Goal: Task Accomplishment & Management: Use online tool/utility

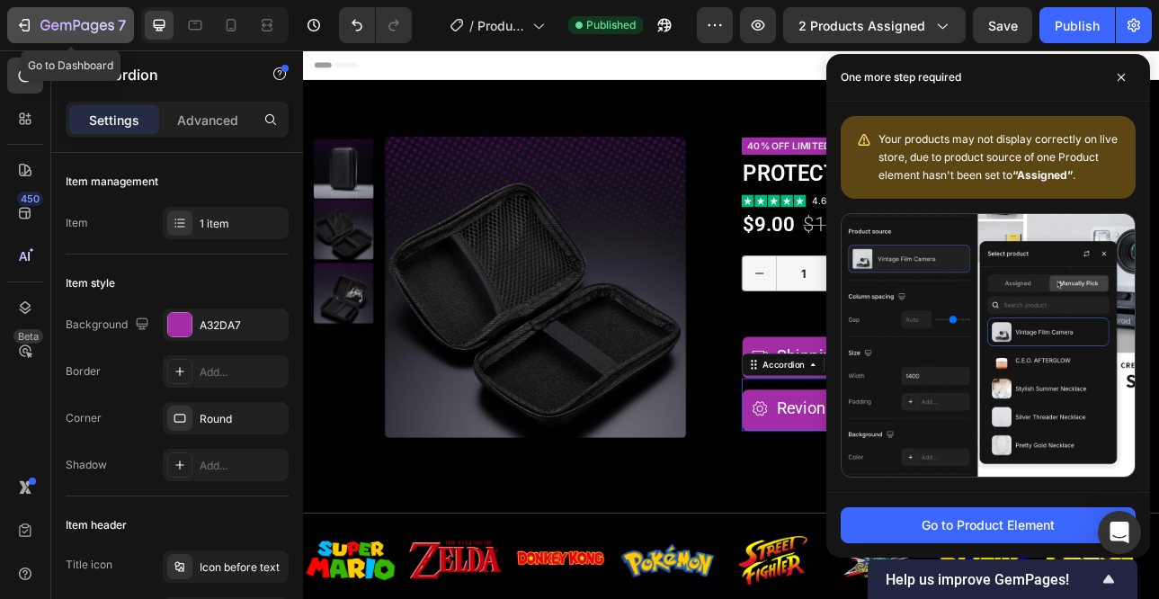
click at [40, 31] on icon "button" at bounding box center [77, 26] width 74 height 15
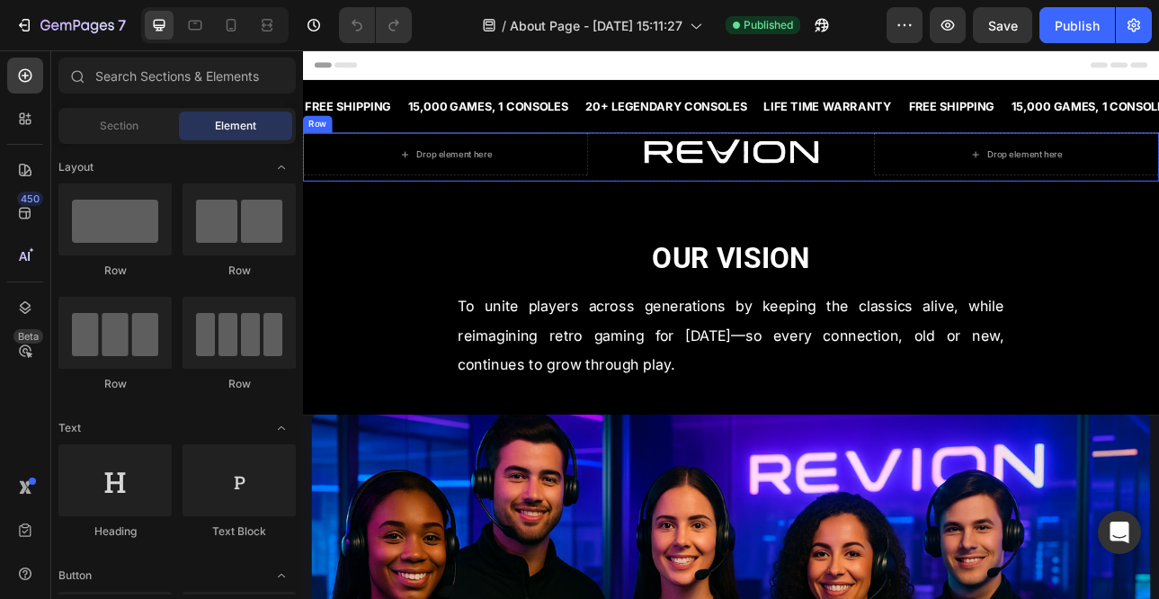
click at [698, 213] on div "Drop element here Image Drop element here Row" at bounding box center [842, 184] width 1079 height 61
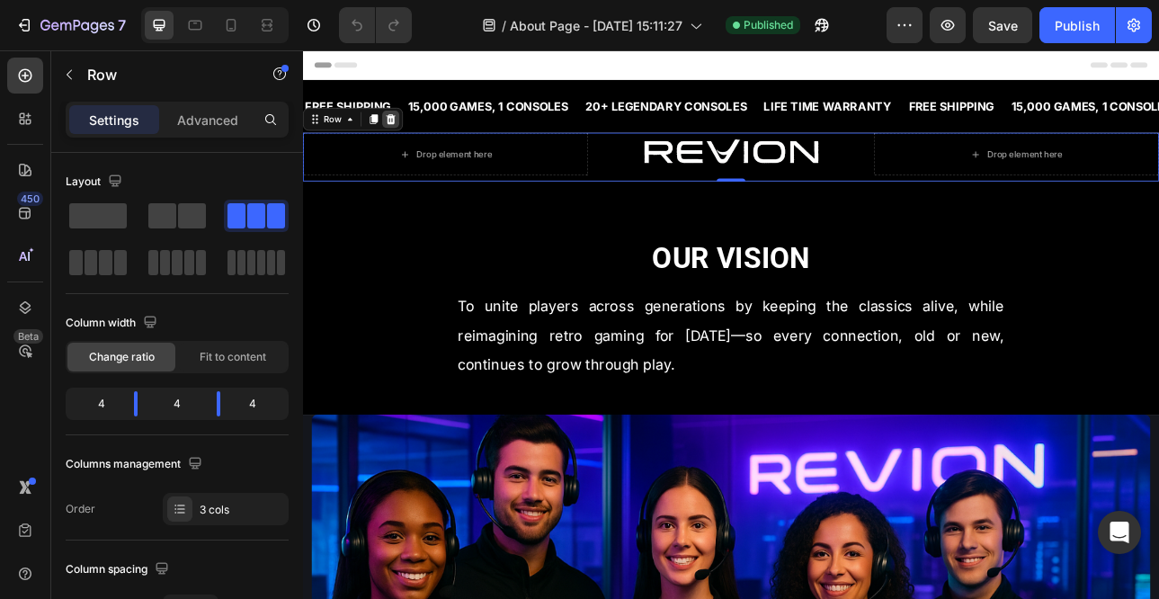
click at [413, 140] on icon at bounding box center [414, 136] width 12 height 13
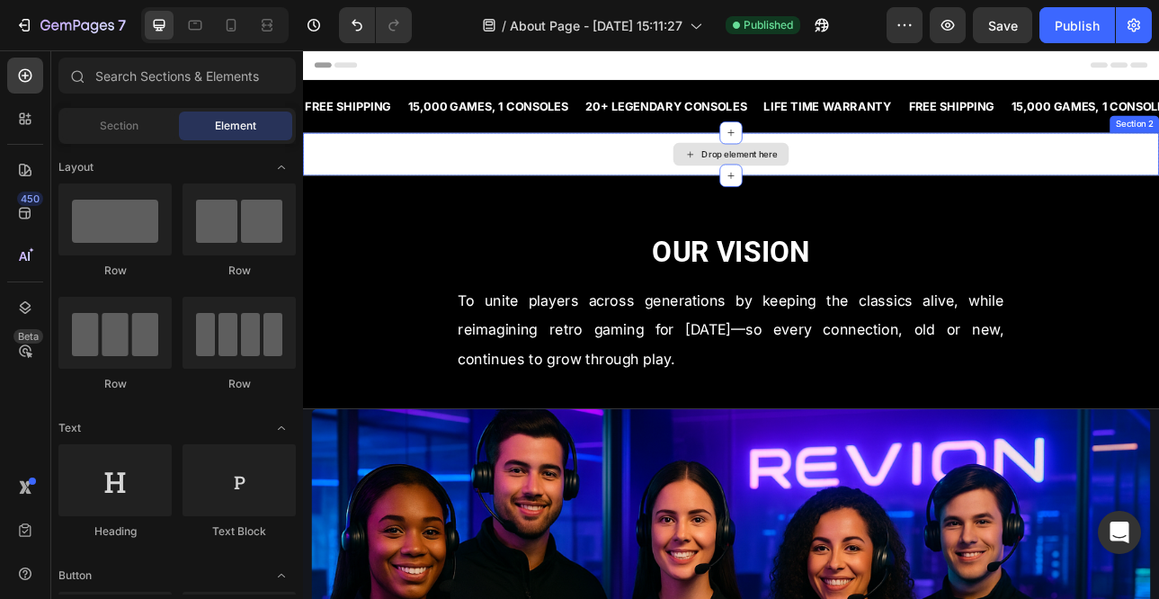
click at [466, 184] on div "Drop element here" at bounding box center [842, 181] width 1079 height 54
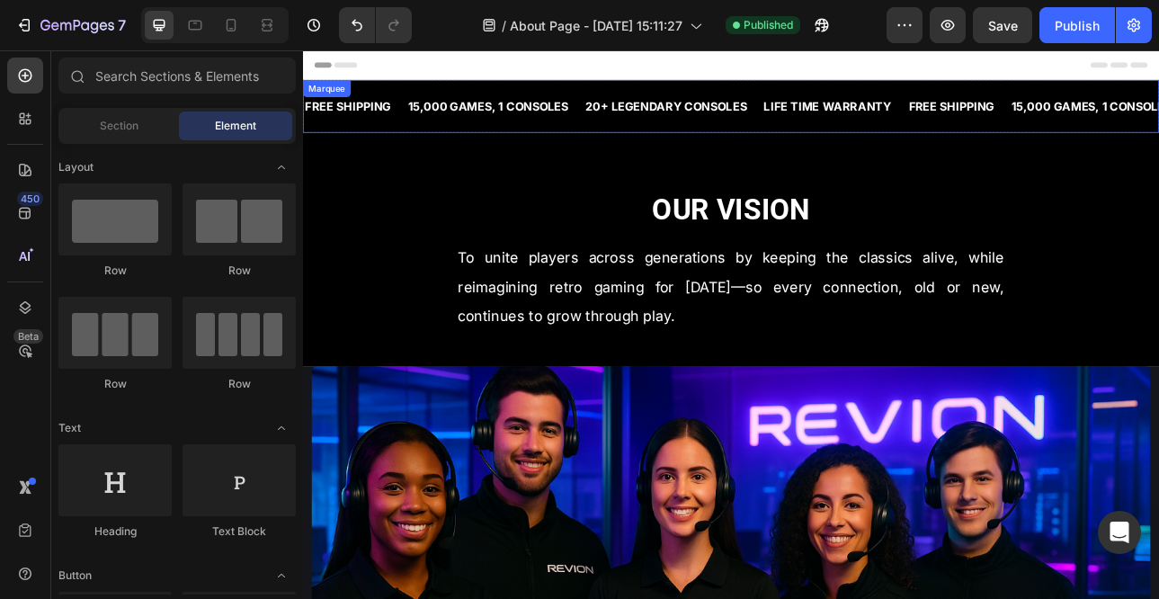
click at [800, 152] on div "FREE SHIPPING Text Block 15,000 GAMES, 1 CONSOLES Text Block 20+ LEGENDARY CONS…" at bounding box center [842, 120] width 1079 height 67
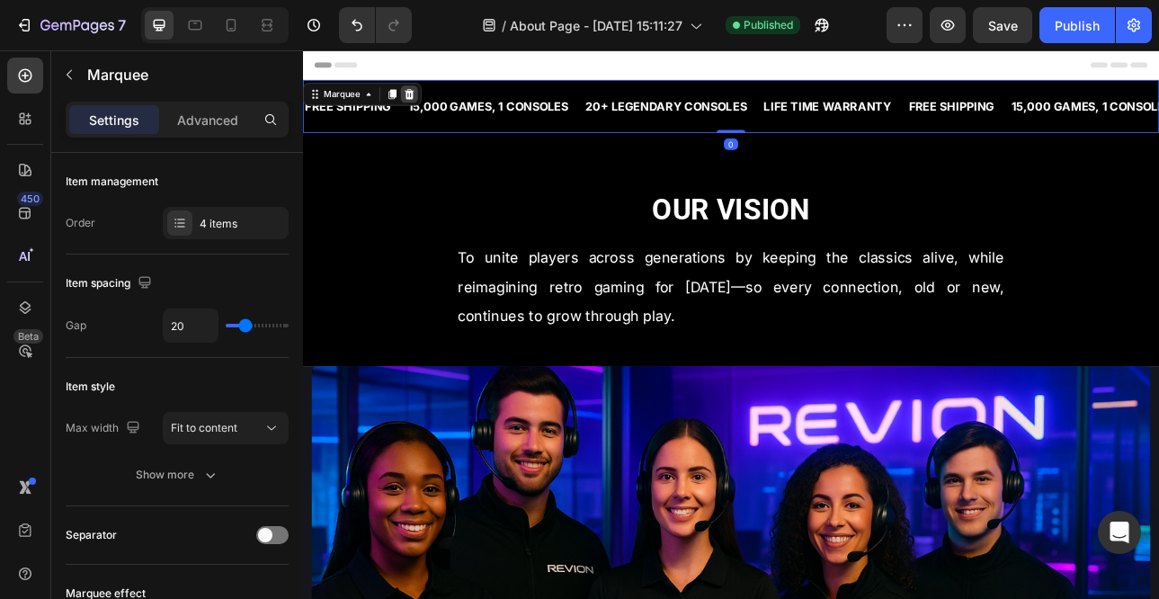
click at [435, 105] on icon at bounding box center [437, 105] width 14 height 14
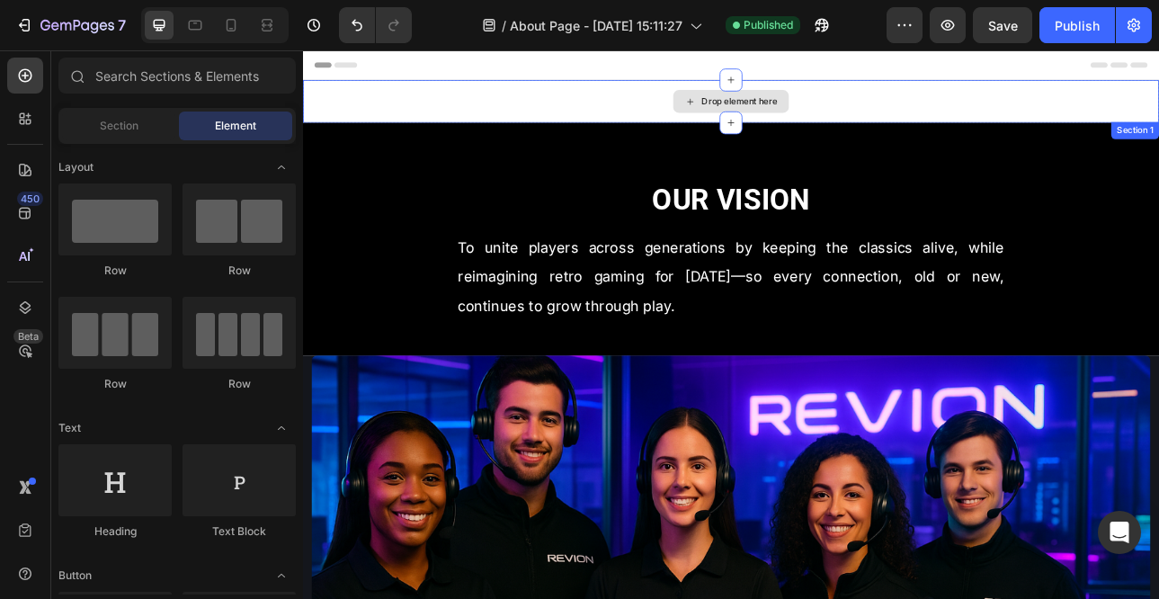
click at [469, 130] on div "Drop element here" at bounding box center [842, 114] width 1079 height 54
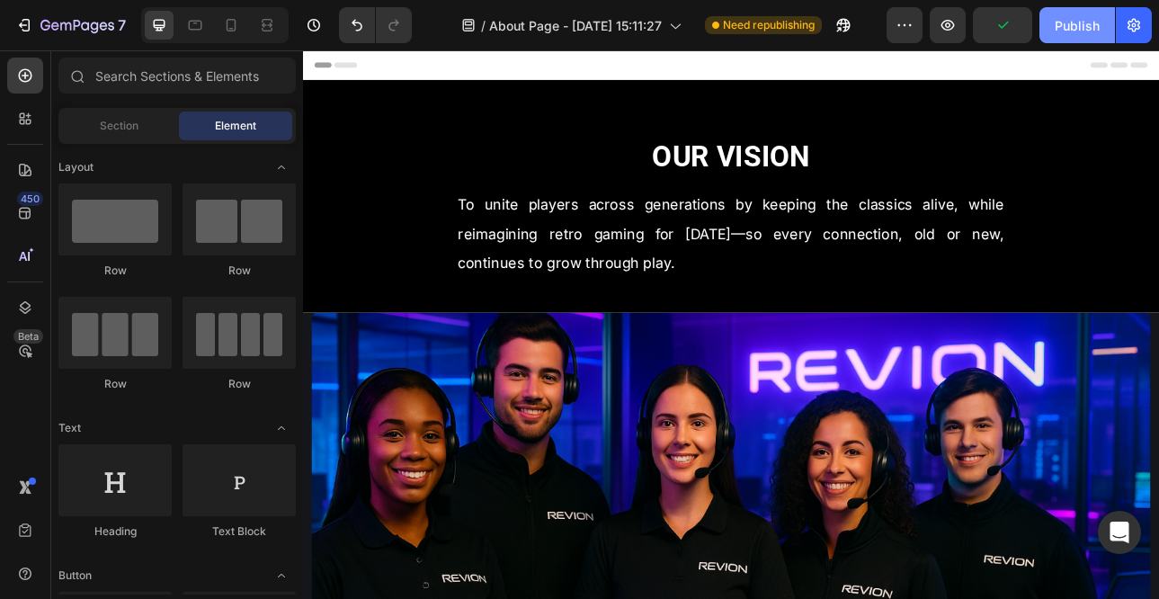
click at [1067, 28] on div "Publish" at bounding box center [1077, 25] width 45 height 19
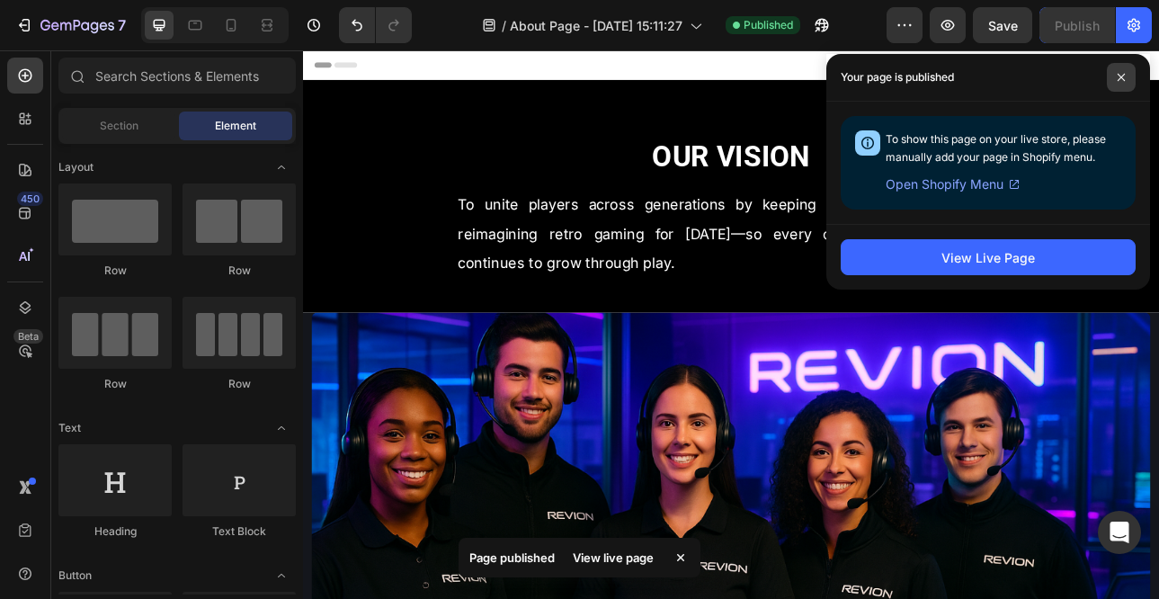
click at [1122, 77] on icon at bounding box center [1121, 77] width 9 height 9
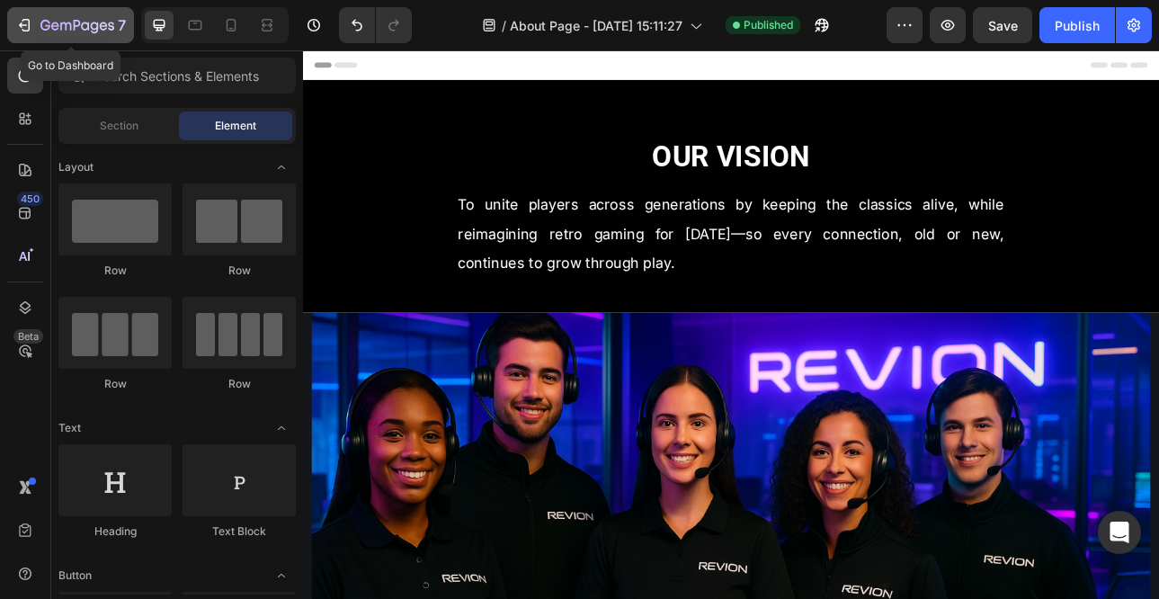
click at [24, 33] on icon "button" at bounding box center [24, 25] width 18 height 18
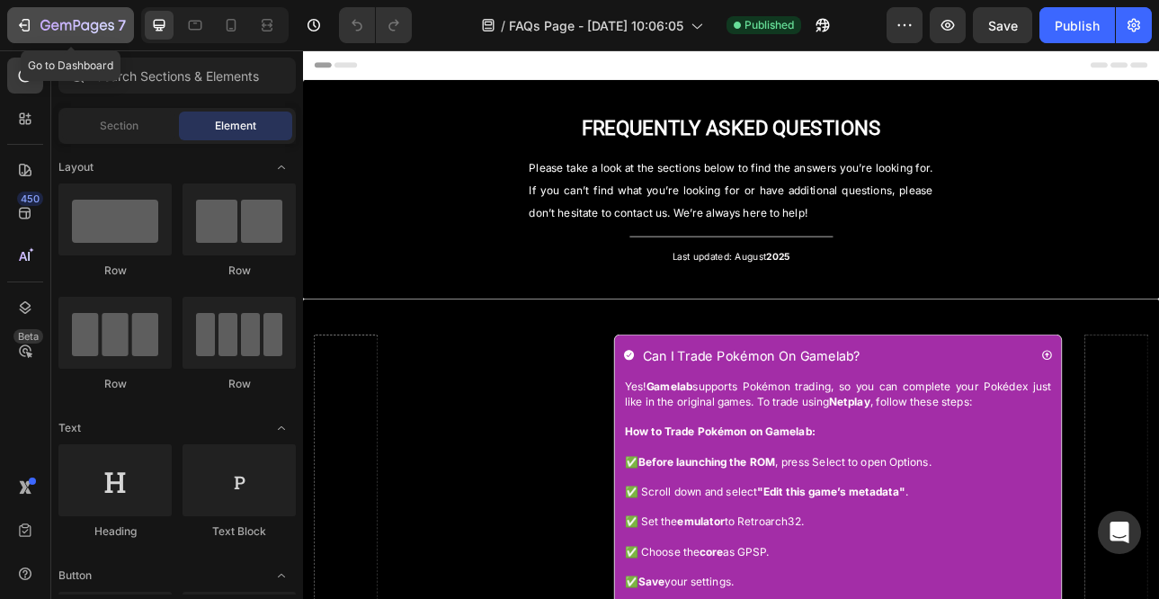
click at [48, 31] on icon "button" at bounding box center [77, 26] width 74 height 15
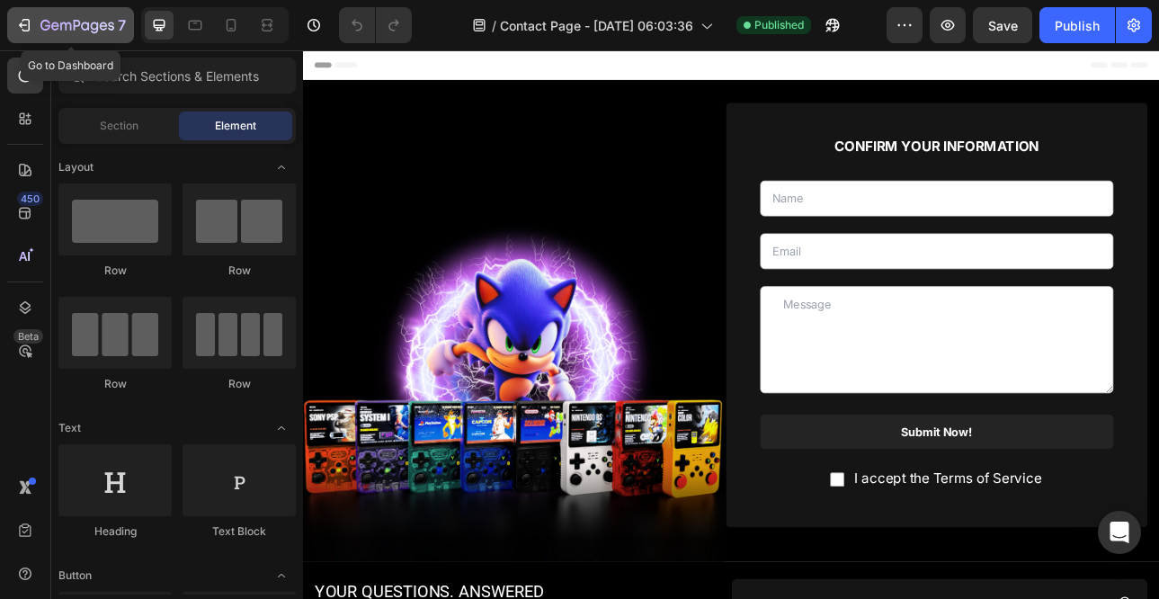
click at [65, 36] on button "7" at bounding box center [70, 25] width 127 height 36
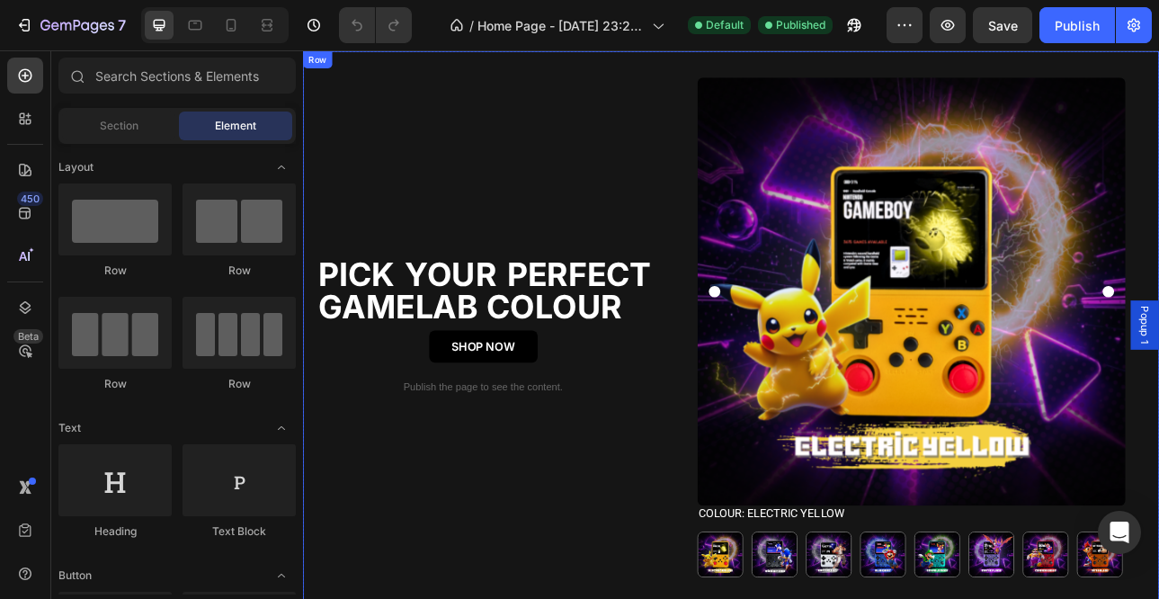
scroll to position [904, 0]
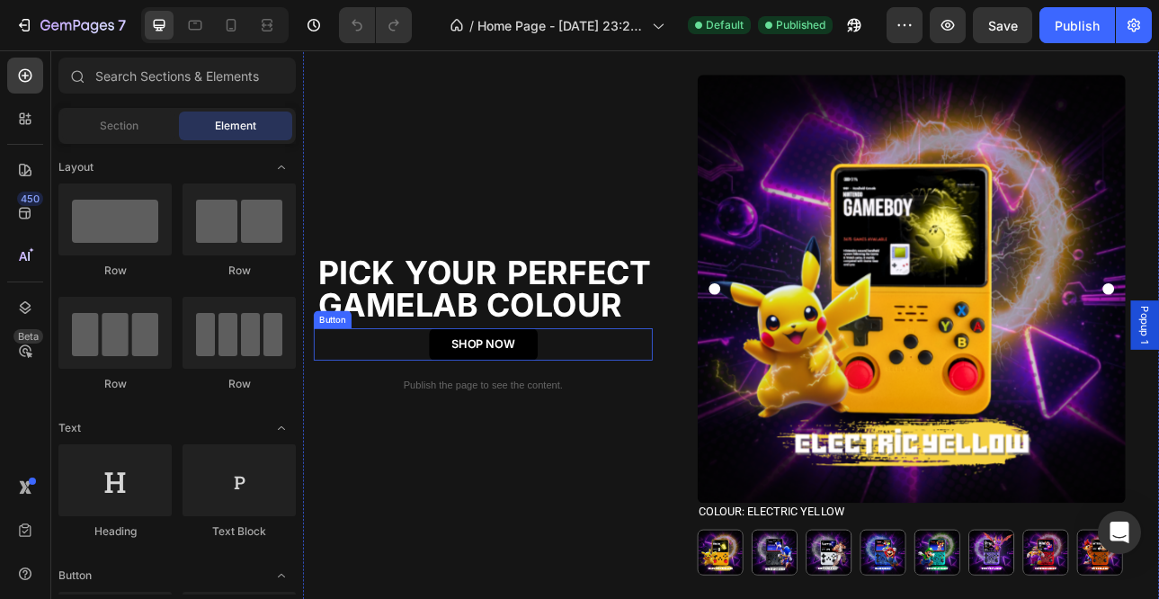
click at [622, 424] on div "SHOP NOW Button" at bounding box center [530, 420] width 427 height 40
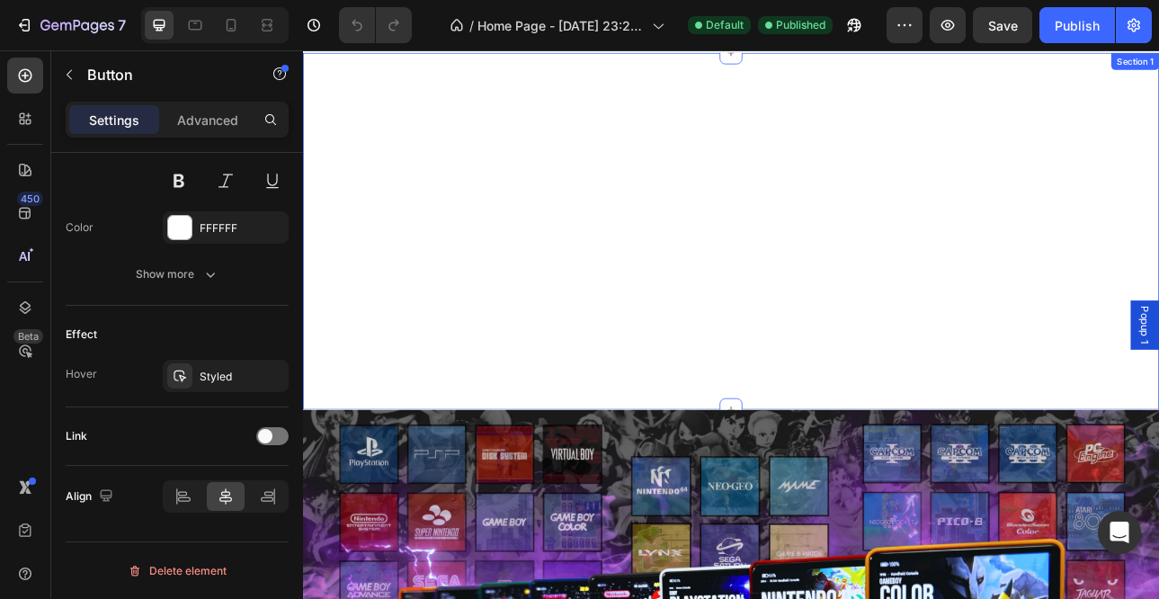
scroll to position [19, 0]
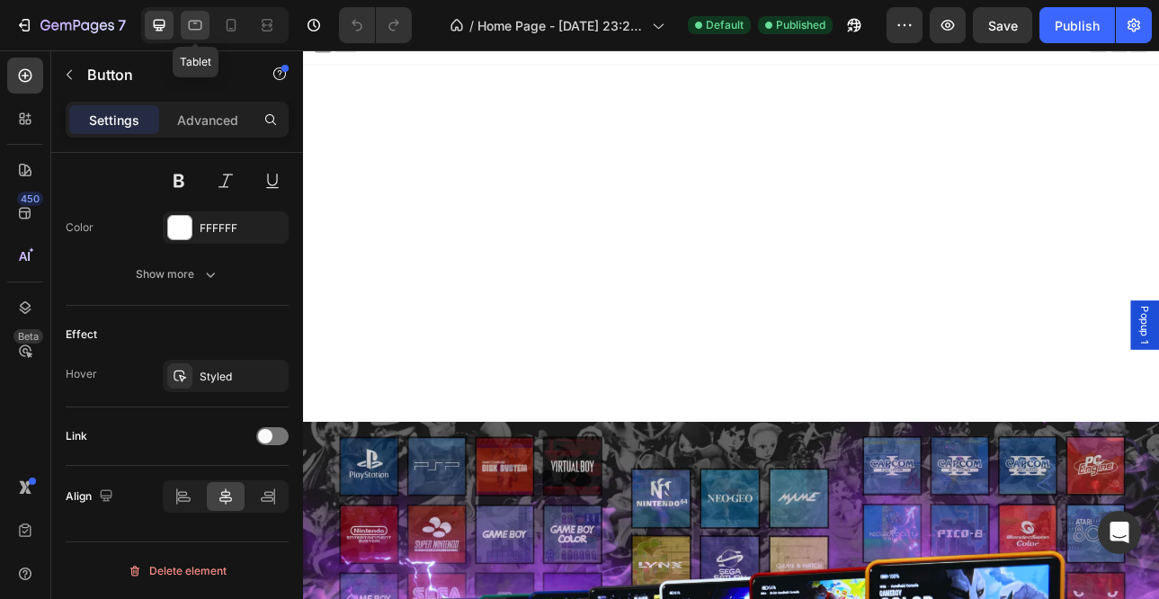
click at [198, 31] on icon at bounding box center [195, 25] width 18 height 18
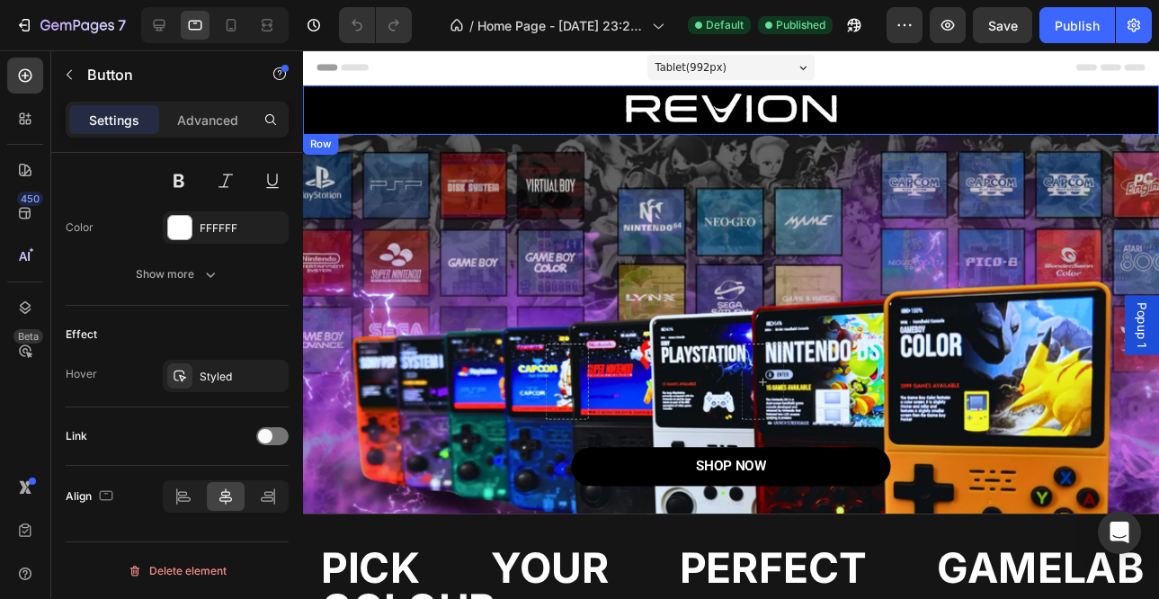
click at [464, 136] on div "Image Row" at bounding box center [749, 112] width 892 height 51
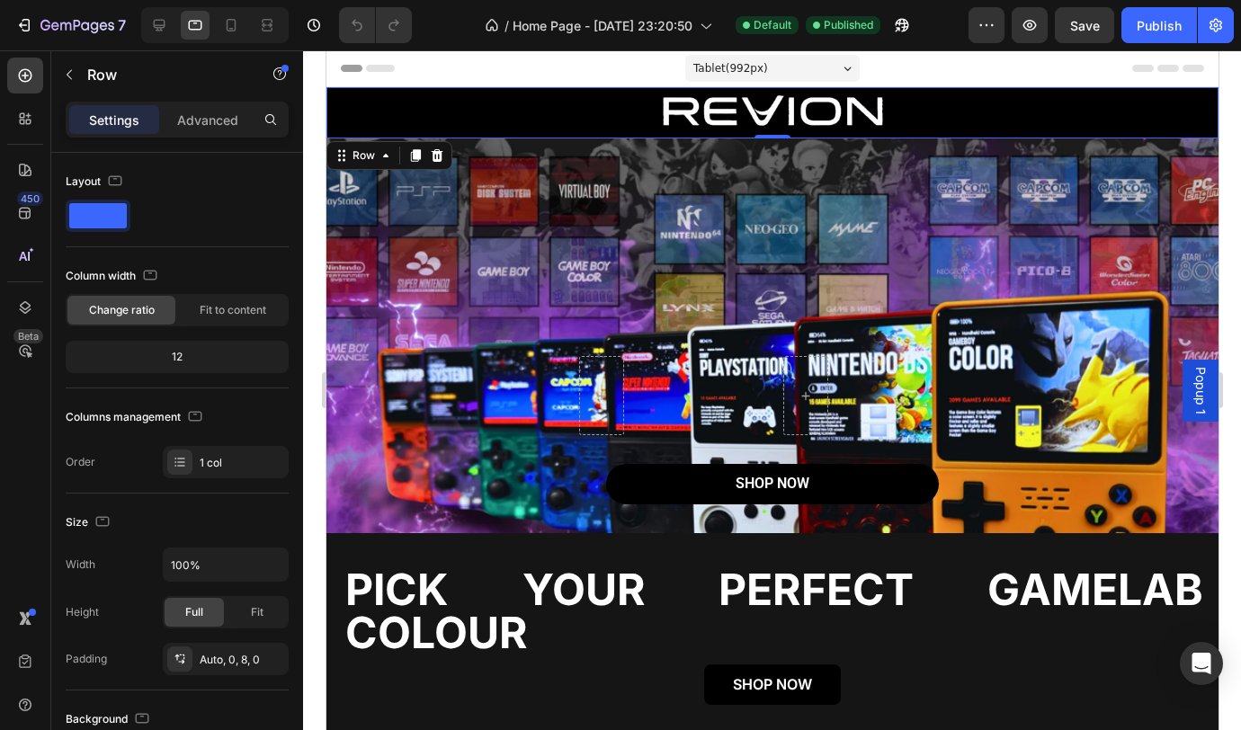
click at [522, 134] on div "Image Row 0" at bounding box center [772, 112] width 892 height 51
click at [395, 137] on div "Image Row 0" at bounding box center [772, 112] width 892 height 51
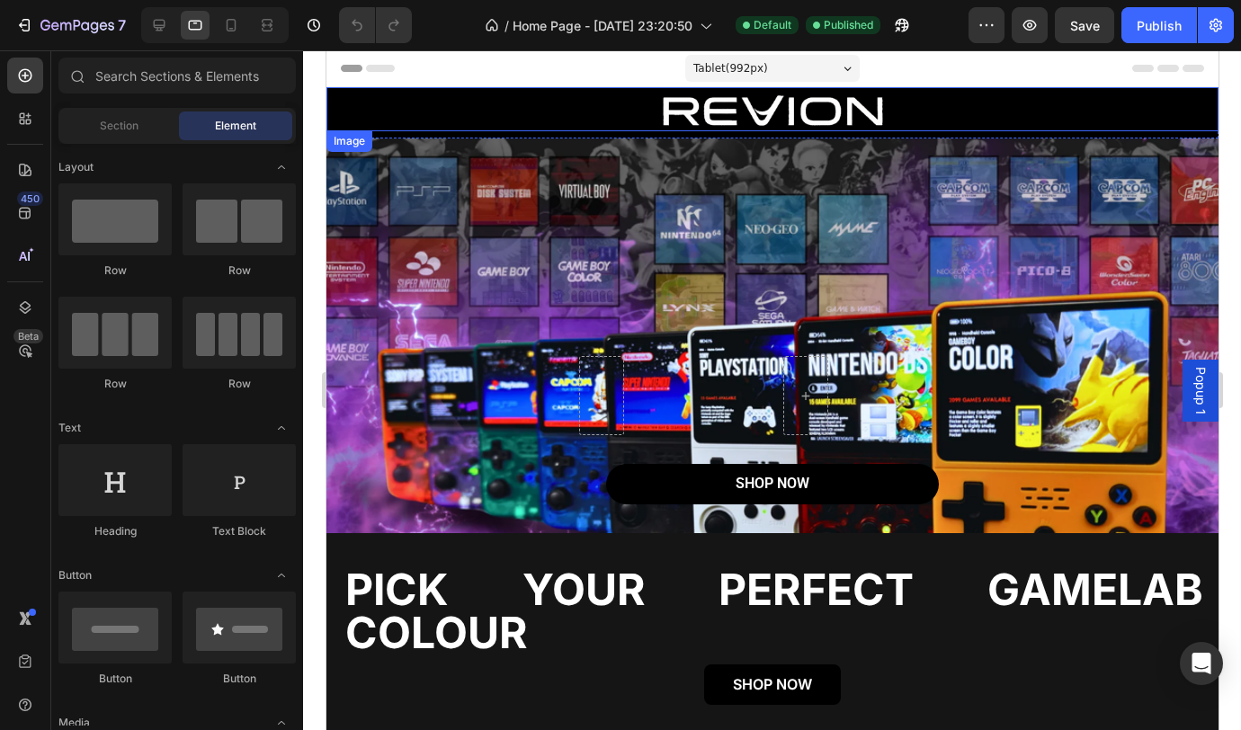
click at [1120, 112] on div at bounding box center [772, 112] width 892 height 40
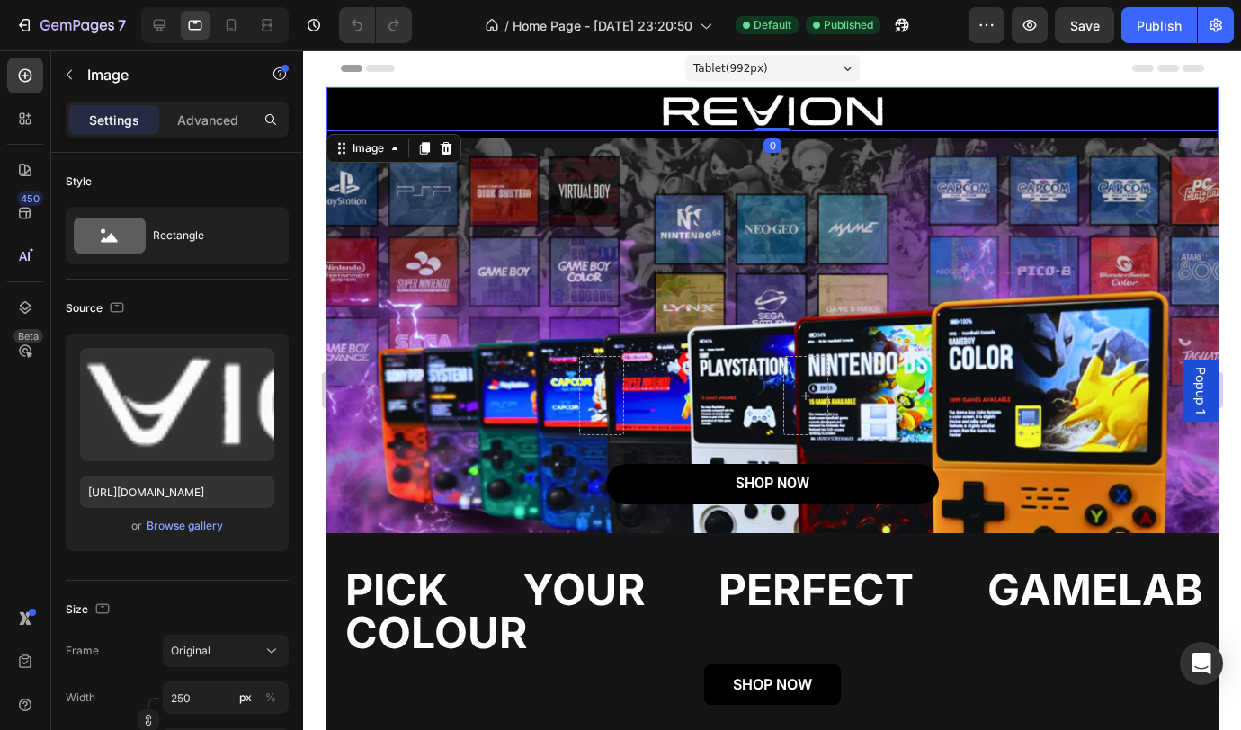
click at [1116, 135] on div "Image 0 Row" at bounding box center [772, 112] width 892 height 51
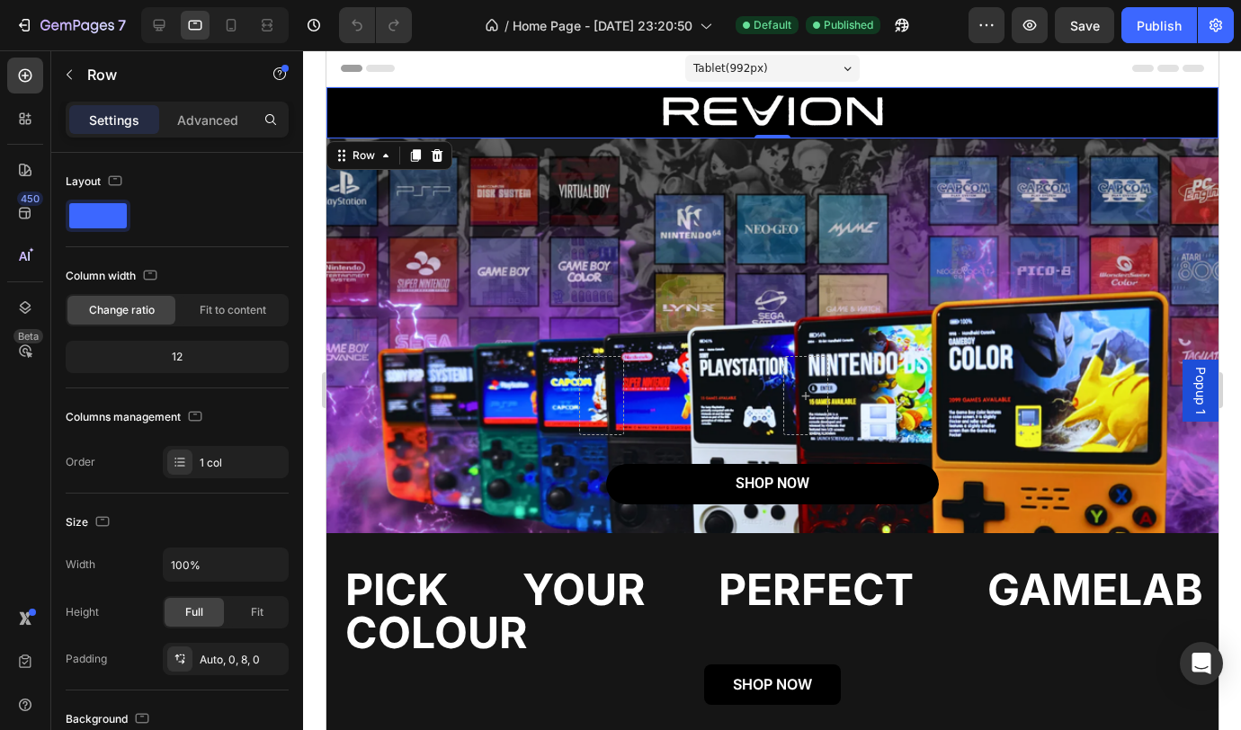
click at [429, 156] on icon at bounding box center [436, 155] width 14 height 14
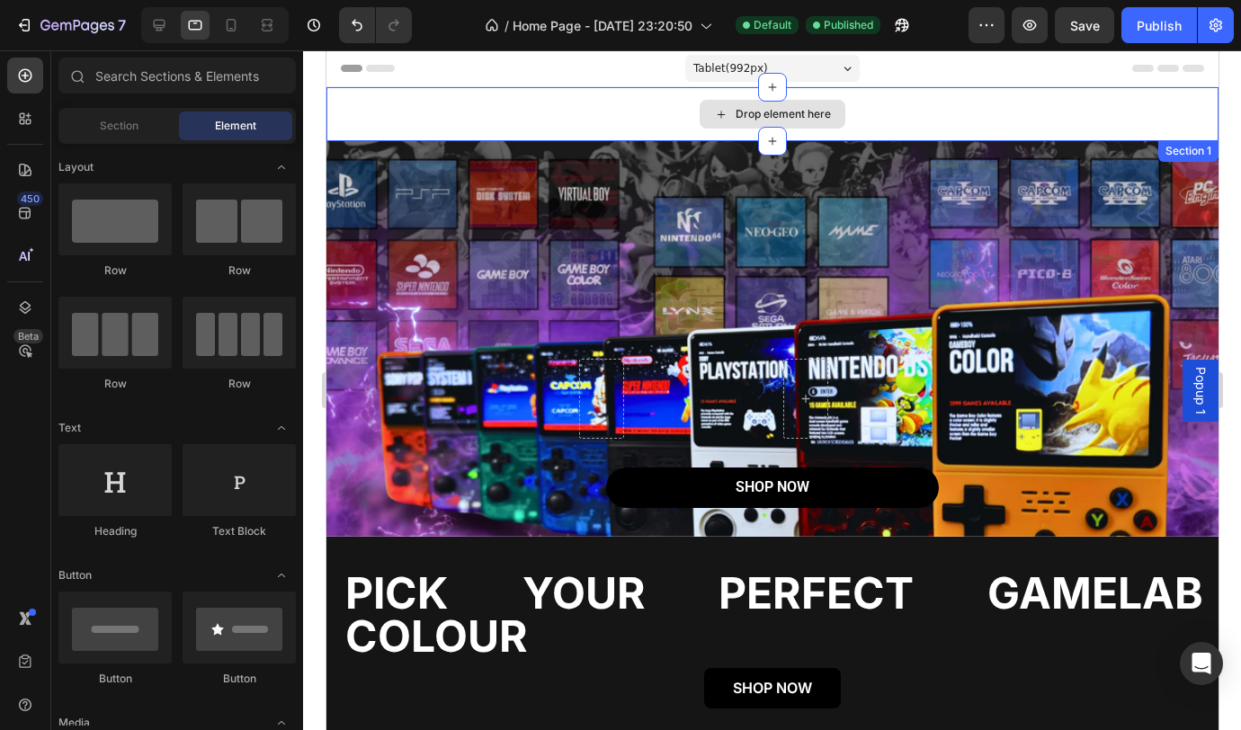
click at [586, 129] on div "Drop element here" at bounding box center [772, 114] width 892 height 54
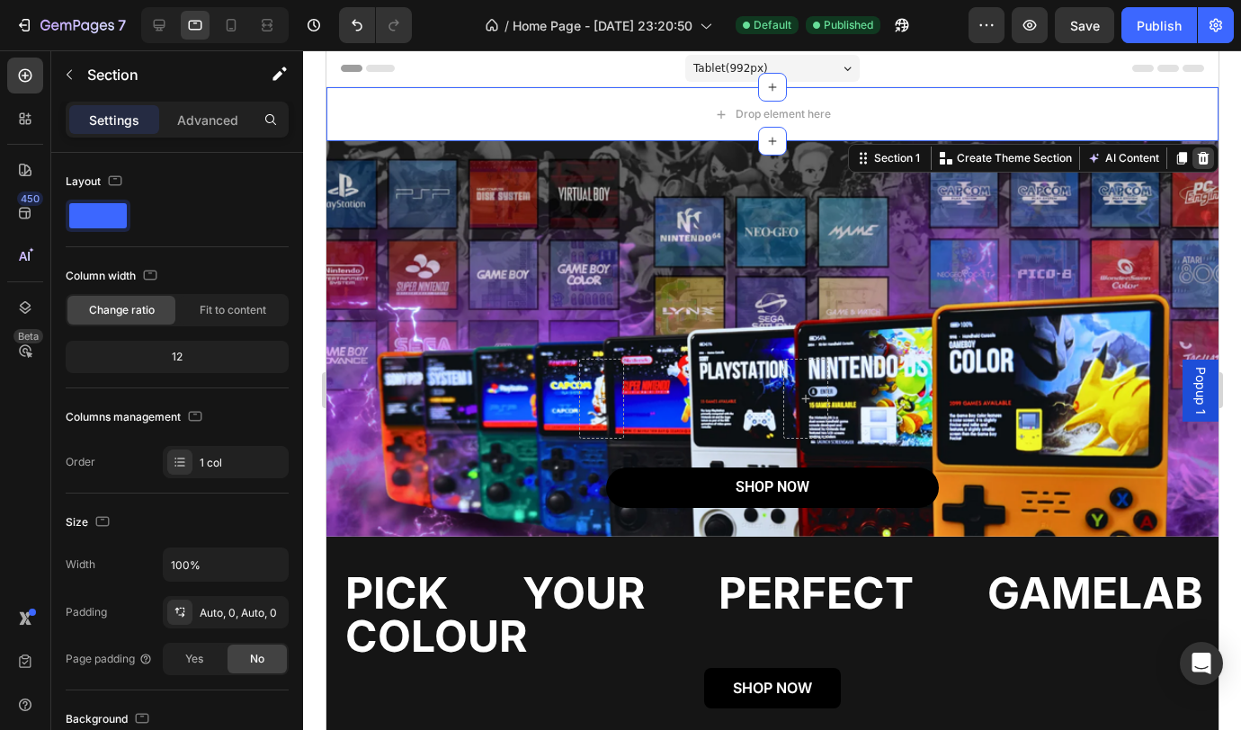
click at [1158, 156] on div at bounding box center [1203, 158] width 22 height 22
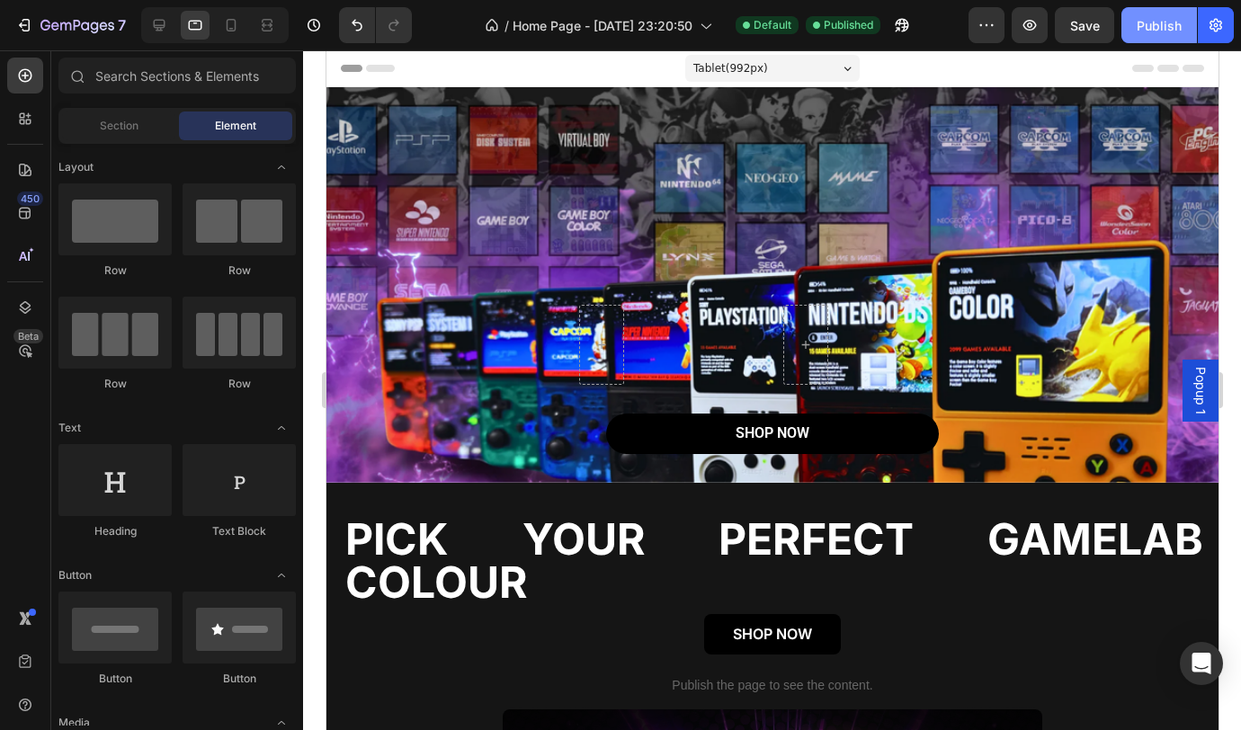
click at [1158, 32] on button "Publish" at bounding box center [1159, 25] width 76 height 36
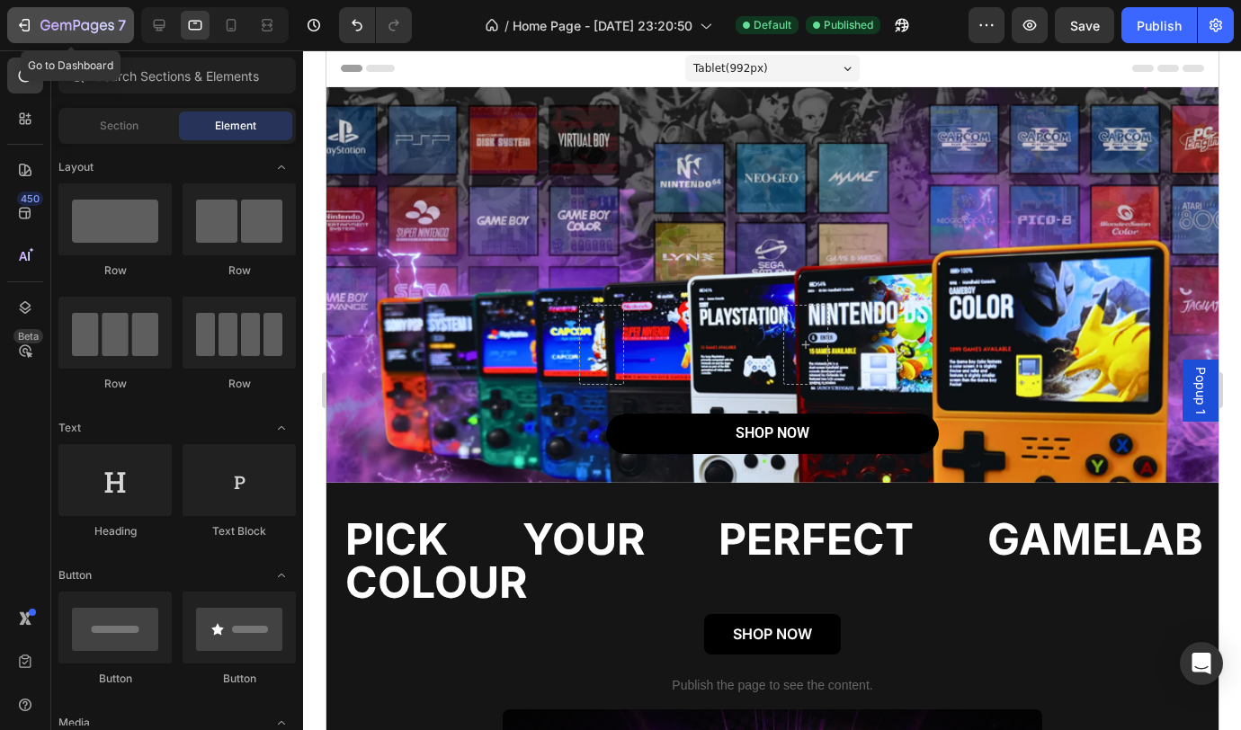
click at [39, 31] on div "7" at bounding box center [70, 25] width 111 height 22
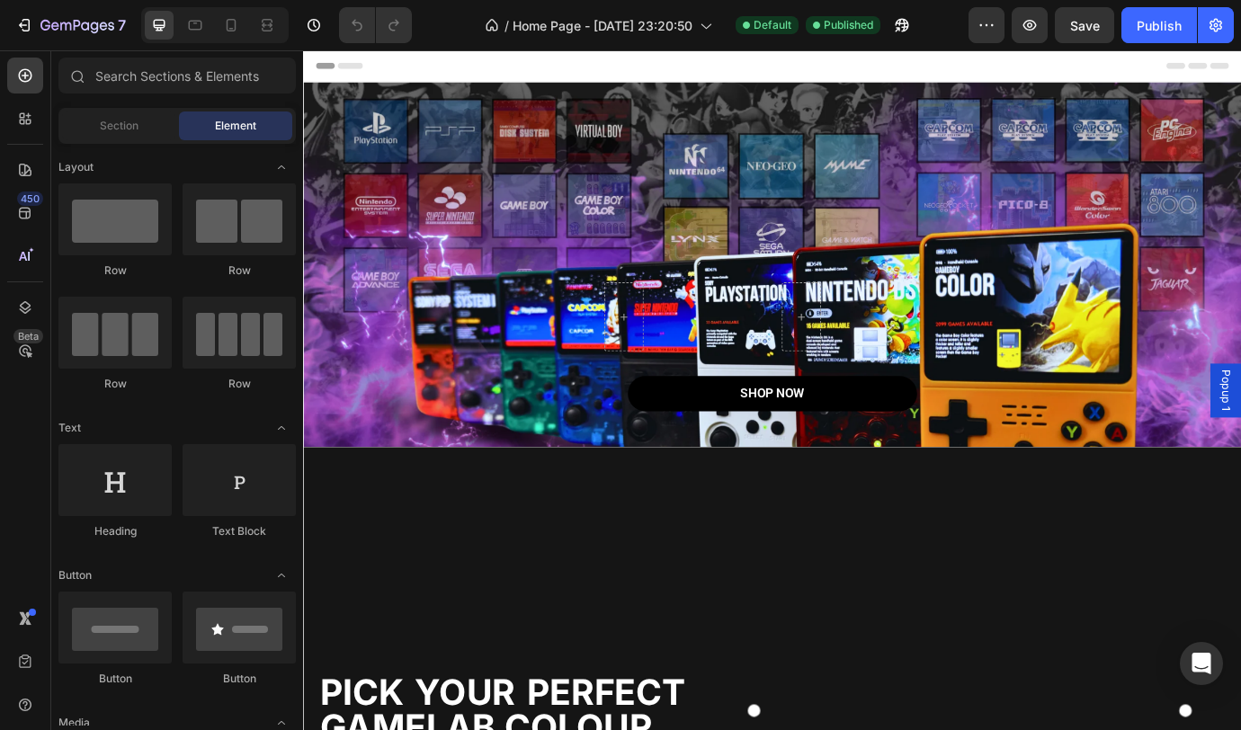
scroll to position [310, 0]
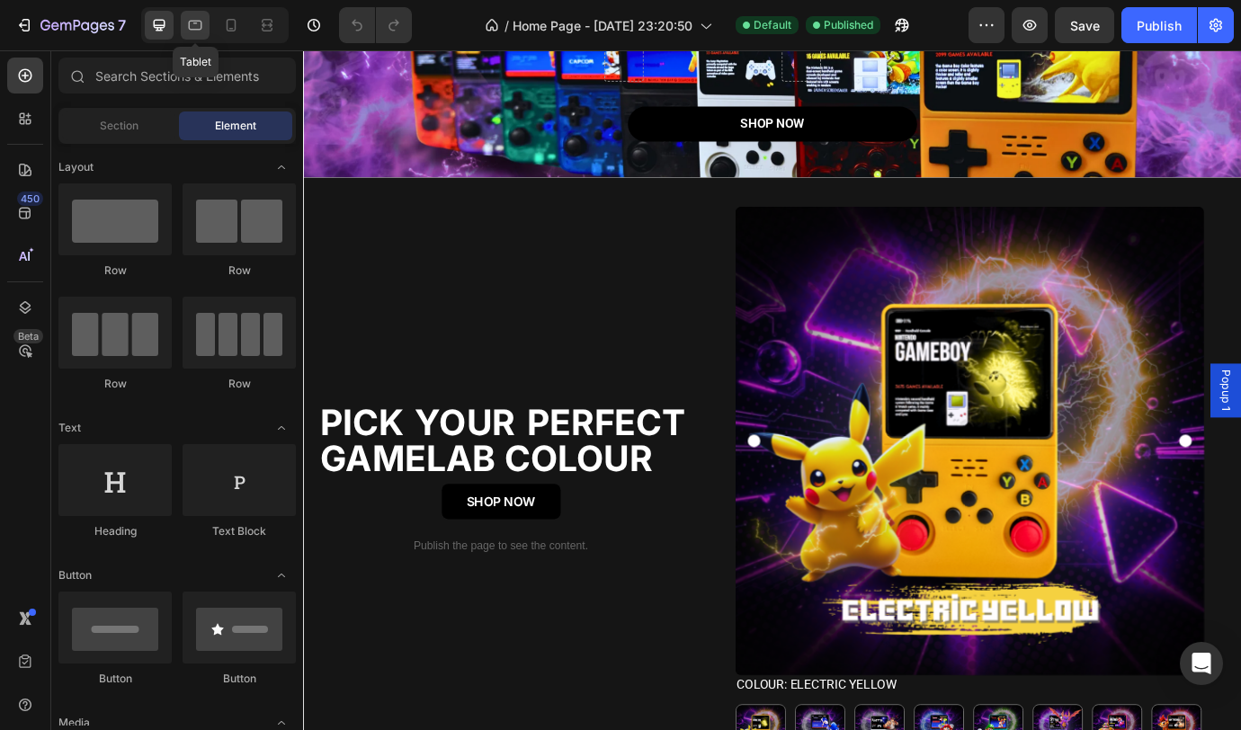
click at [201, 28] on icon at bounding box center [195, 26] width 13 height 10
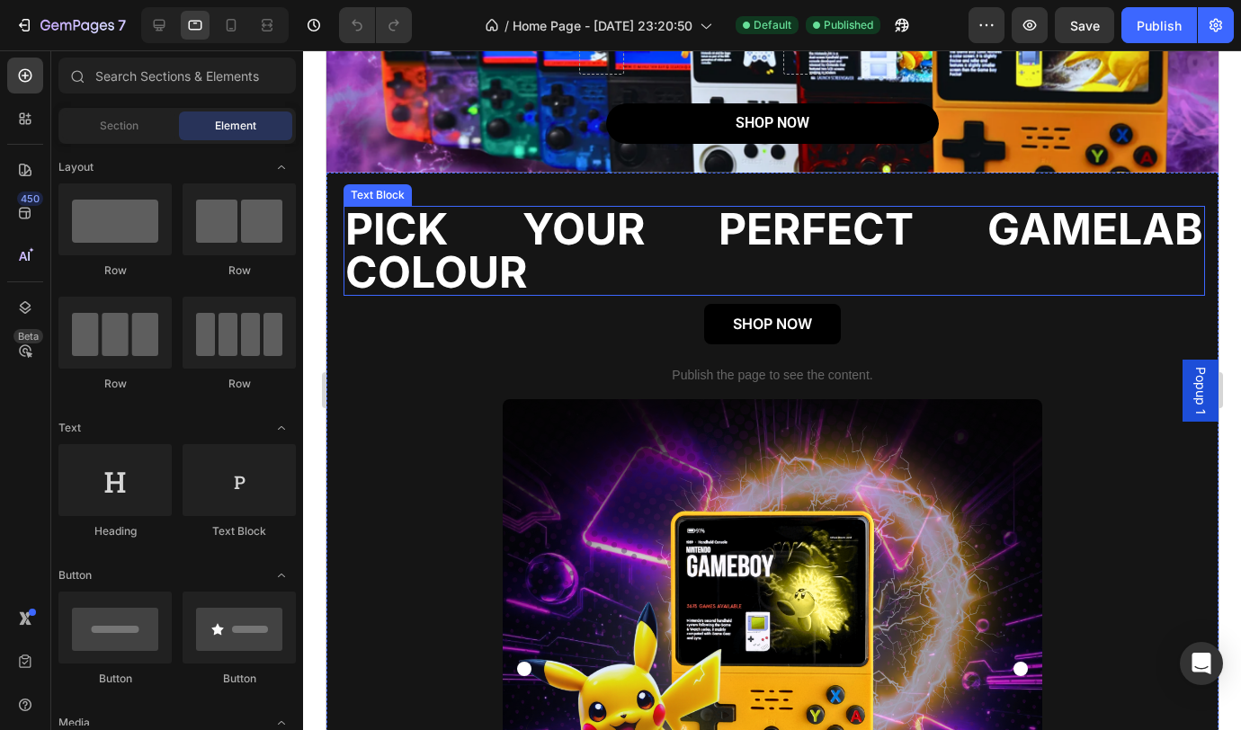
click at [781, 256] on p "PICK YOUR PERFECT GAMELAB COLOUR" at bounding box center [773, 251] width 858 height 86
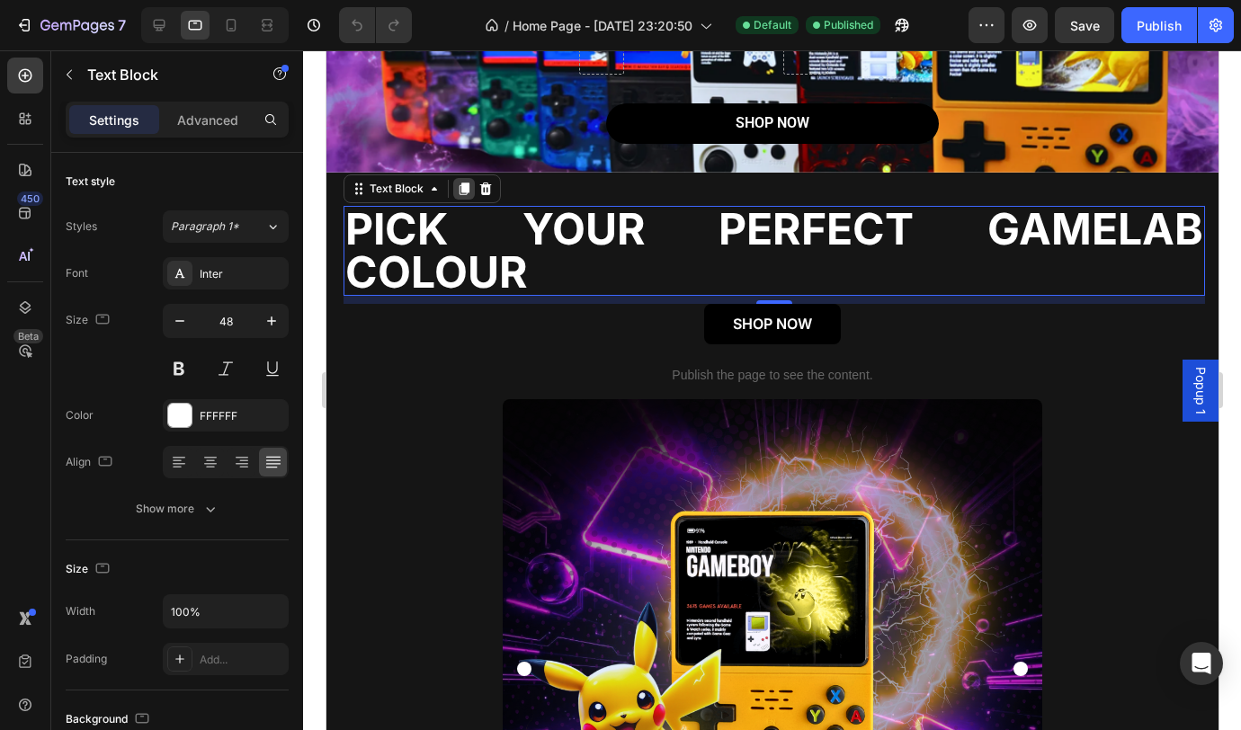
click at [461, 192] on icon at bounding box center [464, 189] width 10 height 13
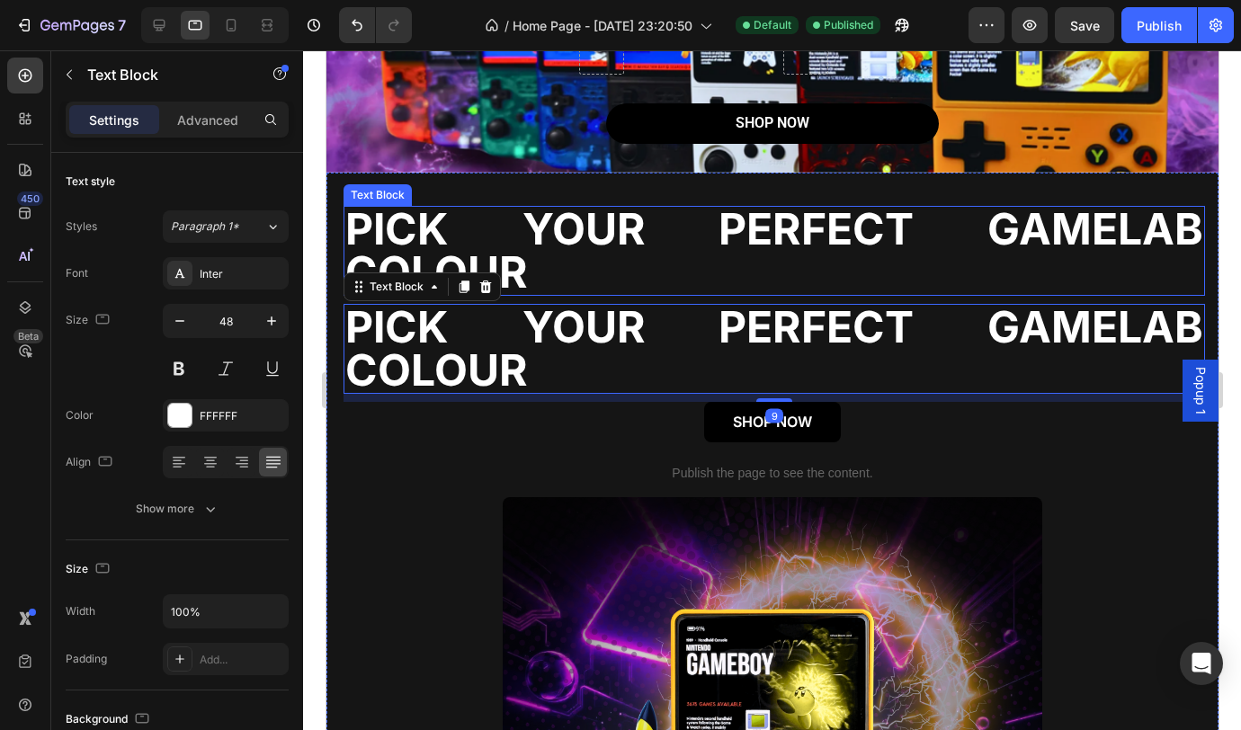
click at [683, 269] on p "PICK YOUR PERFECT GAMELAB COLOUR" at bounding box center [773, 251] width 858 height 86
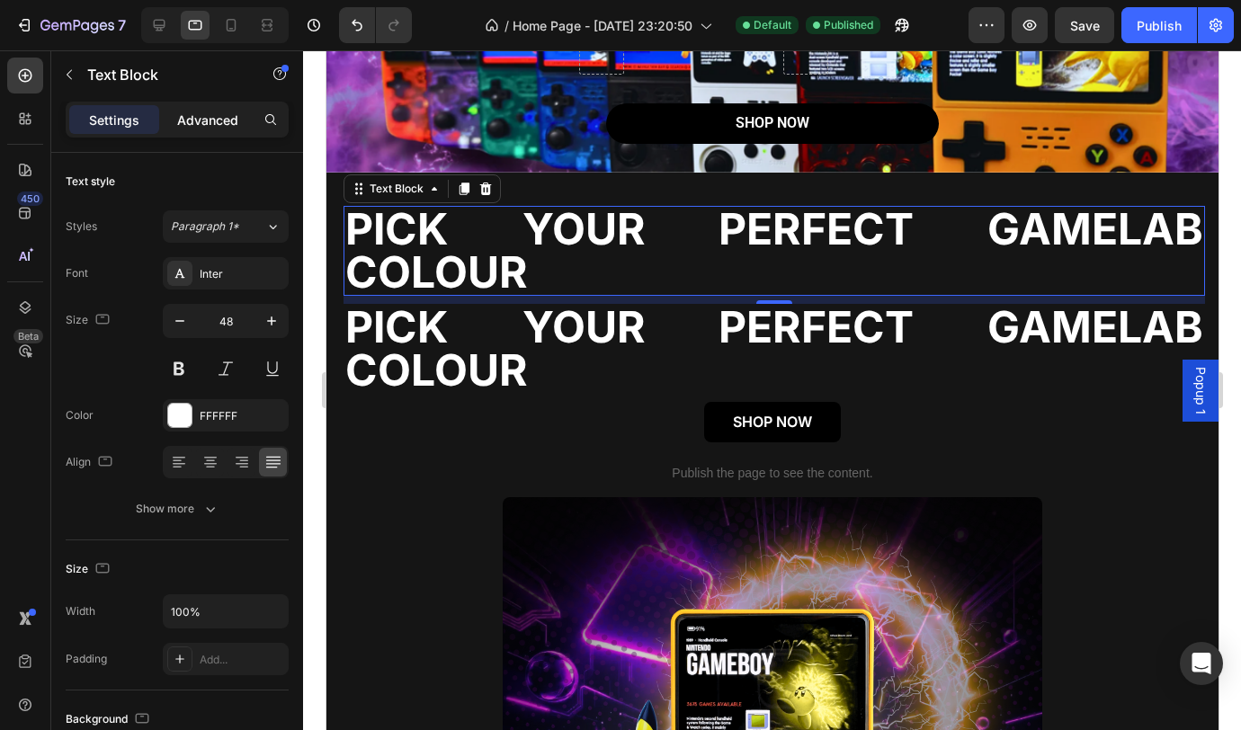
click at [190, 120] on p "Advanced" at bounding box center [207, 120] width 61 height 19
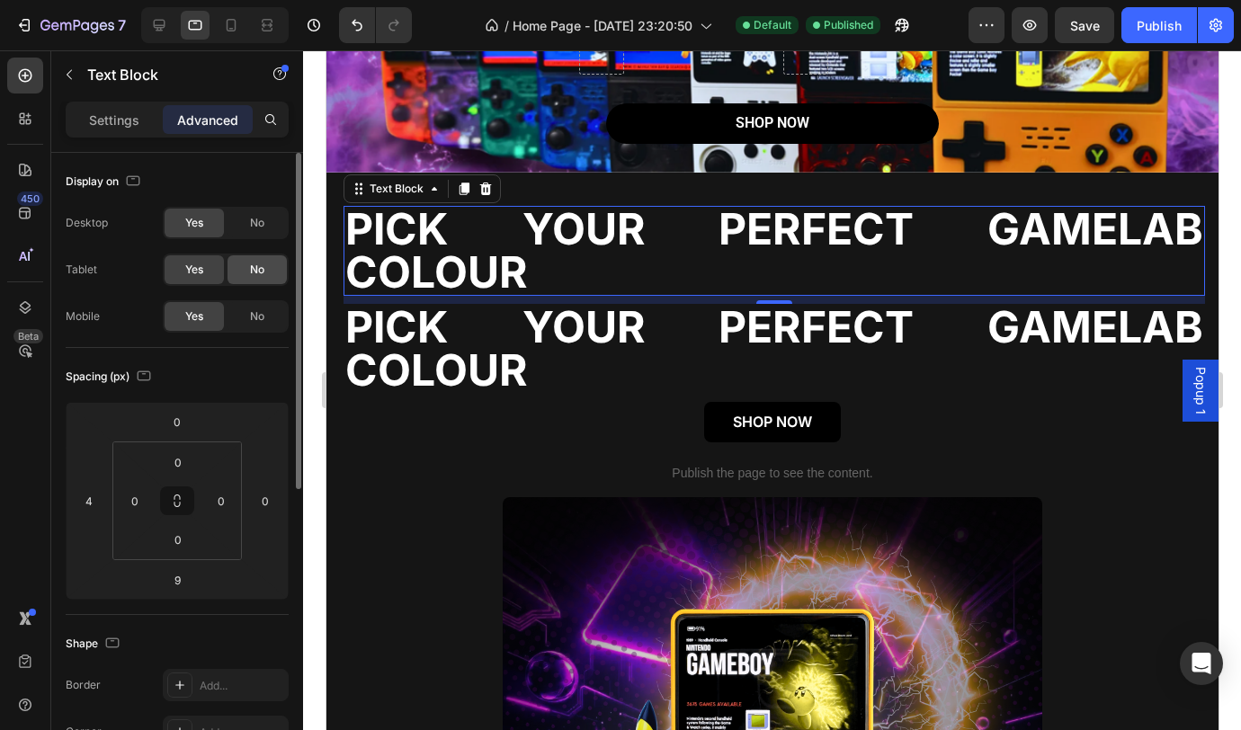
click at [255, 271] on span "No" at bounding box center [257, 270] width 14 height 16
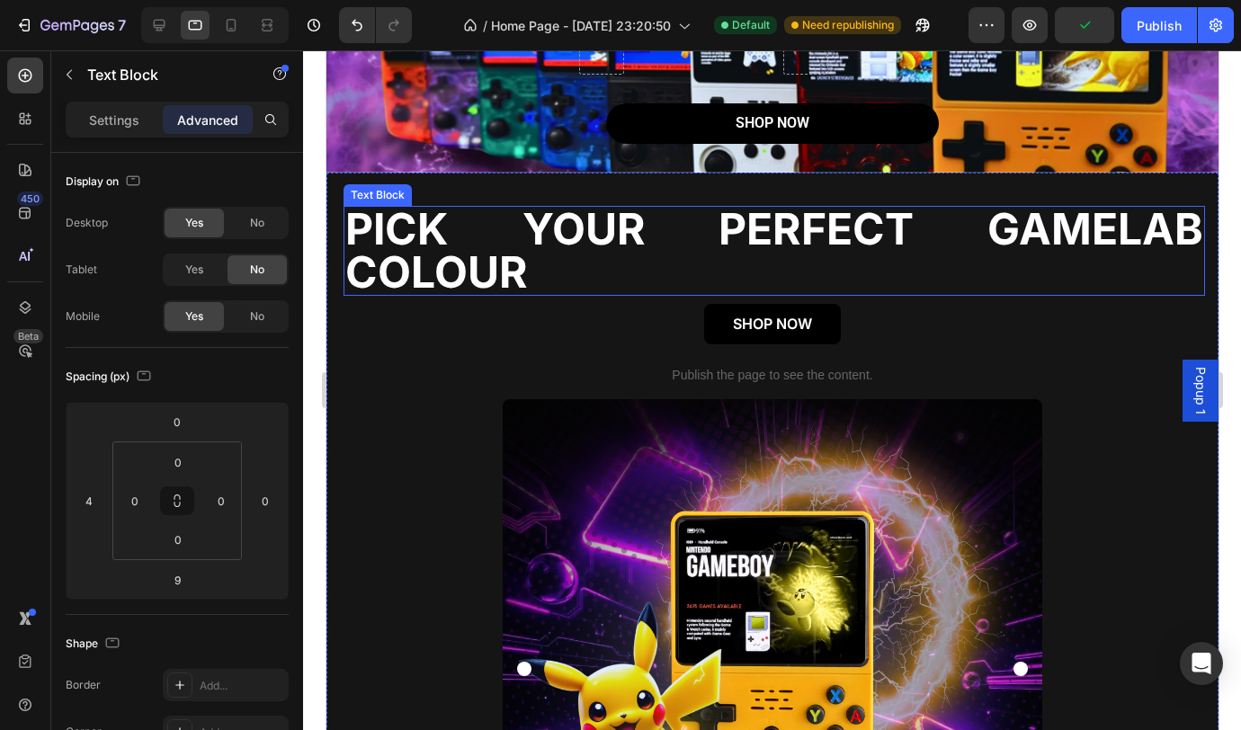
click at [575, 274] on p "PICK YOUR PERFECT GAMELAB COLOUR" at bounding box center [773, 251] width 858 height 86
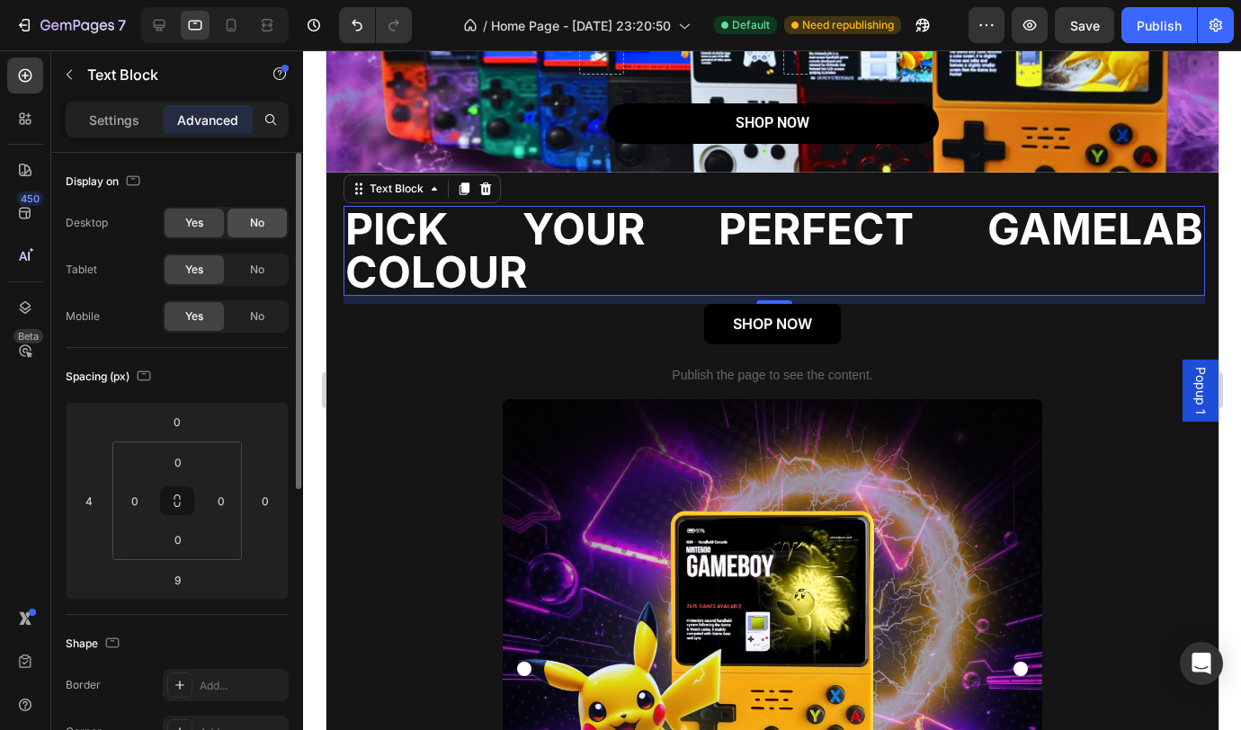
click at [248, 227] on div "No" at bounding box center [257, 223] width 59 height 29
click at [262, 324] on span "No" at bounding box center [257, 316] width 14 height 16
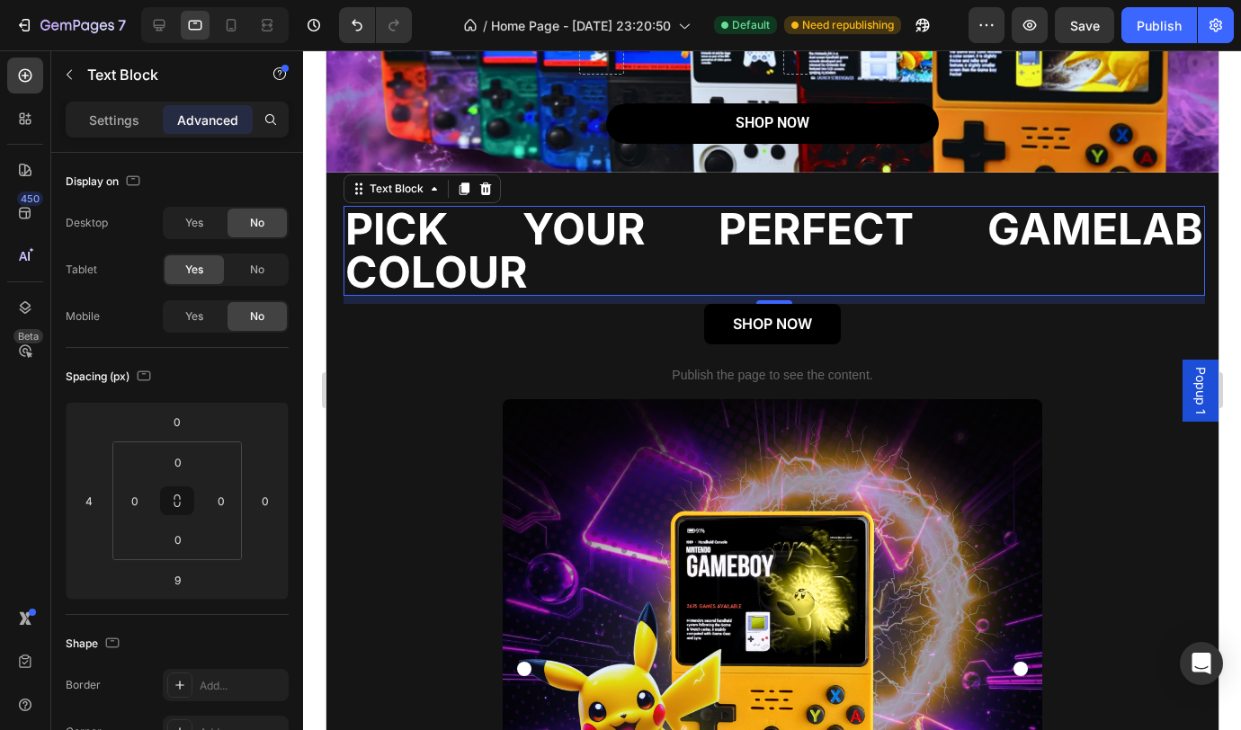
click at [556, 256] on p "PICK YOUR PERFECT GAMELAB COLOUR" at bounding box center [773, 251] width 858 height 86
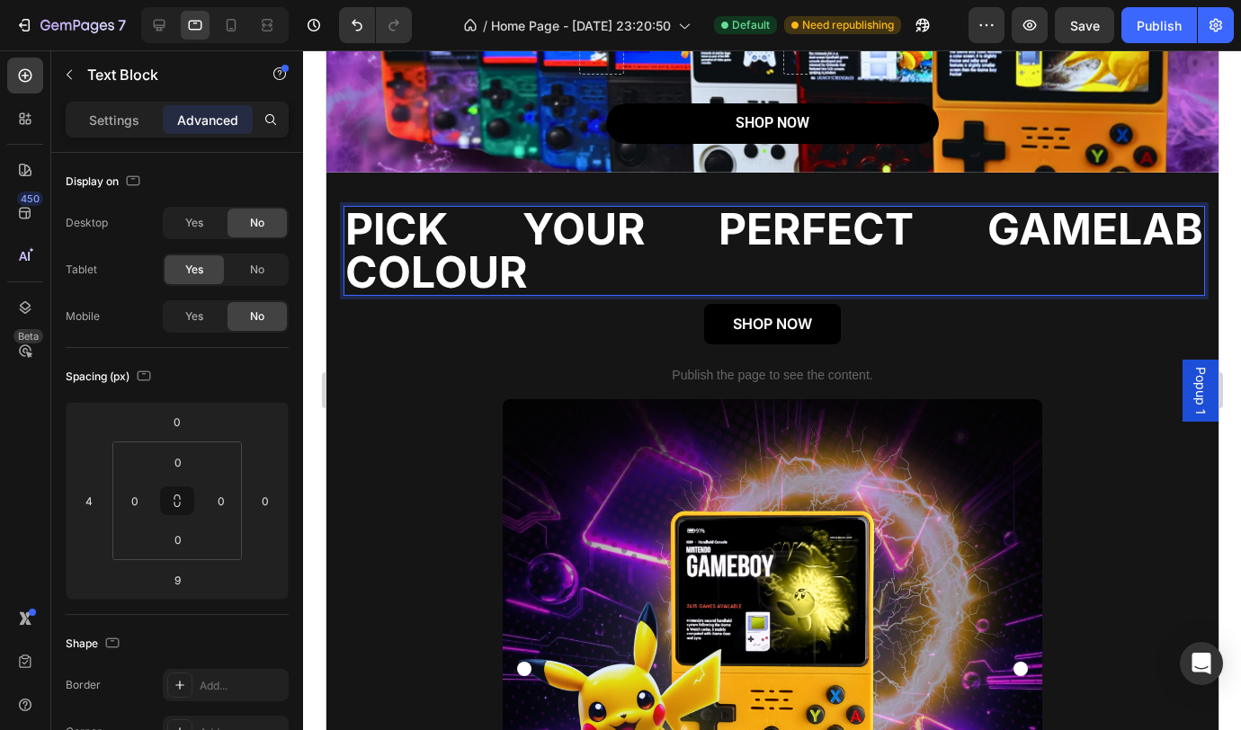
click at [556, 255] on p "PICK YOUR PERFECT GAMELAB COLOUR" at bounding box center [773, 251] width 858 height 86
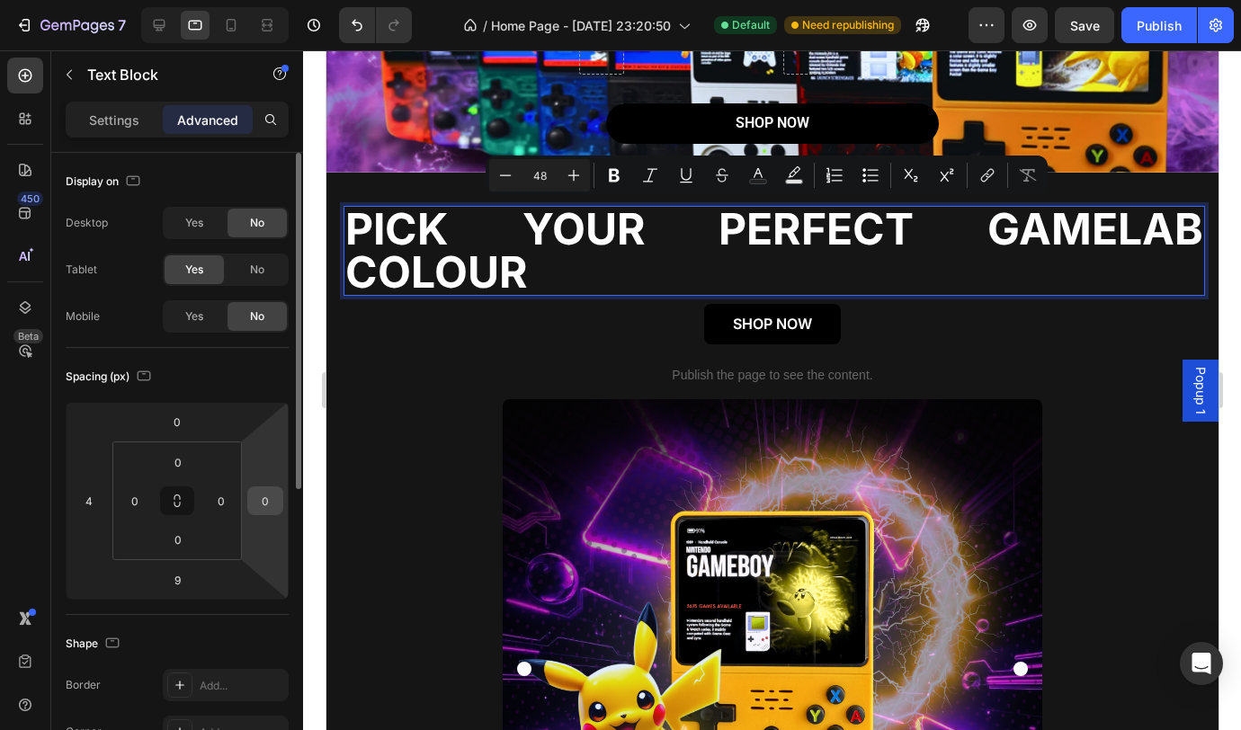
click at [264, 502] on input "0" at bounding box center [265, 500] width 27 height 27
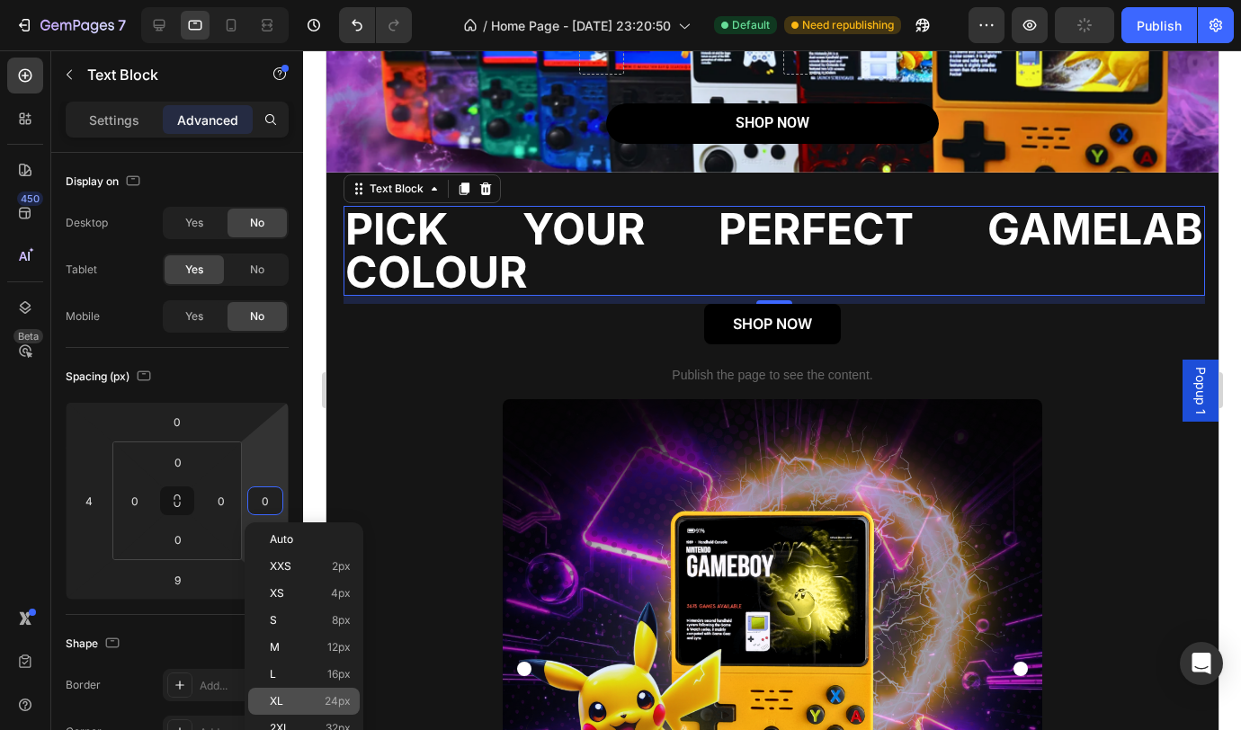
click at [303, 698] on p "XL 24px" at bounding box center [310, 701] width 81 height 13
type input "24"
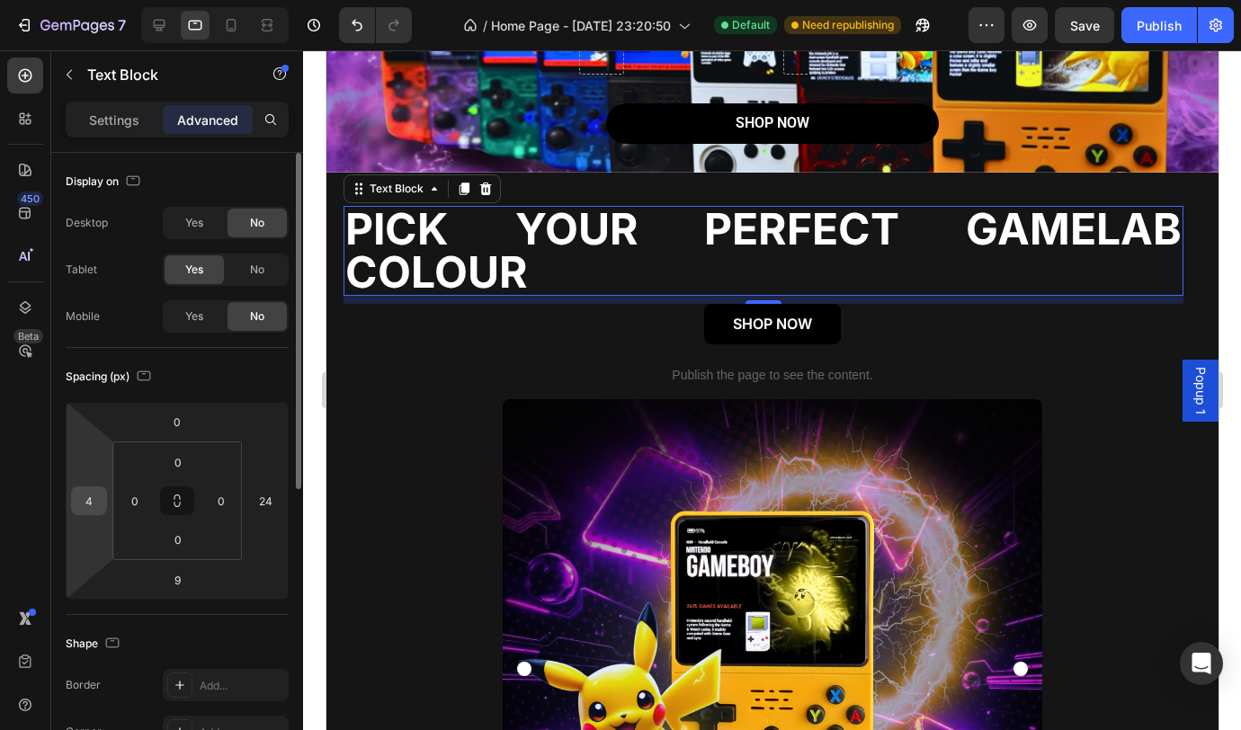
click at [93, 496] on input "4" at bounding box center [89, 500] width 27 height 27
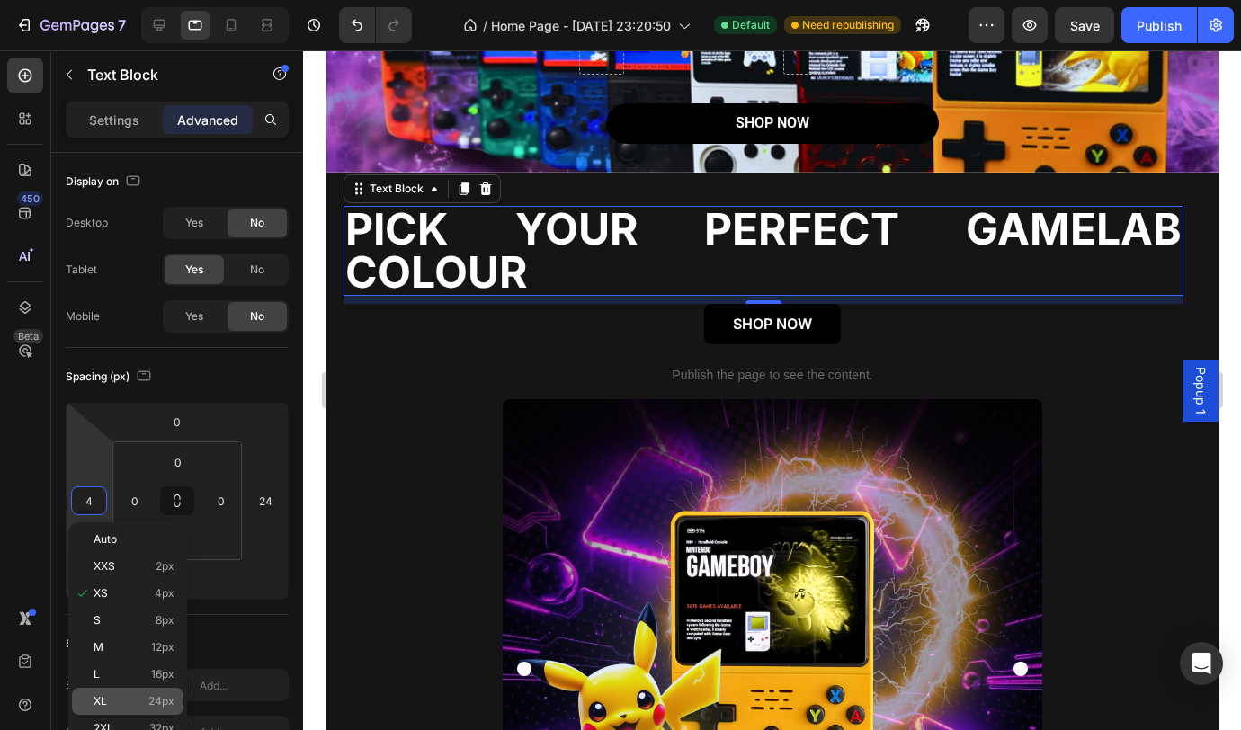
click at [157, 692] on div "XL 24px" at bounding box center [128, 701] width 112 height 27
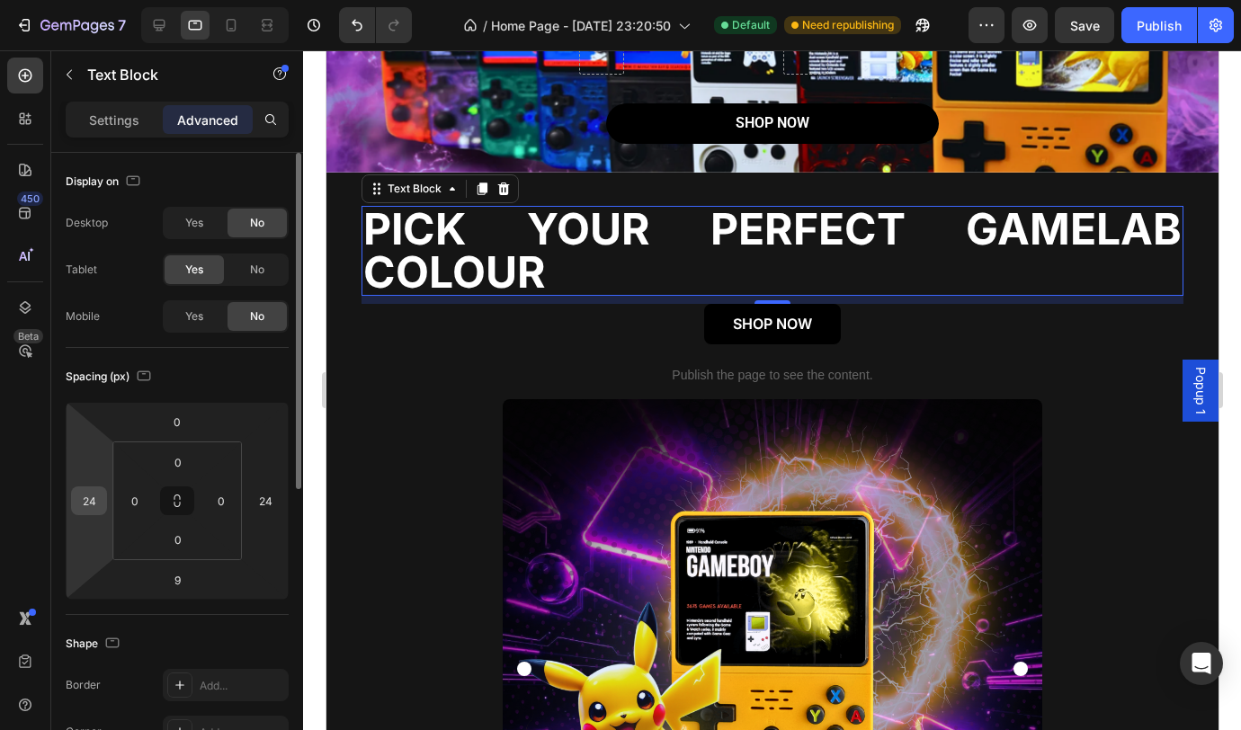
click at [95, 505] on input "24" at bounding box center [89, 500] width 27 height 27
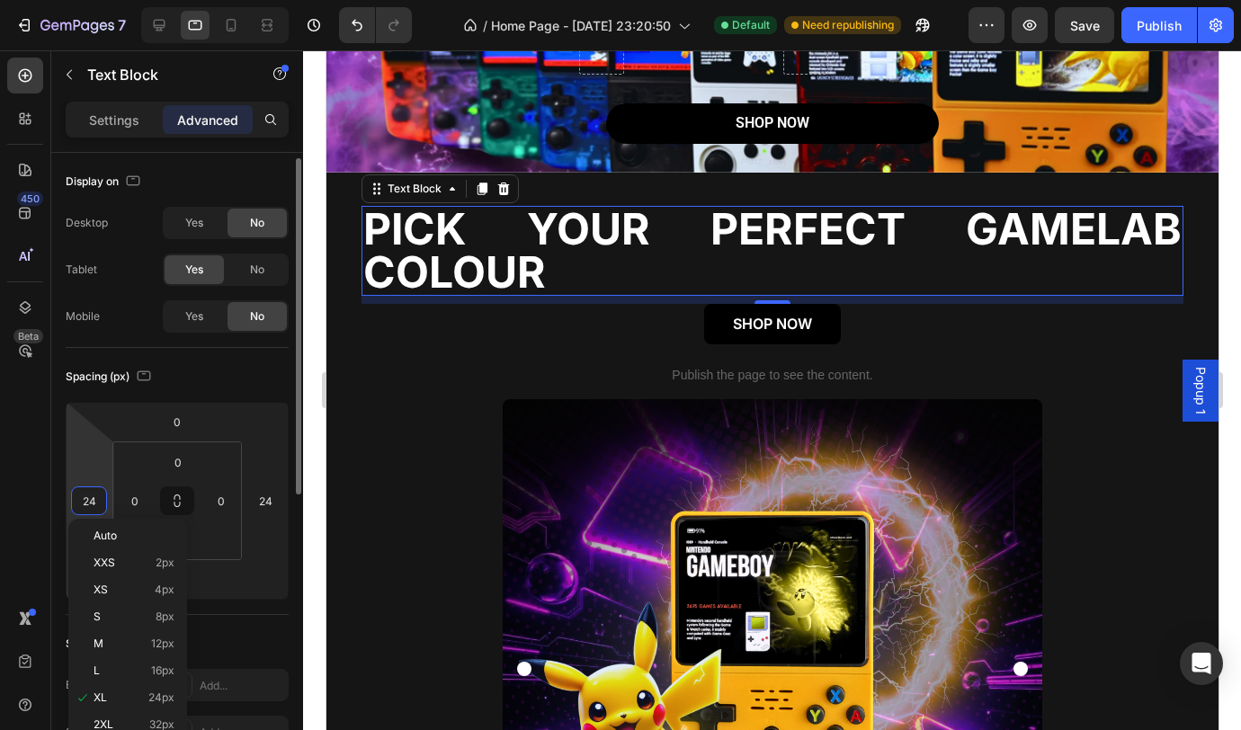
scroll to position [91, 0]
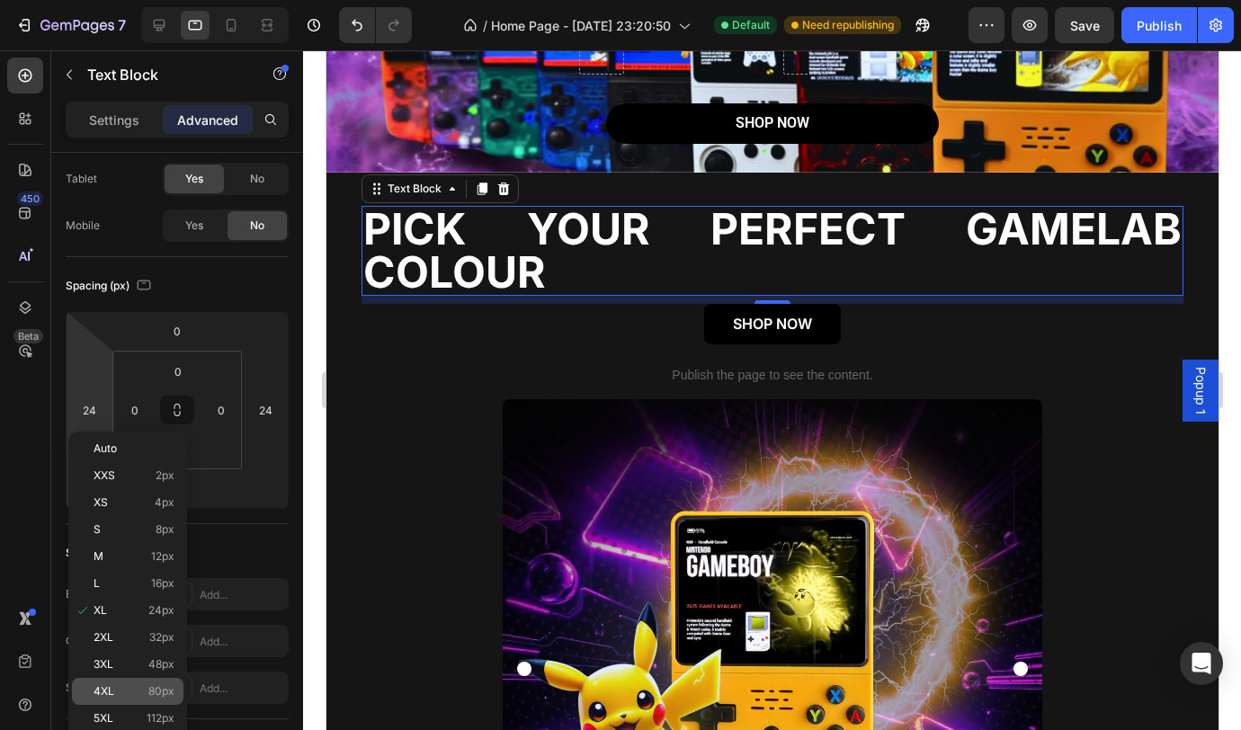
click at [151, 685] on span "80px" at bounding box center [161, 691] width 26 height 13
type input "80"
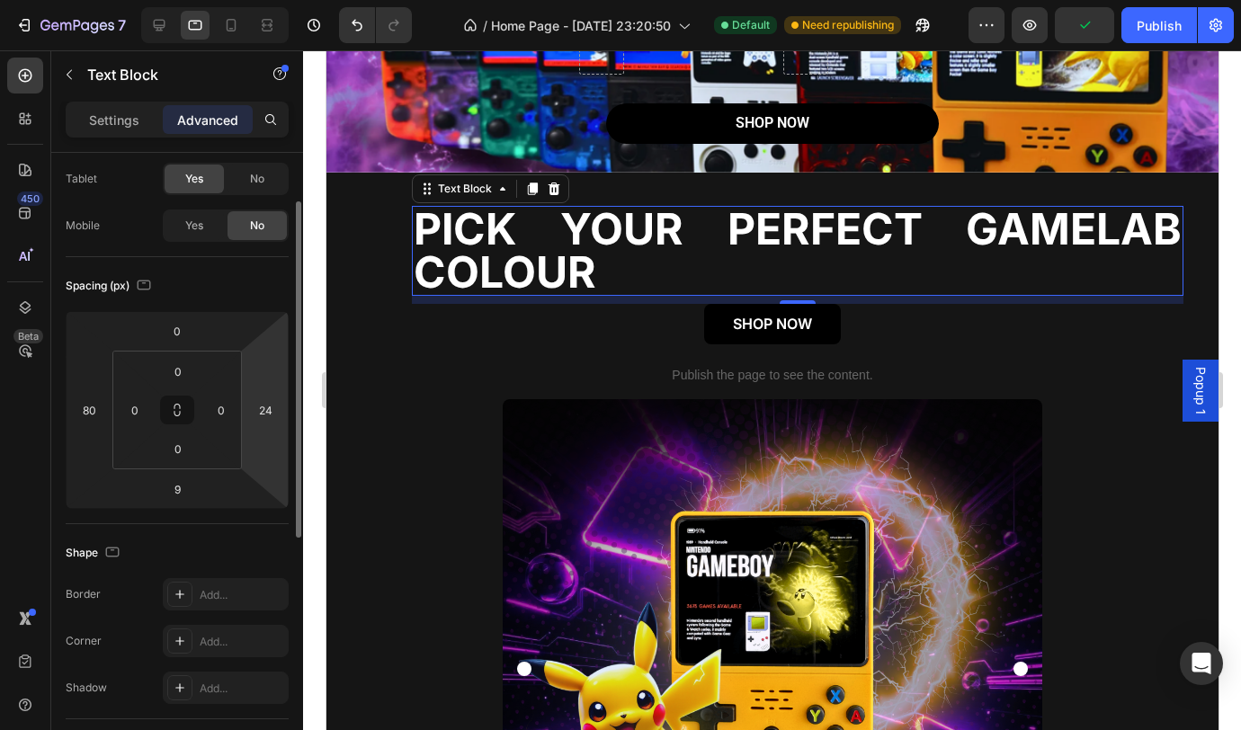
click at [280, 0] on html "7 Version history / Home Page - Sep 23, 23:20:50 Default Need republishing Prev…" at bounding box center [620, 0] width 1241 height 0
click at [272, 412] on input "24" at bounding box center [265, 410] width 27 height 27
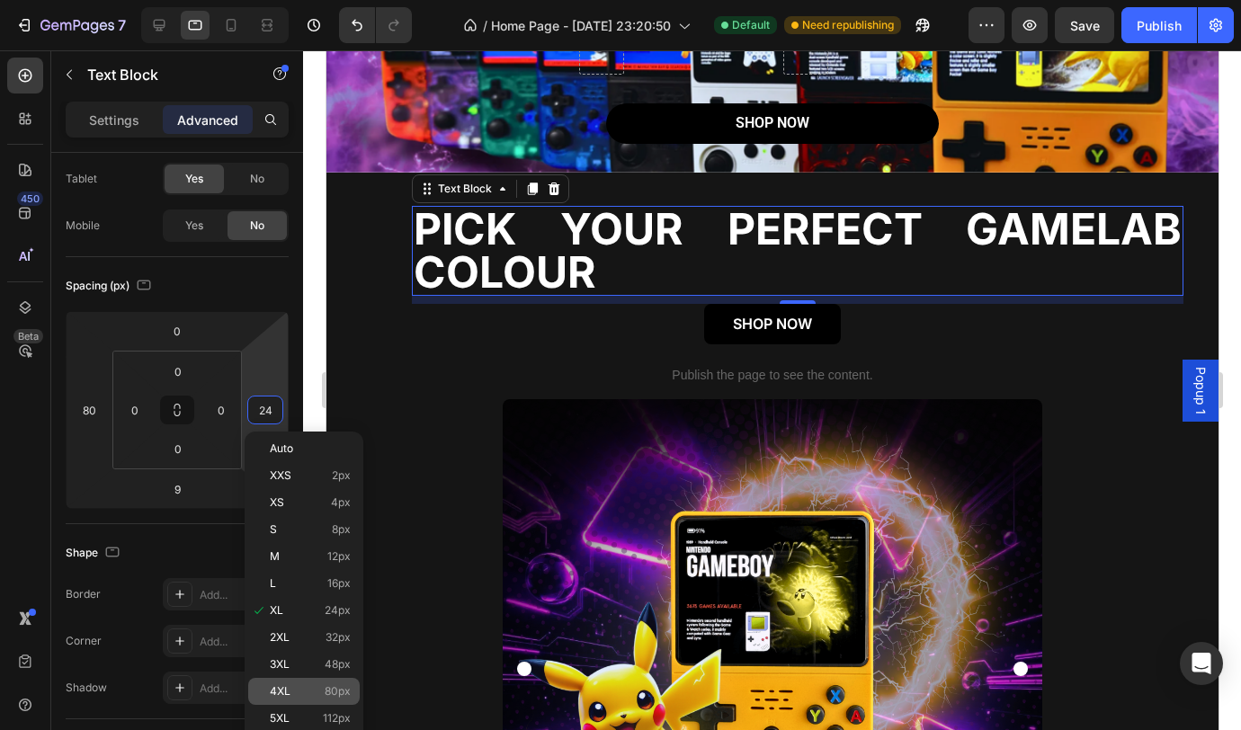
click at [308, 685] on p "4XL 80px" at bounding box center [310, 691] width 81 height 13
type input "80"
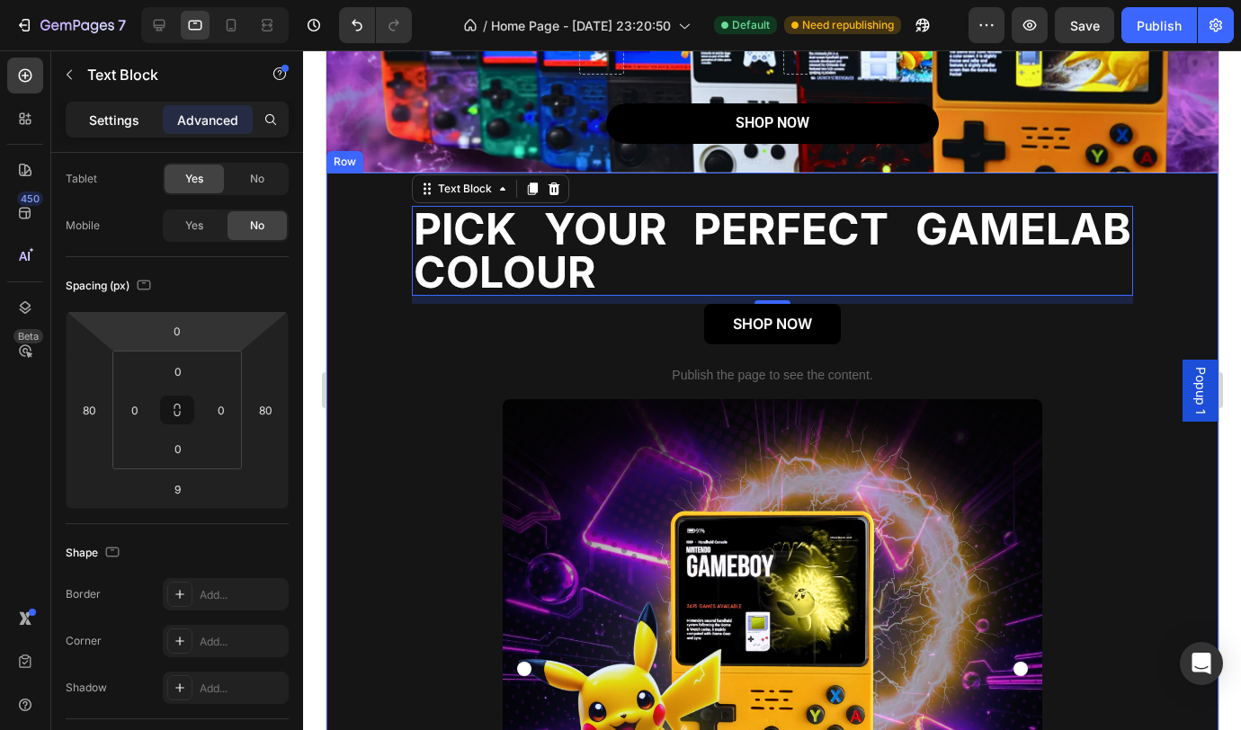
click at [119, 126] on p "Settings" at bounding box center [114, 120] width 50 height 19
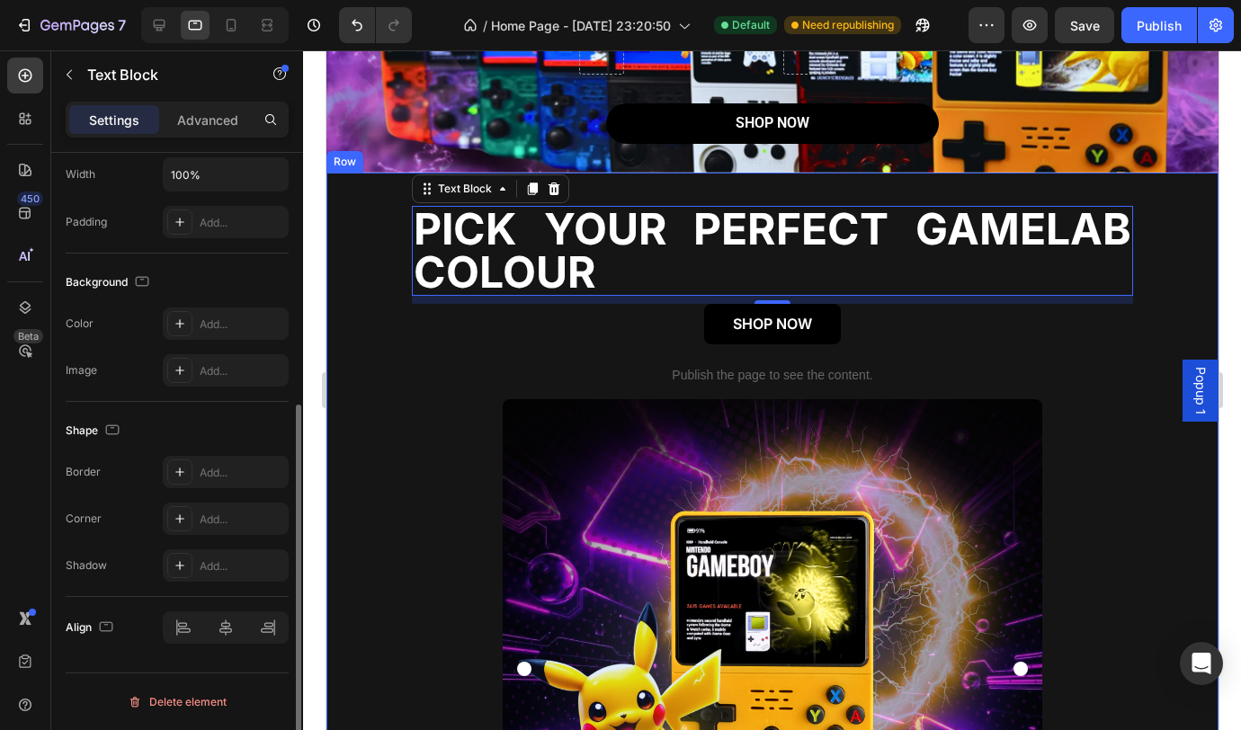
scroll to position [0, 0]
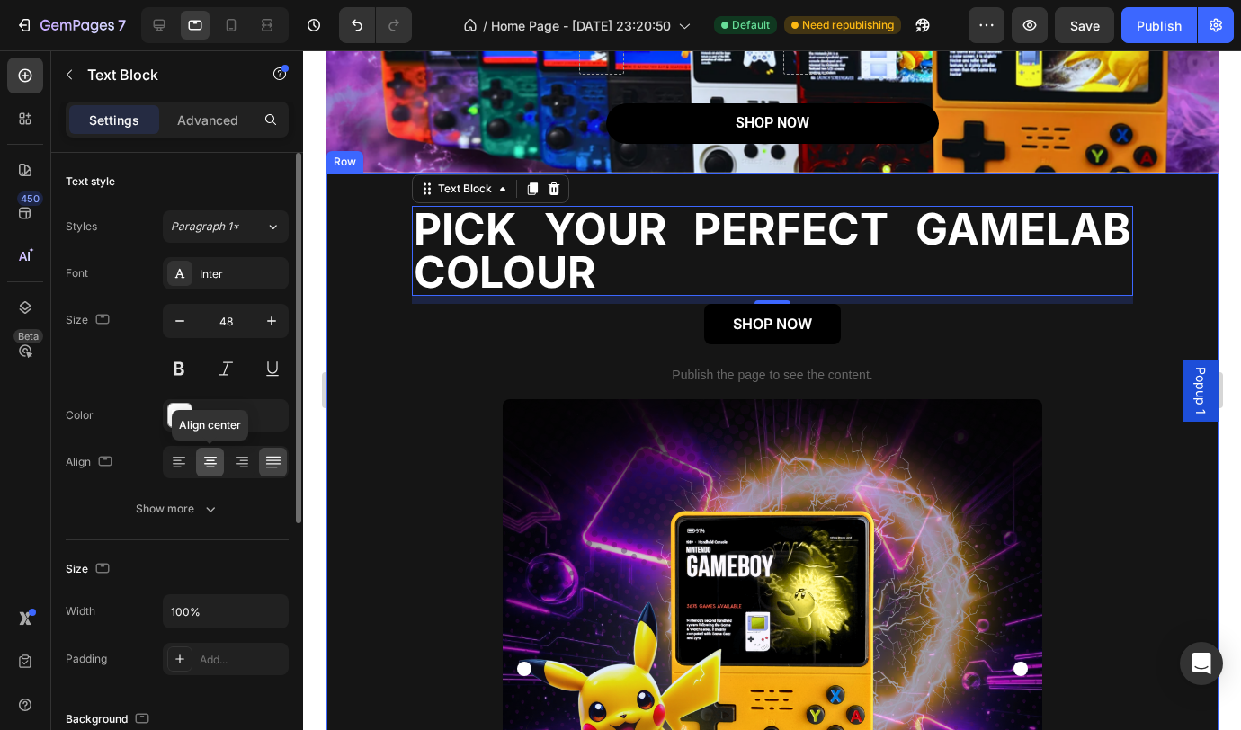
click at [203, 466] on icon at bounding box center [210, 462] width 18 height 18
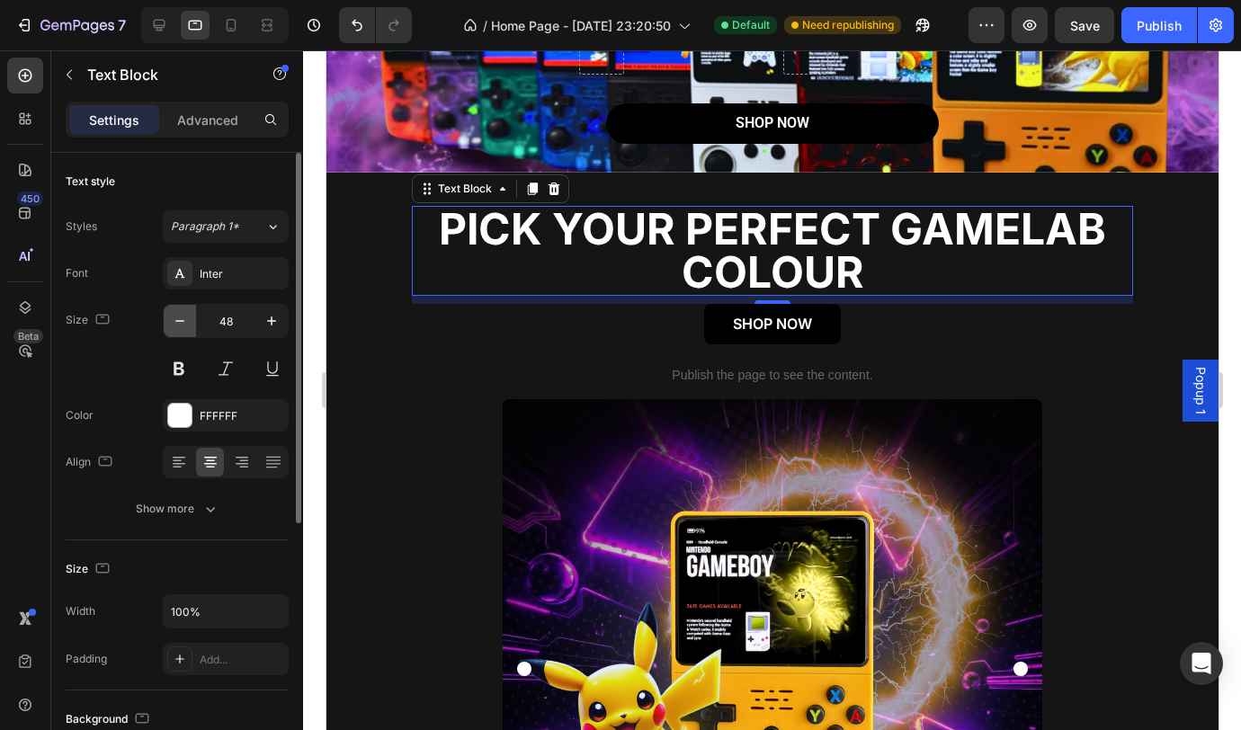
click at [184, 324] on icon "button" at bounding box center [180, 321] width 18 height 18
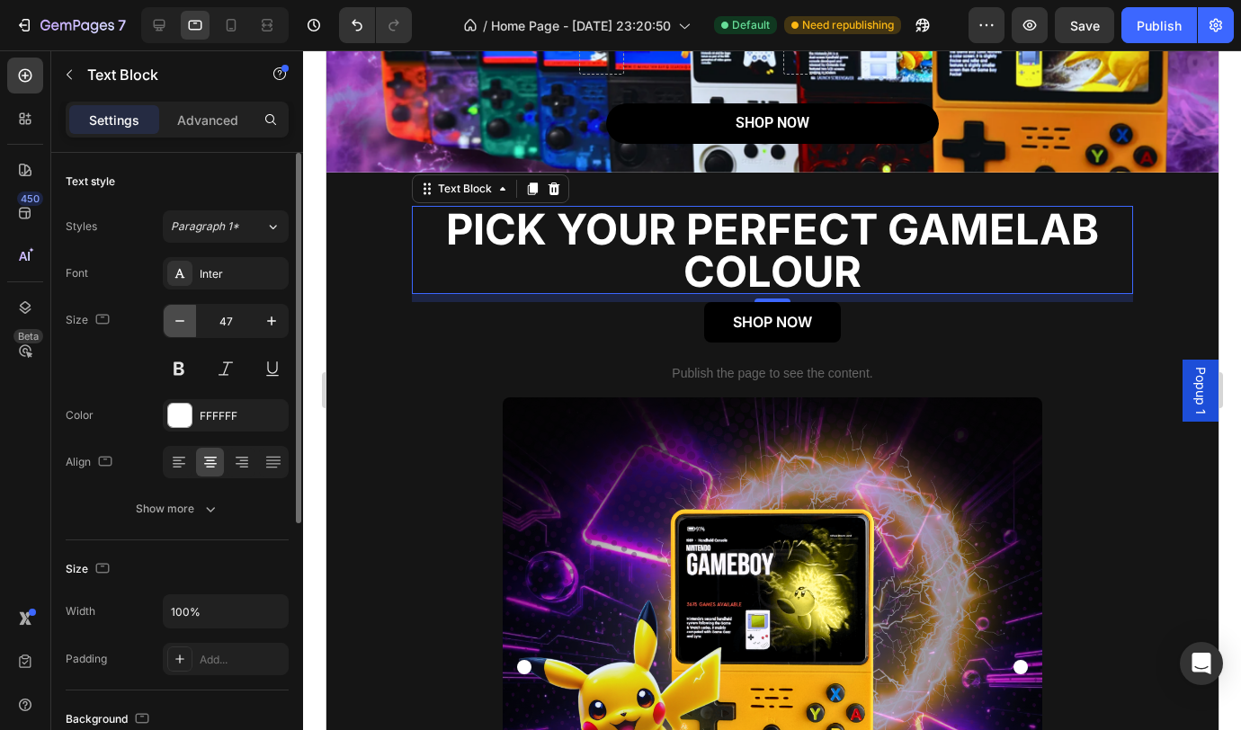
click at [184, 324] on icon "button" at bounding box center [180, 321] width 18 height 18
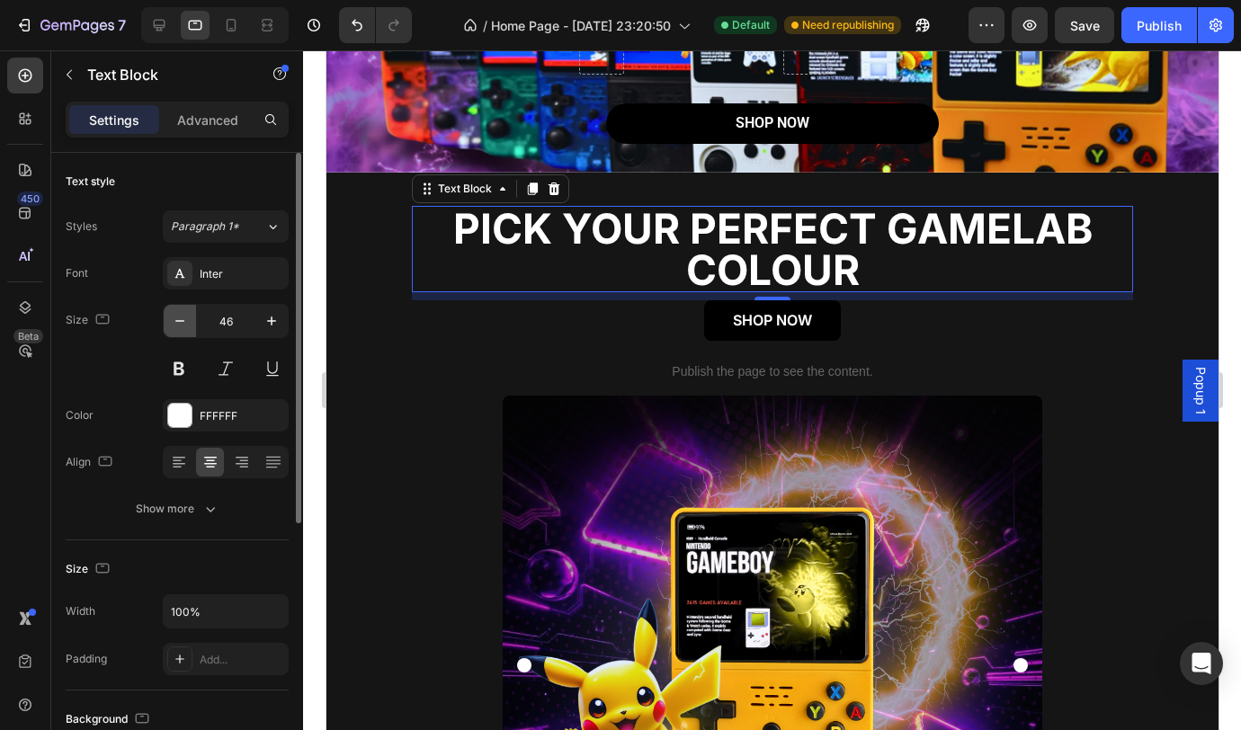
click at [184, 324] on icon "button" at bounding box center [180, 321] width 18 height 18
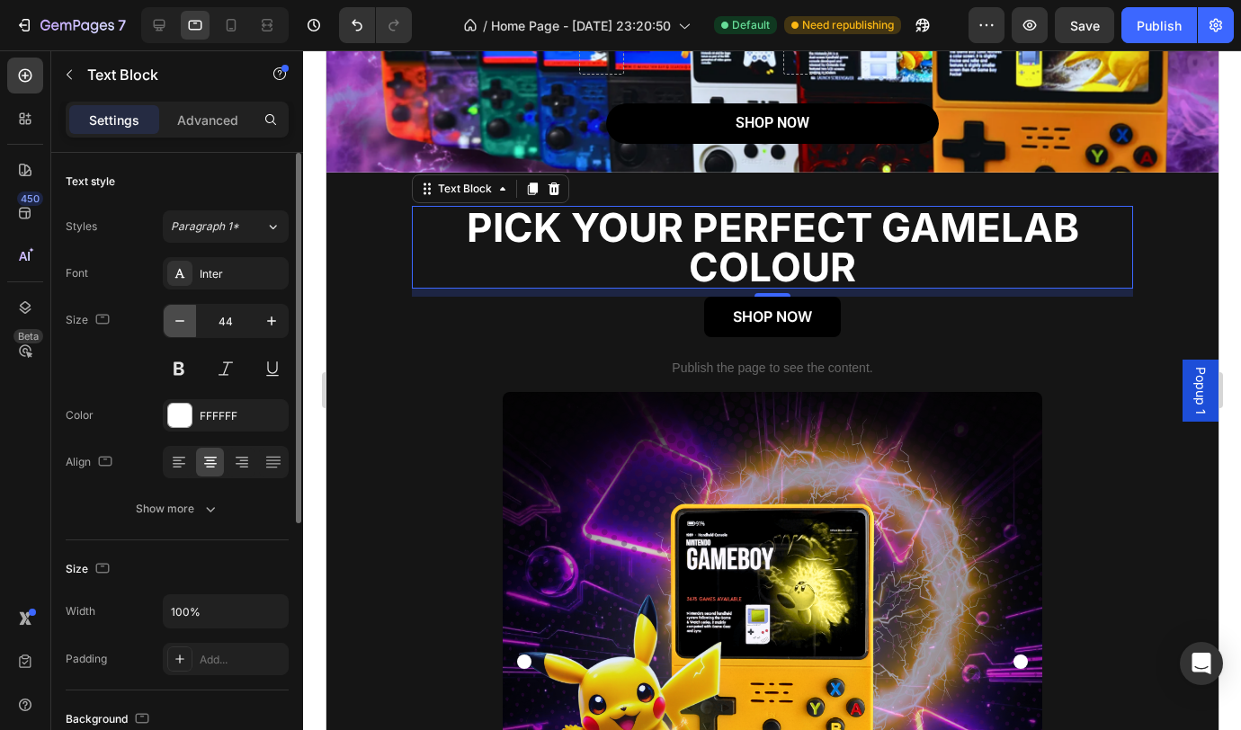
click at [184, 324] on icon "button" at bounding box center [180, 321] width 18 height 18
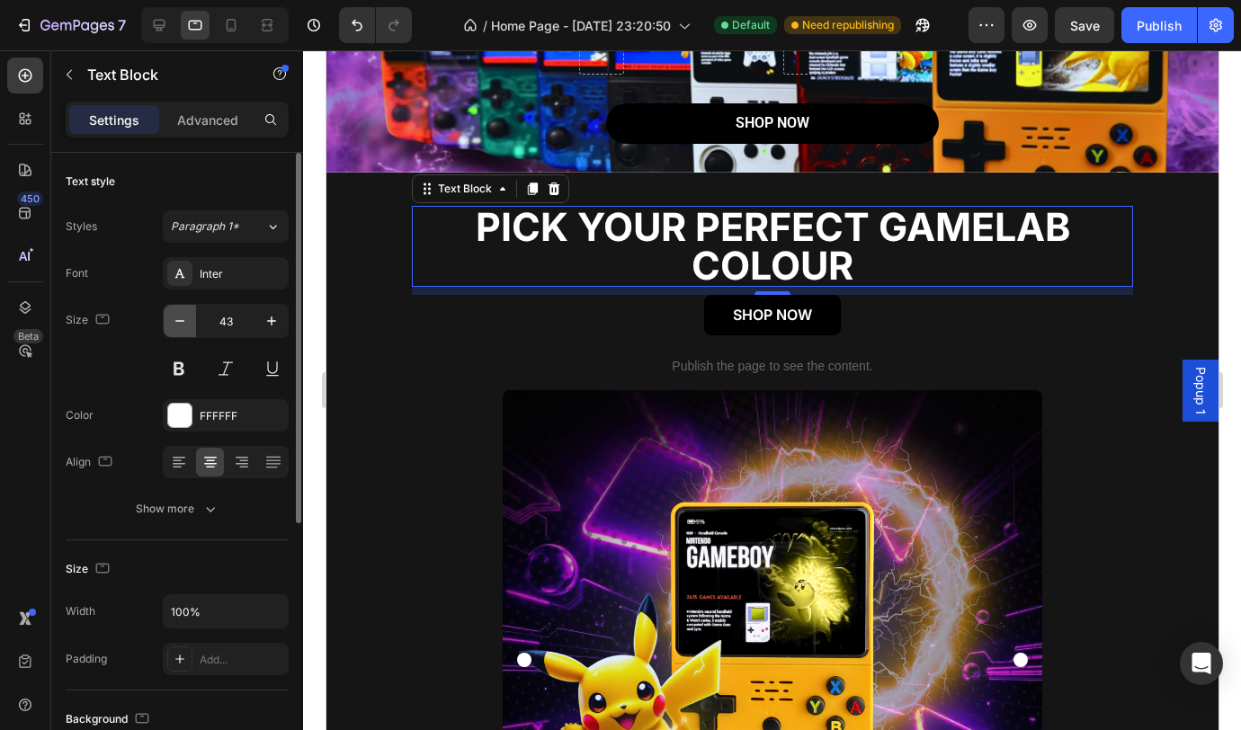
click at [184, 324] on icon "button" at bounding box center [180, 321] width 18 height 18
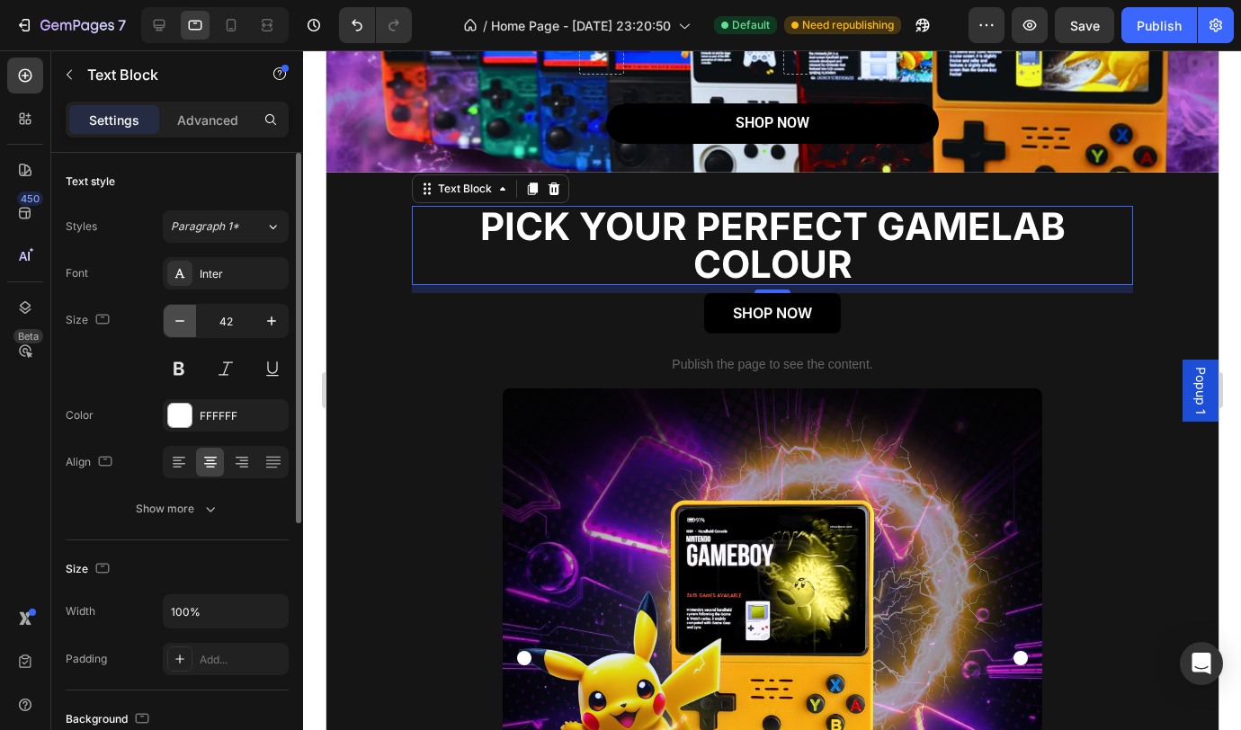
click at [184, 324] on icon "button" at bounding box center [180, 321] width 18 height 18
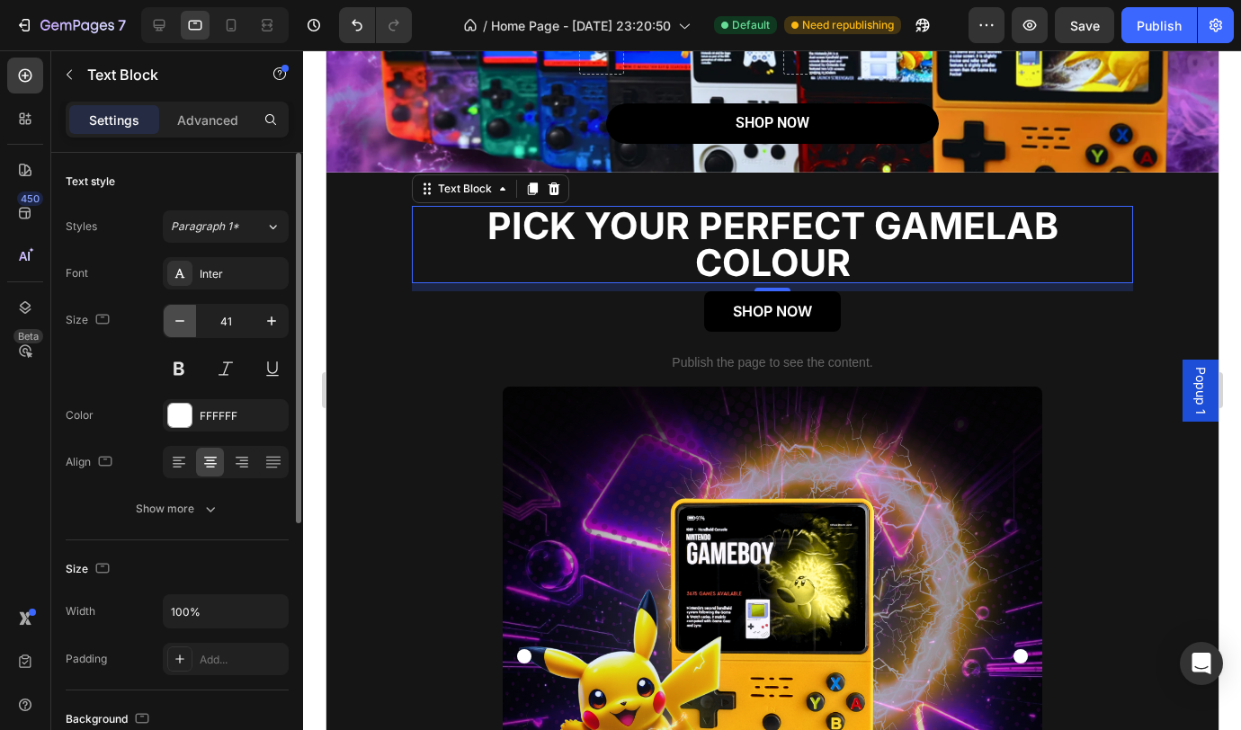
click at [184, 324] on icon "button" at bounding box center [180, 321] width 18 height 18
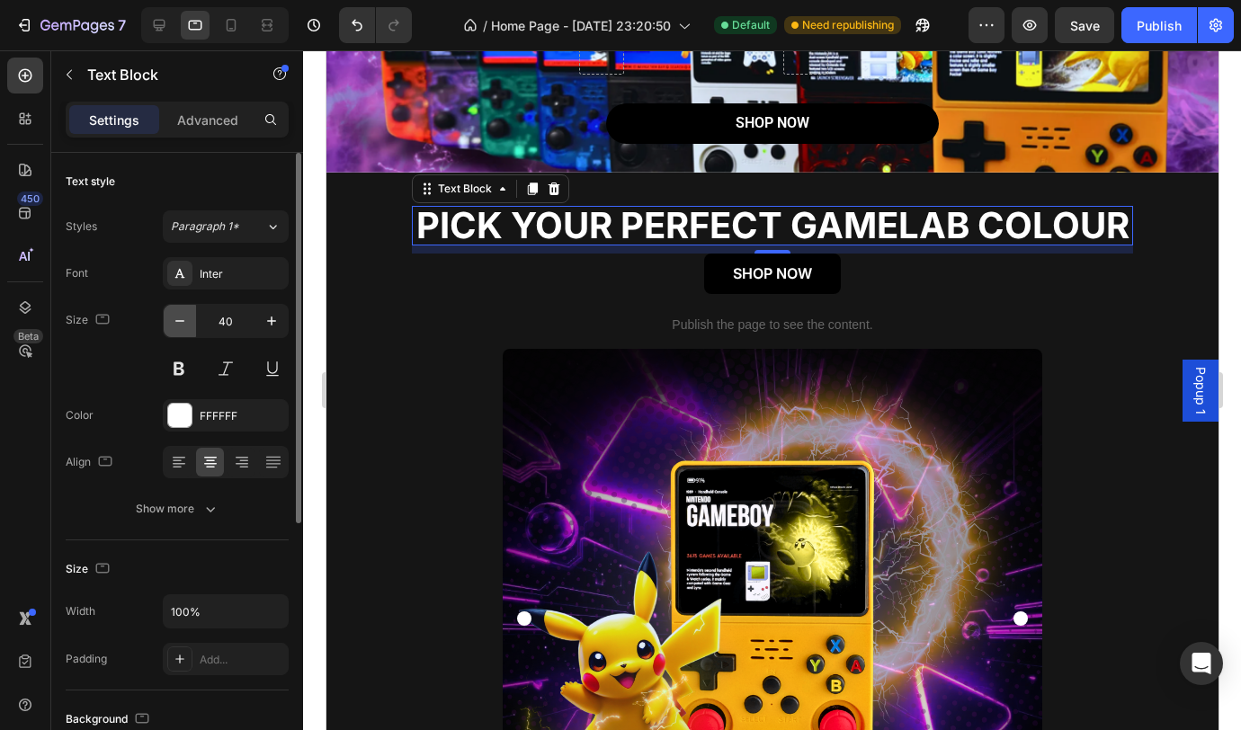
click at [184, 324] on icon "button" at bounding box center [180, 321] width 18 height 18
type input "39"
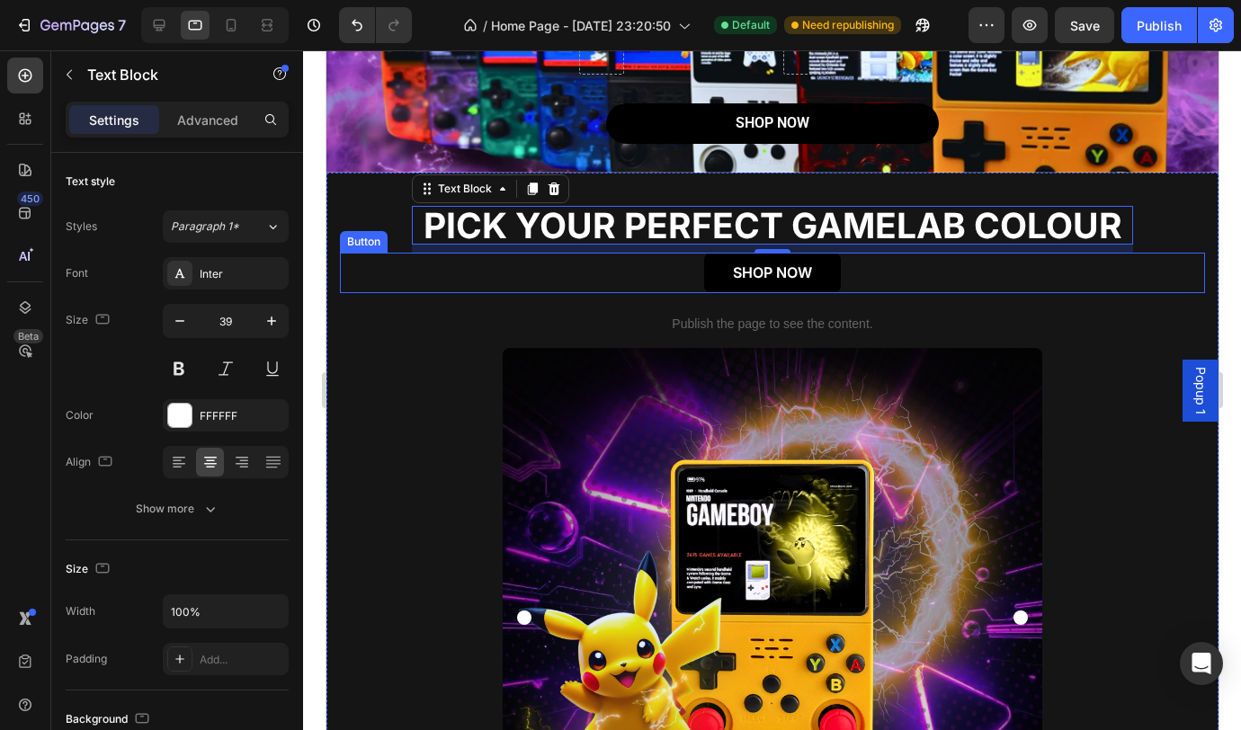
click at [408, 293] on div "SHOP NOW Button" at bounding box center [771, 273] width 865 height 40
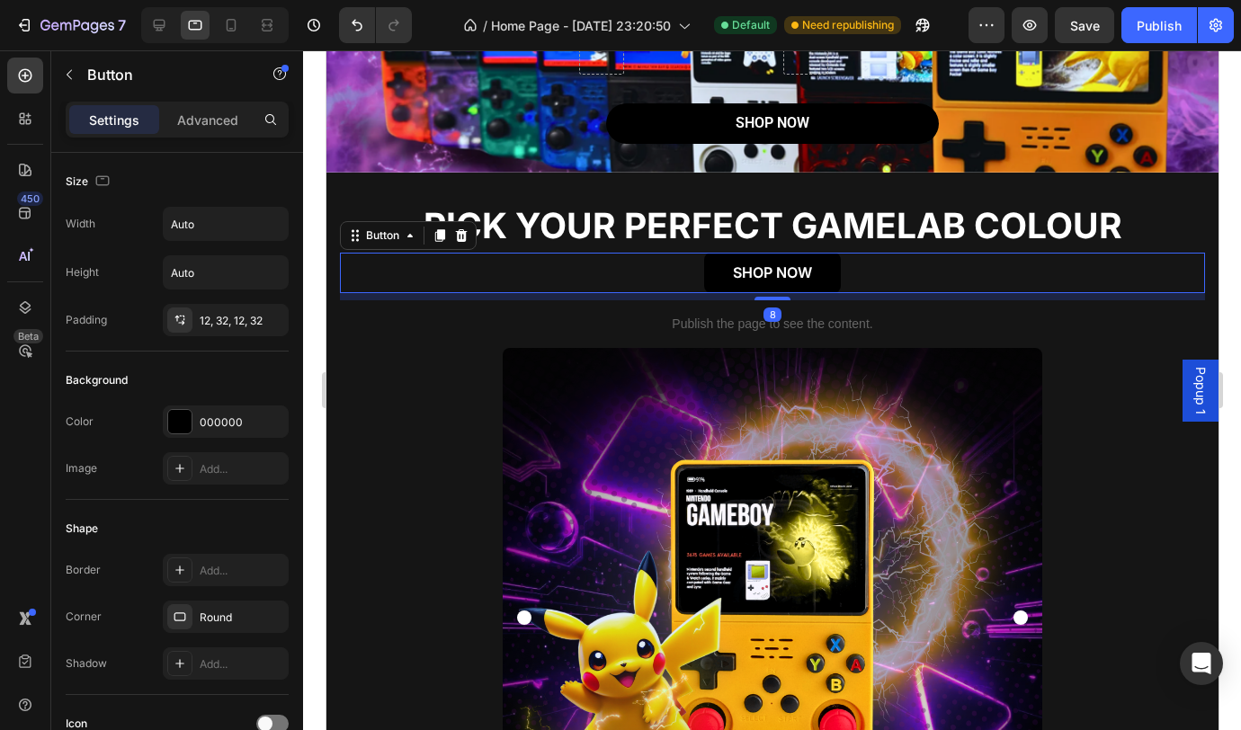
click at [309, 235] on div at bounding box center [772, 390] width 938 height 680
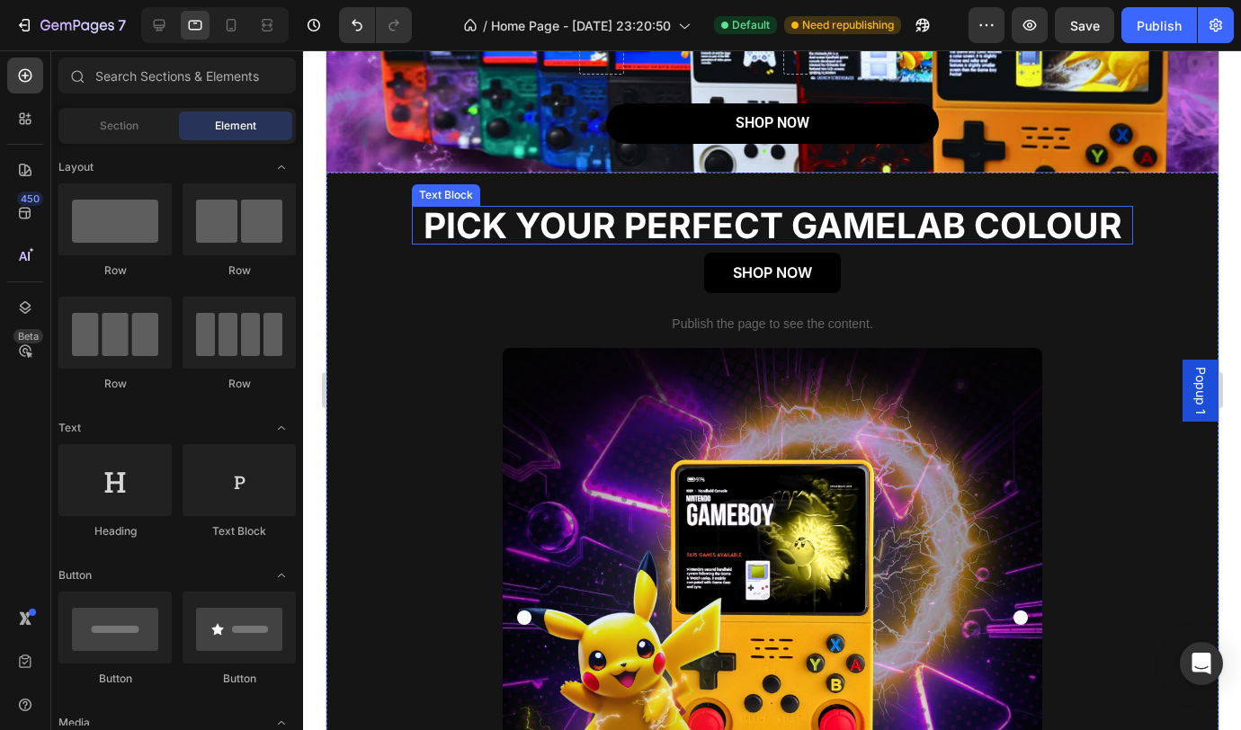
click at [703, 229] on p "PICK YOUR PERFECT GAMELAB COLOUR" at bounding box center [772, 225] width 718 height 35
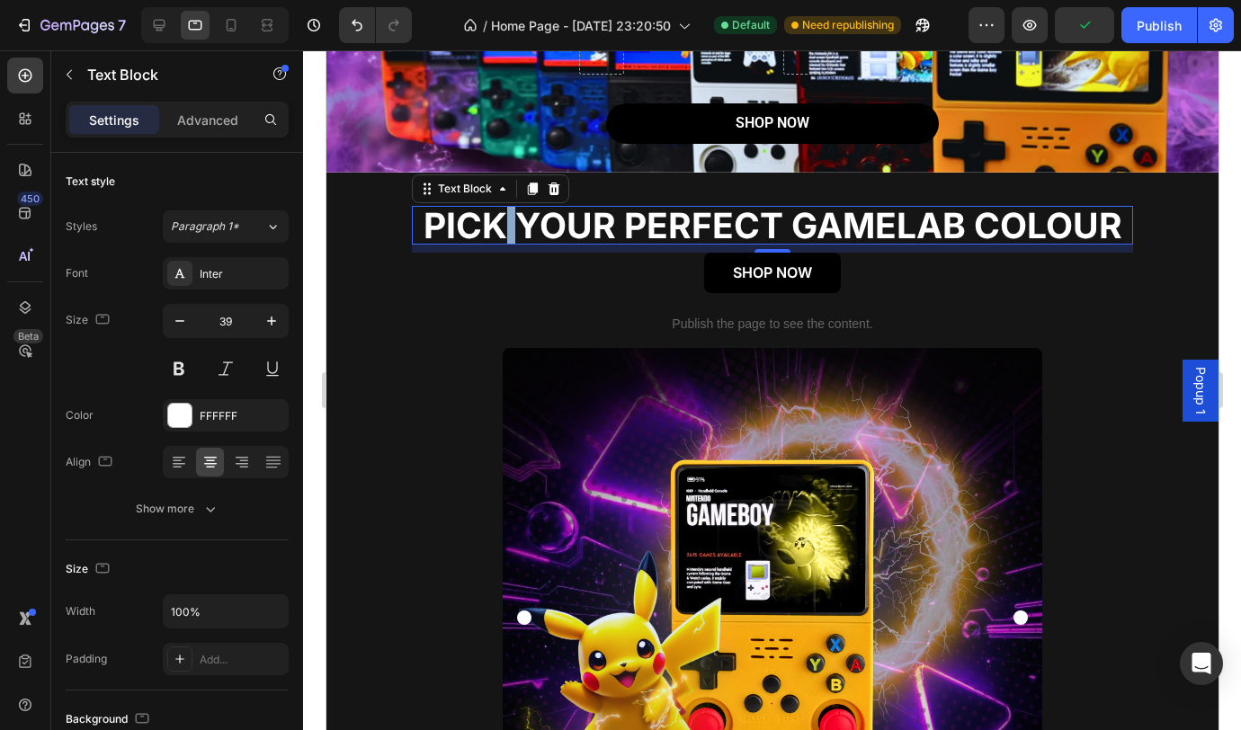
click at [575, 243] on p "PICK YOUR PERFECT GAMELAB COLOUR" at bounding box center [772, 225] width 718 height 35
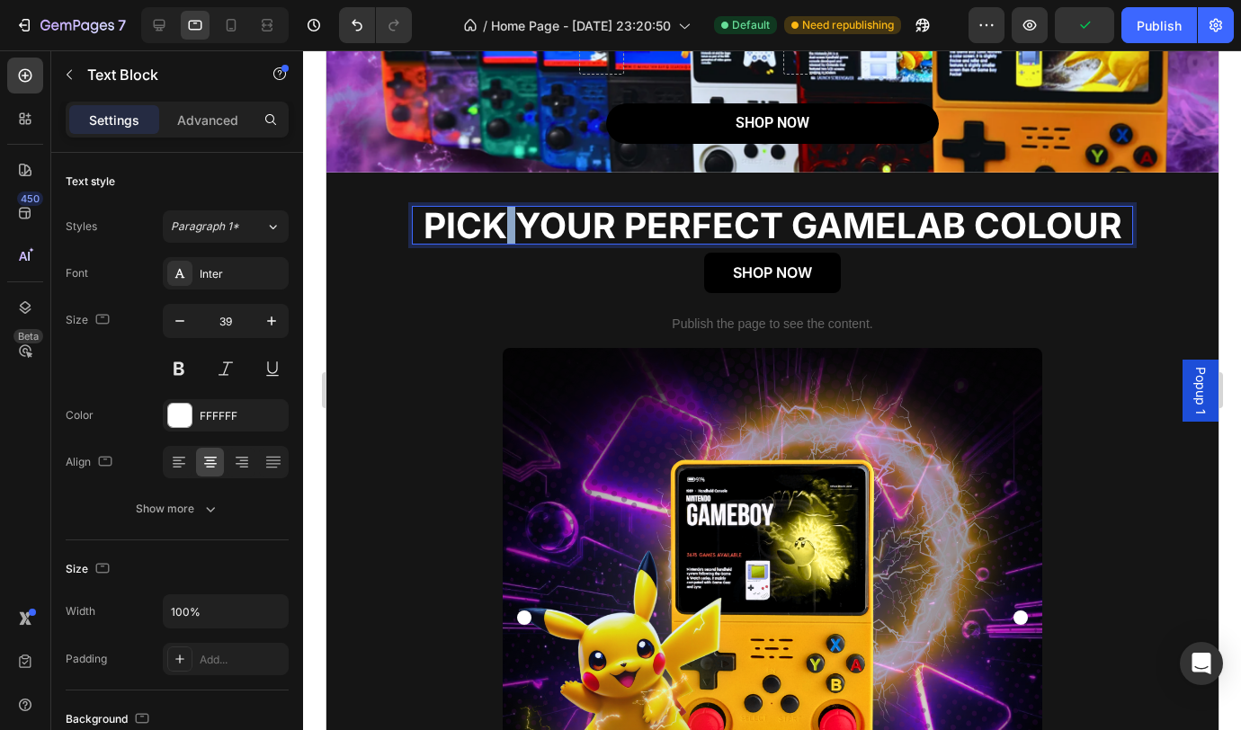
click at [575, 243] on p "PICK YOUR PERFECT GAMELAB COLOUR" at bounding box center [772, 225] width 718 height 35
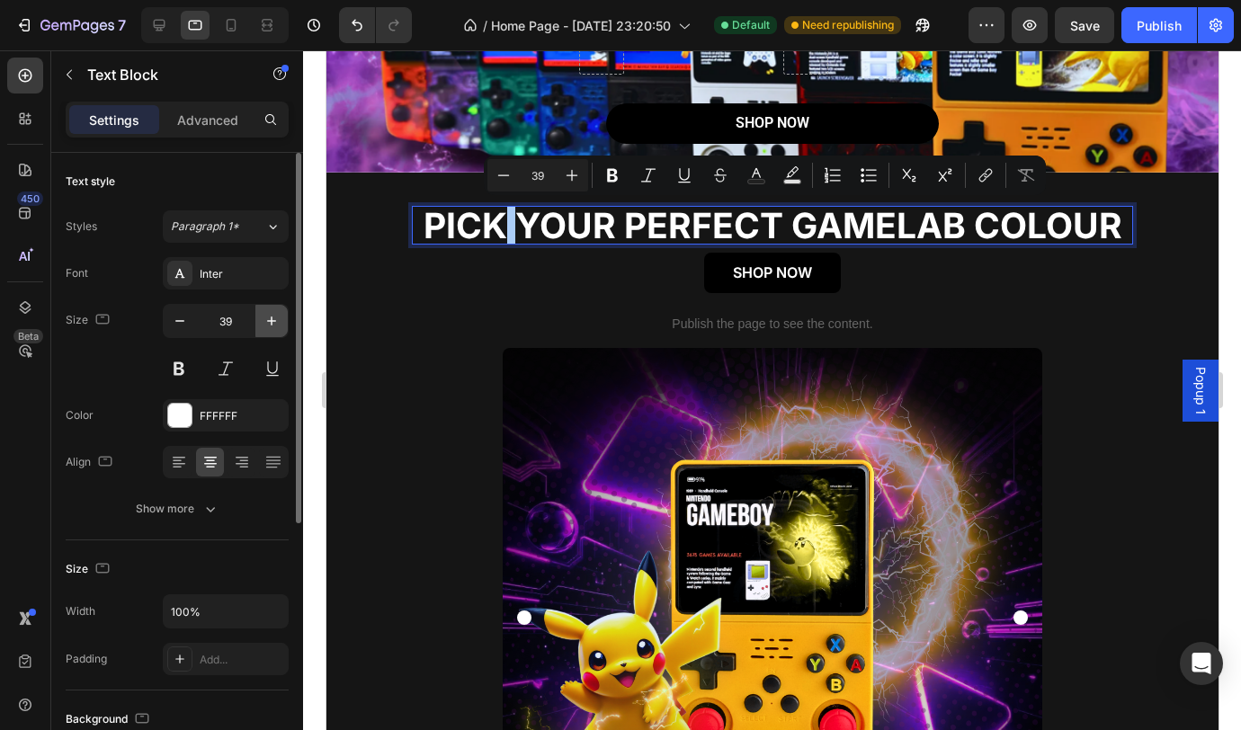
click at [272, 326] on icon "button" at bounding box center [272, 321] width 18 height 18
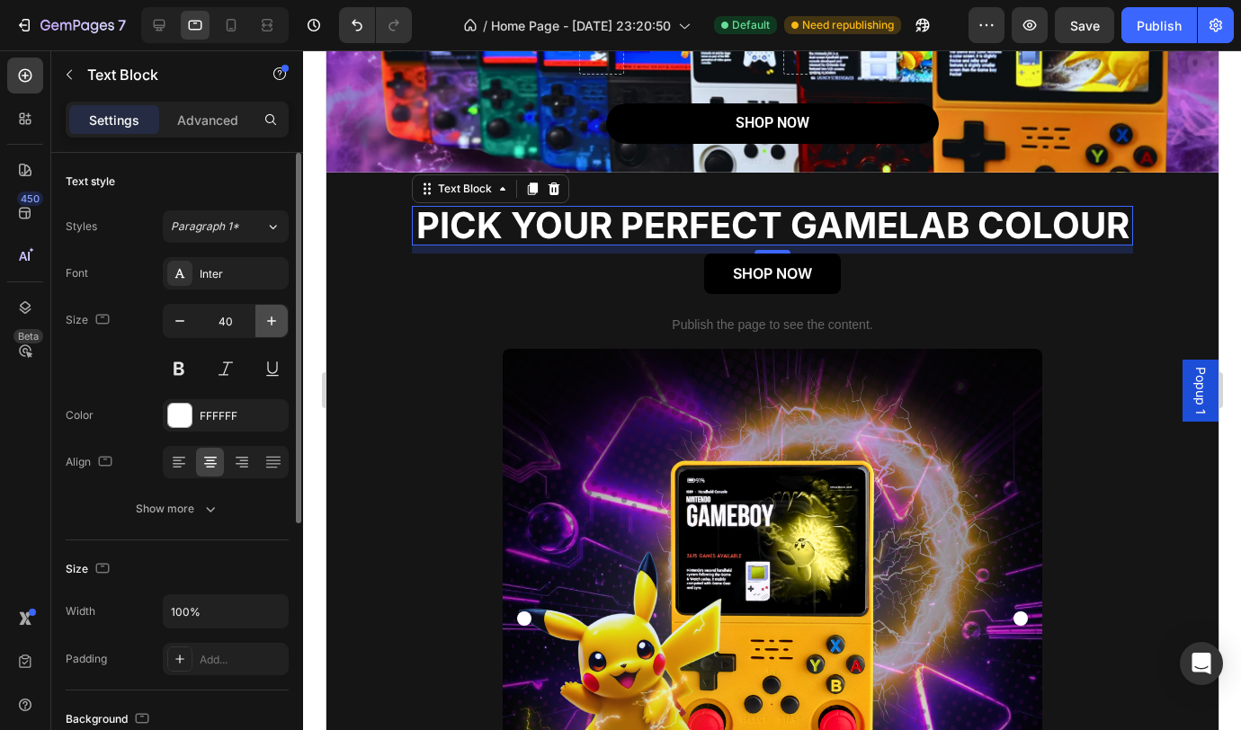
click at [272, 326] on icon "button" at bounding box center [272, 321] width 18 height 18
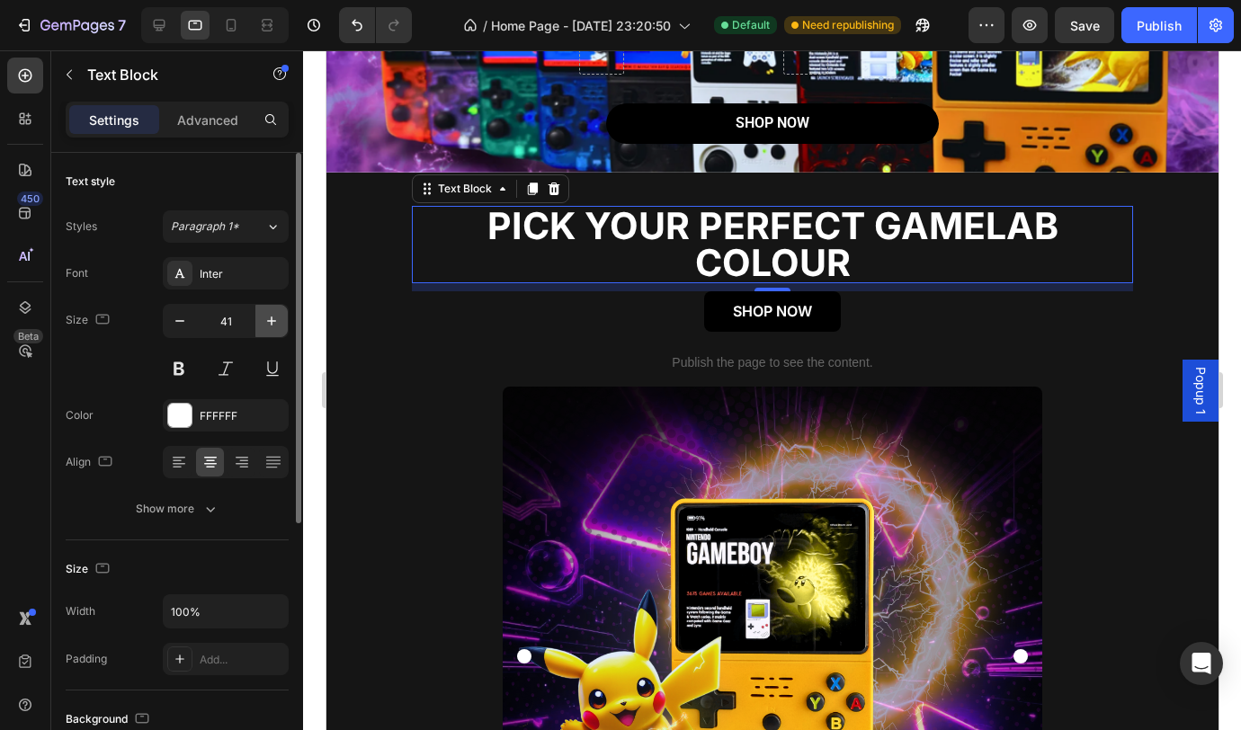
click at [272, 326] on icon "button" at bounding box center [272, 321] width 18 height 18
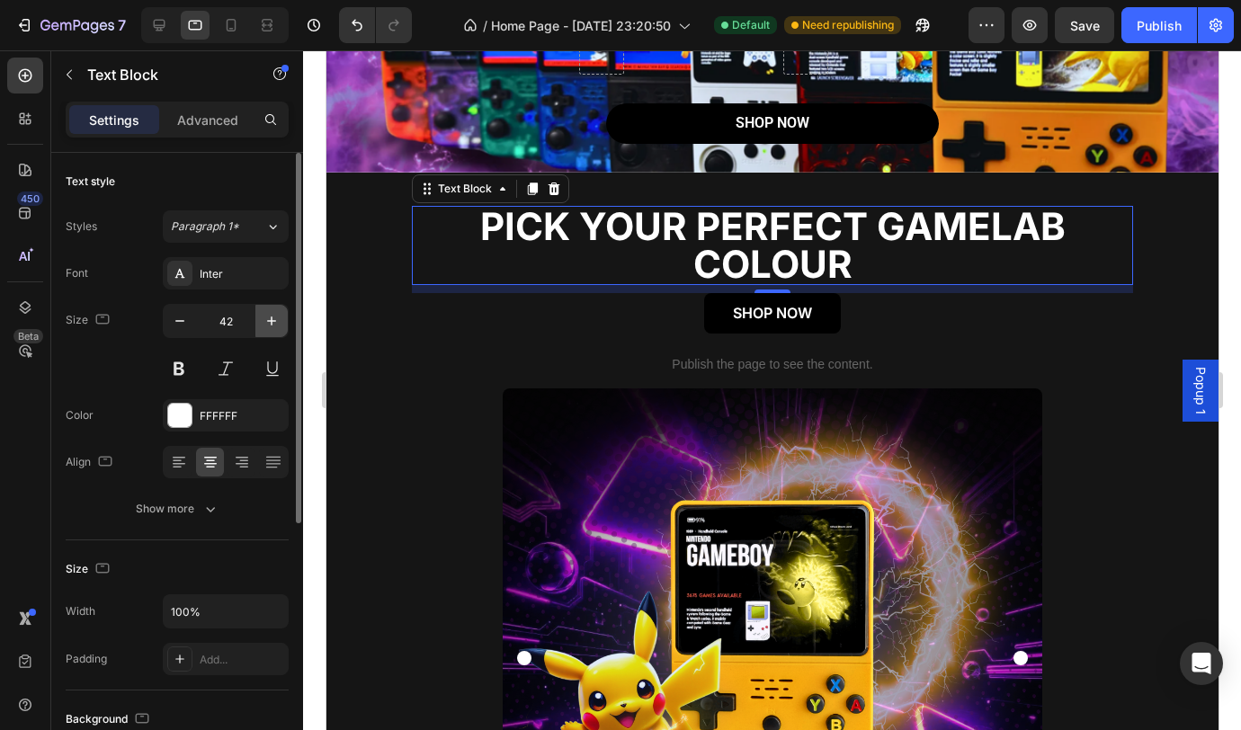
click at [272, 326] on icon "button" at bounding box center [272, 321] width 18 height 18
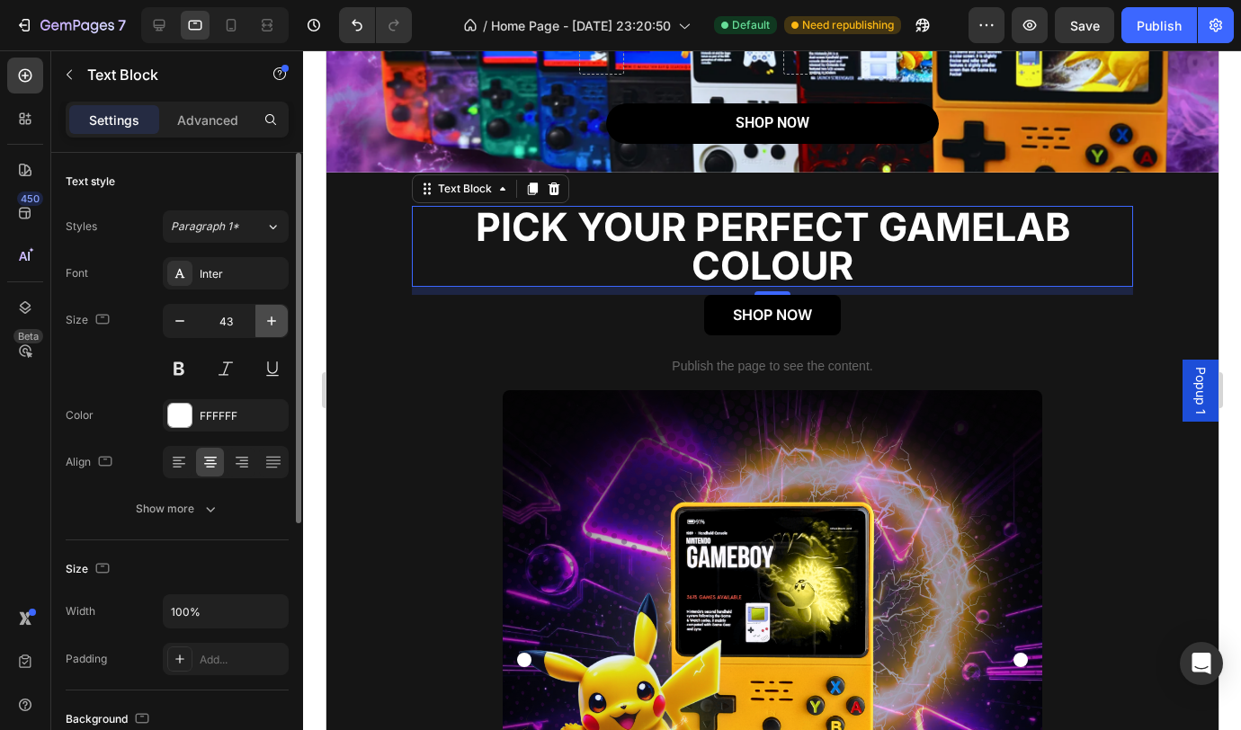
click at [272, 325] on icon "button" at bounding box center [272, 321] width 18 height 18
type input "44"
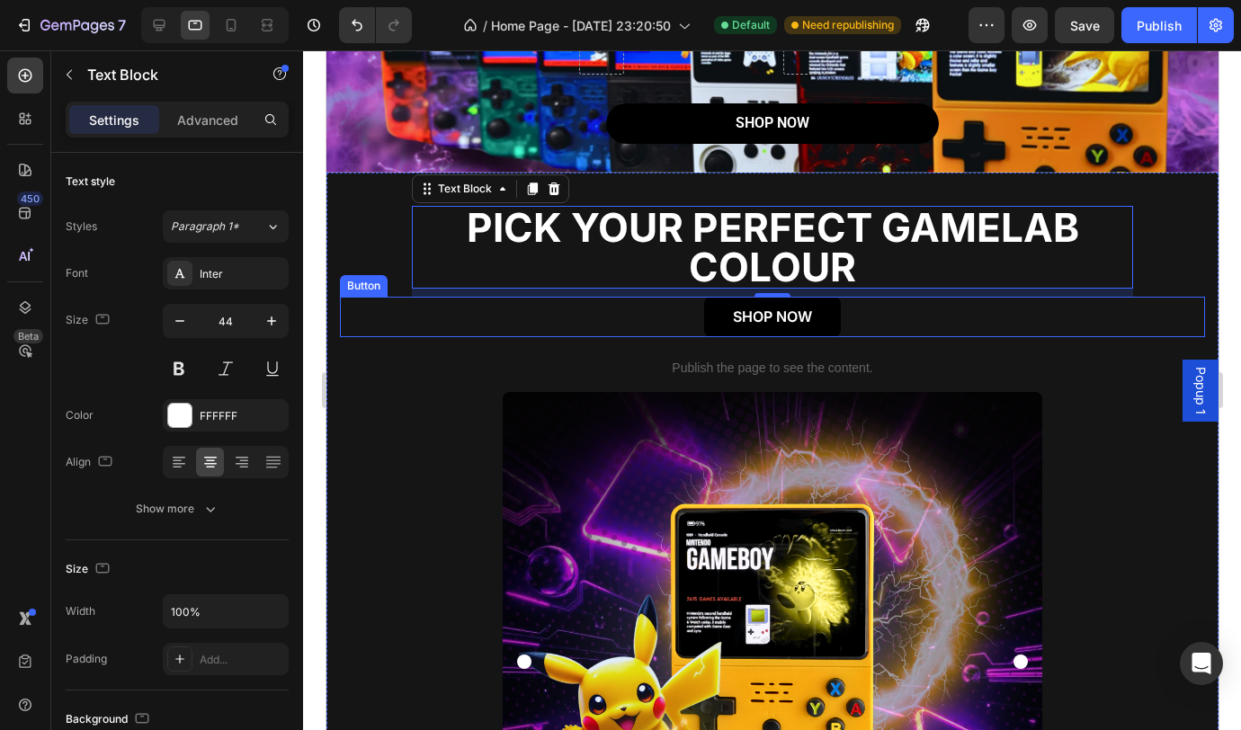
click at [405, 323] on div "SHOP NOW Button" at bounding box center [771, 317] width 865 height 40
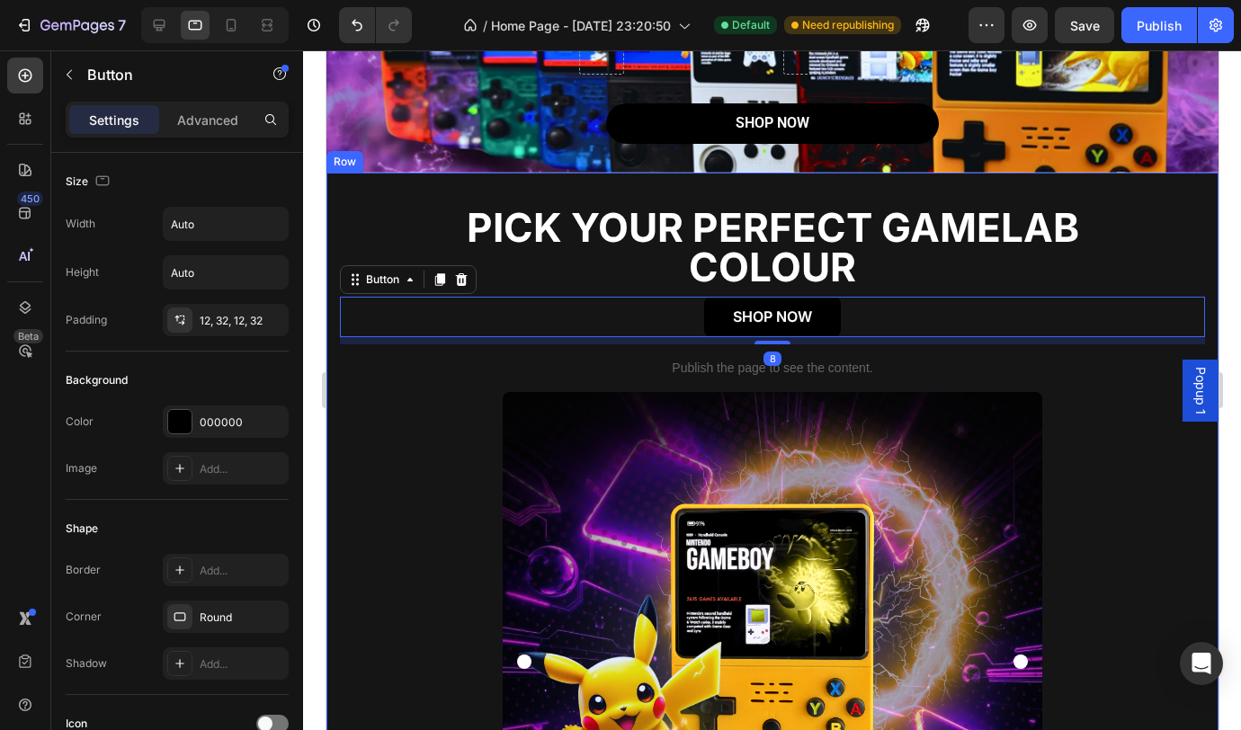
click at [349, 231] on div "PICK YOUR PERFECT GAMELAB COLOUR Text Block PICK YOUR PERFECT GAMELAB COLOUR Te…" at bounding box center [771, 299] width 865 height 186
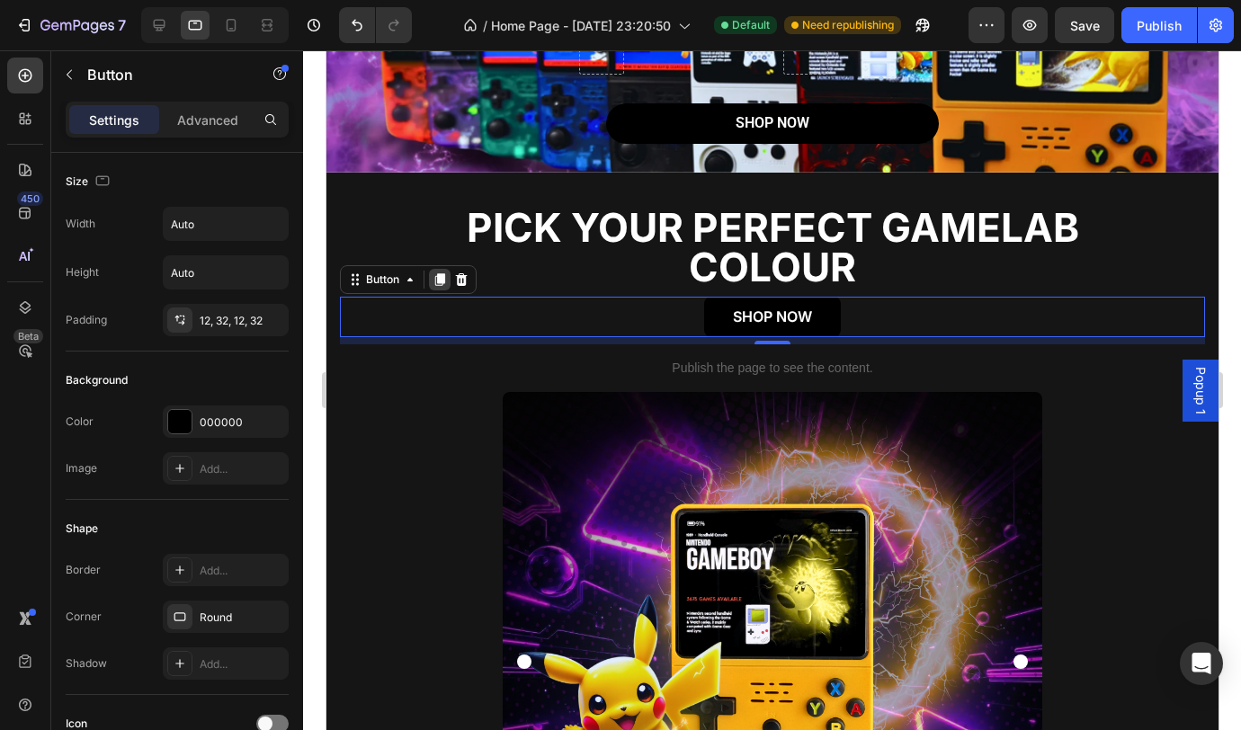
click at [441, 281] on icon at bounding box center [439, 279] width 10 height 13
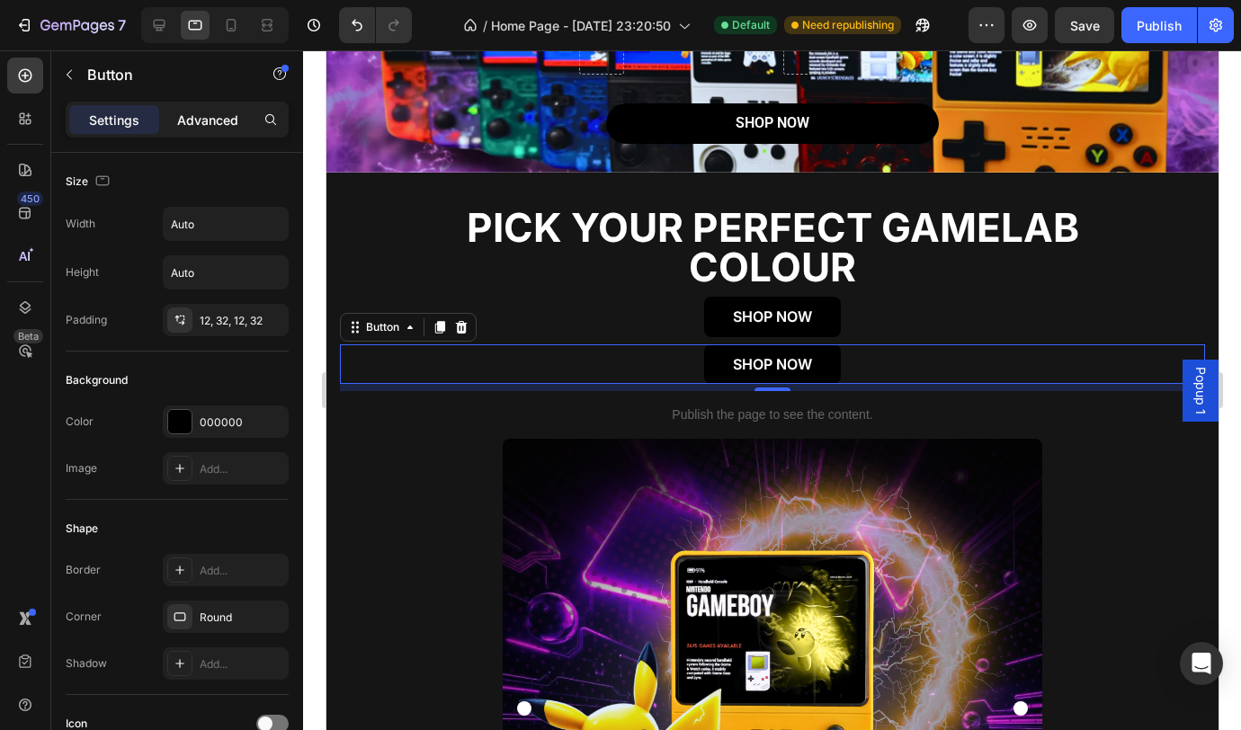
click at [217, 121] on p "Advanced" at bounding box center [207, 120] width 61 height 19
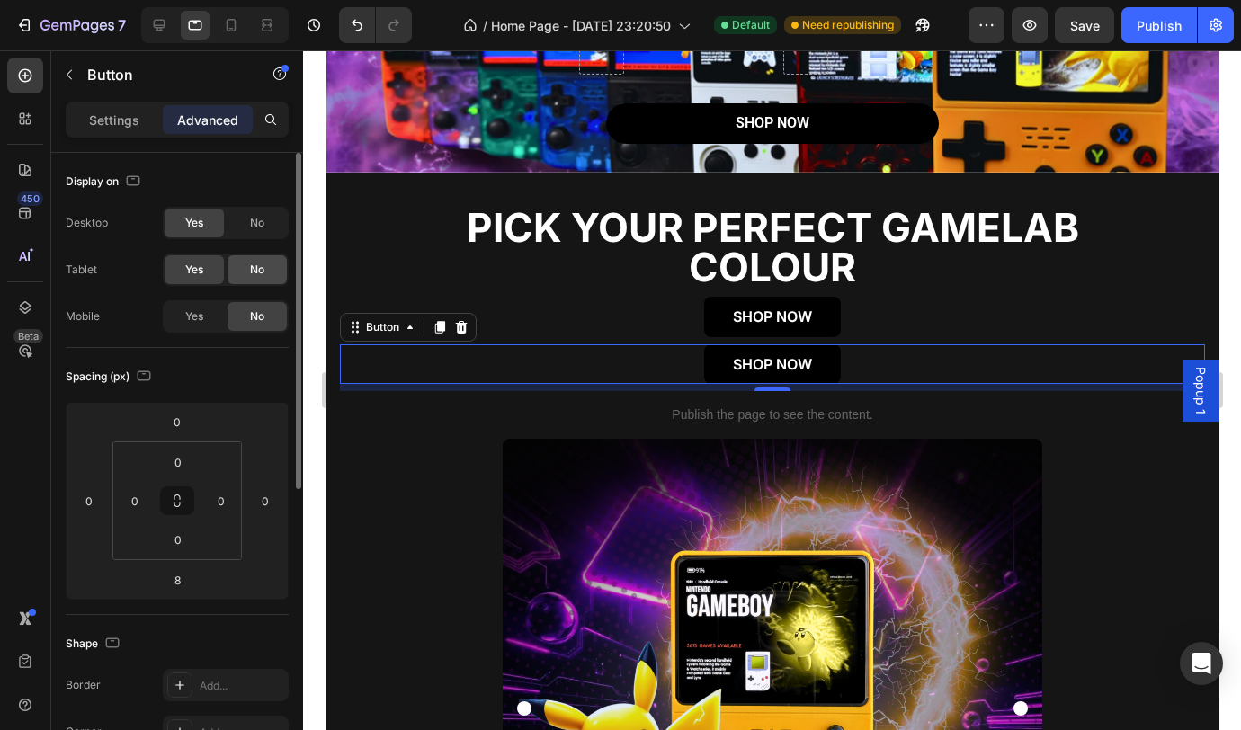
click at [244, 268] on div "No" at bounding box center [257, 269] width 59 height 29
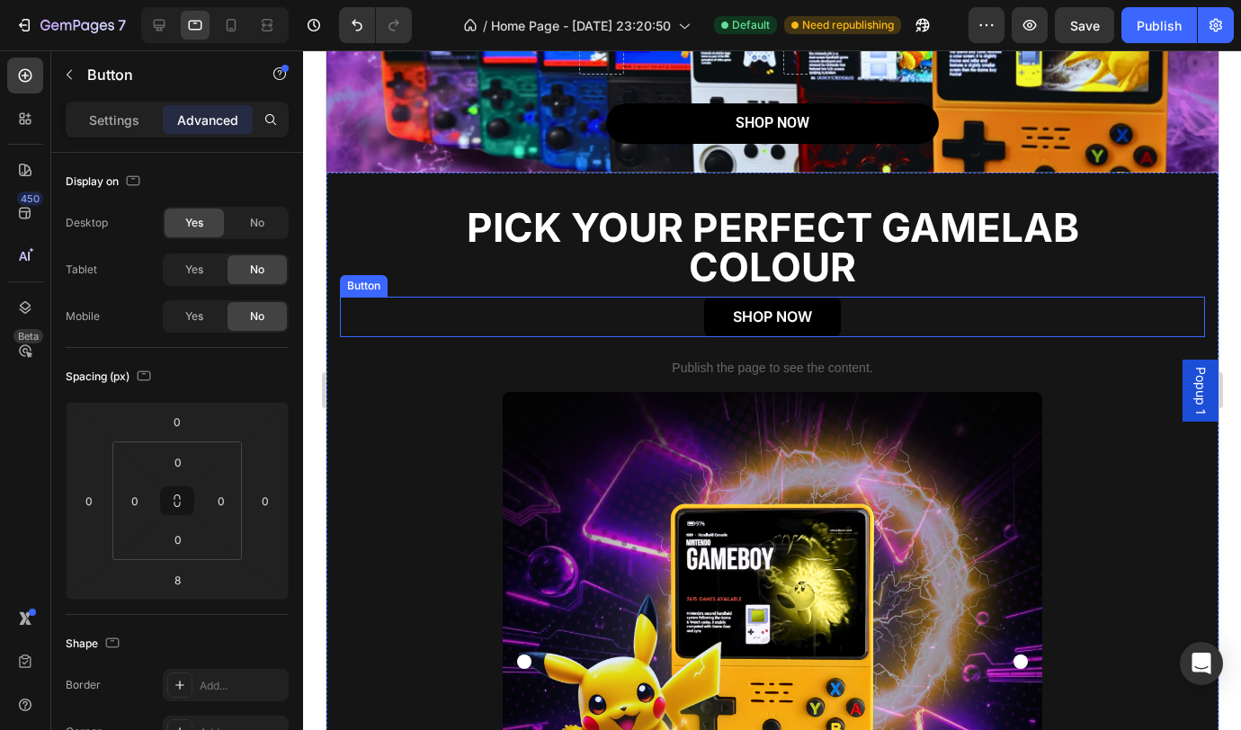
click at [884, 321] on div "SHOP NOW Button" at bounding box center [771, 317] width 865 height 40
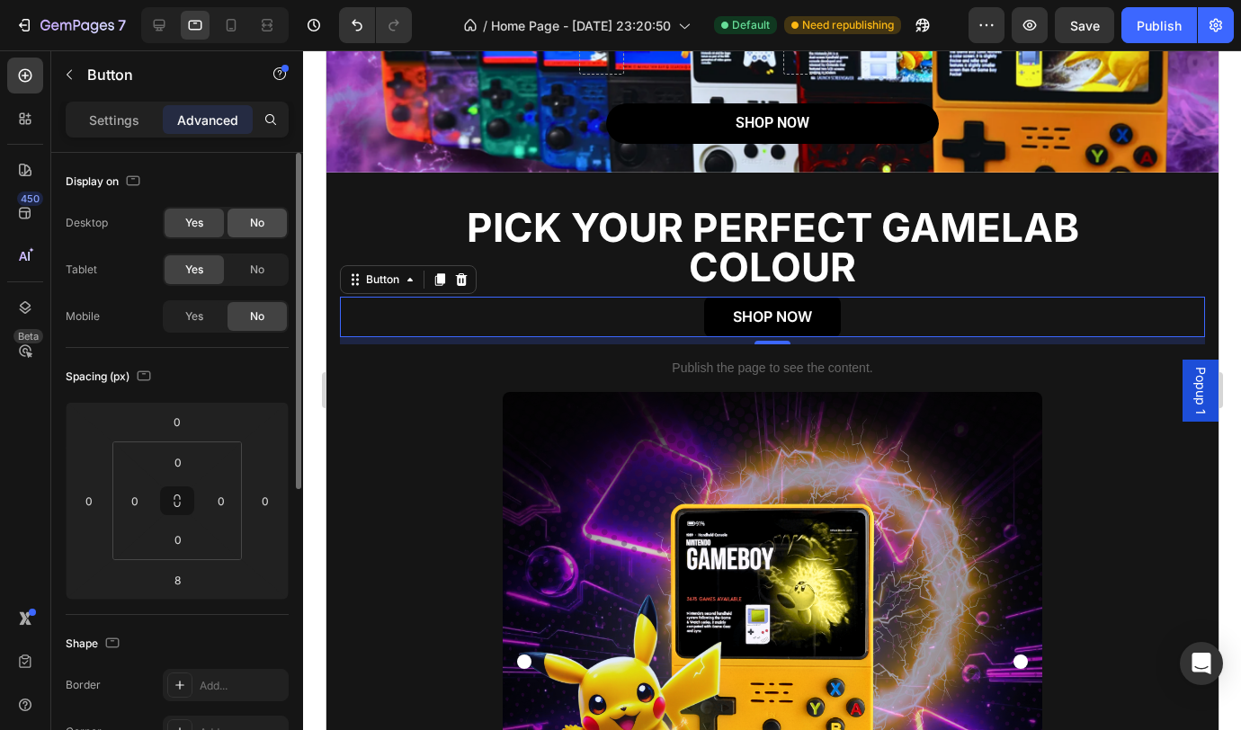
click at [257, 229] on span "No" at bounding box center [257, 223] width 14 height 16
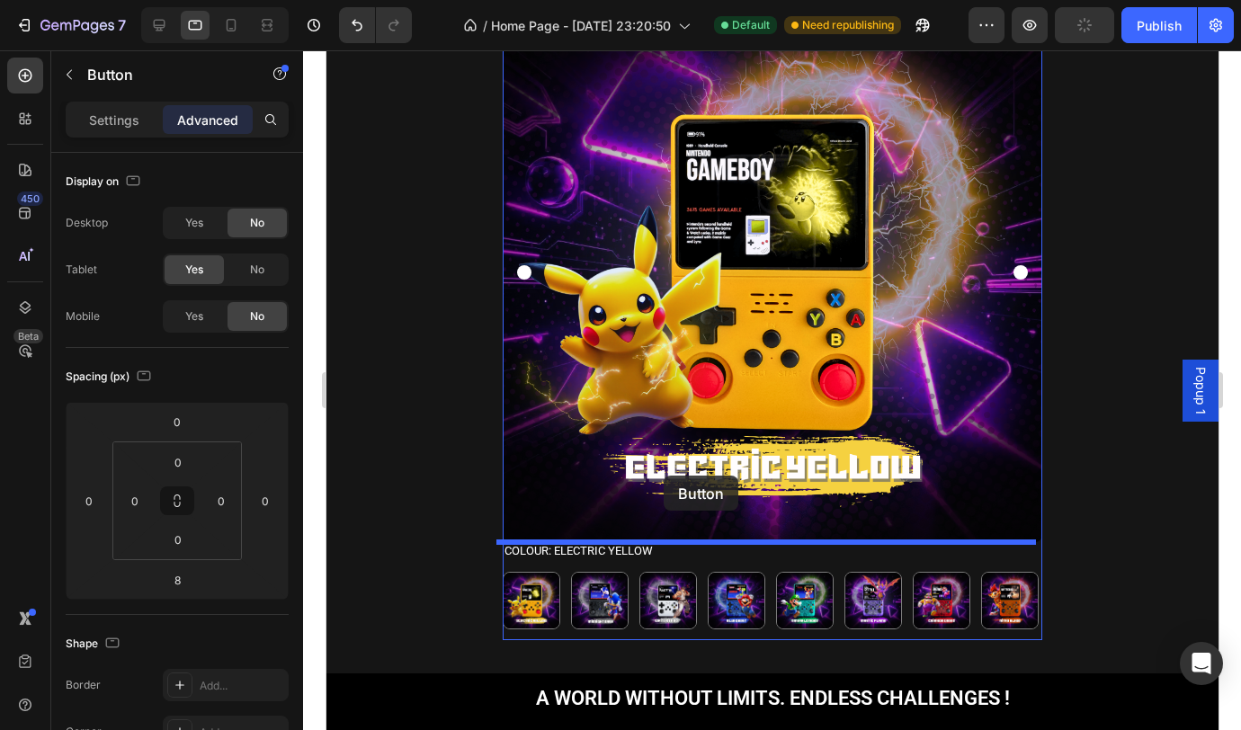
scroll to position [844, 0]
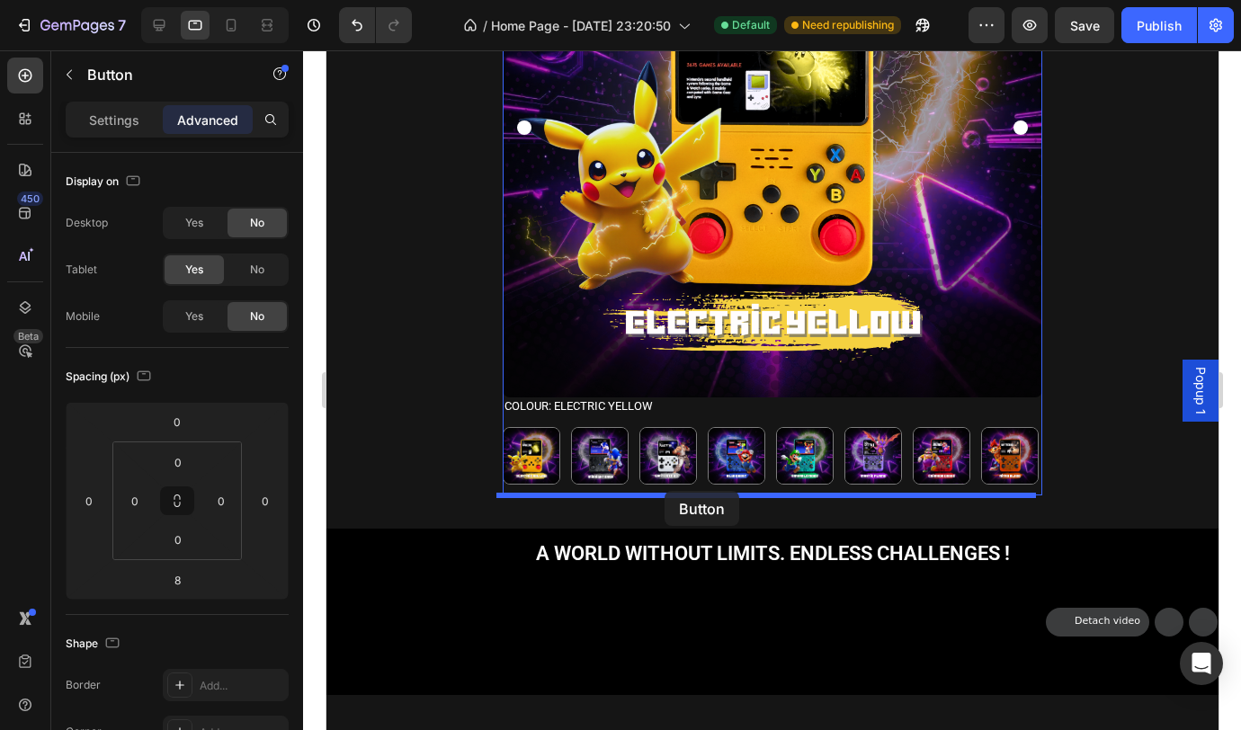
drag, startPoint x: 670, startPoint y: 311, endPoint x: 664, endPoint y: 491, distance: 180.0
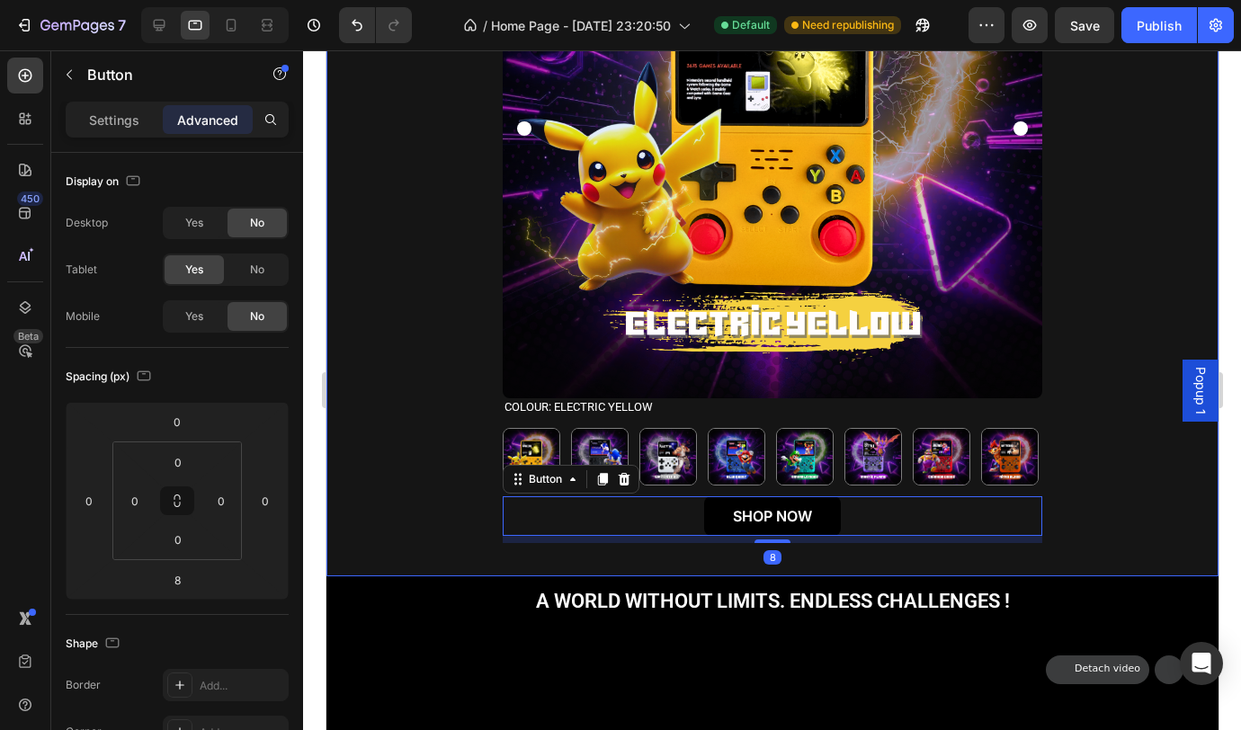
click at [426, 433] on div "Product Images Colour: Electric Yellow Electric Yellow Electric Yellow Midnight…" at bounding box center [771, 201] width 865 height 685
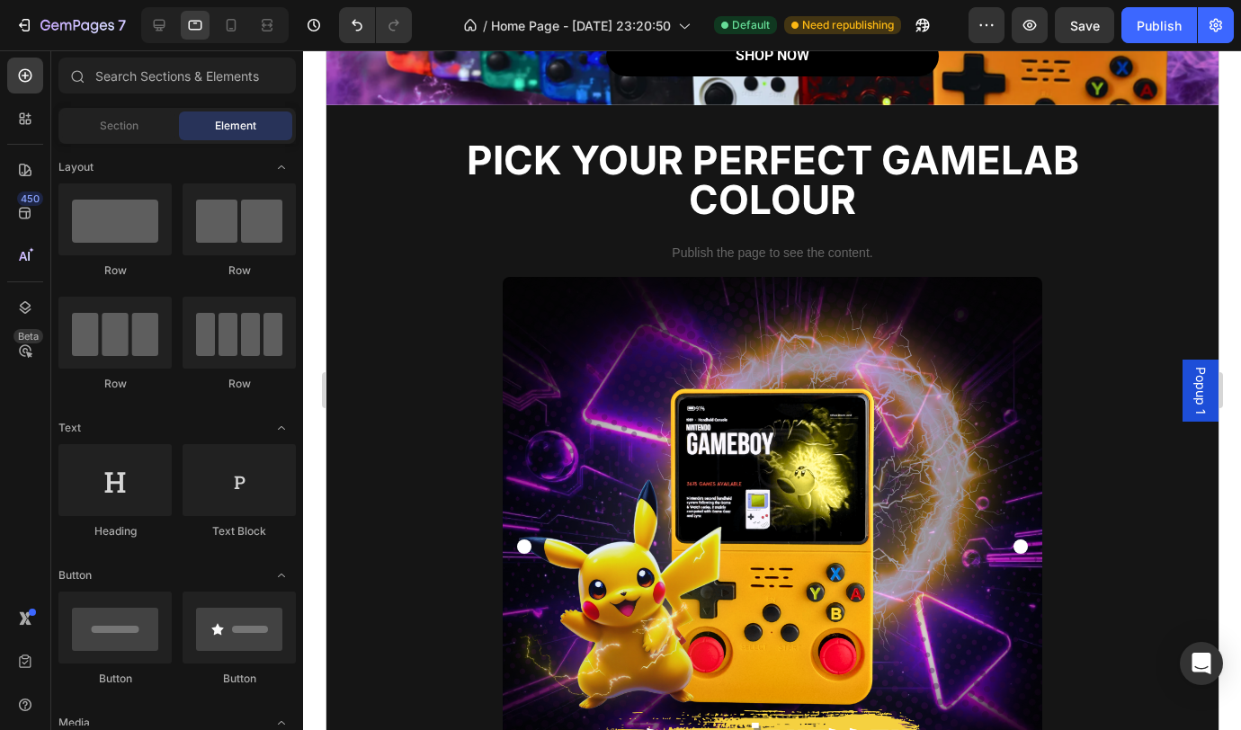
scroll to position [388, 0]
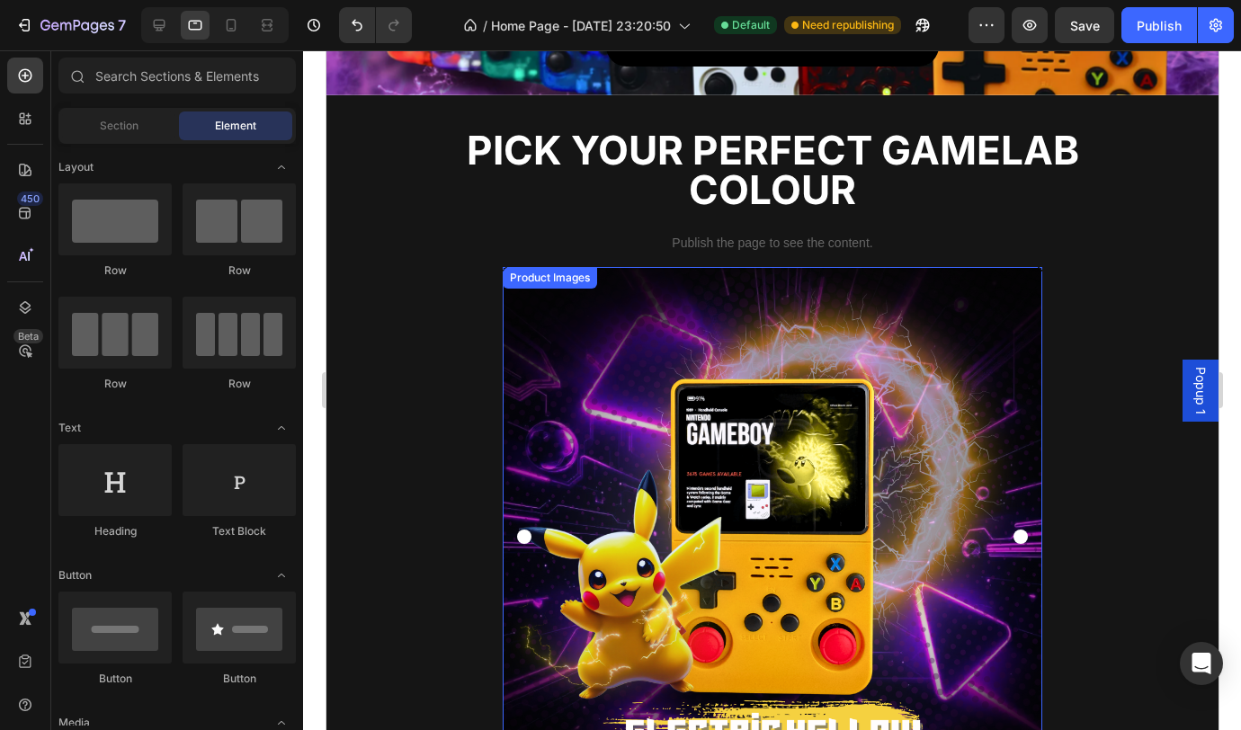
click at [1006, 504] on img at bounding box center [772, 537] width 540 height 540
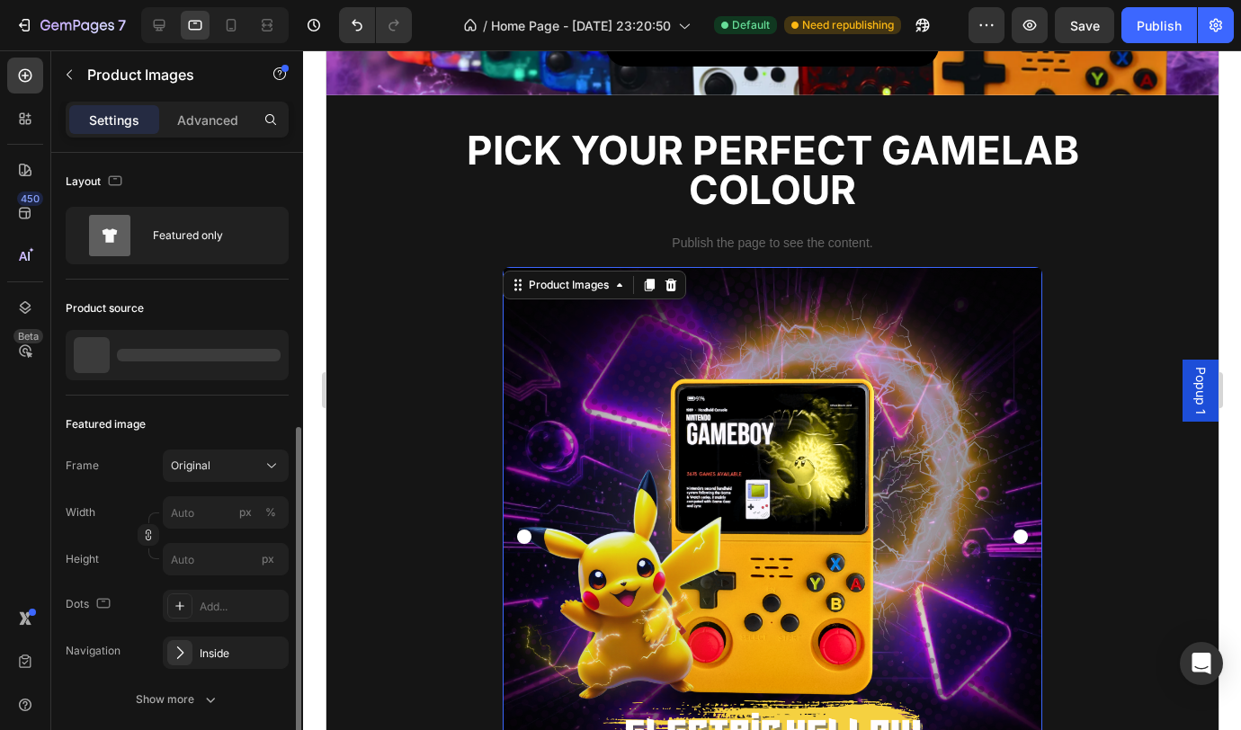
scroll to position [169, 0]
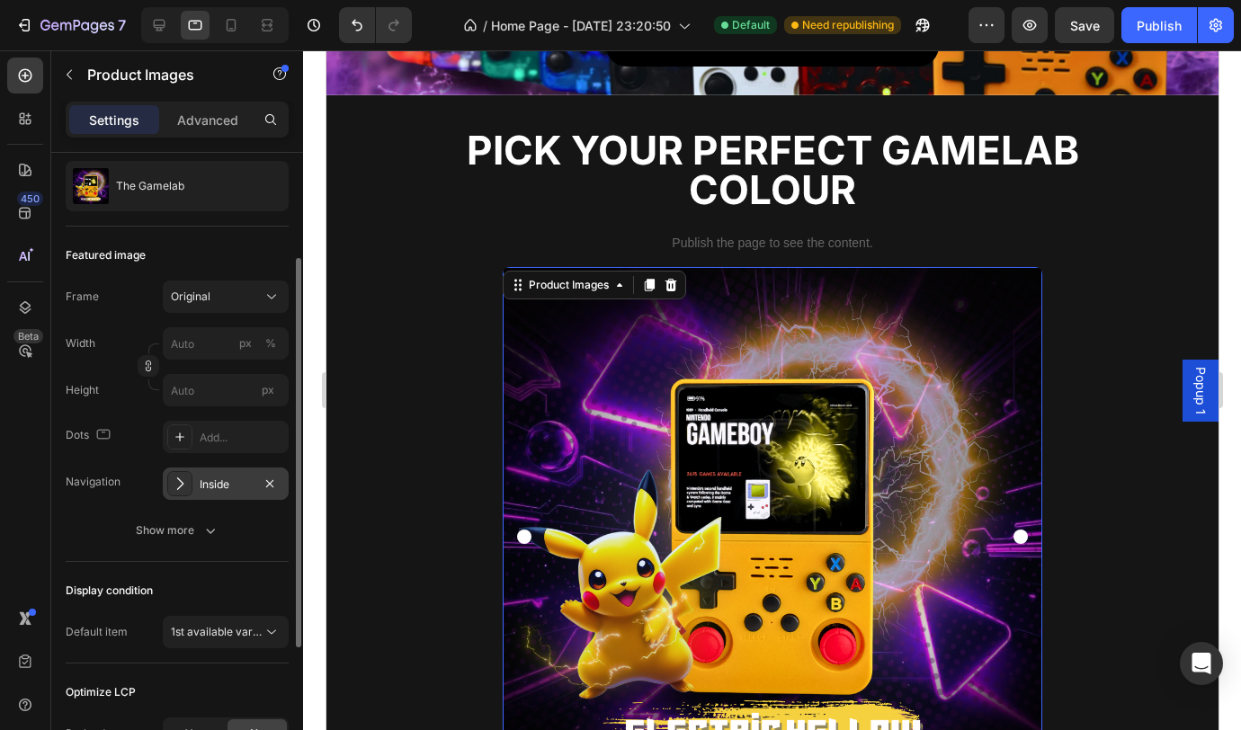
click at [214, 493] on div "Inside" at bounding box center [226, 484] width 126 height 32
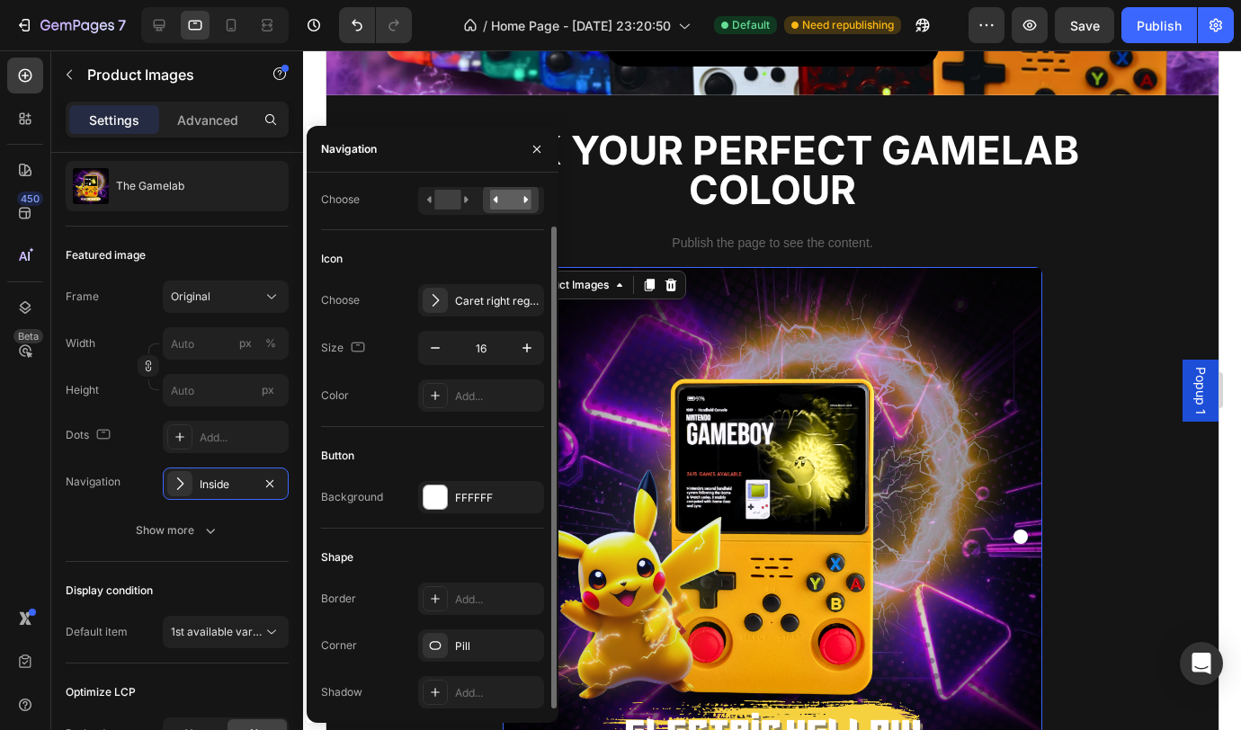
scroll to position [0, 0]
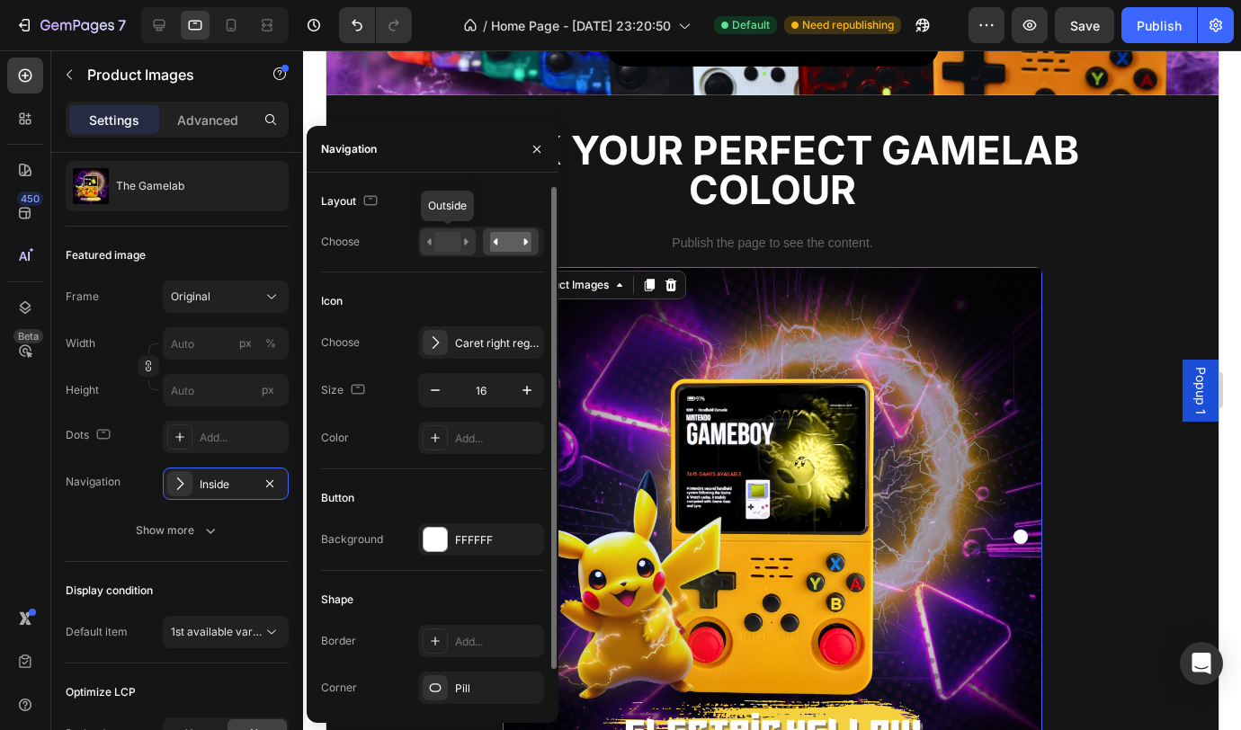
click at [447, 246] on rect at bounding box center [447, 242] width 26 height 20
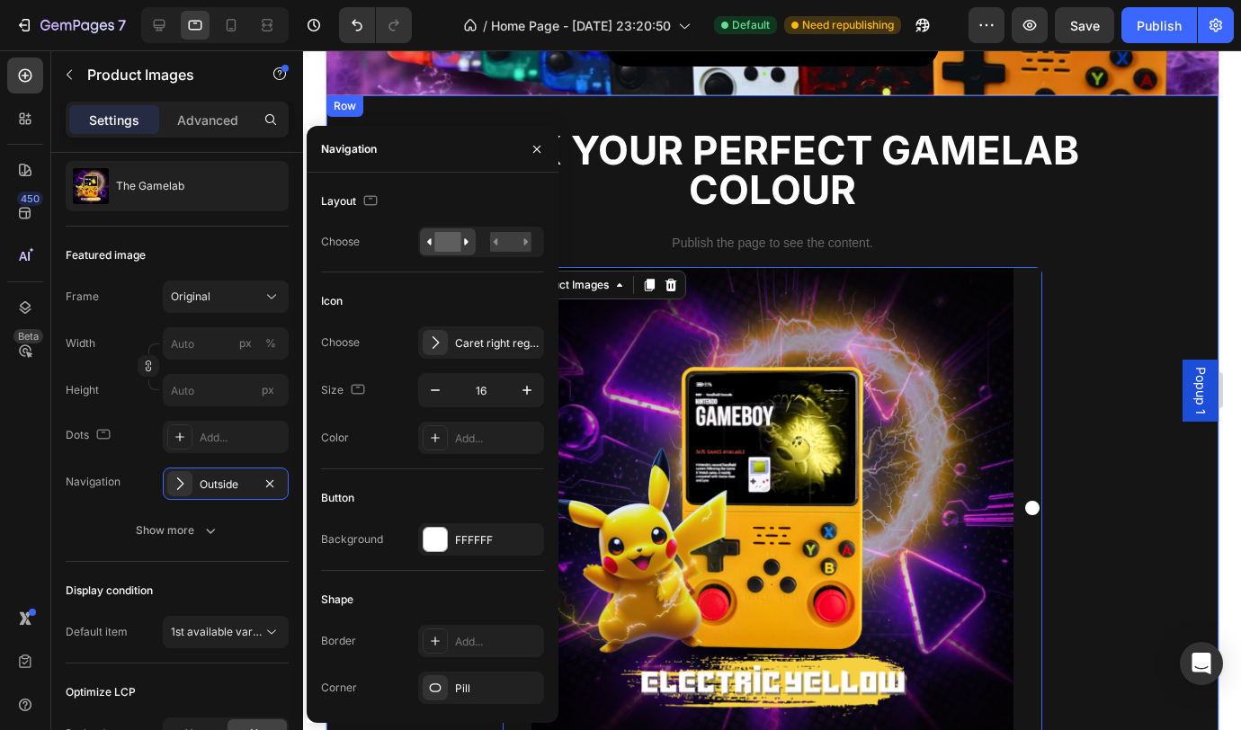
click at [1123, 345] on div "Product Images 0 Colour: Electric Yellow Electric Yellow Electric Yellow Midnig…" at bounding box center [771, 581] width 865 height 628
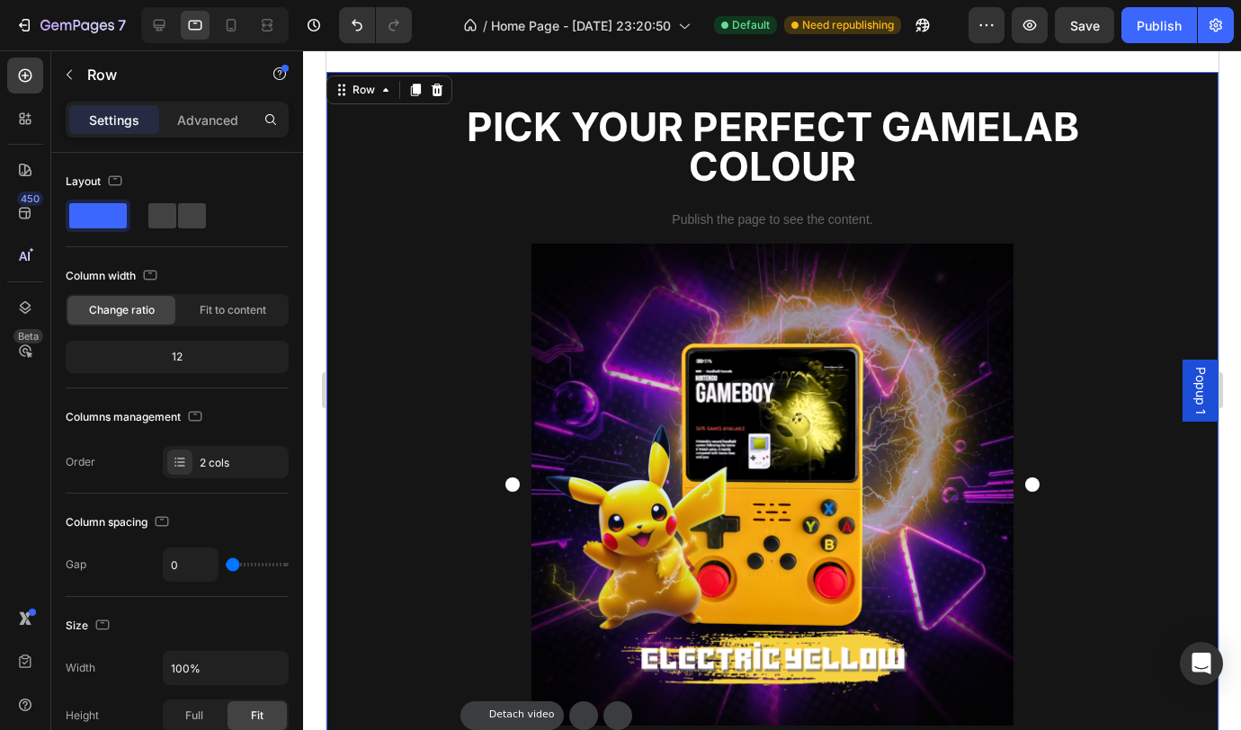
scroll to position [374, 0]
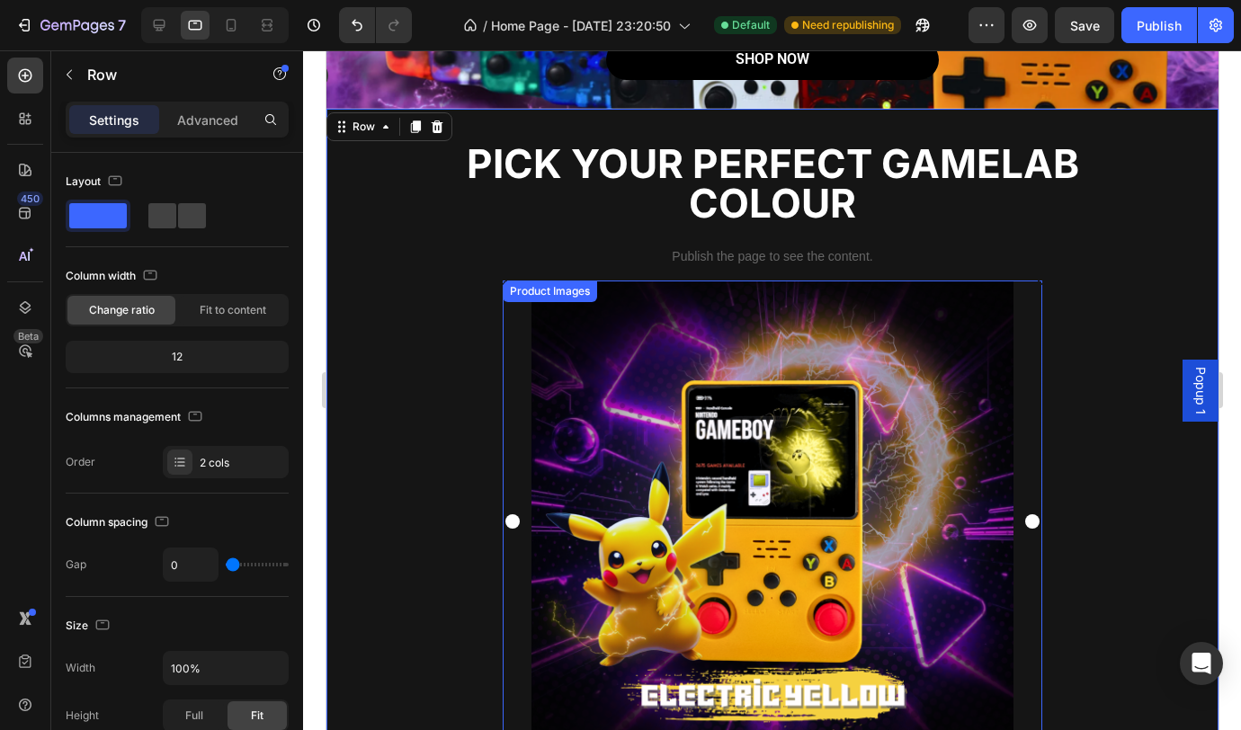
click at [942, 382] on img at bounding box center [772, 522] width 482 height 482
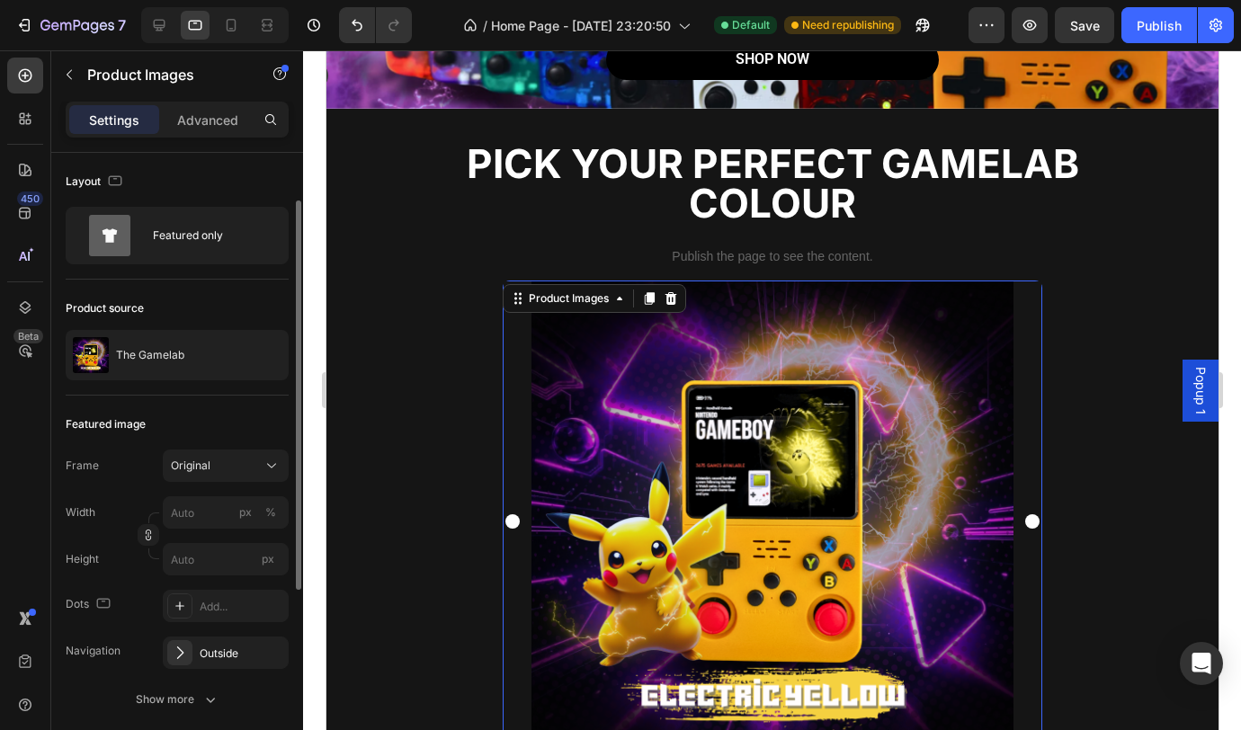
scroll to position [121, 0]
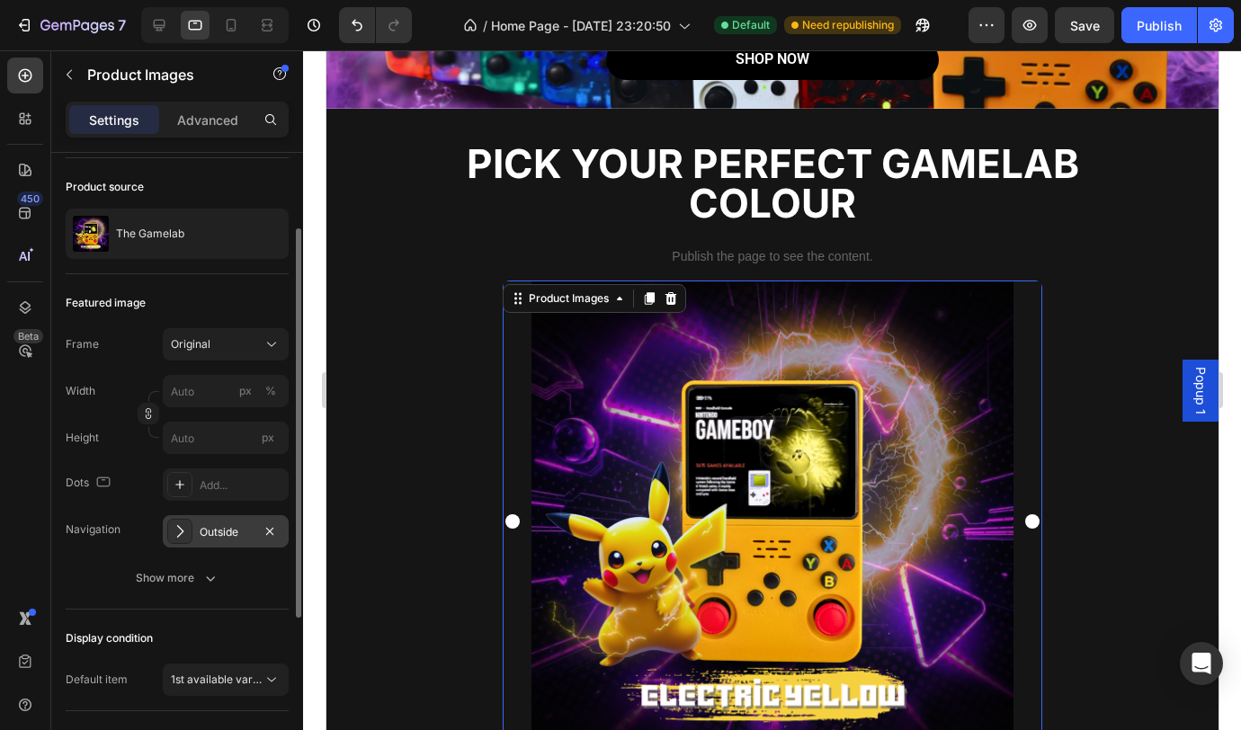
click at [209, 535] on div "Outside" at bounding box center [226, 532] width 52 height 16
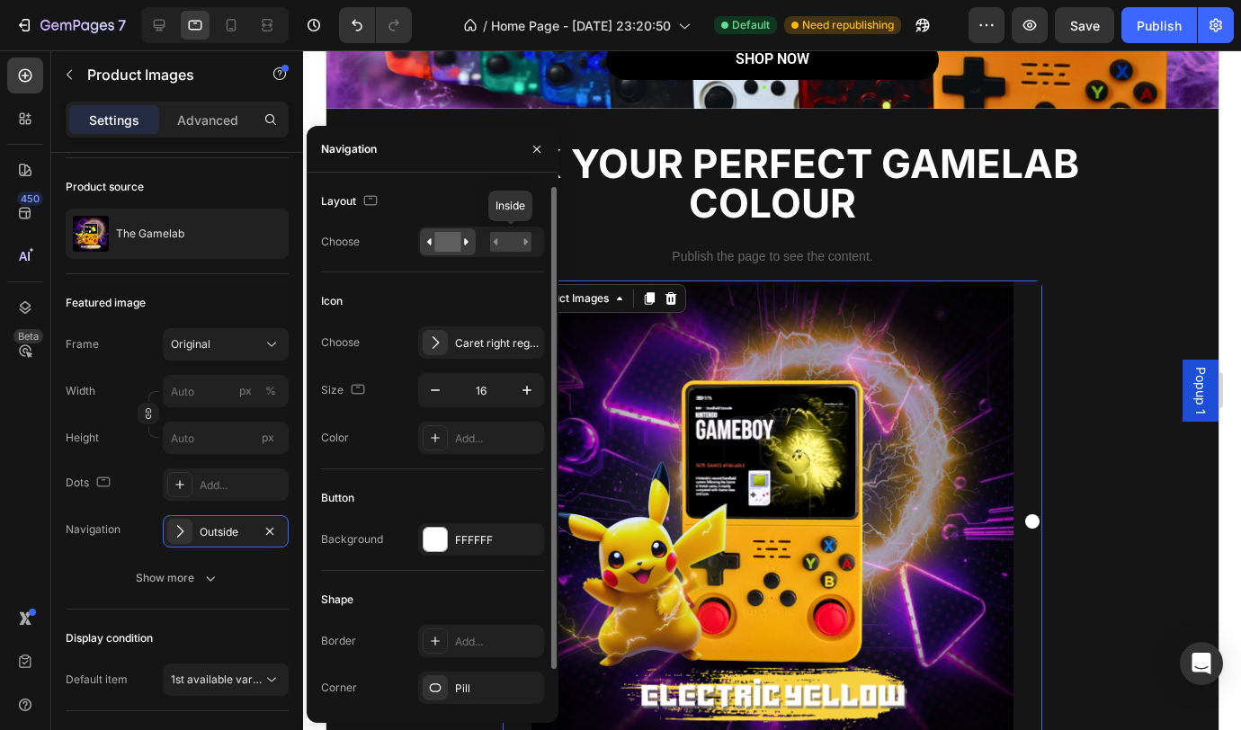
click at [505, 255] on div at bounding box center [511, 241] width 56 height 27
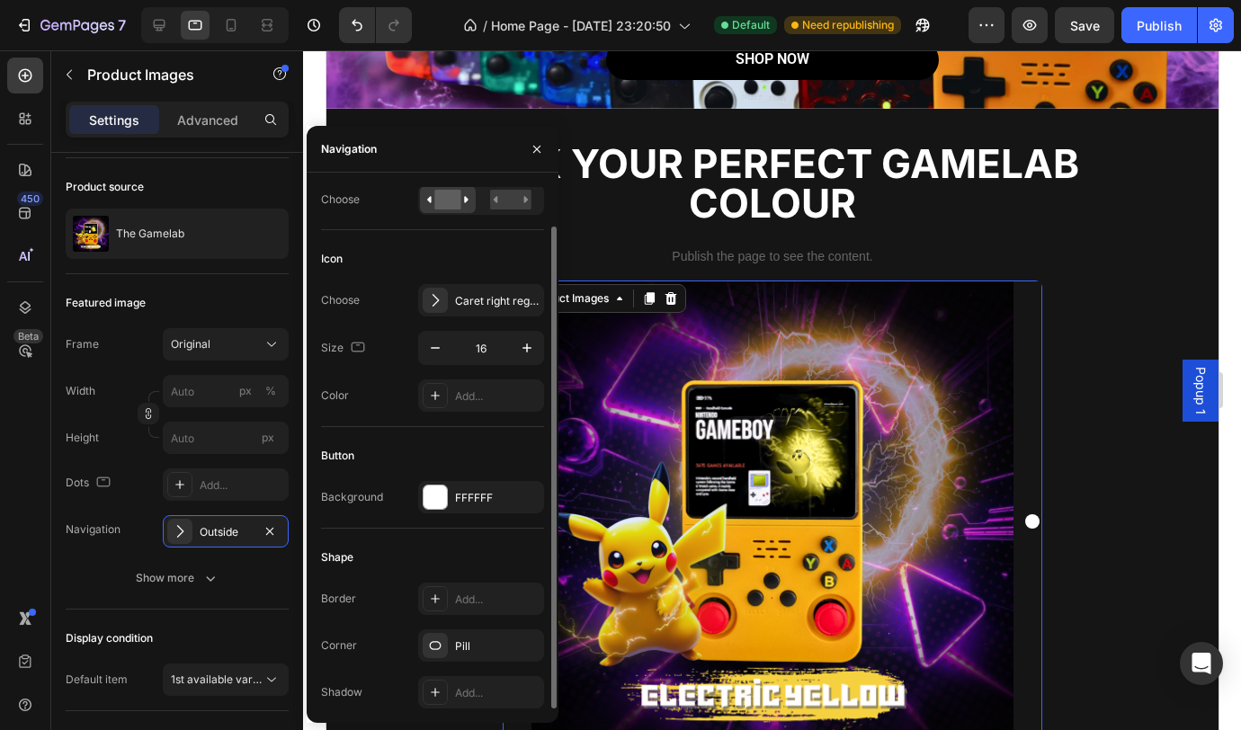
scroll to position [0, 0]
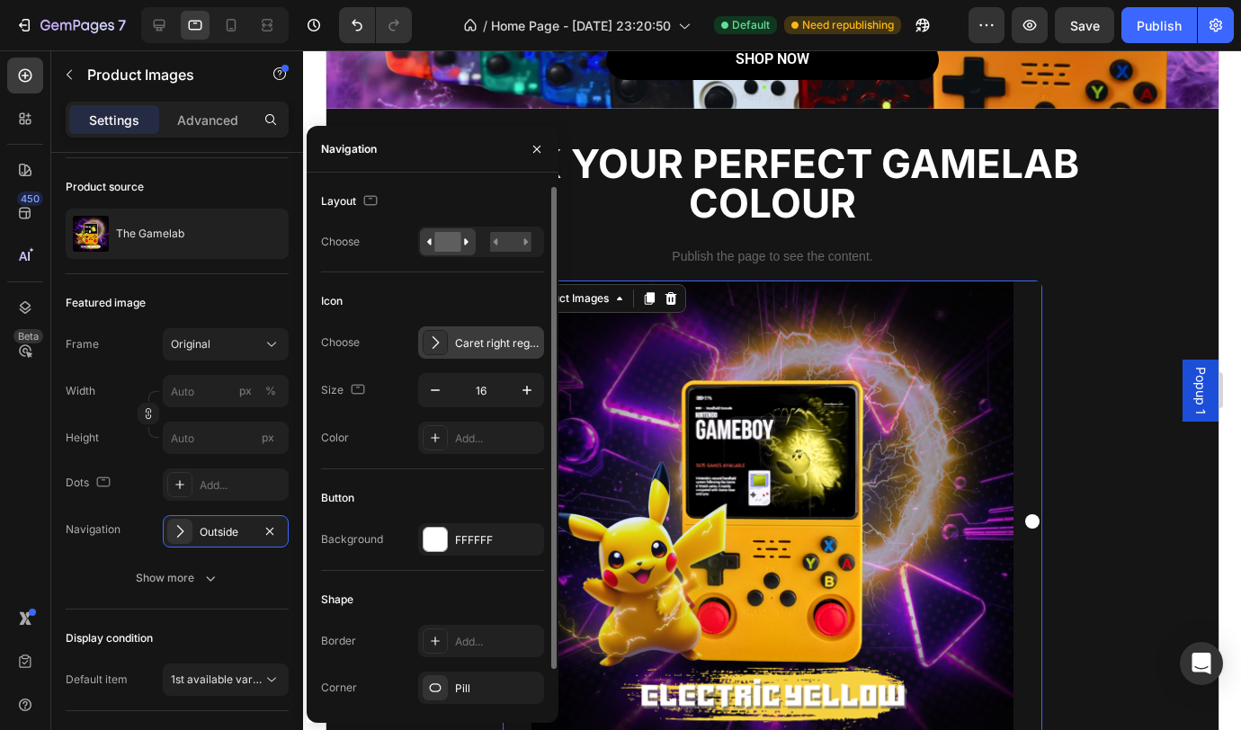
click at [461, 338] on div "Caret right regular" at bounding box center [497, 343] width 85 height 16
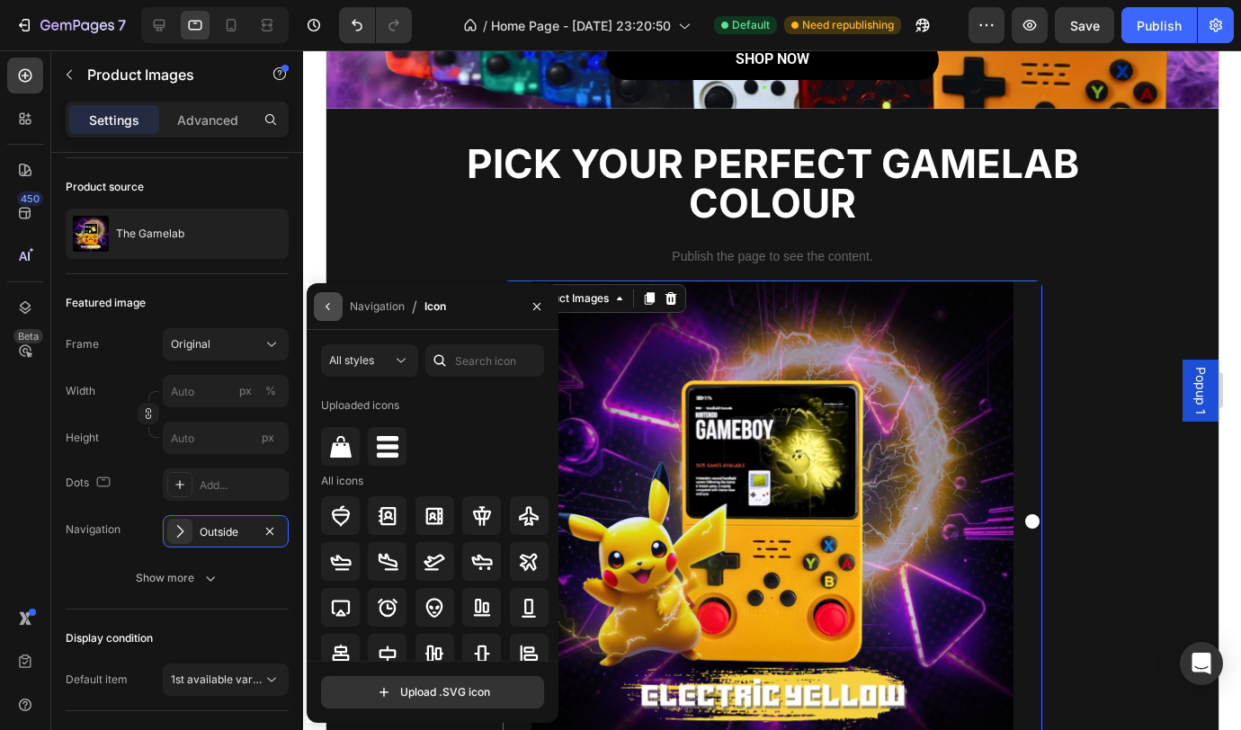
click at [322, 309] on icon "button" at bounding box center [328, 306] width 14 height 14
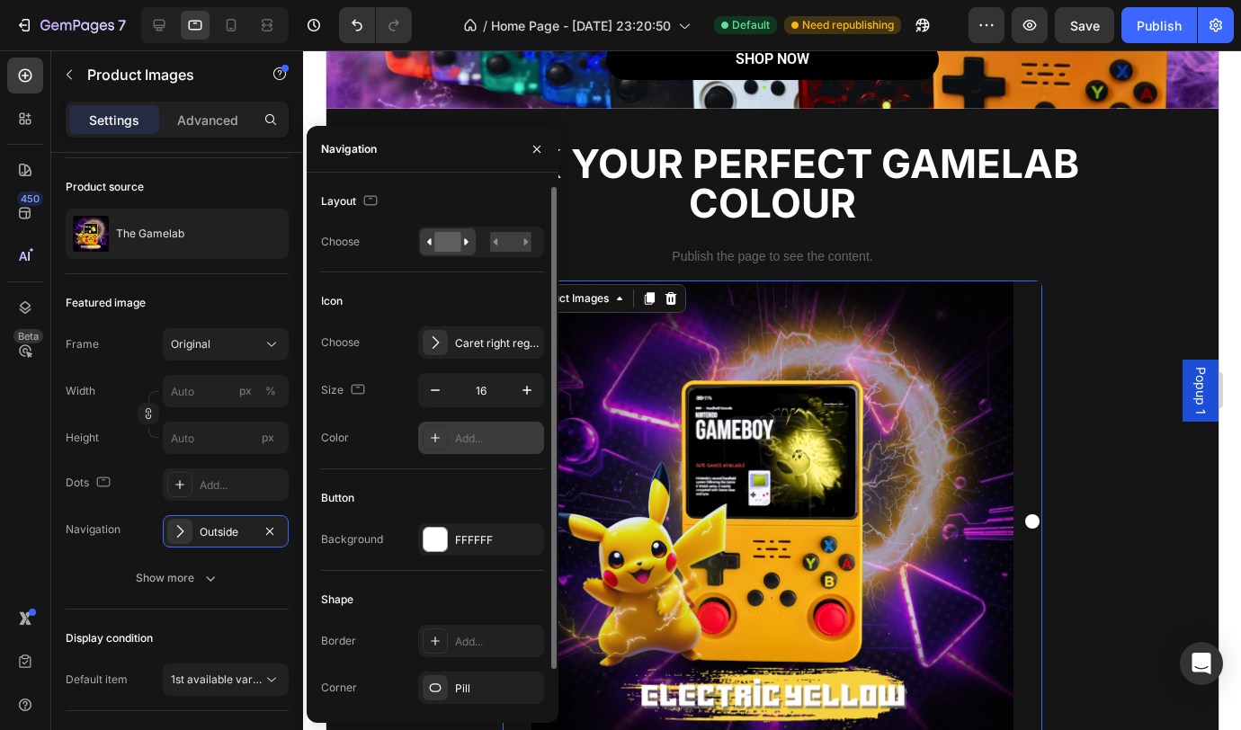
click at [477, 435] on div "Add..." at bounding box center [497, 439] width 85 height 16
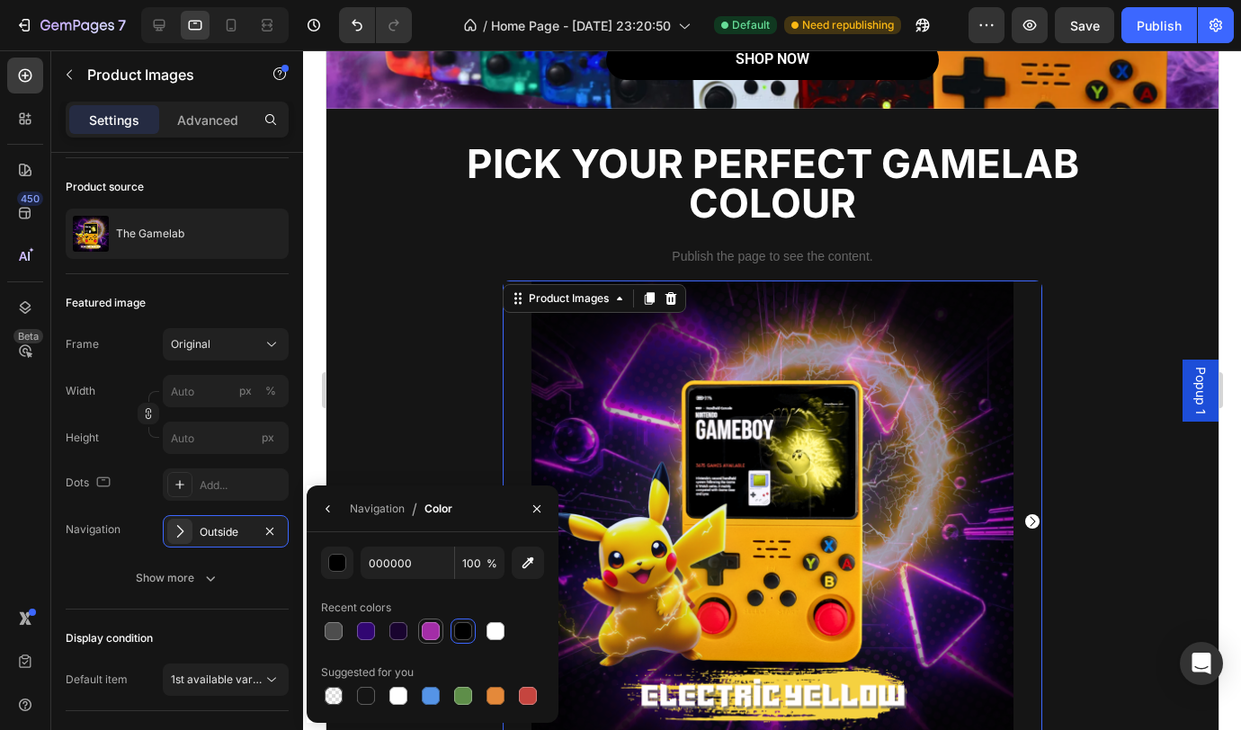
click at [426, 636] on div at bounding box center [431, 631] width 18 height 18
click at [467, 634] on div at bounding box center [463, 631] width 18 height 18
type input "000000"
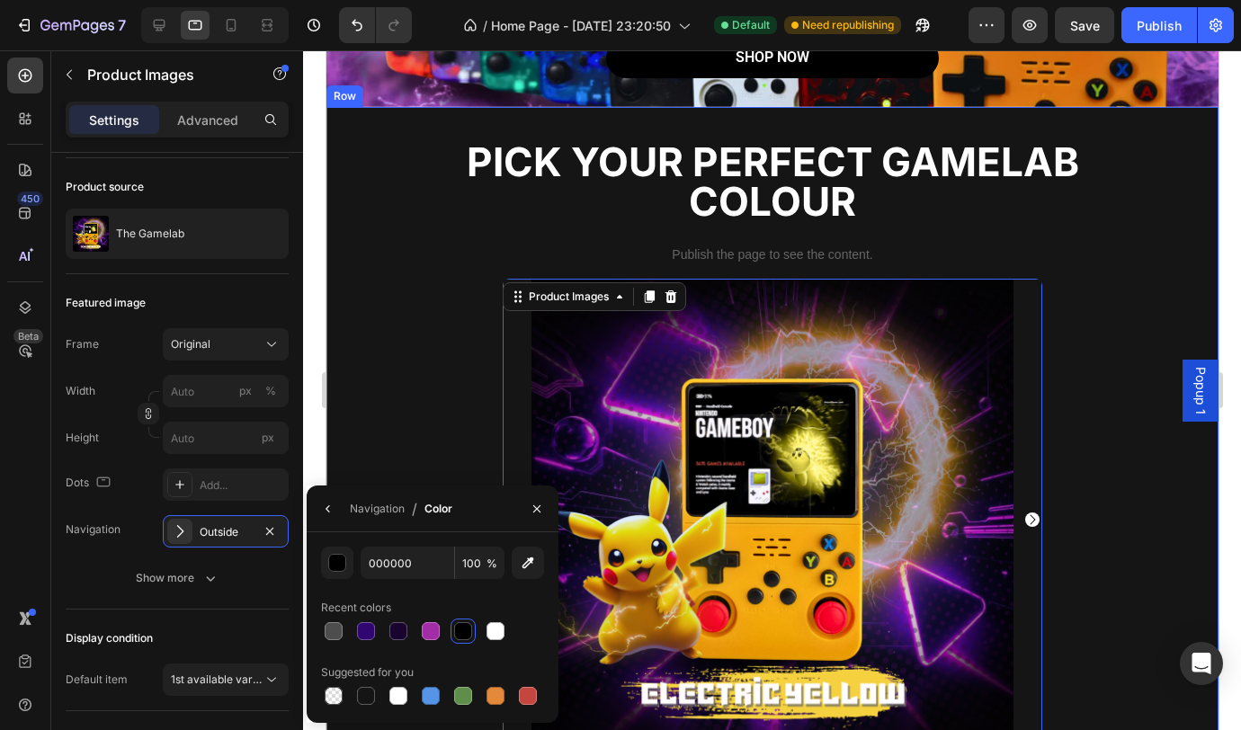
scroll to position [378, 0]
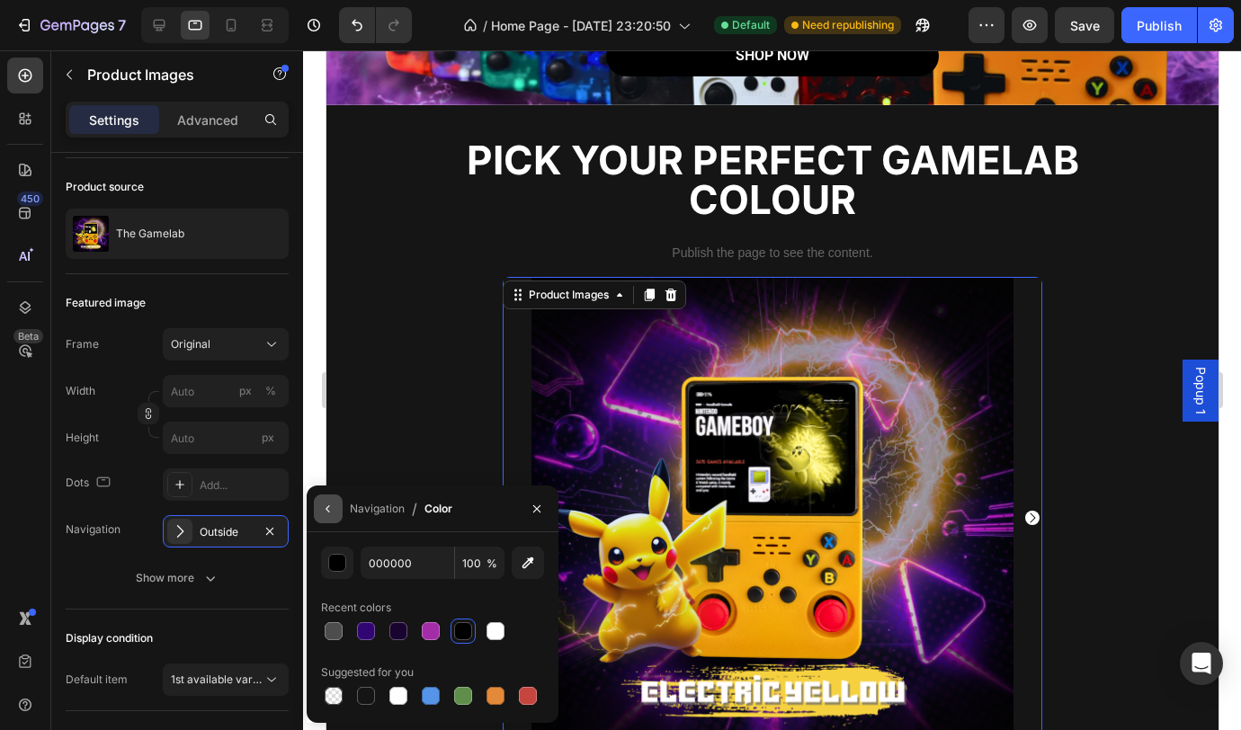
click at [331, 509] on icon "button" at bounding box center [328, 509] width 14 height 14
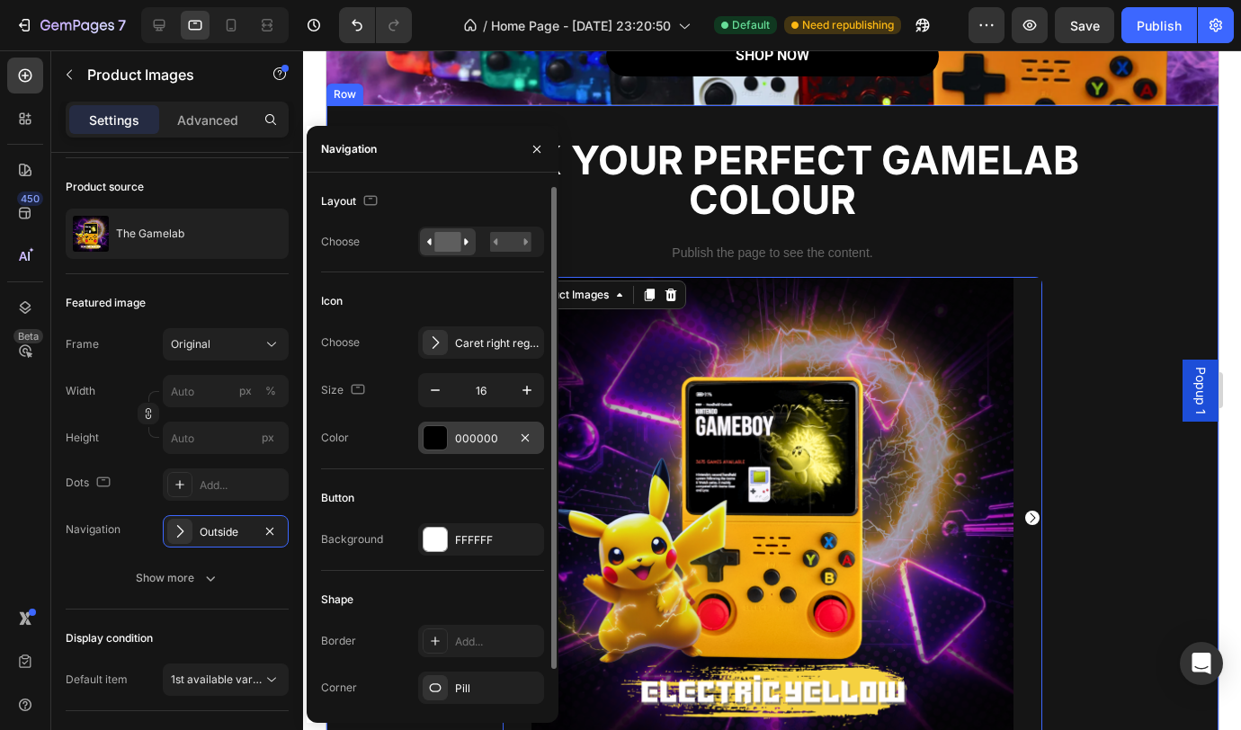
click at [1107, 373] on div "Product Images 0 Colour: Electric Yellow Electric Yellow Electric Yellow Midnig…" at bounding box center [771, 591] width 865 height 628
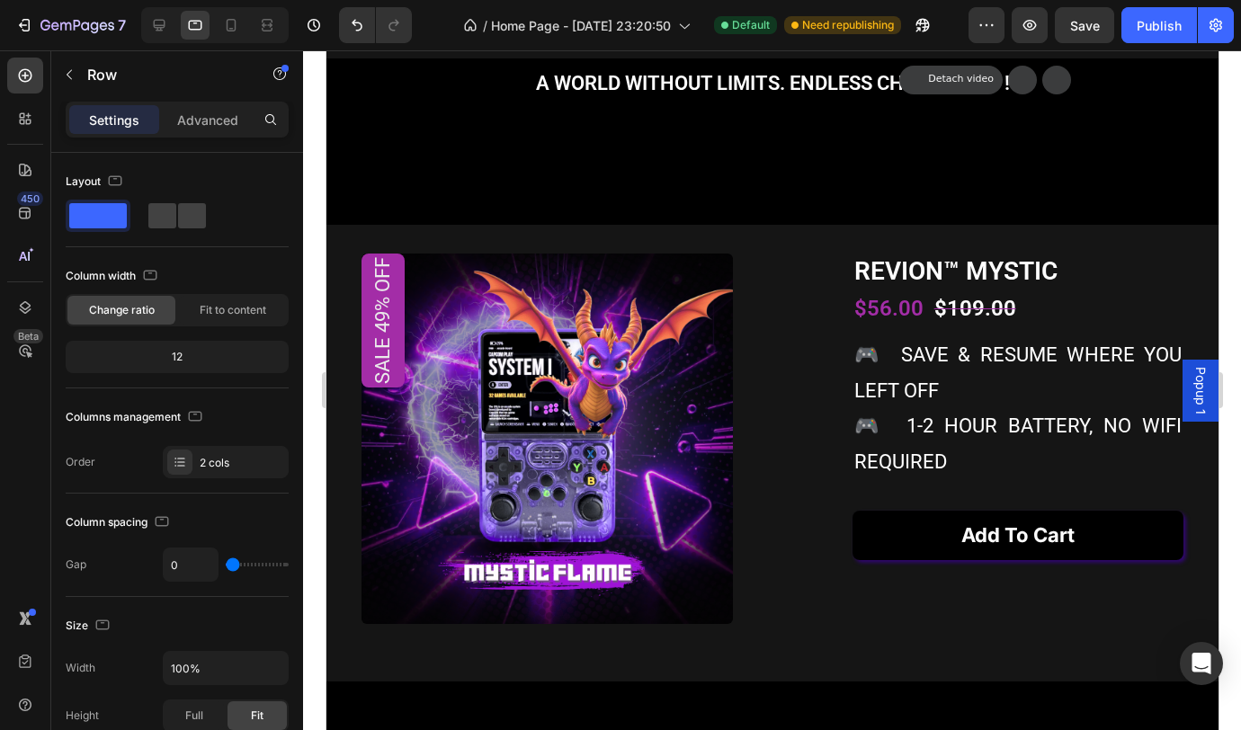
scroll to position [1328, 0]
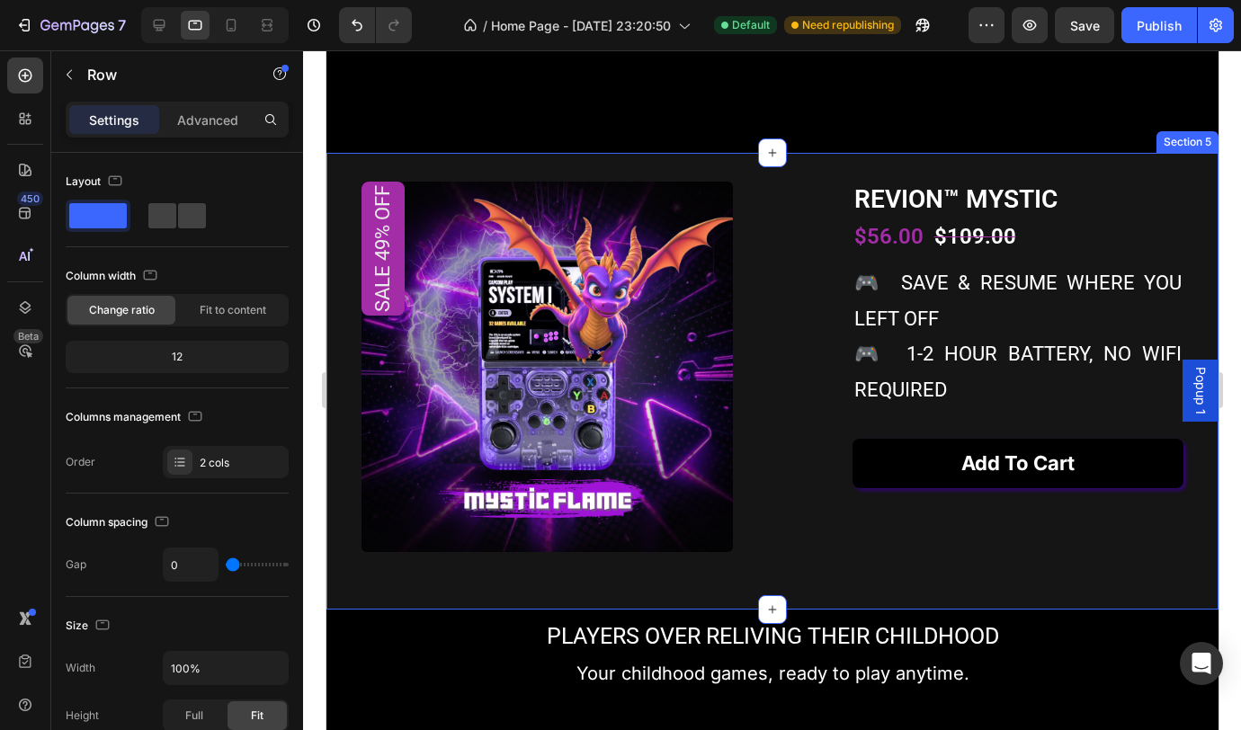
click at [1174, 203] on div "Sale 49% off Product Badge Product Images REVION™ MYSTIC Product Title $56.00 P…" at bounding box center [772, 382] width 892 height 458
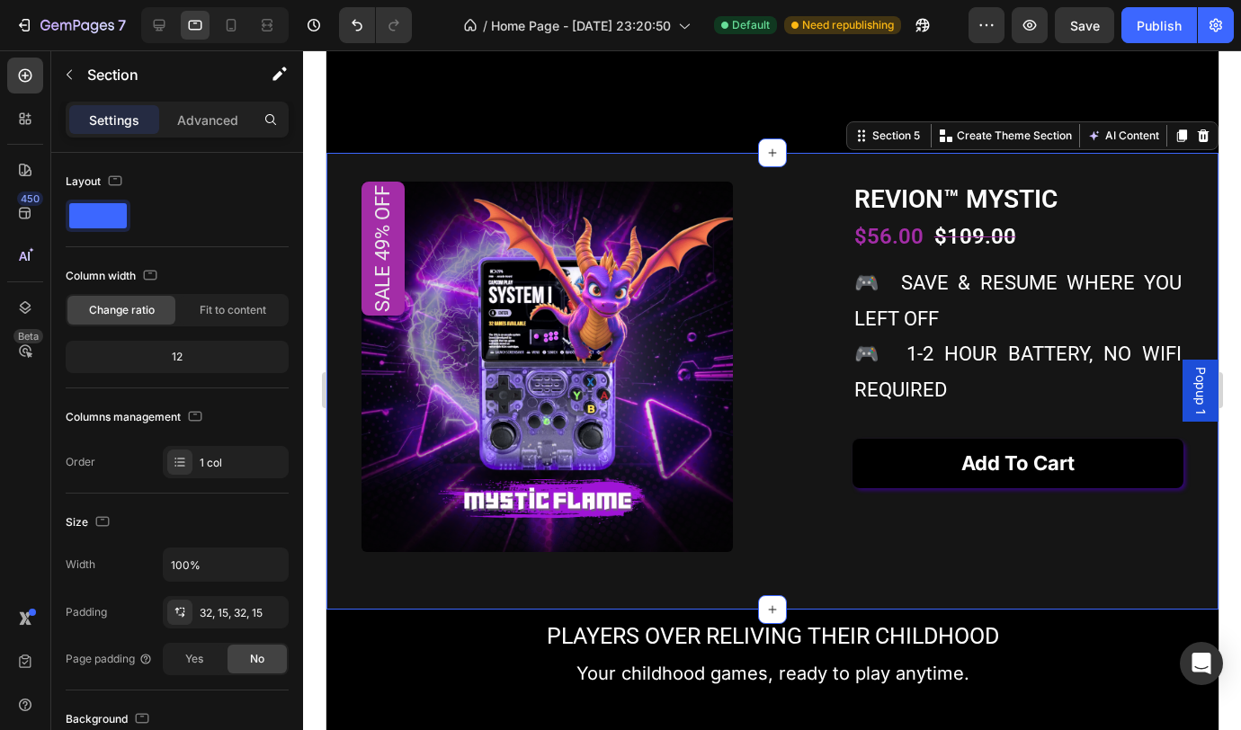
click at [1176, 142] on icon at bounding box center [1181, 136] width 10 height 13
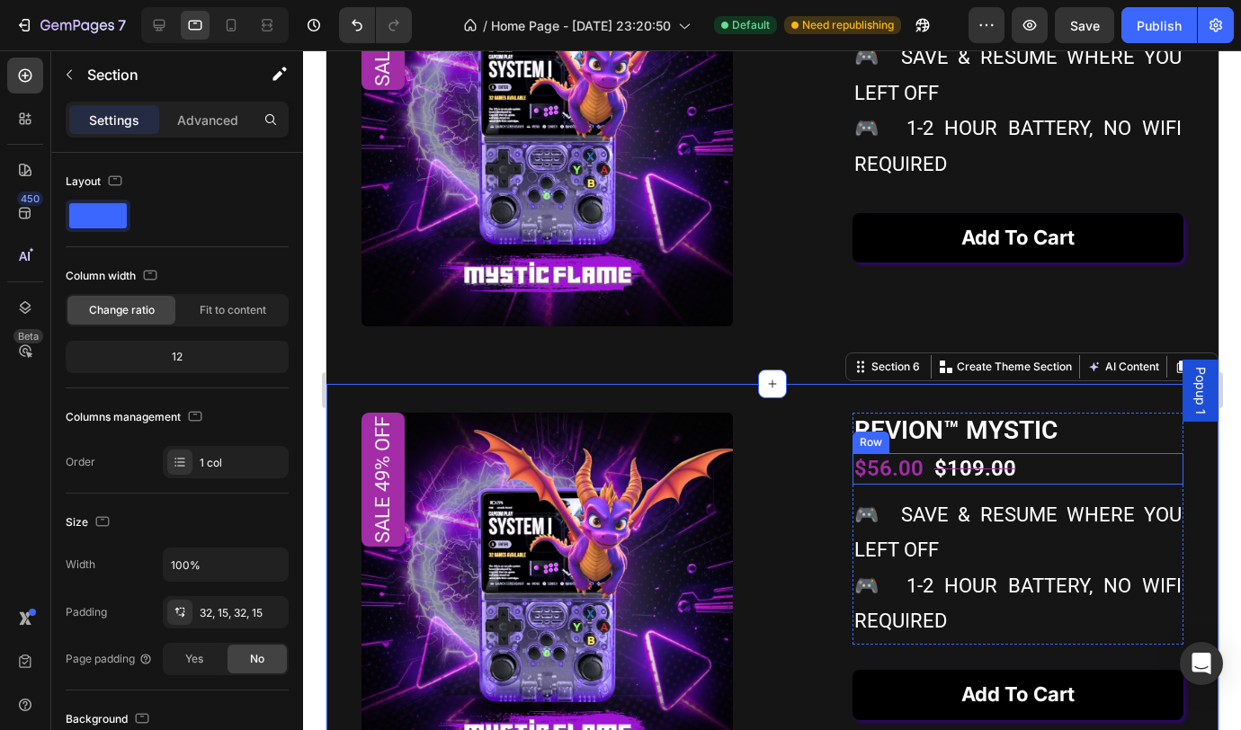
scroll to position [1853, 0]
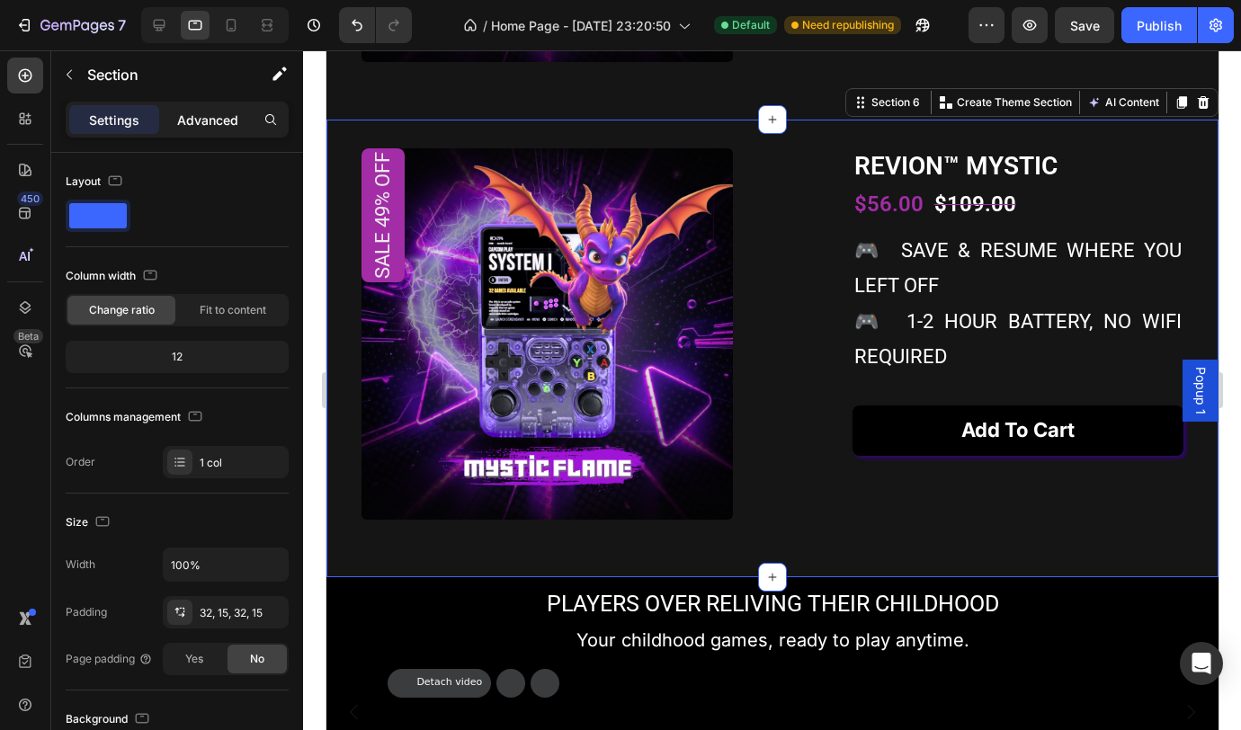
click at [207, 119] on p "Advanced" at bounding box center [207, 120] width 61 height 19
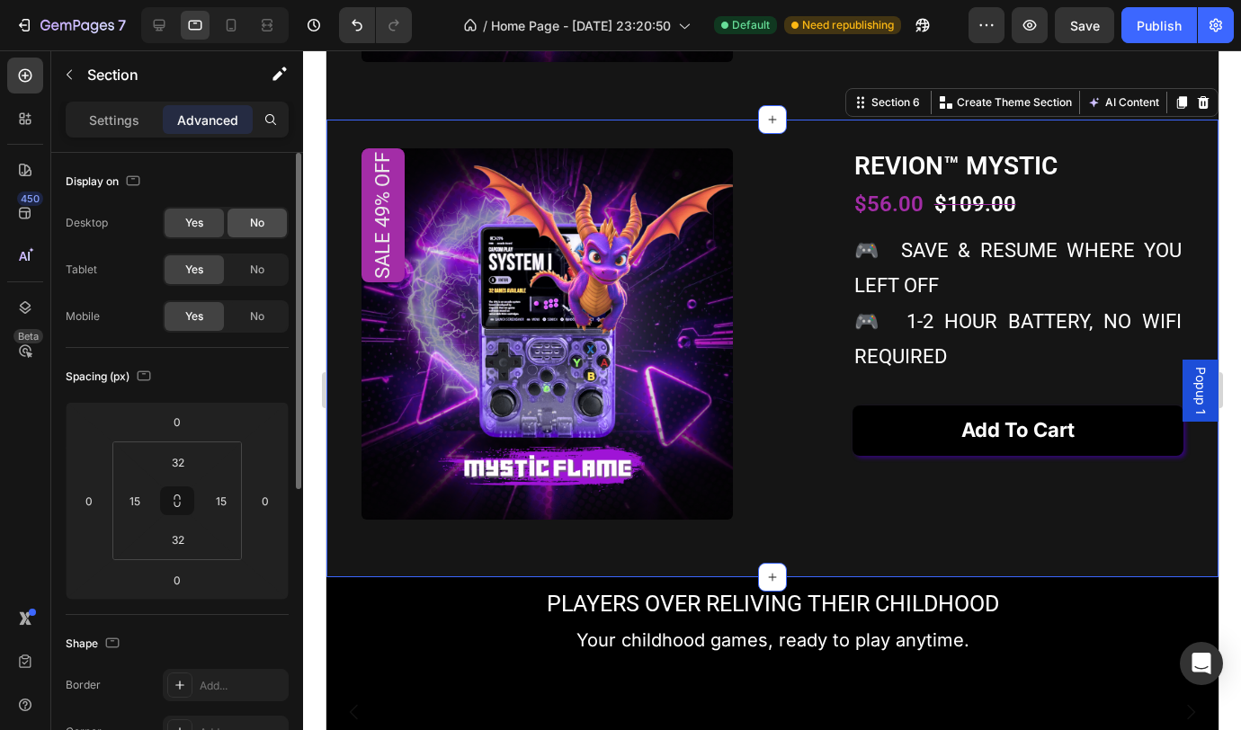
click at [258, 229] on span "No" at bounding box center [257, 223] width 14 height 16
click at [261, 316] on span "No" at bounding box center [257, 316] width 14 height 16
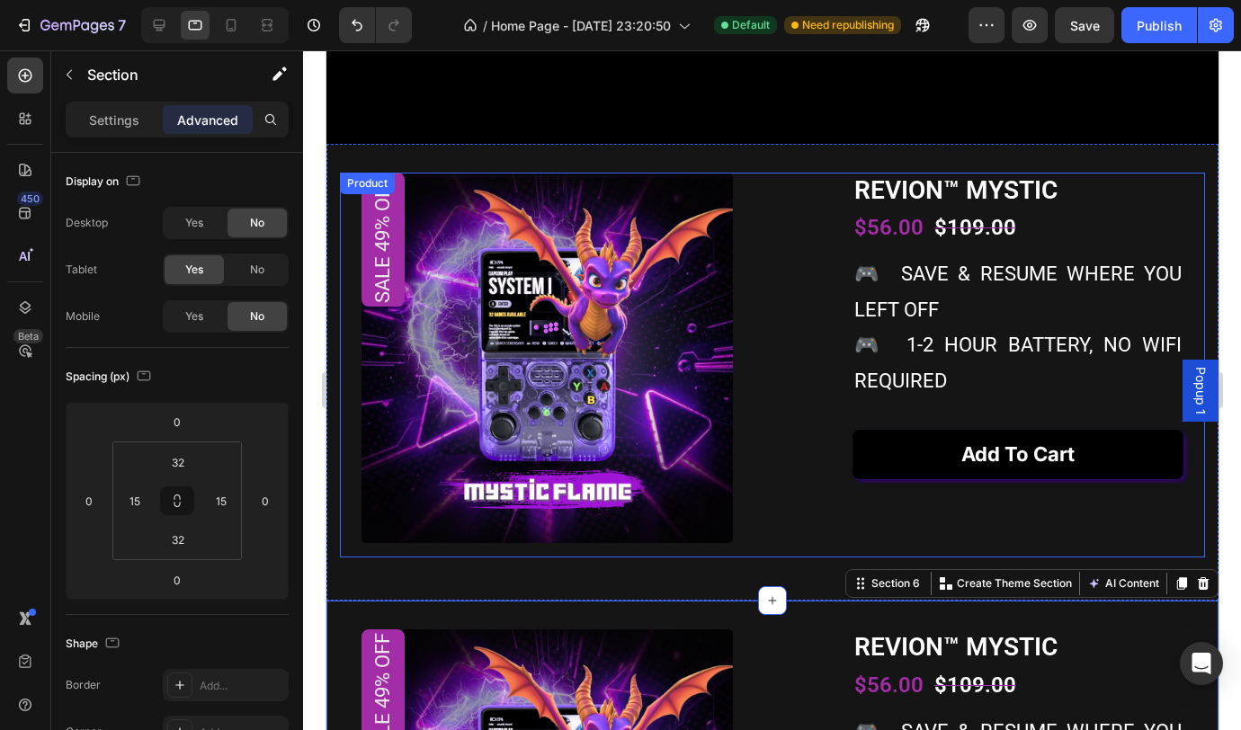
scroll to position [1330, 0]
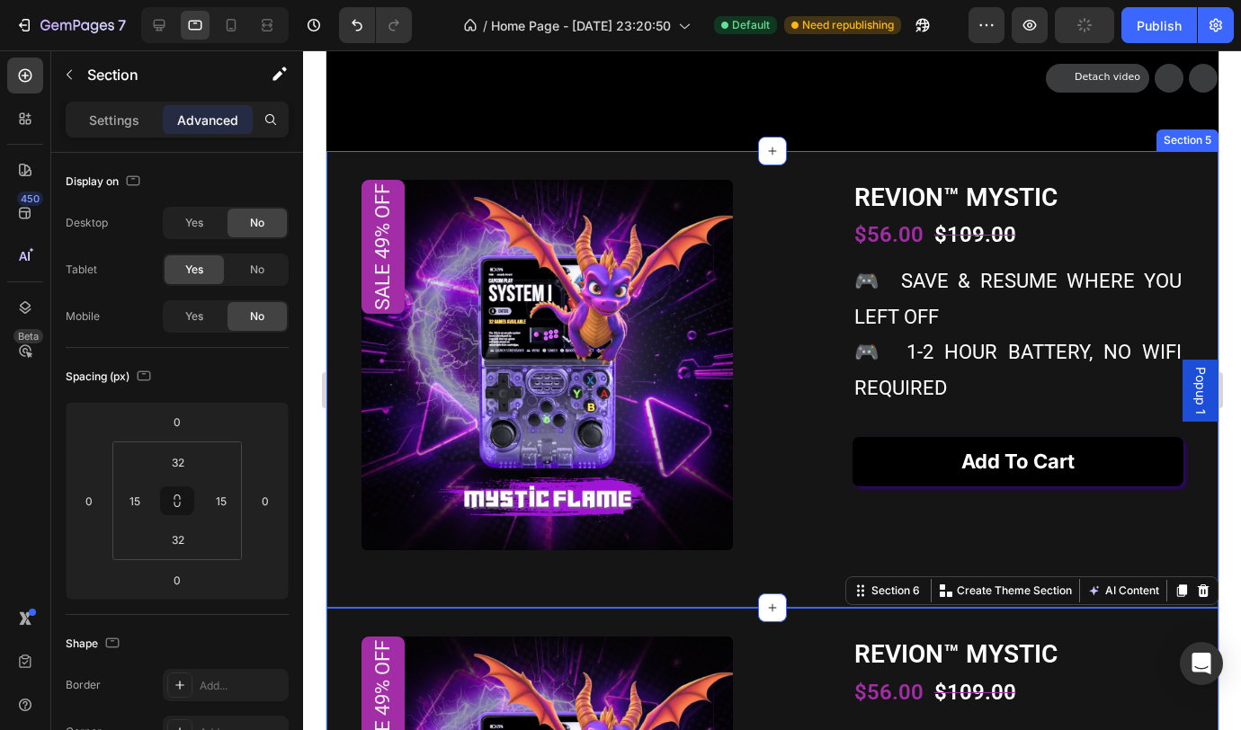
click at [1145, 199] on div "Sale 49% off Product Badge Product Images REVION™ MYSTIC Product Title $56.00 P…" at bounding box center [772, 380] width 892 height 458
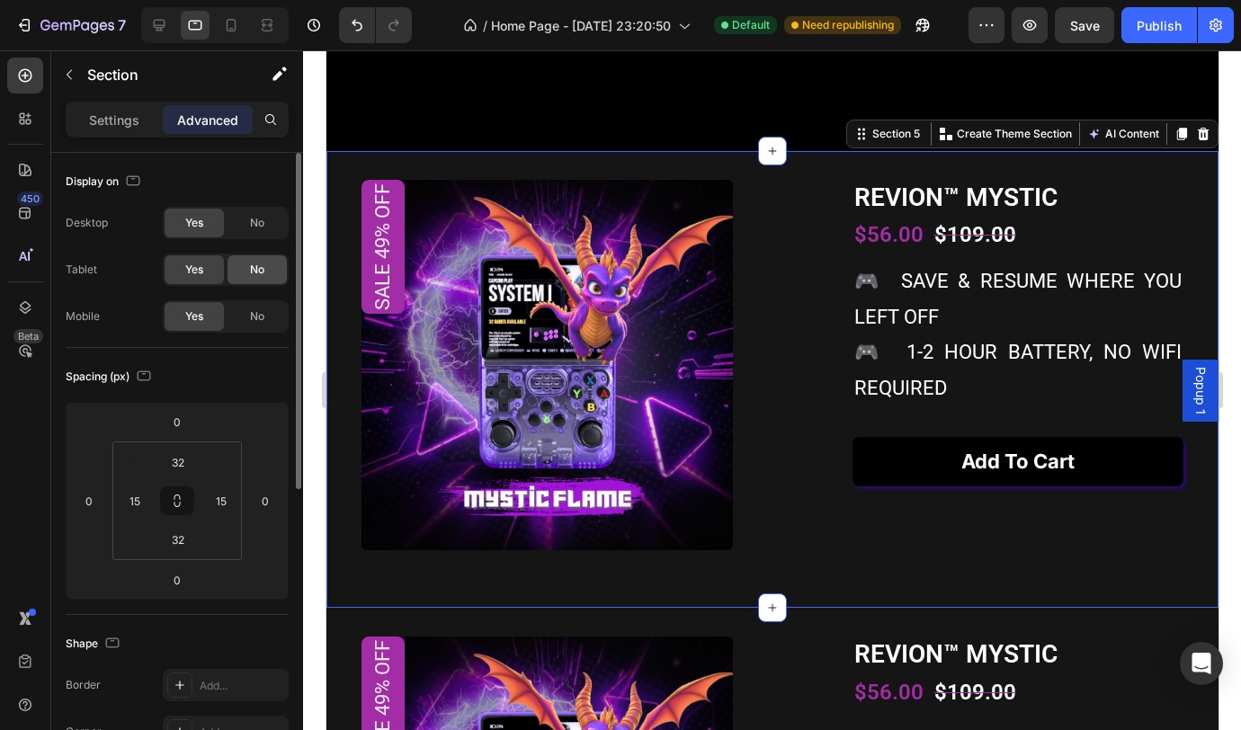
click at [256, 277] on span "No" at bounding box center [257, 270] width 14 height 16
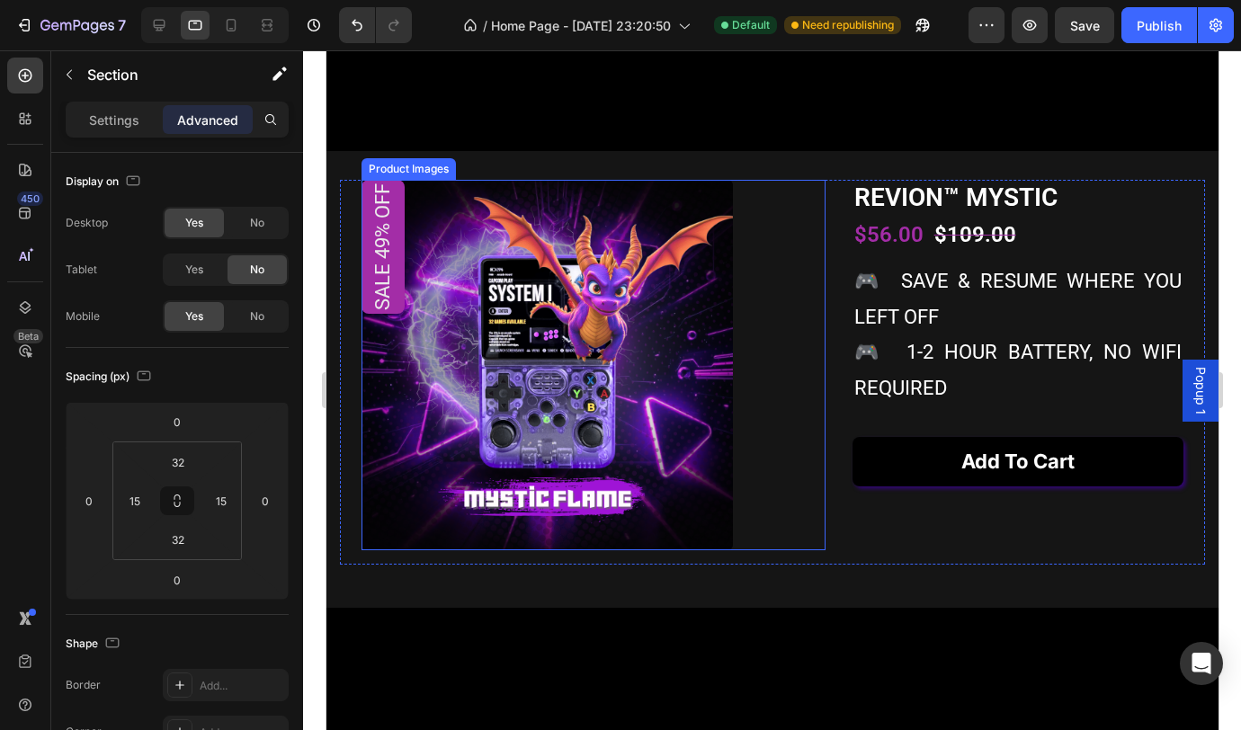
scroll to position [1664, 0]
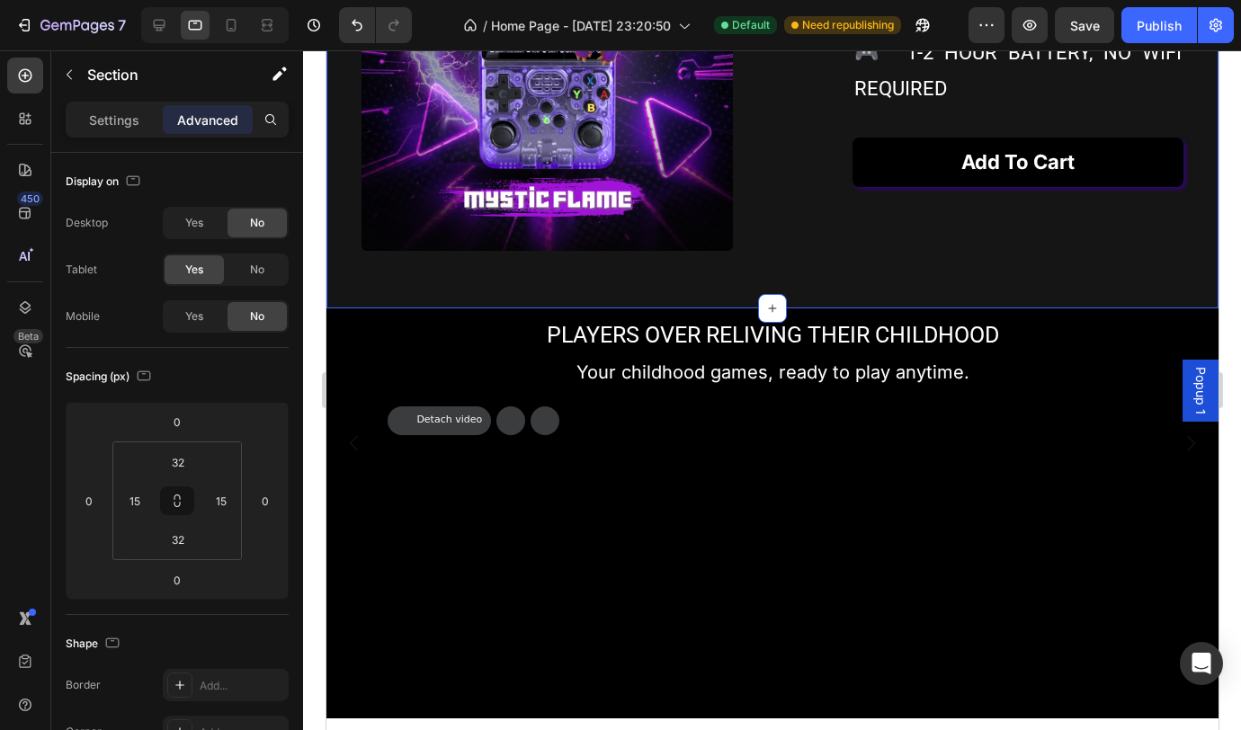
click at [697, 290] on div "Sale 49% off Product Badge Product Images REVION™ MYSTIC Product Title $56.00 P…" at bounding box center [772, 81] width 892 height 458
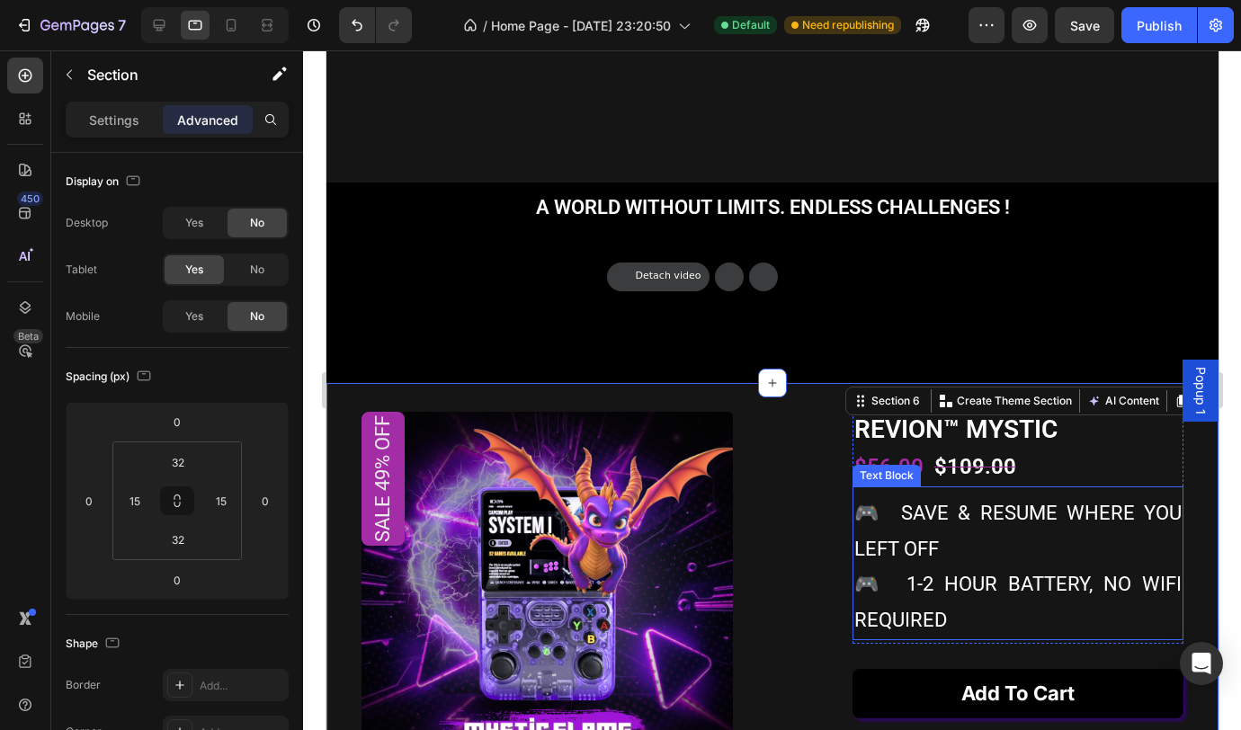
scroll to position [1291, 0]
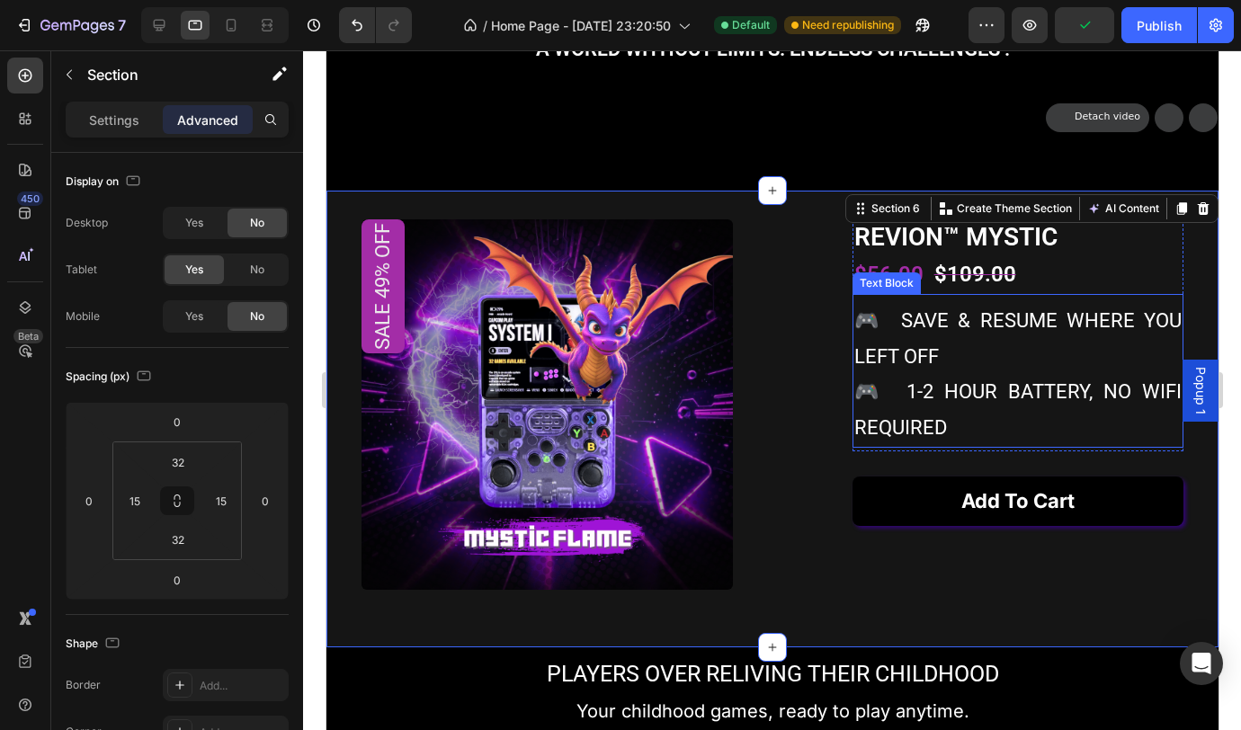
click at [996, 391] on p "🎮 save & resume where you left off 🎮 1-2 hour battery, no wifi required" at bounding box center [1016, 374] width 327 height 142
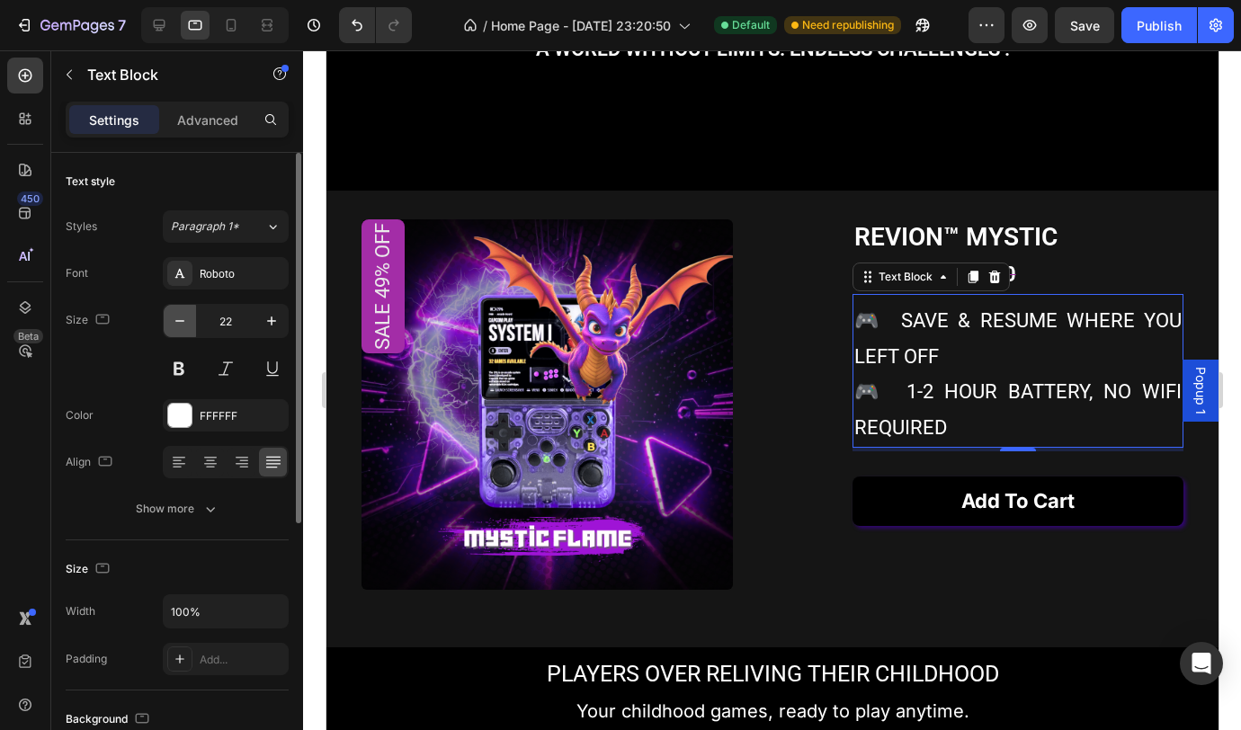
click at [185, 325] on icon "button" at bounding box center [180, 321] width 18 height 18
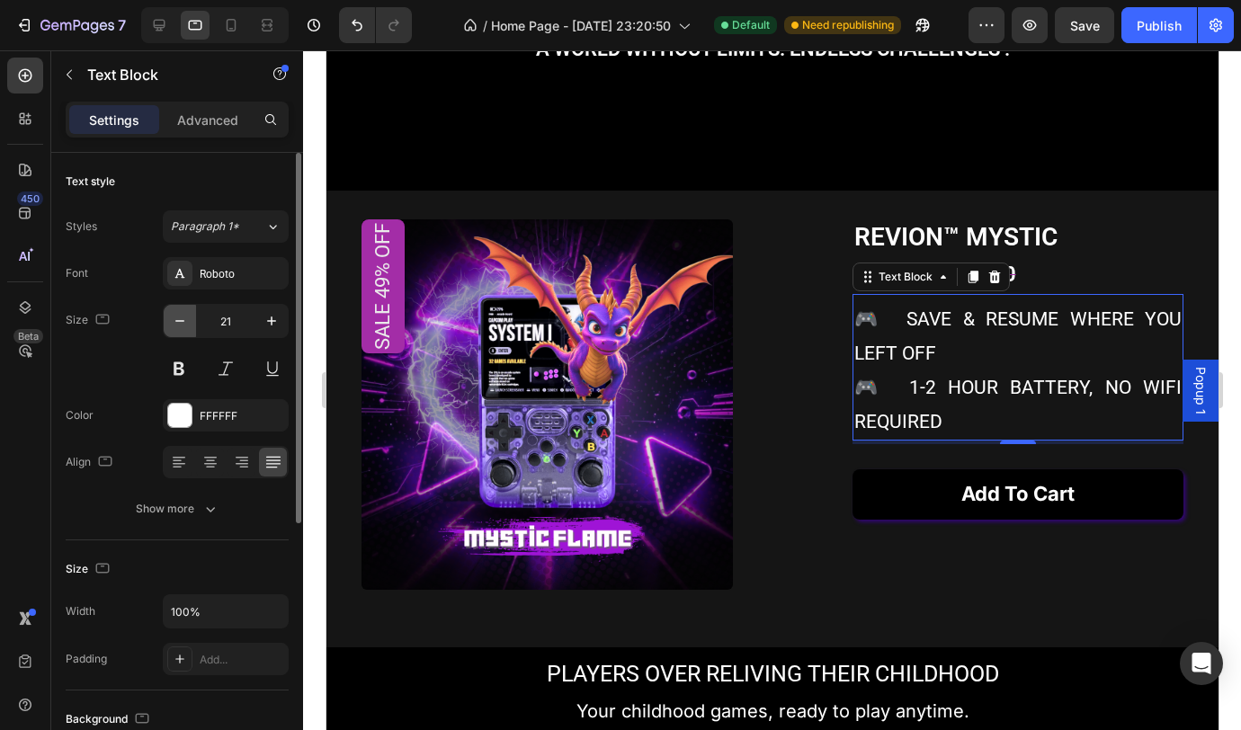
click at [186, 325] on icon "button" at bounding box center [180, 321] width 18 height 18
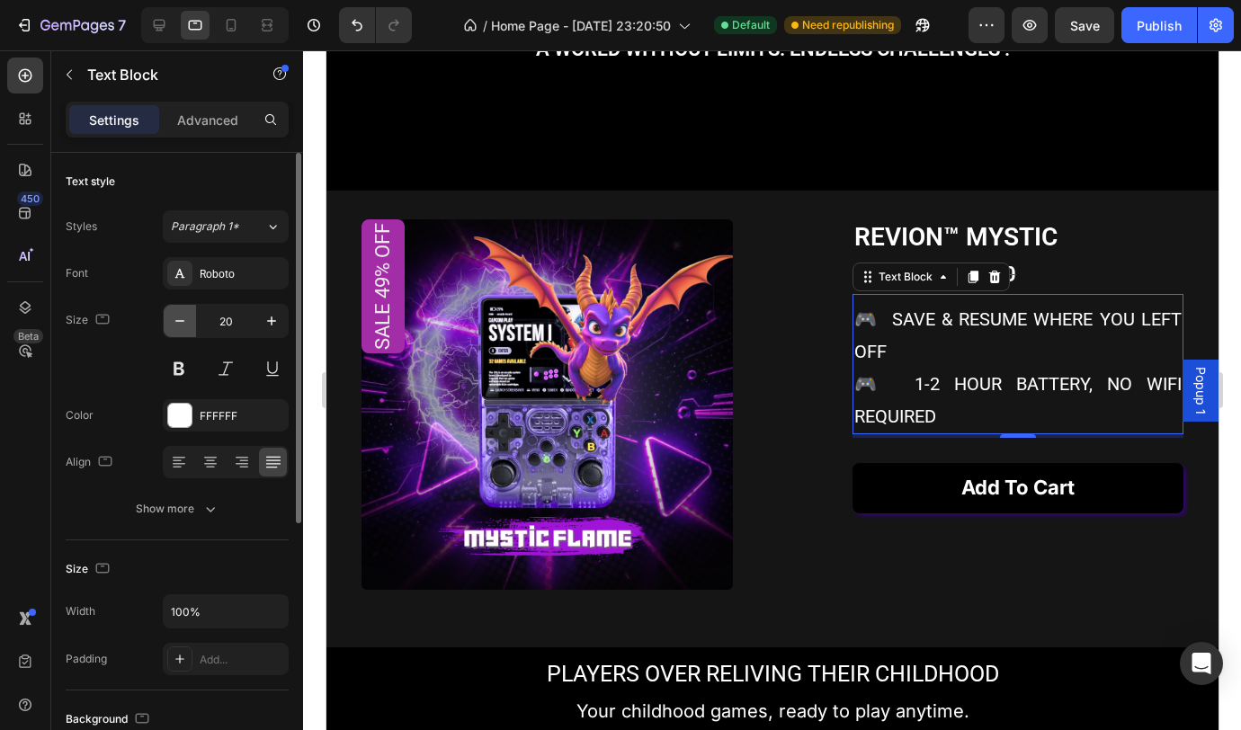
click at [186, 325] on icon "button" at bounding box center [180, 321] width 18 height 18
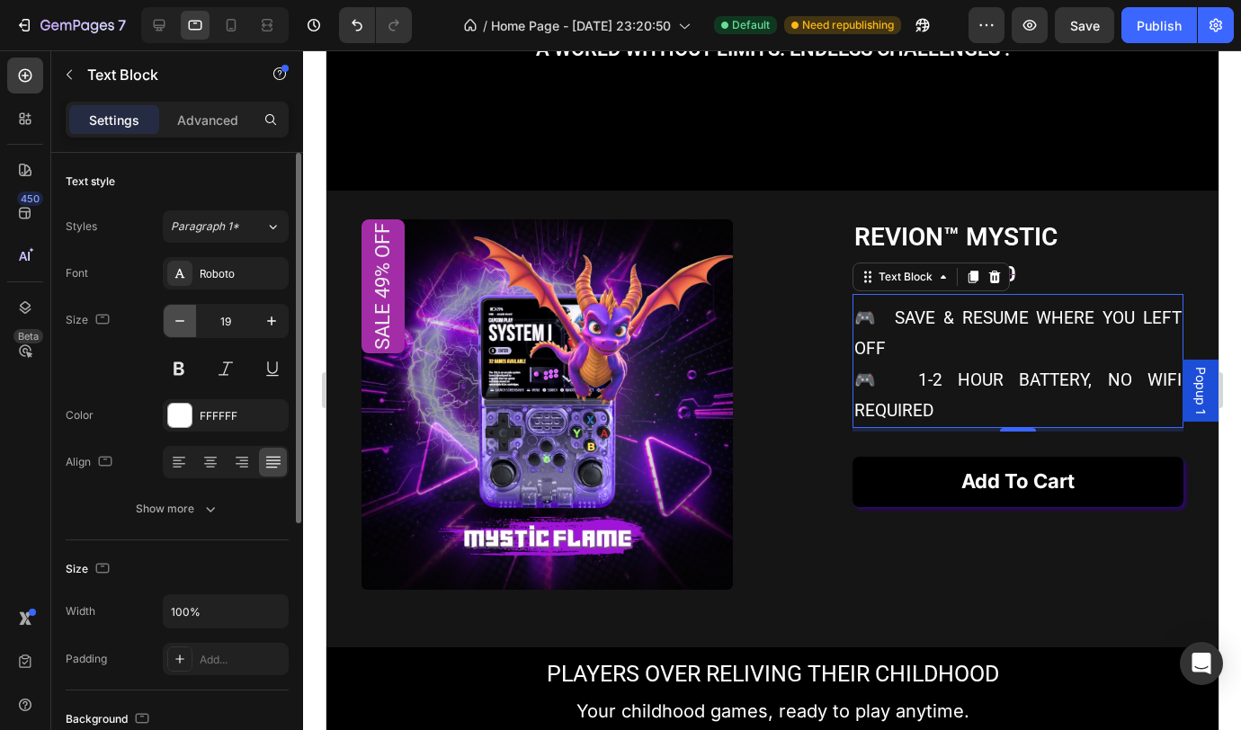
click at [186, 325] on icon "button" at bounding box center [180, 321] width 18 height 18
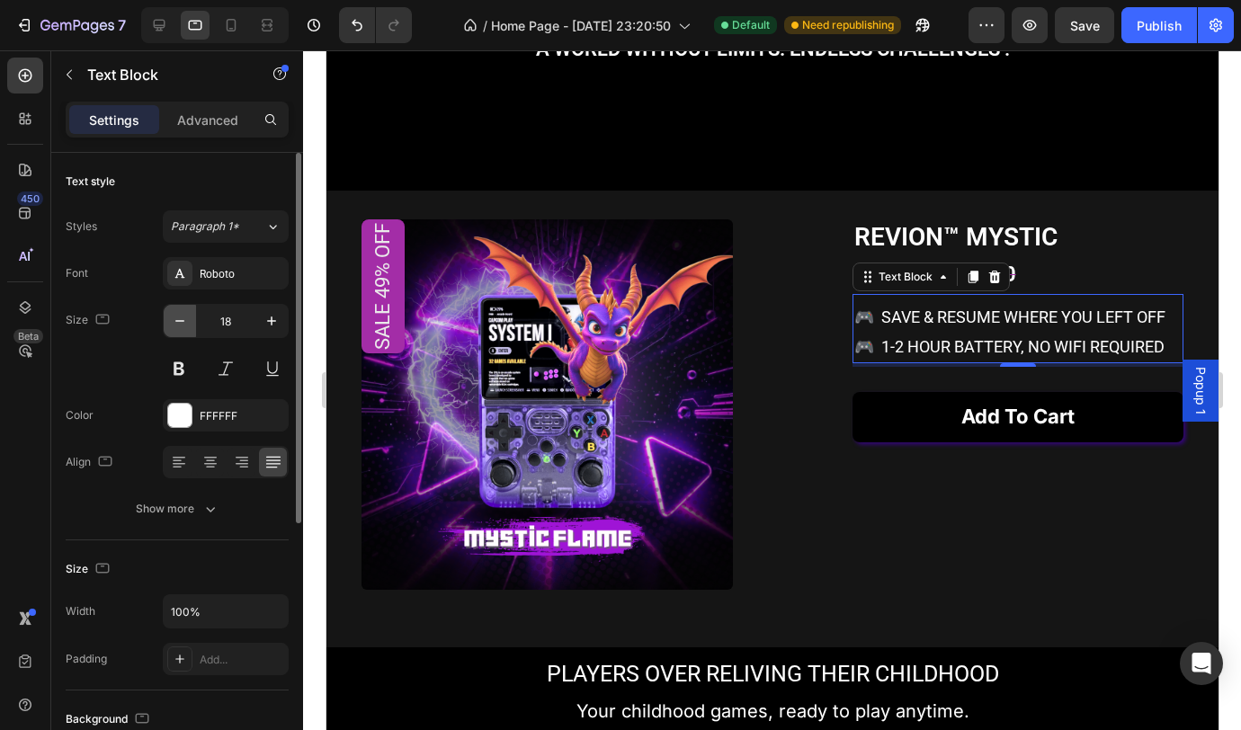
click at [186, 325] on icon "button" at bounding box center [180, 321] width 18 height 18
type input "17"
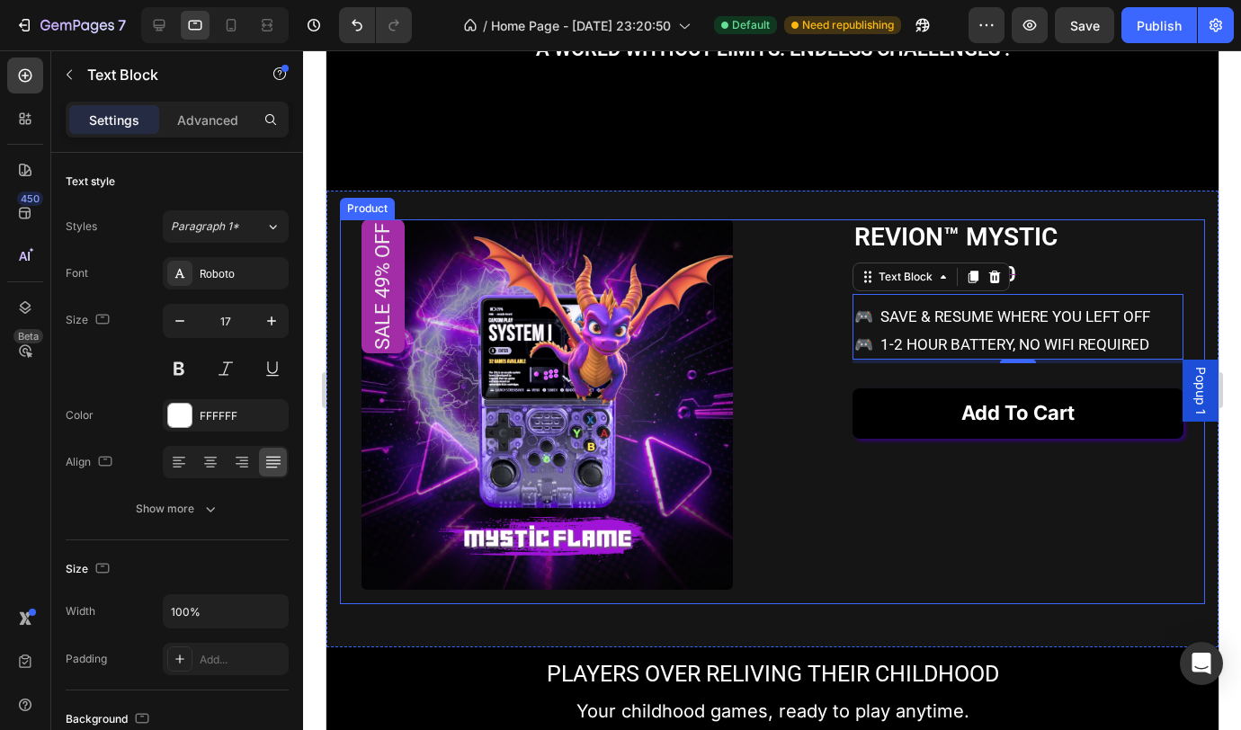
click at [942, 525] on div "REVION™ MYSTIC Product Title $56.00 Product Price Product Price $109.00 Product…" at bounding box center [1017, 412] width 331 height 386
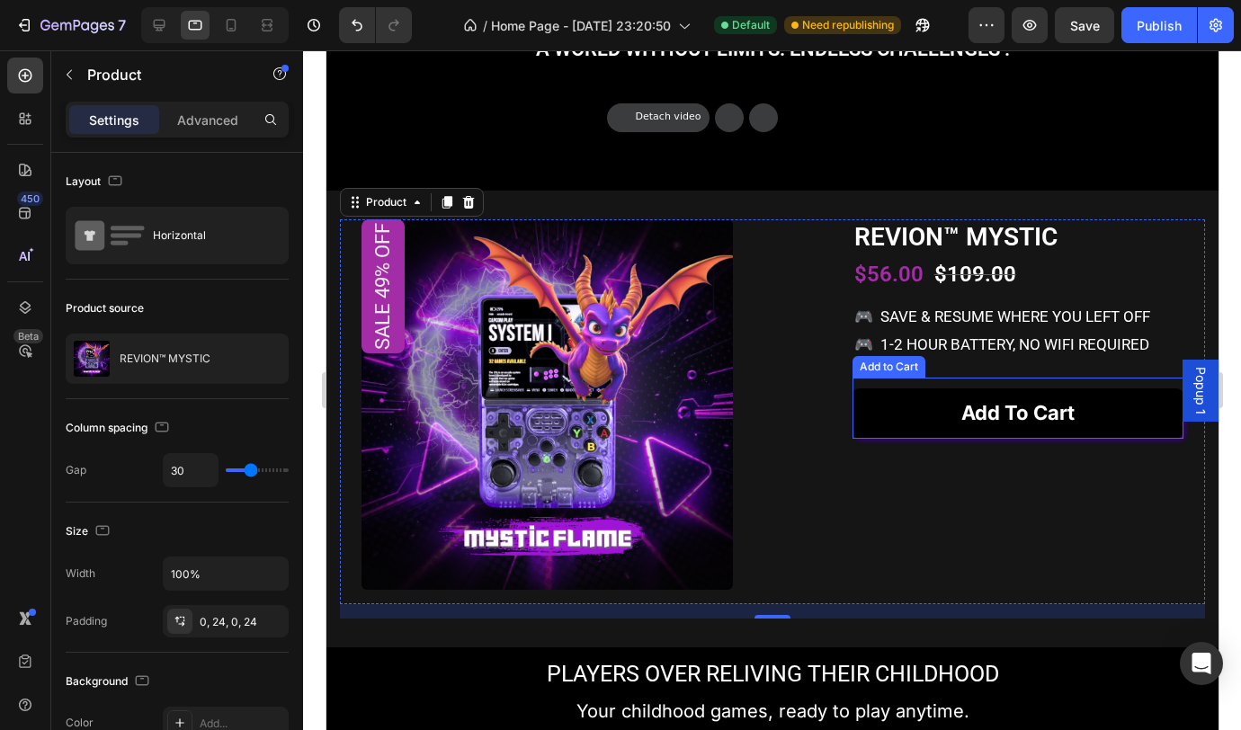
click at [1134, 416] on div "Add to cart Add to Cart" at bounding box center [1017, 408] width 331 height 61
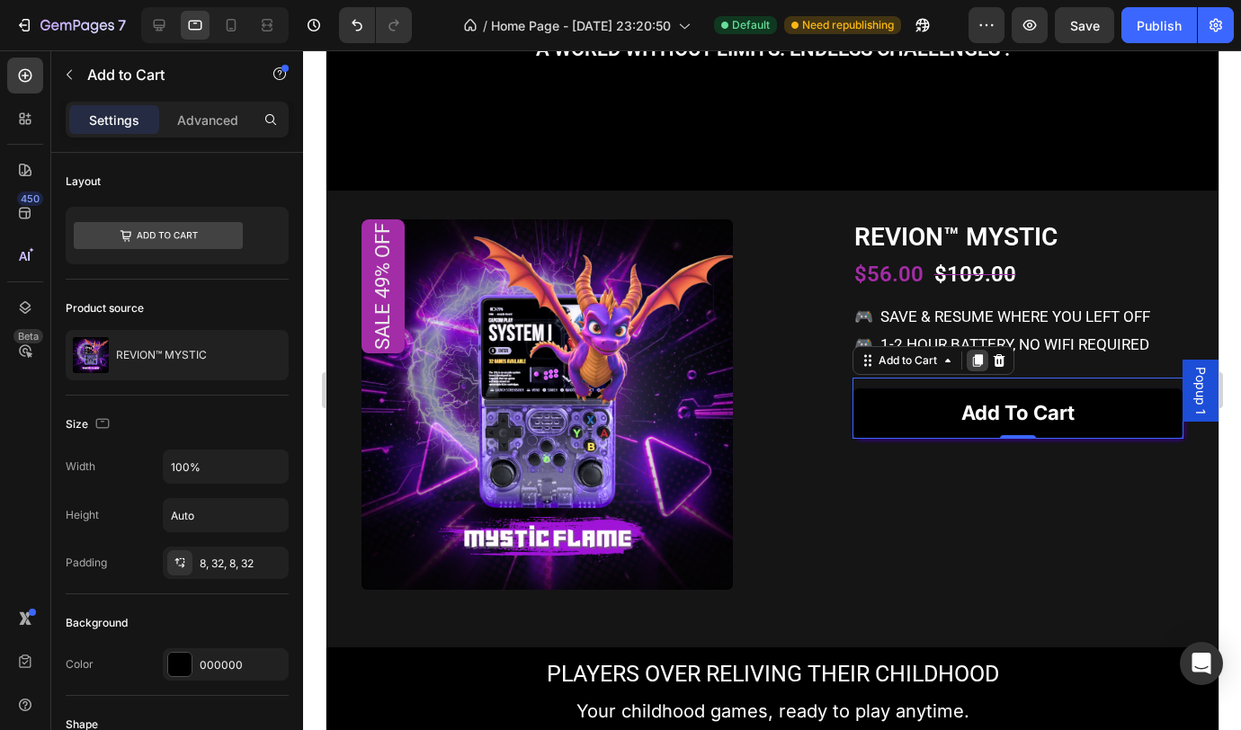
click at [974, 368] on icon at bounding box center [976, 361] width 10 height 13
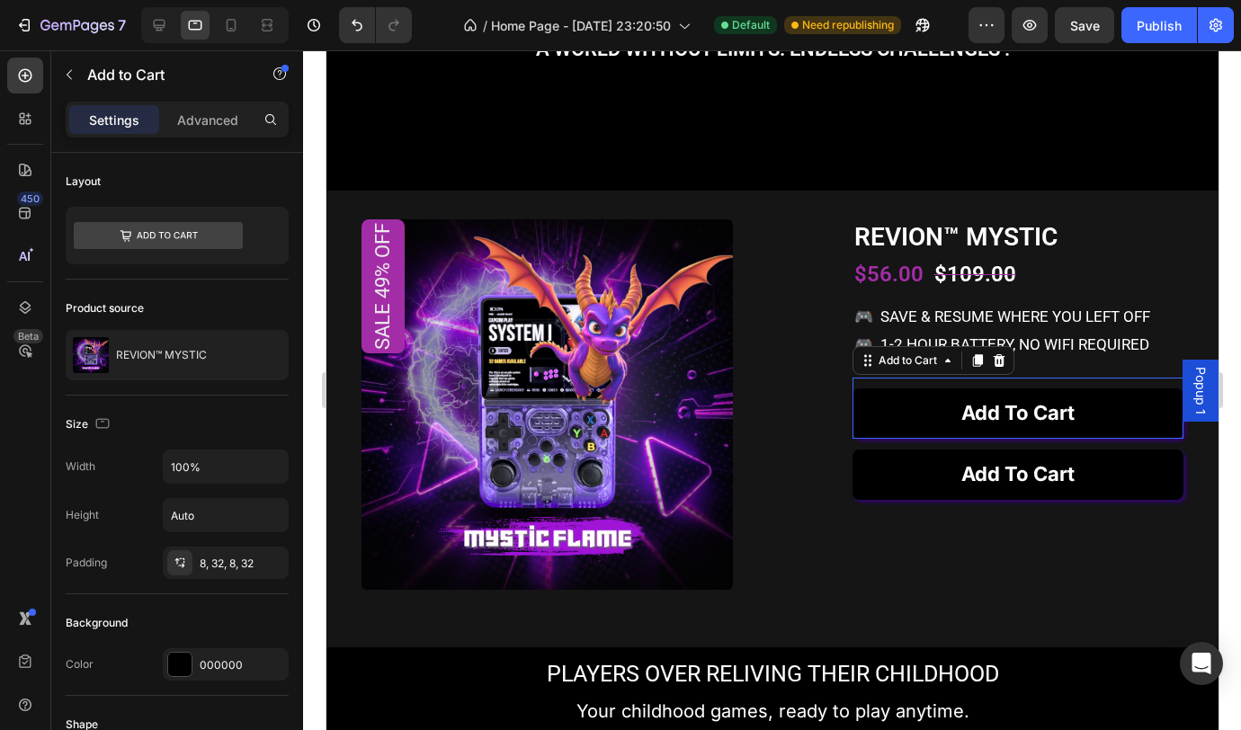
click at [1041, 415] on div "Add to cart Add to Cart 0" at bounding box center [1017, 408] width 331 height 61
click at [227, 130] on div "Advanced" at bounding box center [208, 119] width 90 height 29
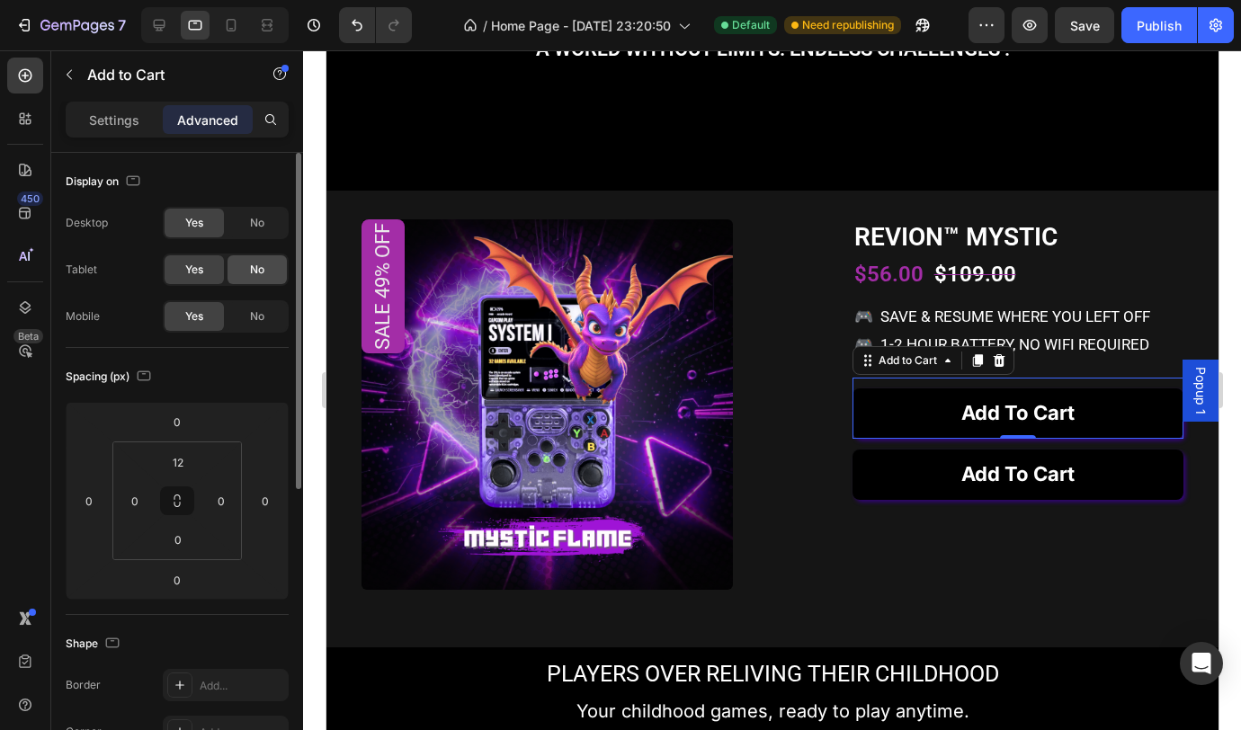
click at [261, 272] on span "No" at bounding box center [257, 270] width 14 height 16
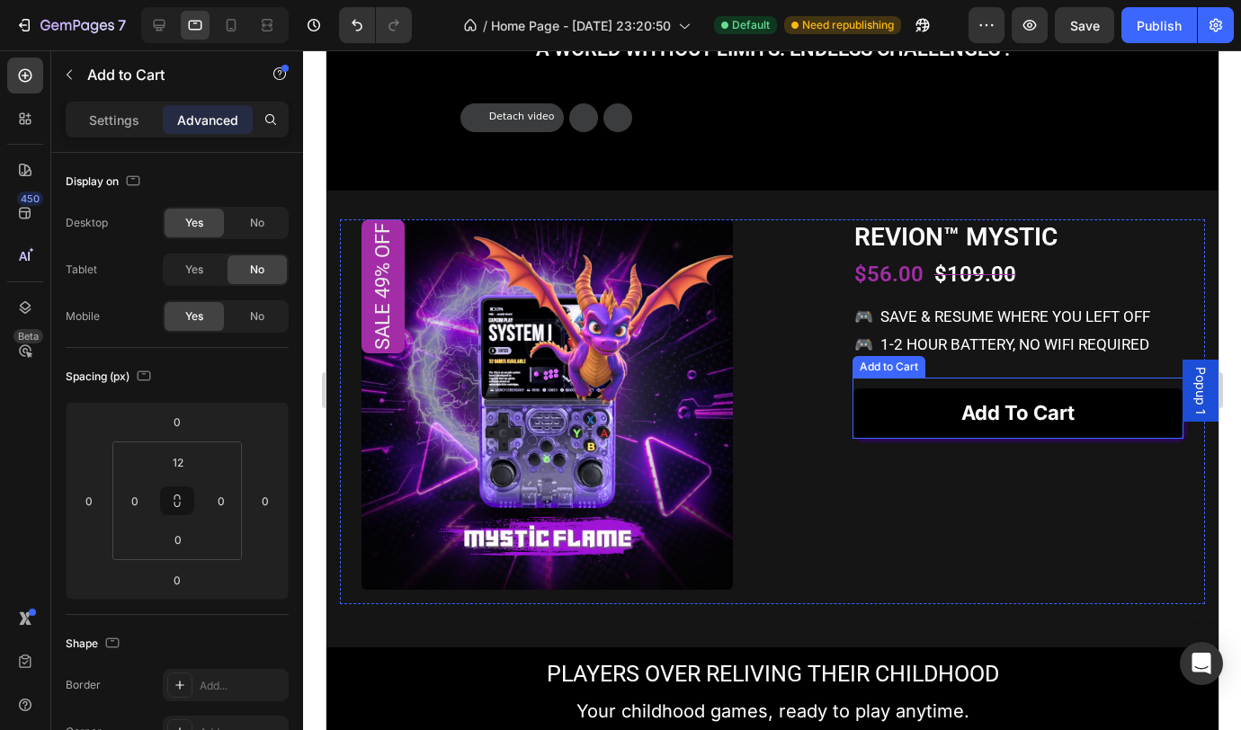
click at [987, 415] on div "Add to cart Add to Cart" at bounding box center [1017, 408] width 331 height 61
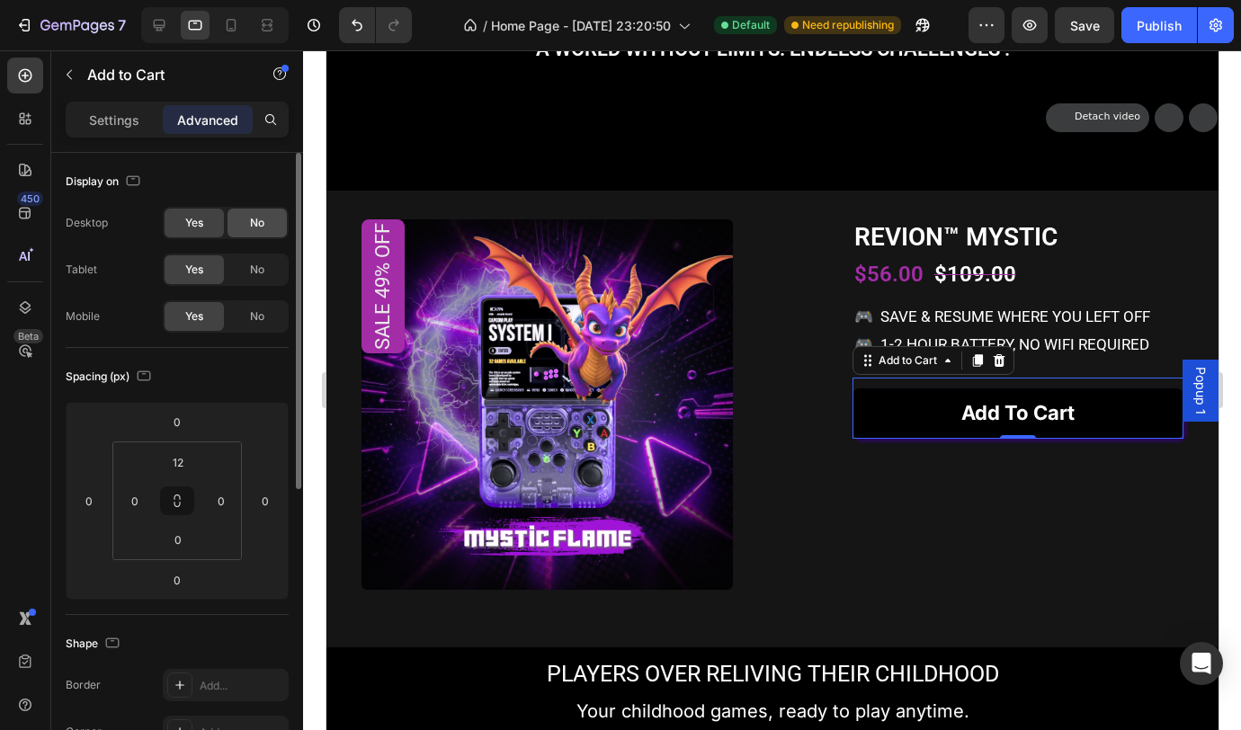
click at [256, 223] on span "No" at bounding box center [257, 223] width 14 height 16
click at [264, 324] on div "No" at bounding box center [257, 316] width 59 height 29
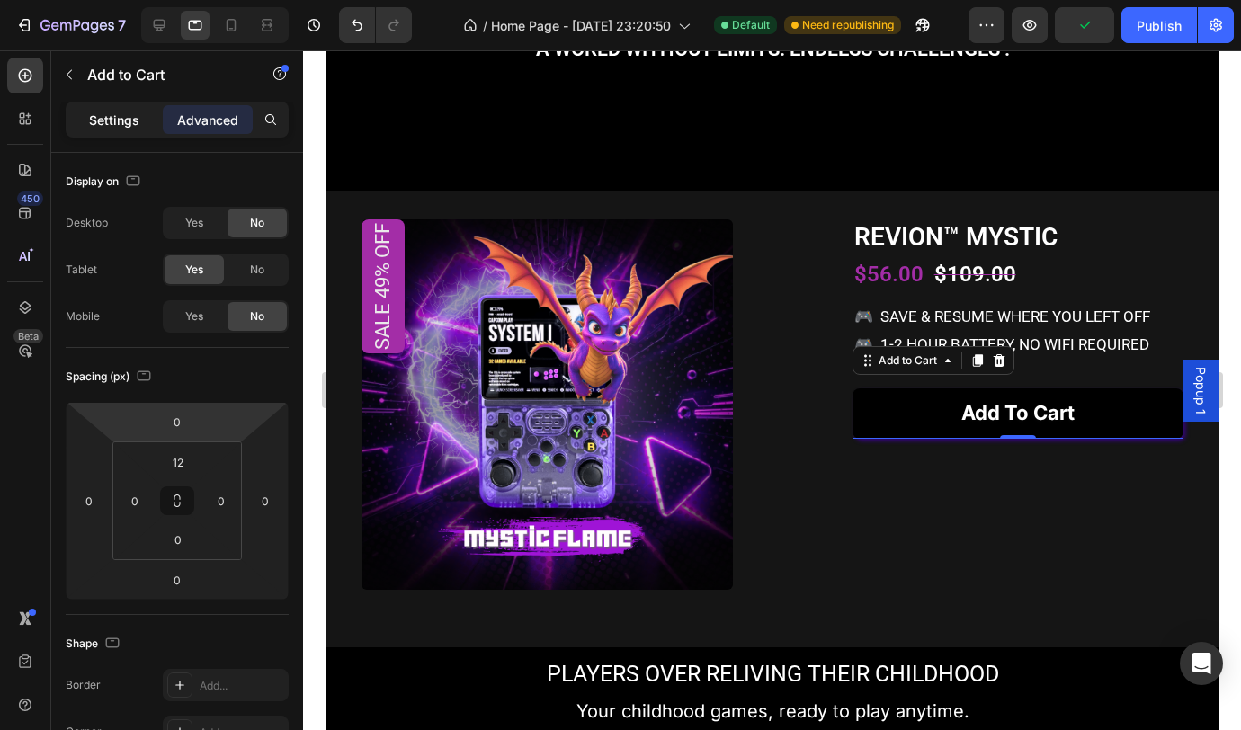
click at [119, 116] on p "Settings" at bounding box center [114, 120] width 50 height 19
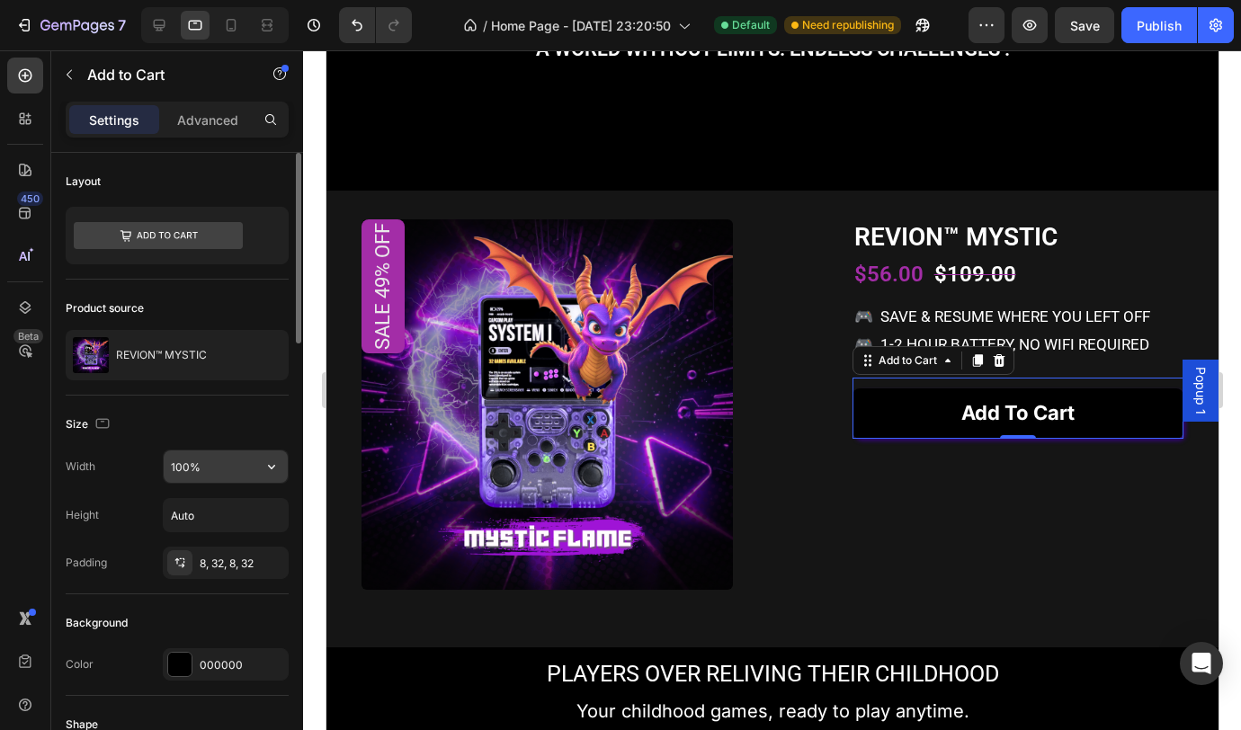
scroll to position [112, 0]
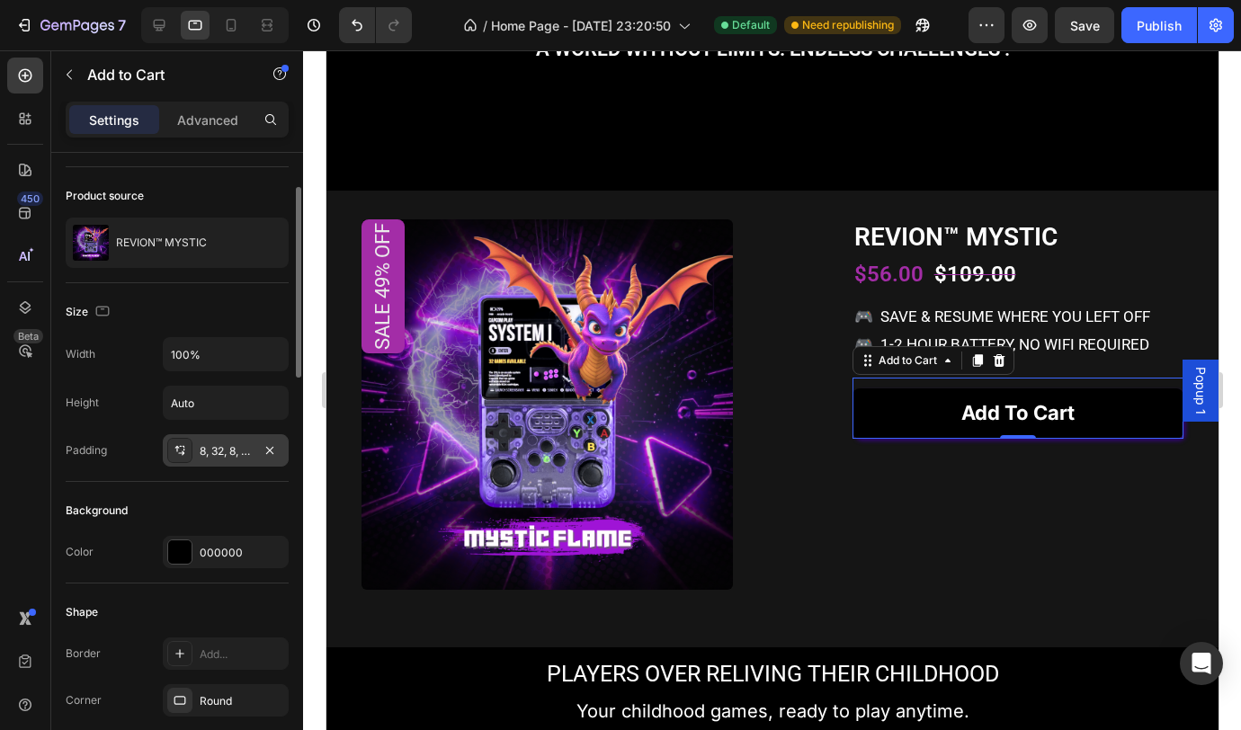
click at [214, 457] on div "8, 32, 8, 32" at bounding box center [226, 451] width 52 height 16
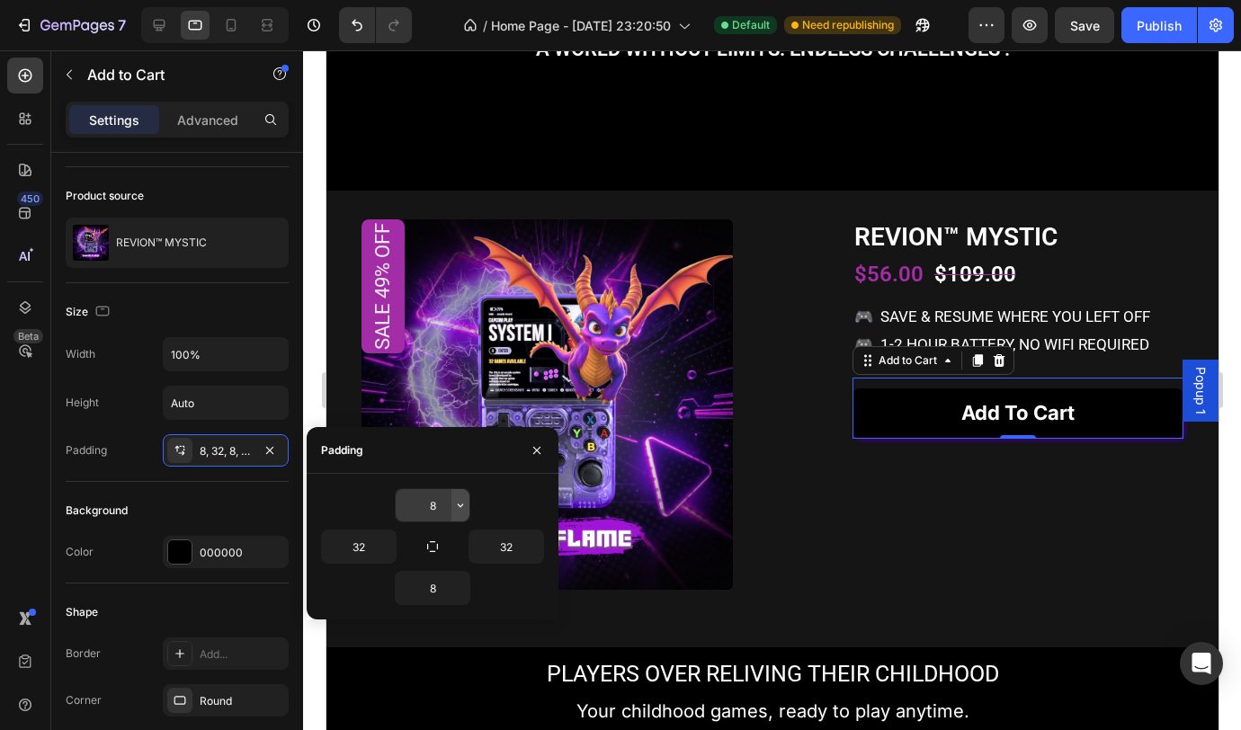
click at [456, 509] on icon "button" at bounding box center [460, 505] width 14 height 14
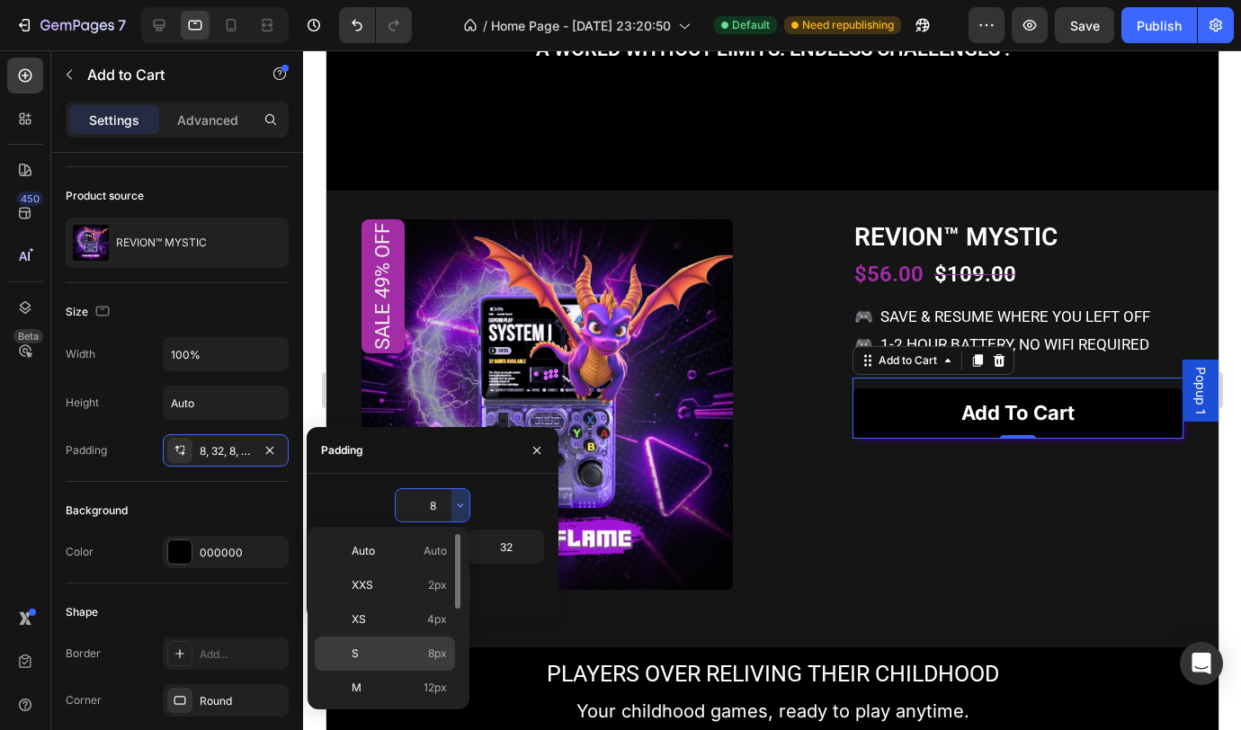
click at [400, 640] on div "S 8px" at bounding box center [385, 654] width 140 height 34
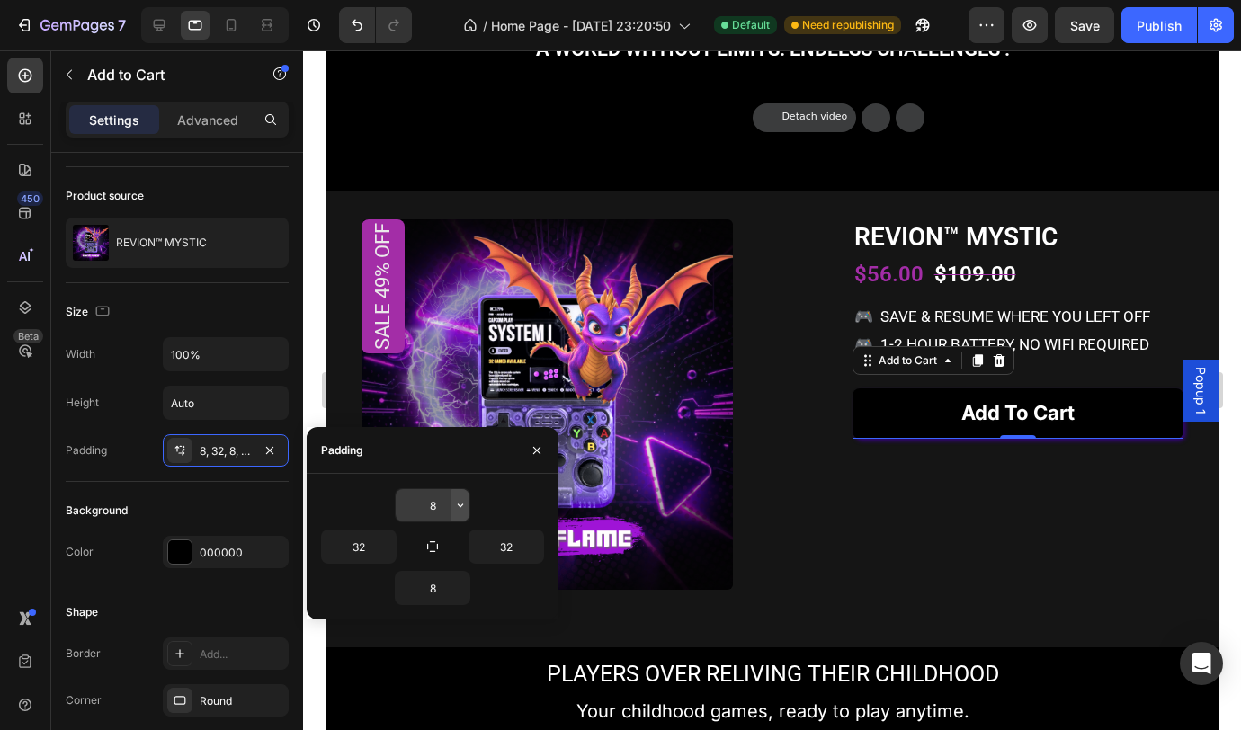
click at [458, 512] on icon "button" at bounding box center [460, 505] width 14 height 14
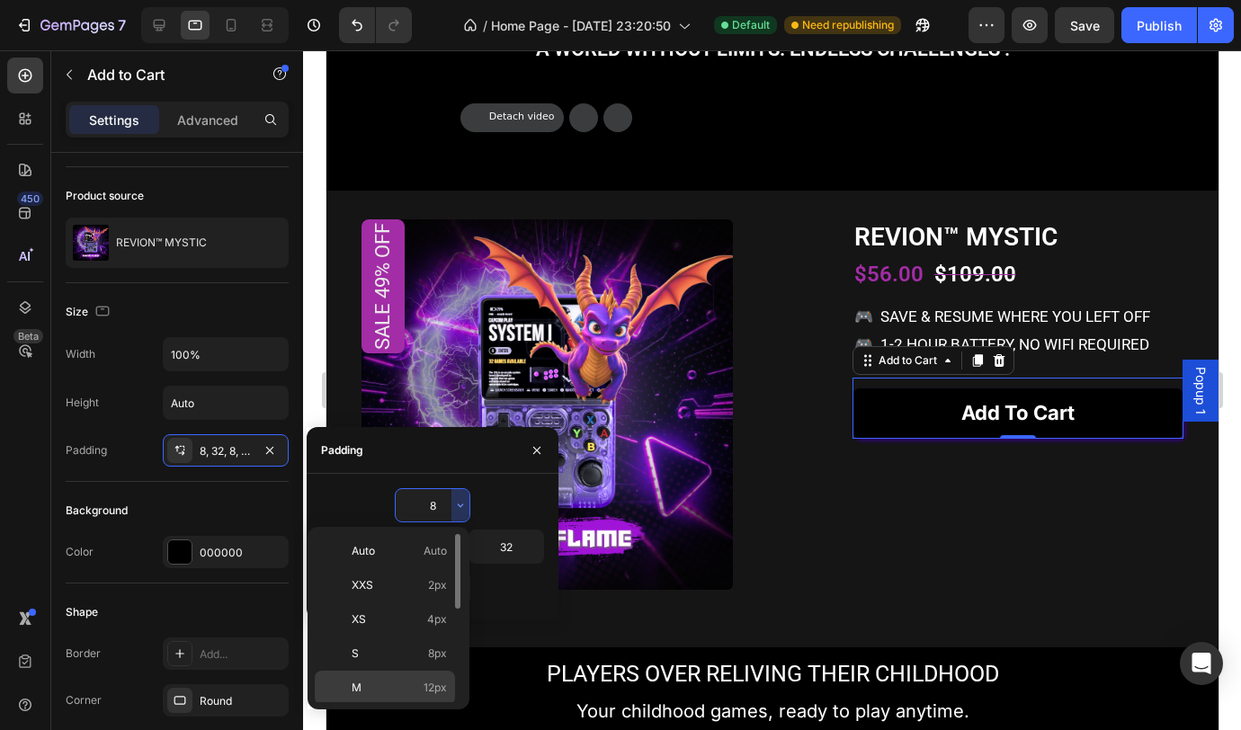
click at [420, 684] on p "M 12px" at bounding box center [399, 688] width 95 height 16
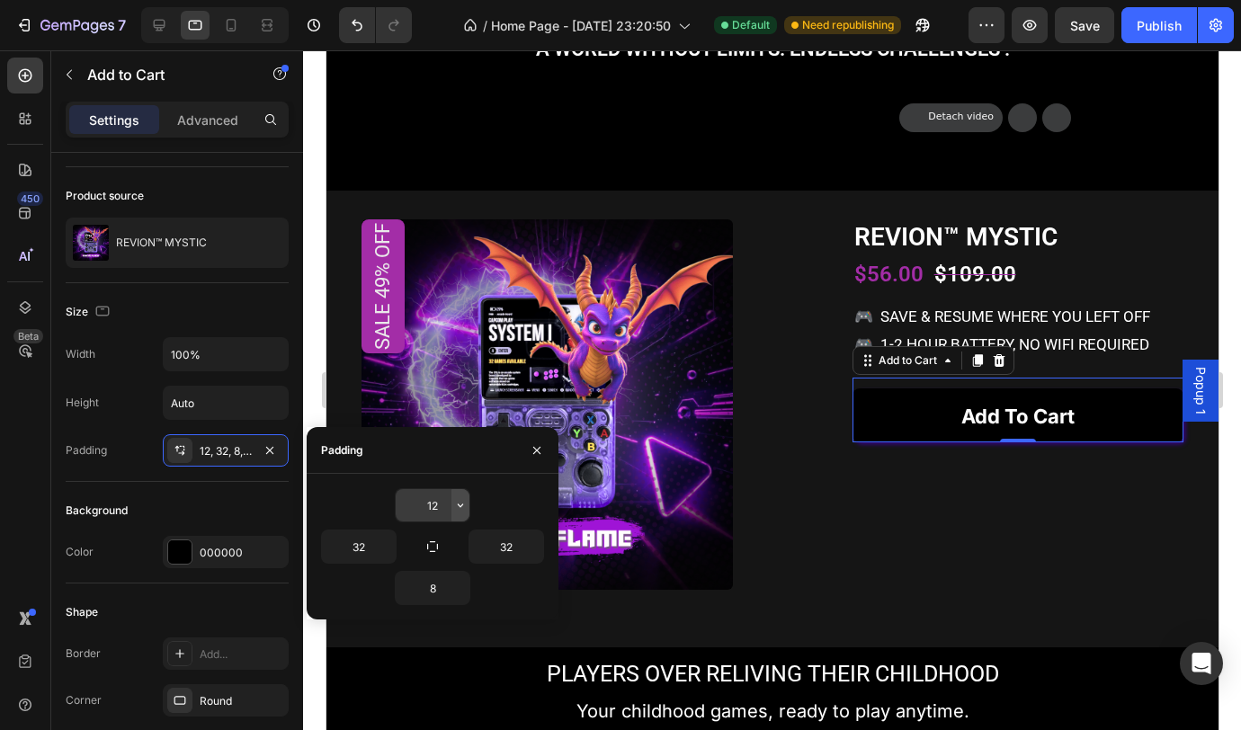
click at [460, 506] on icon "button" at bounding box center [460, 506] width 5 height 4
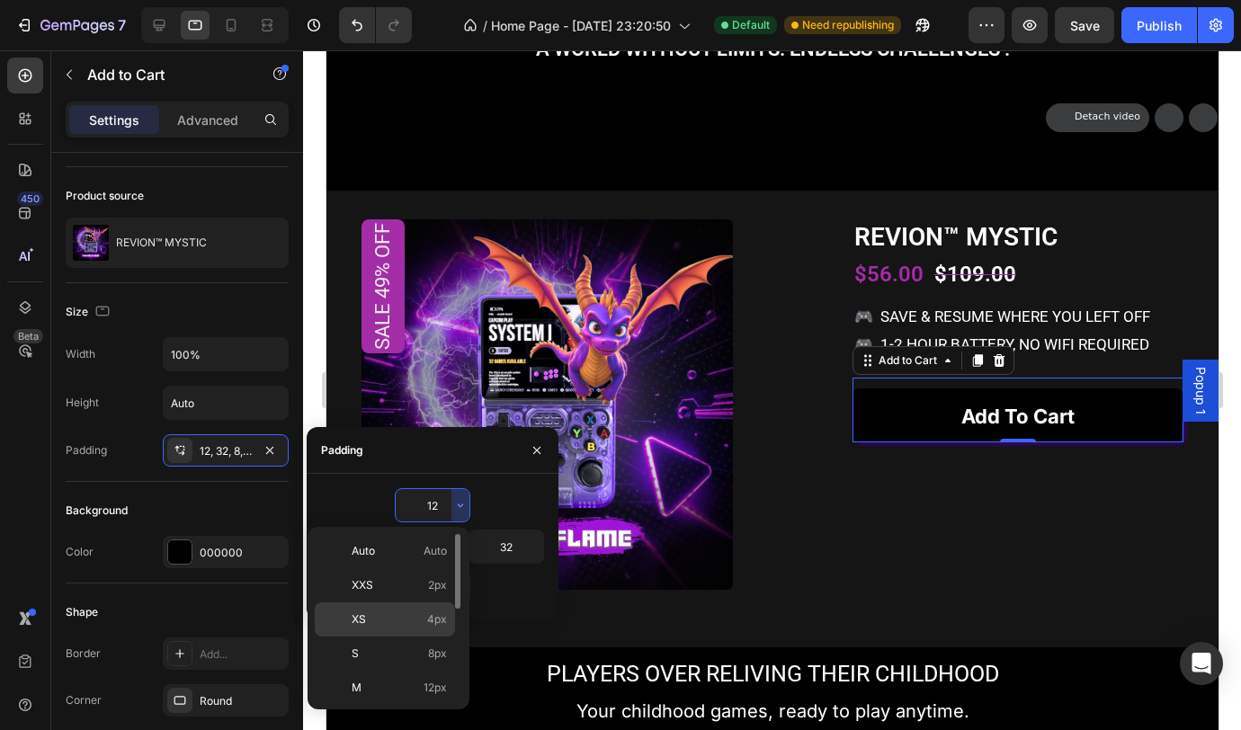
click at [415, 605] on div "XS 4px" at bounding box center [385, 620] width 140 height 34
type input "4"
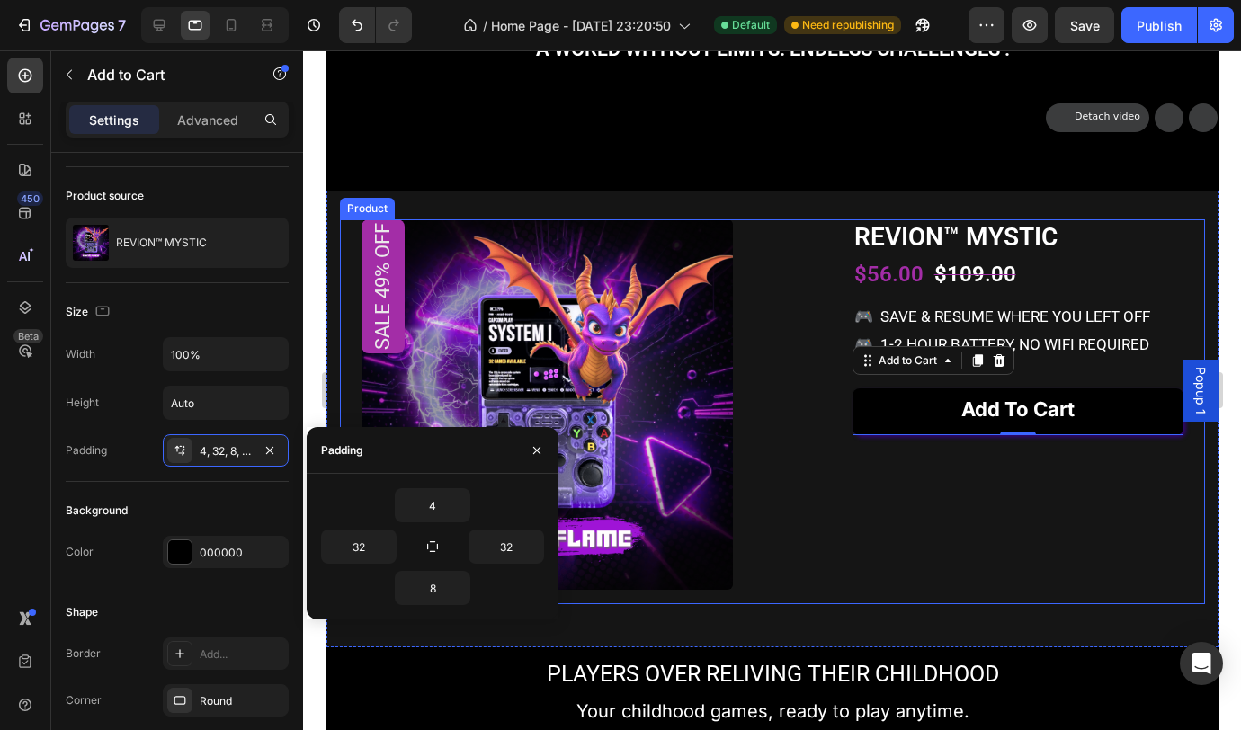
click at [1020, 594] on div "REVION™ MYSTIC Product Title $56.00 Product Price Product Price $109.00 Product…" at bounding box center [1017, 412] width 331 height 386
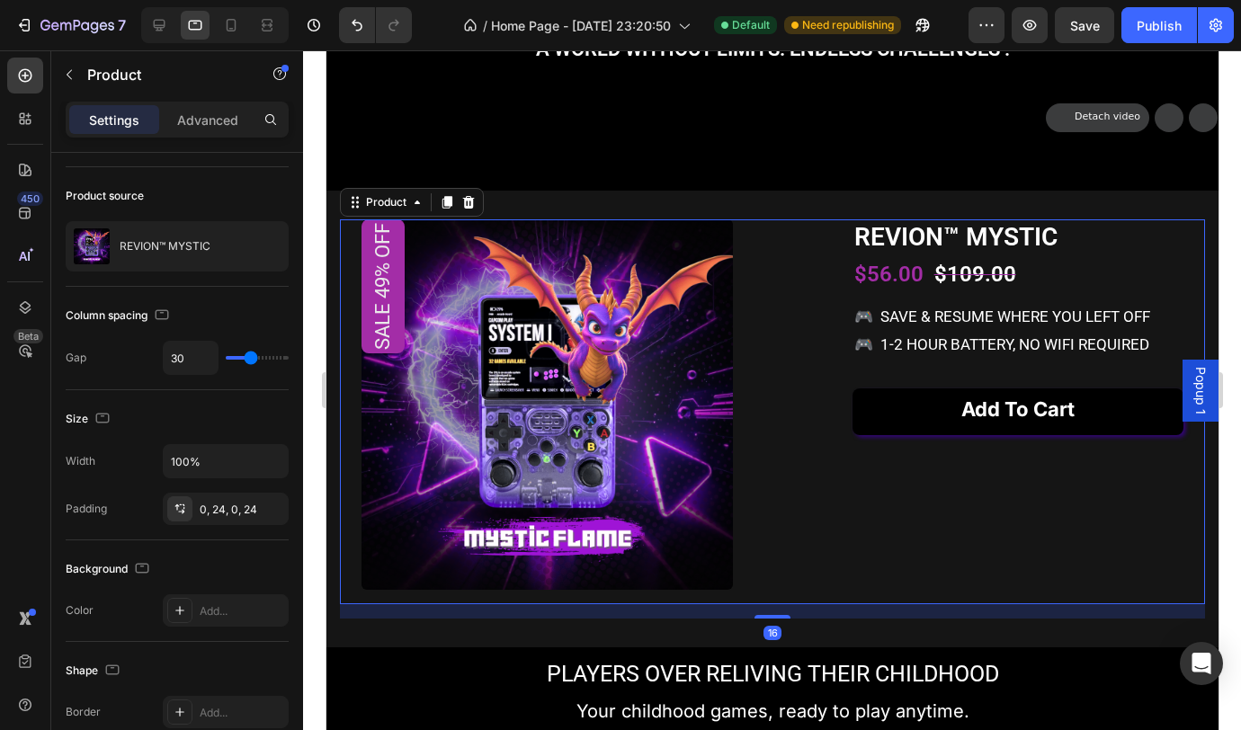
scroll to position [0, 0]
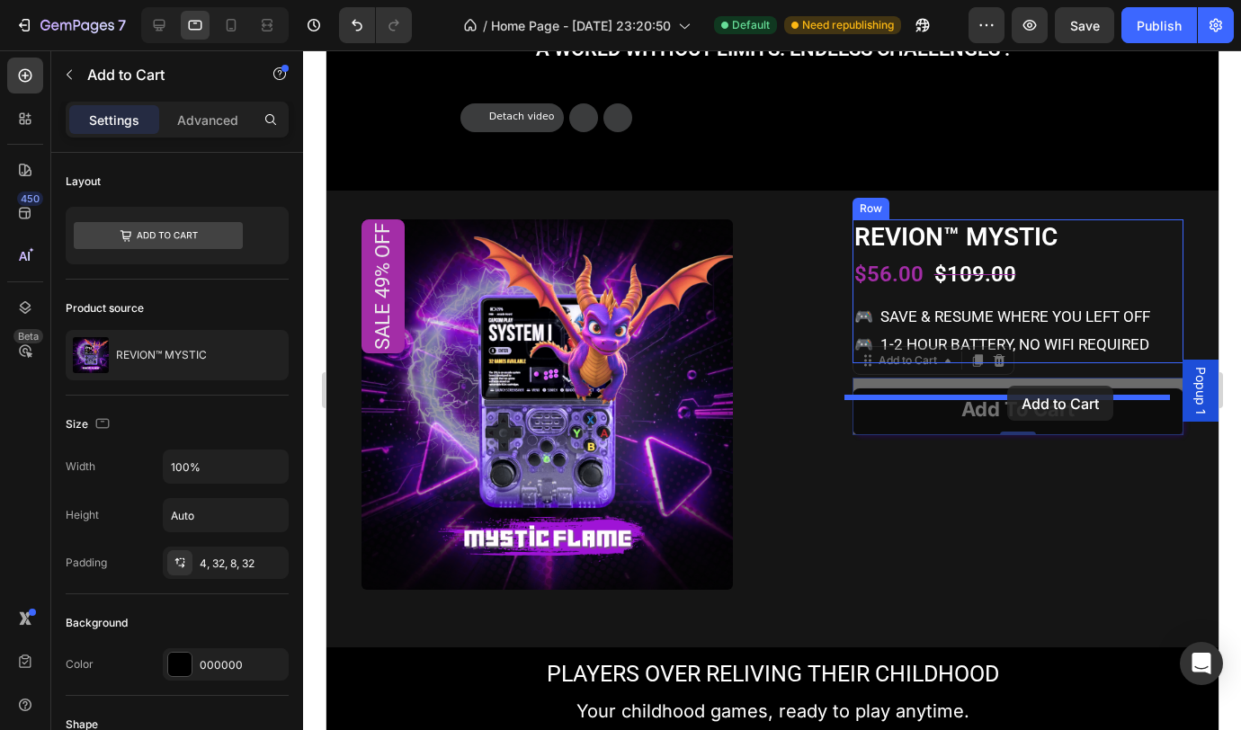
drag, startPoint x: 1015, startPoint y: 418, endPoint x: 1006, endPoint y: 386, distance: 33.6
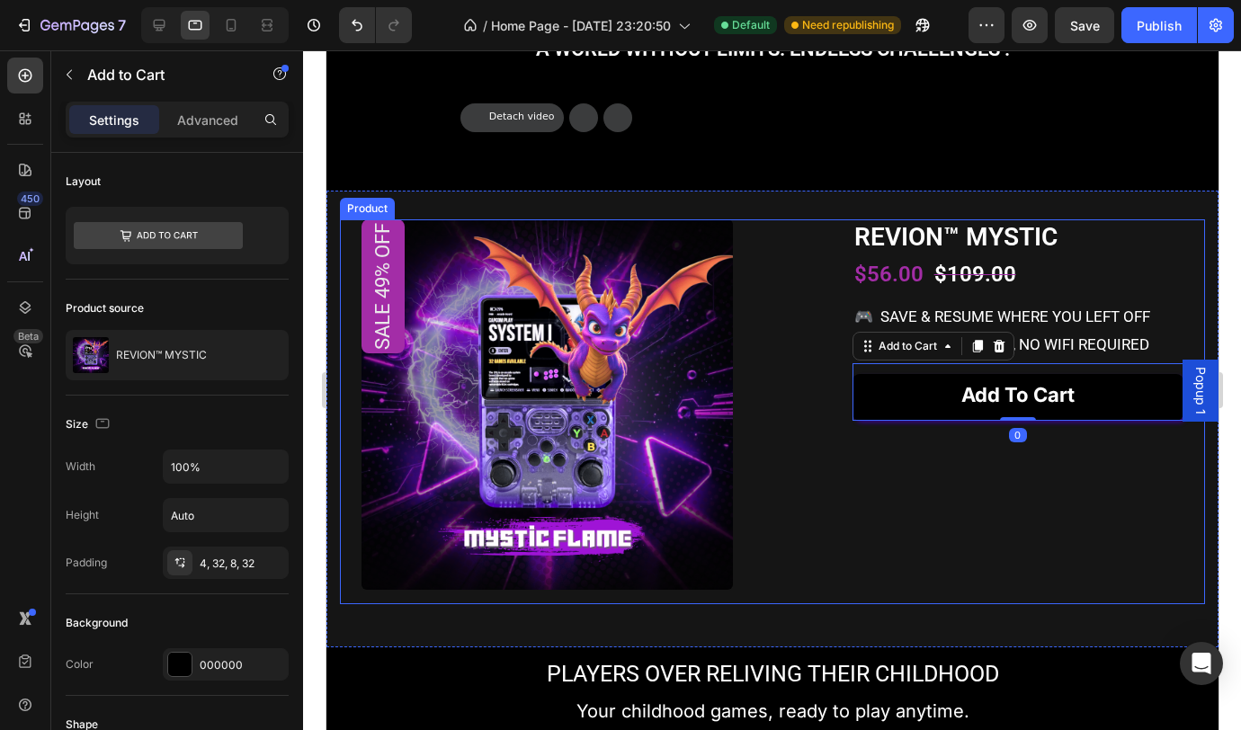
click at [1033, 519] on div "REVION™ MYSTIC Product Title $56.00 Product Price Product Price $109.00 Product…" at bounding box center [1017, 412] width 331 height 386
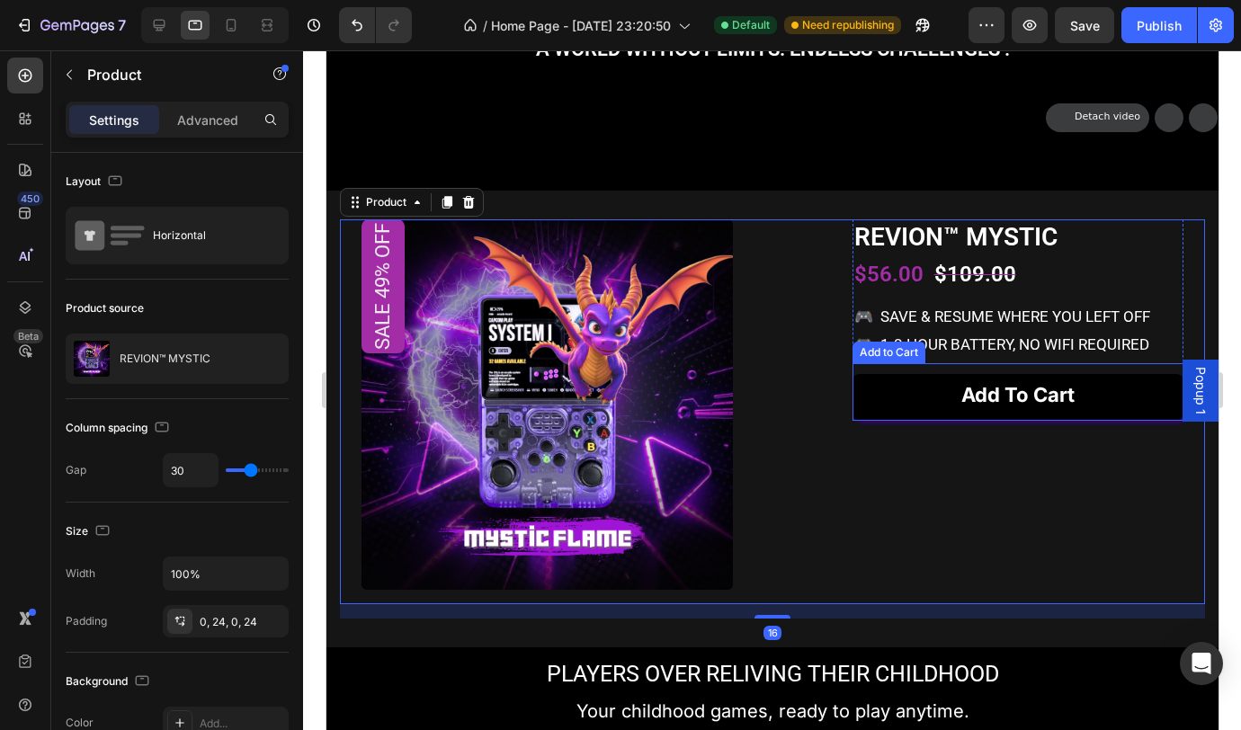
click at [972, 400] on div "Add to cart Add to Cart" at bounding box center [1017, 392] width 331 height 58
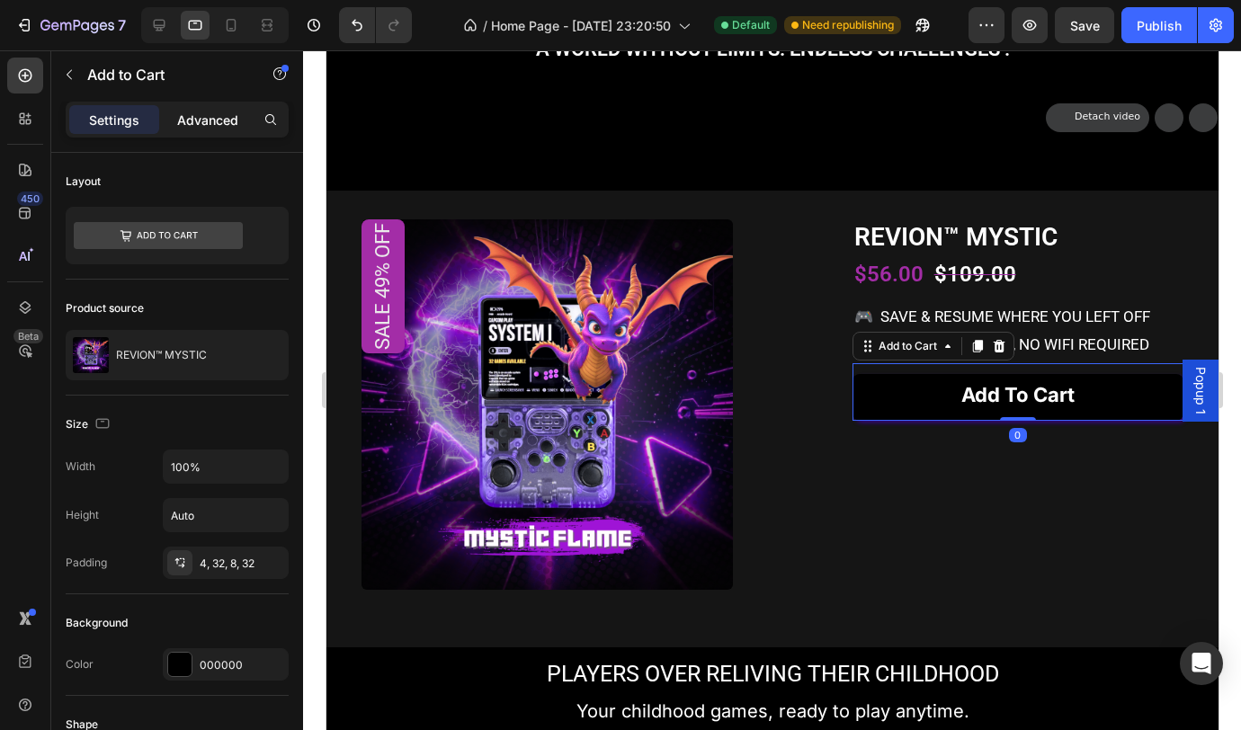
click at [193, 121] on p "Advanced" at bounding box center [207, 120] width 61 height 19
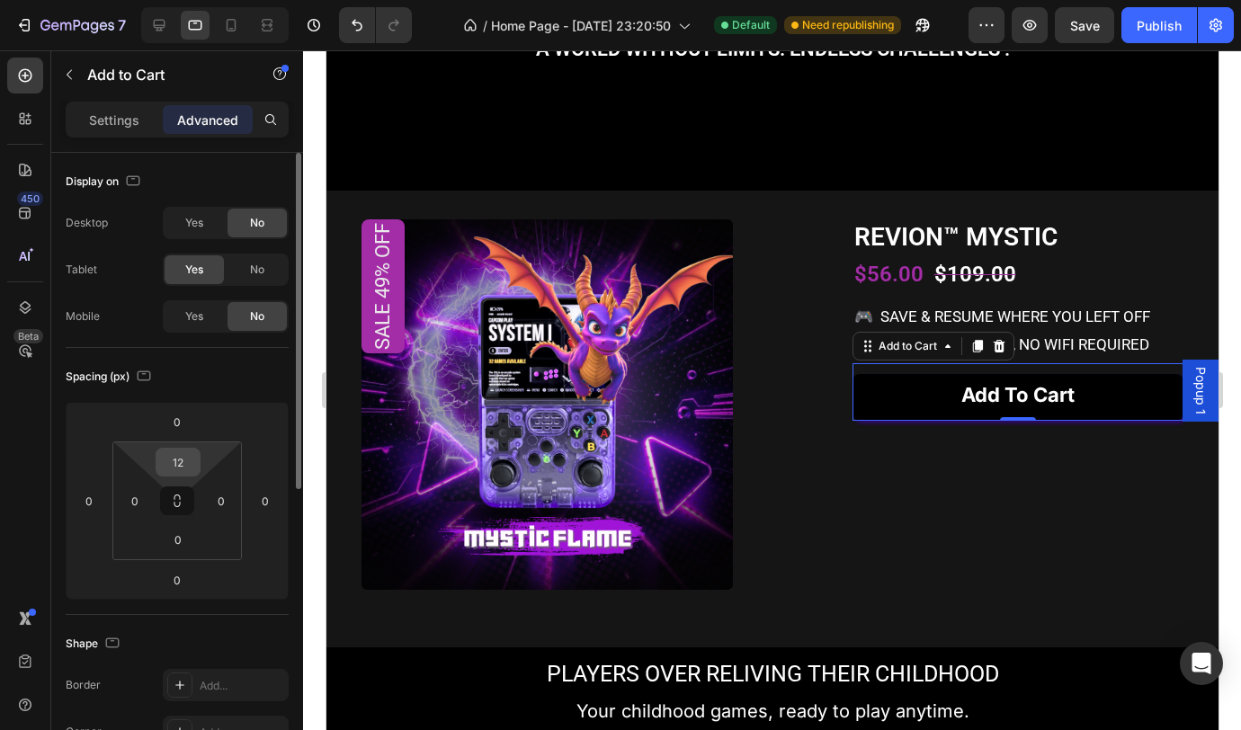
click at [174, 467] on input "12" at bounding box center [178, 462] width 36 height 27
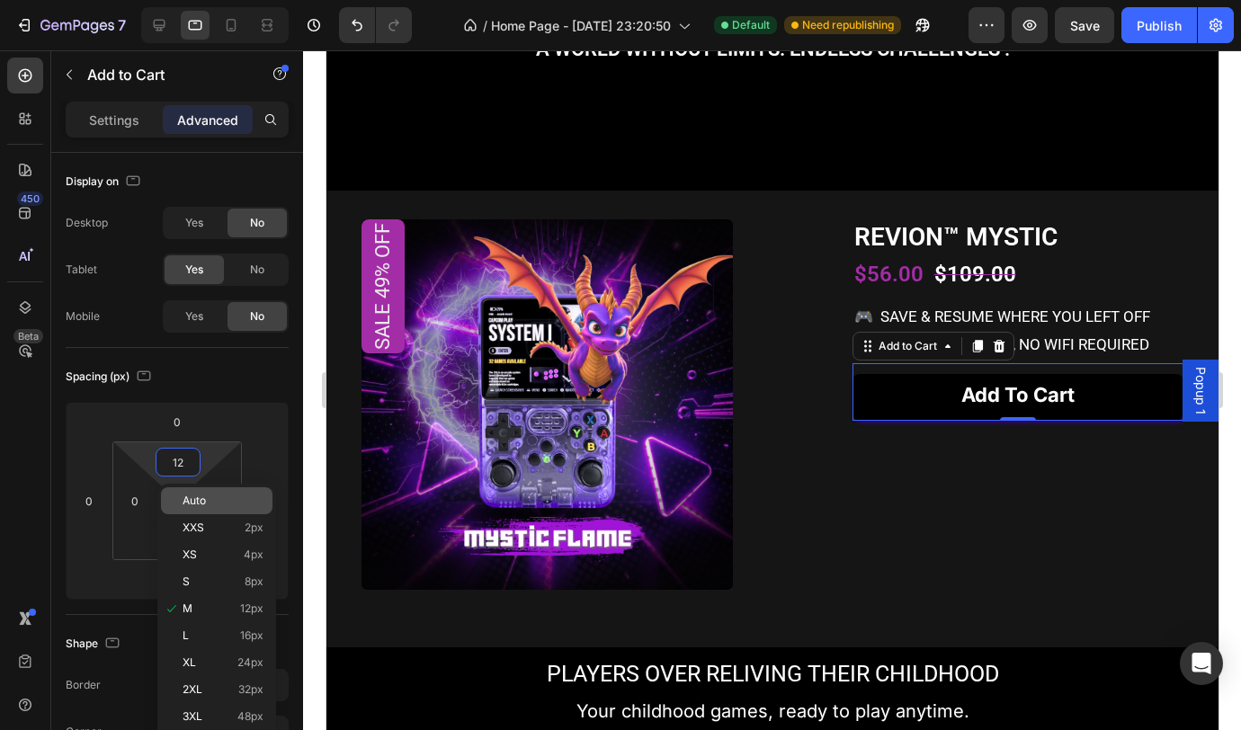
click at [204, 498] on span "Auto" at bounding box center [194, 501] width 23 height 13
type input "Auto"
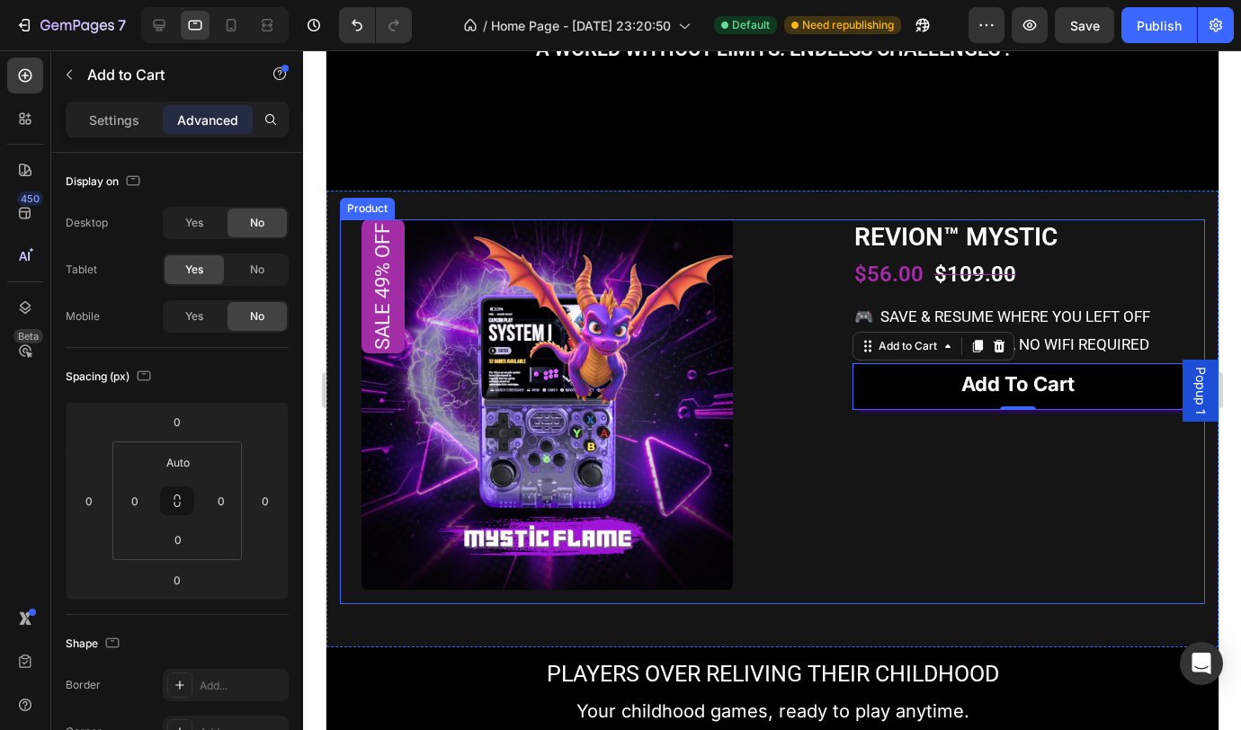
click at [905, 527] on div "REVION™ MYSTIC Product Title $56.00 Product Price Product Price $109.00 Product…" at bounding box center [1017, 412] width 331 height 386
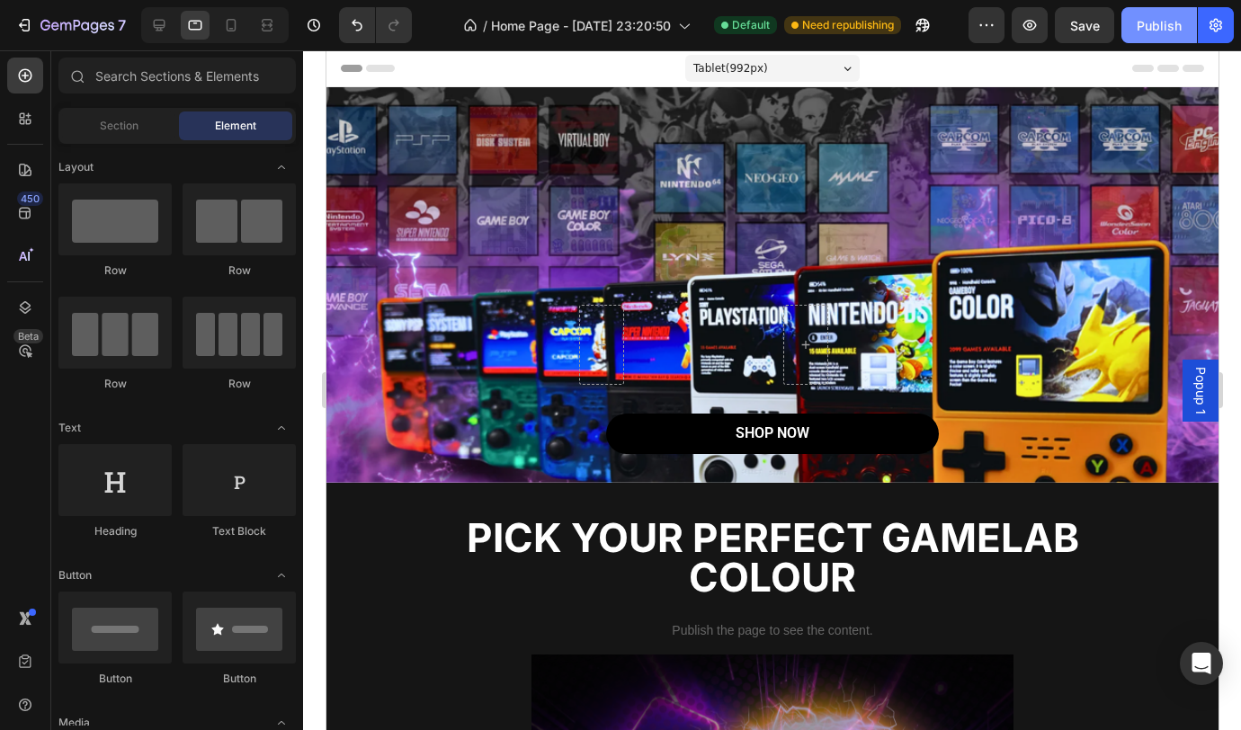
click at [1156, 27] on div "Publish" at bounding box center [1159, 25] width 45 height 19
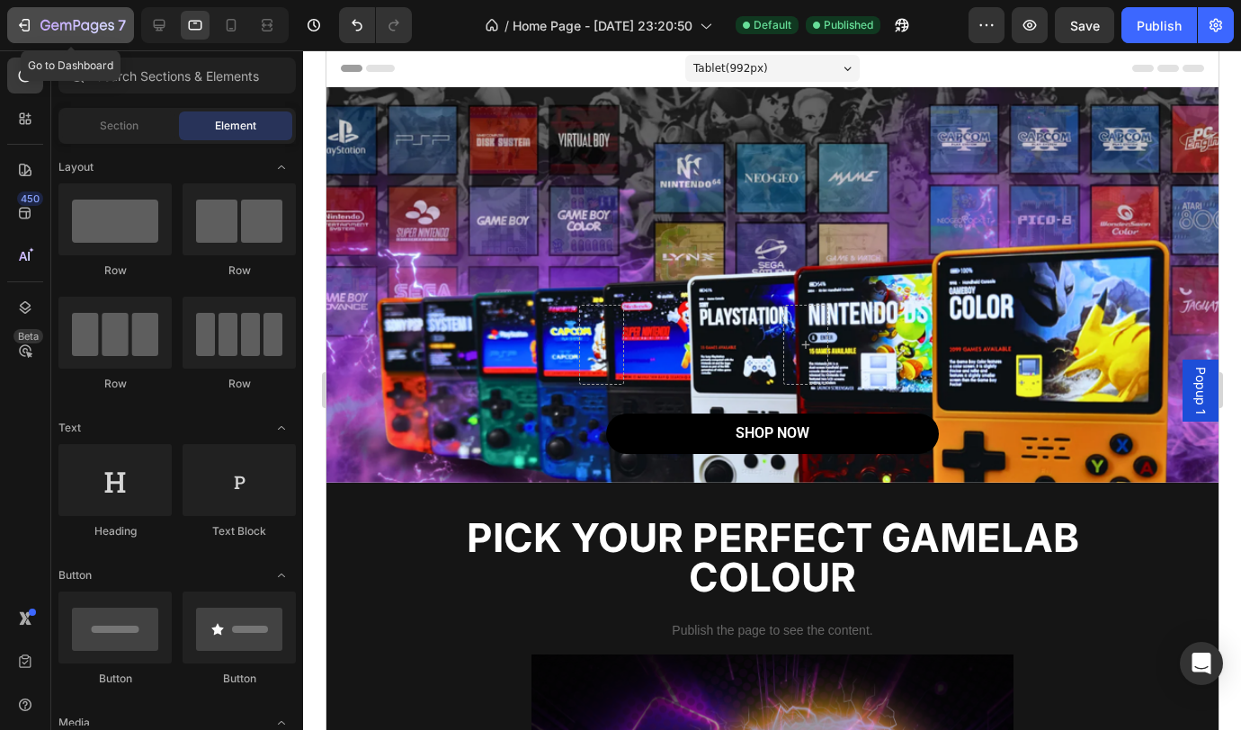
click at [47, 27] on icon "button" at bounding box center [77, 26] width 74 height 15
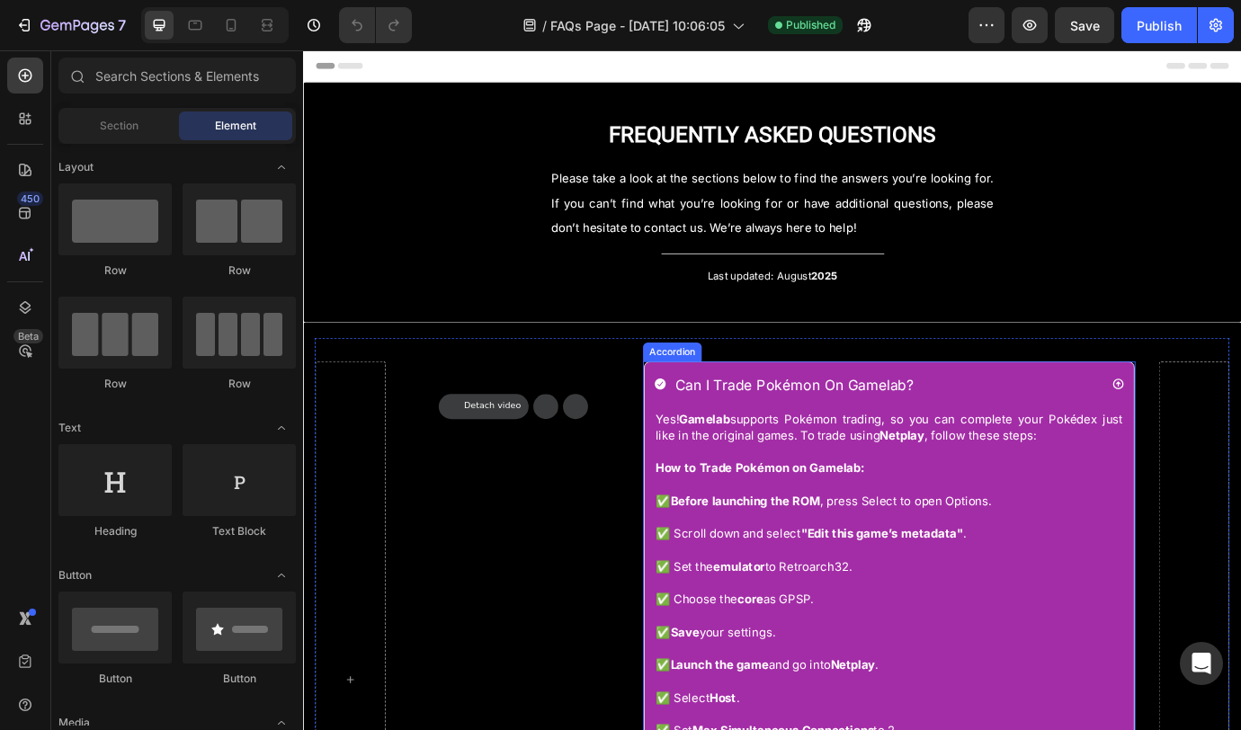
click at [699, 412] on div "can i trade pokémon on gamelab?" at bounding box center [977, 434] width 563 height 50
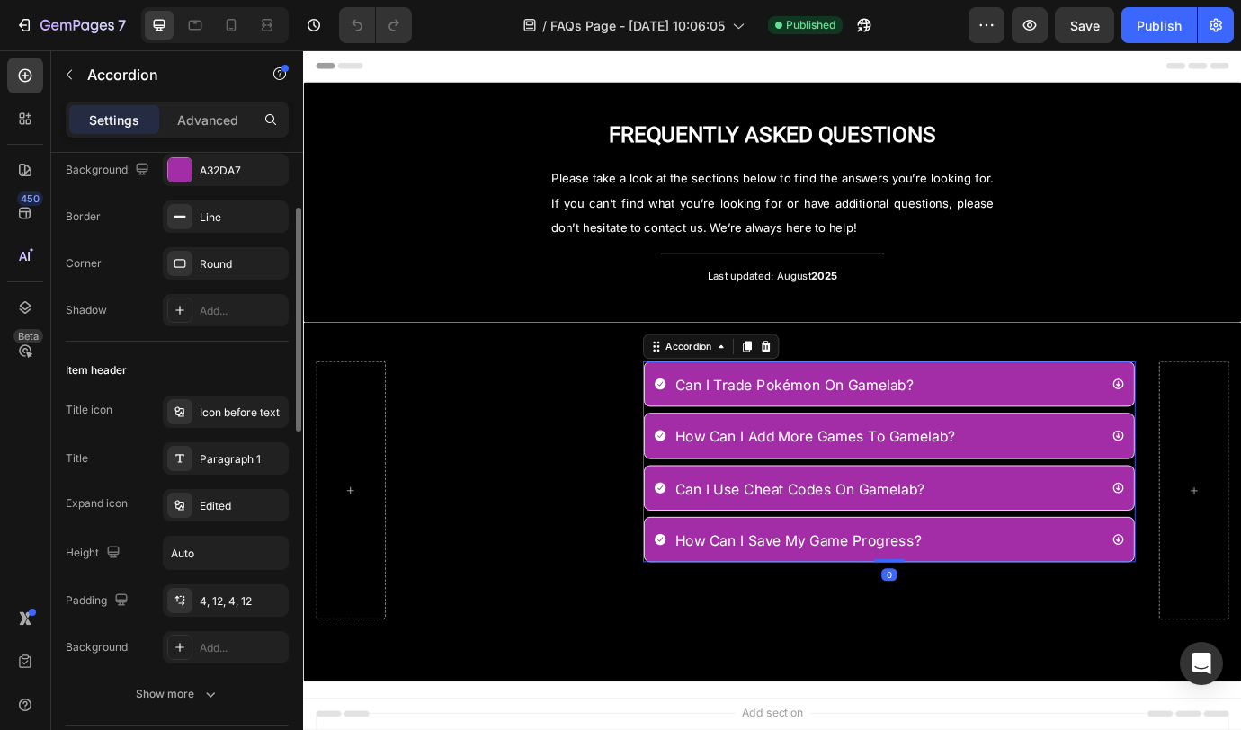
scroll to position [192, 0]
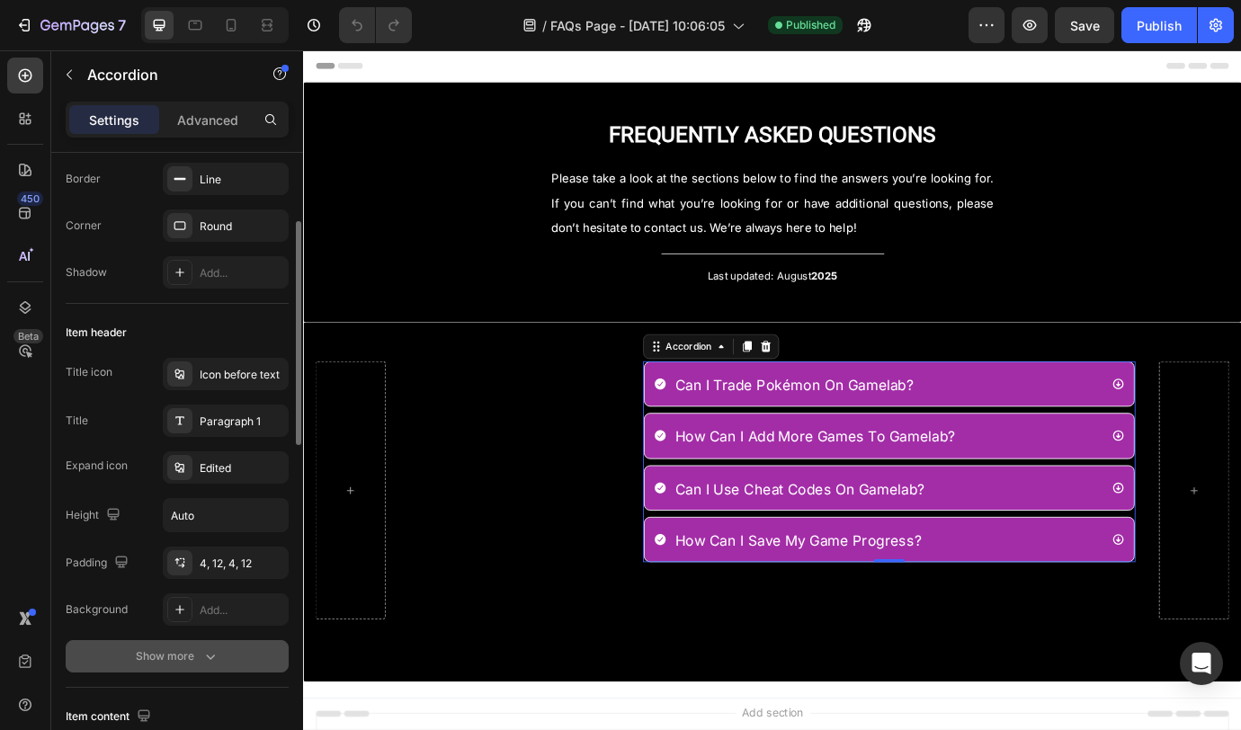
click at [171, 650] on div "Show more" at bounding box center [178, 657] width 84 height 18
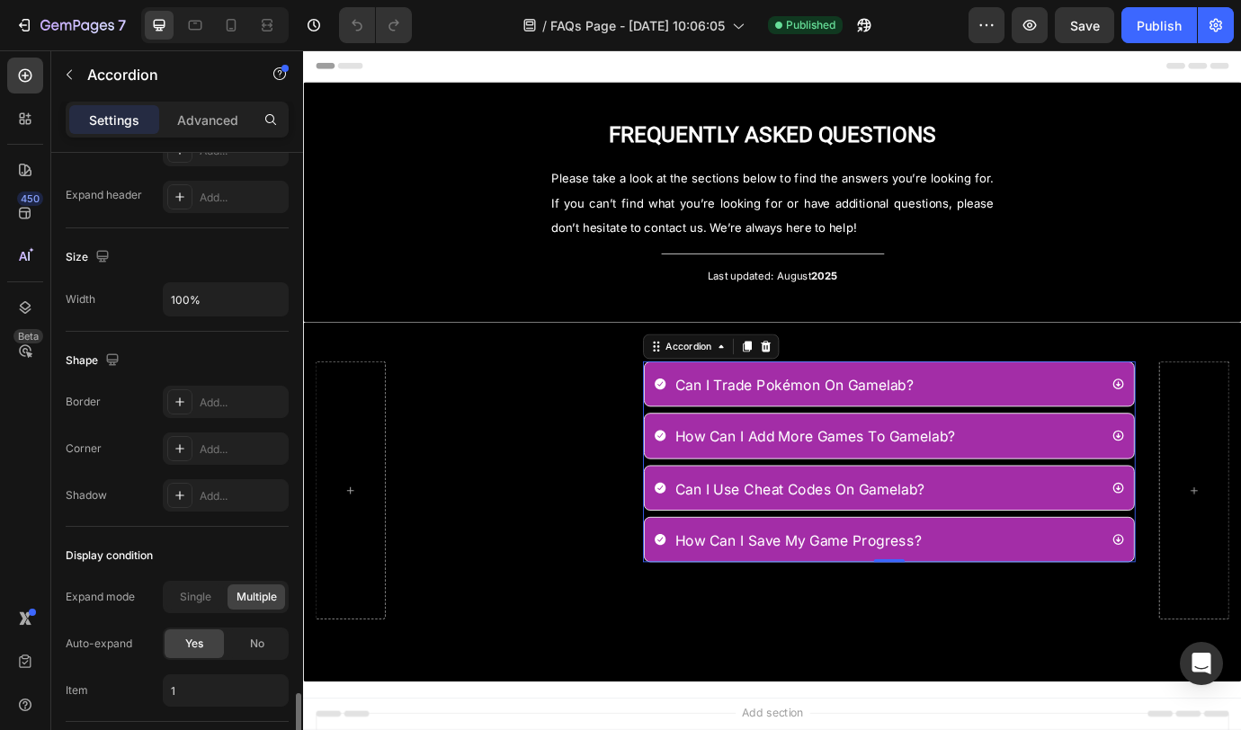
scroll to position [1224, 0]
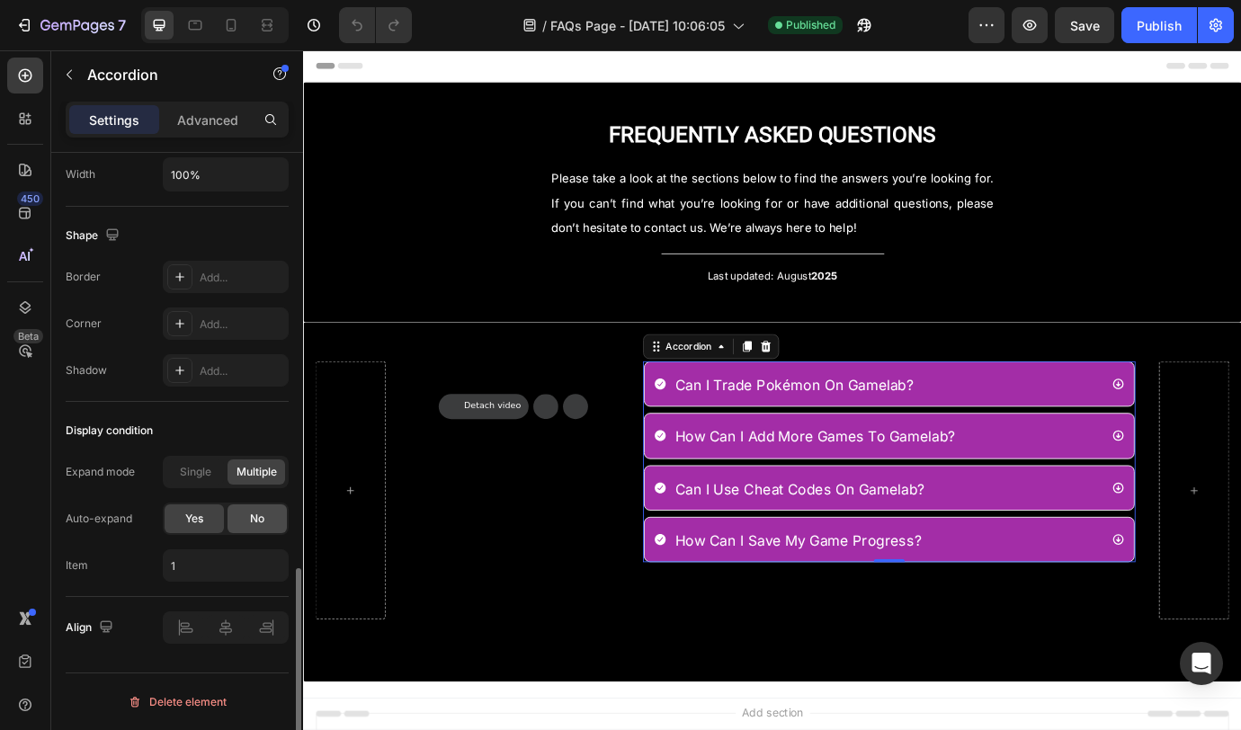
click at [247, 519] on div "No" at bounding box center [257, 519] width 59 height 29
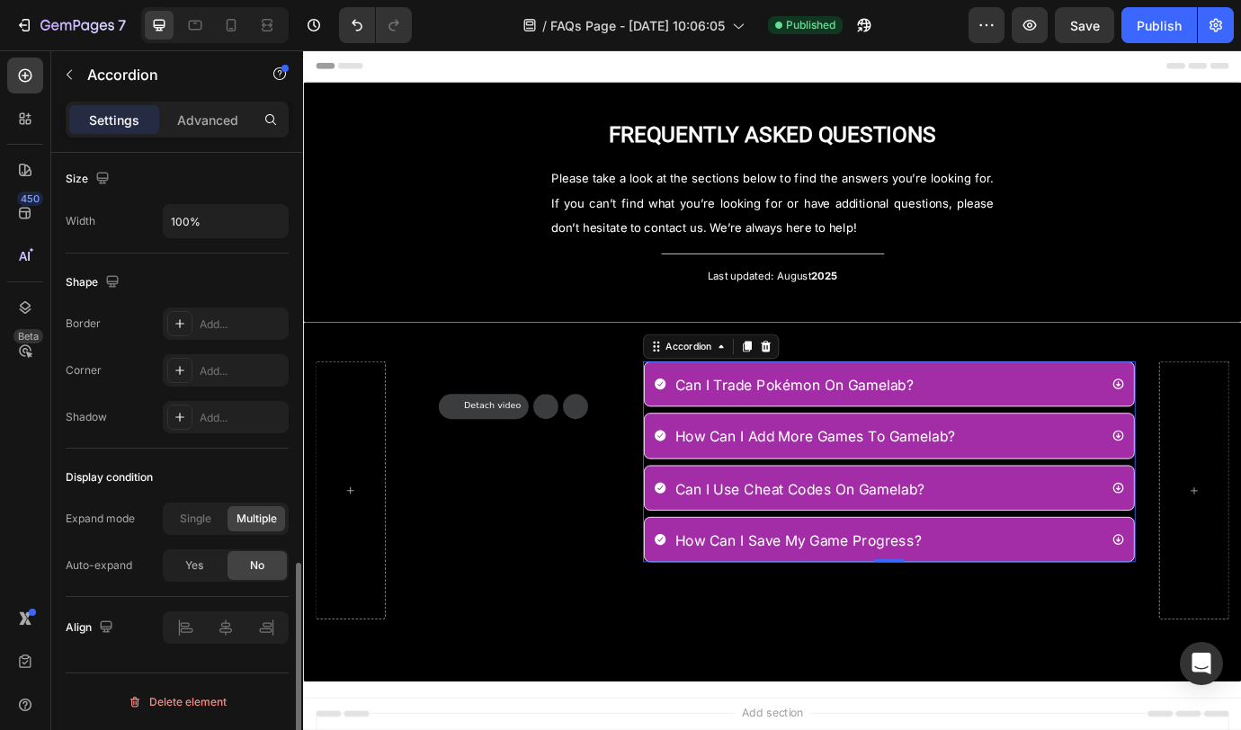
scroll to position [1177, 0]
click at [199, 29] on icon at bounding box center [195, 26] width 13 height 10
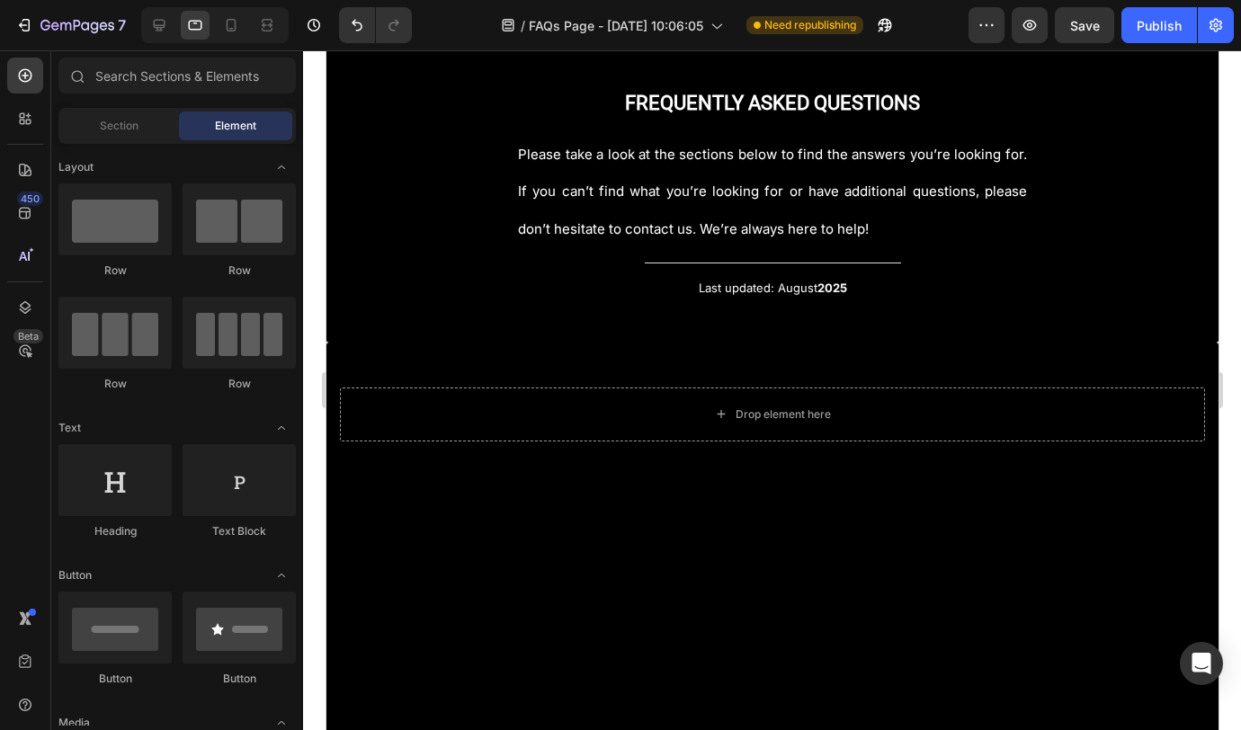
scroll to position [39, 0]
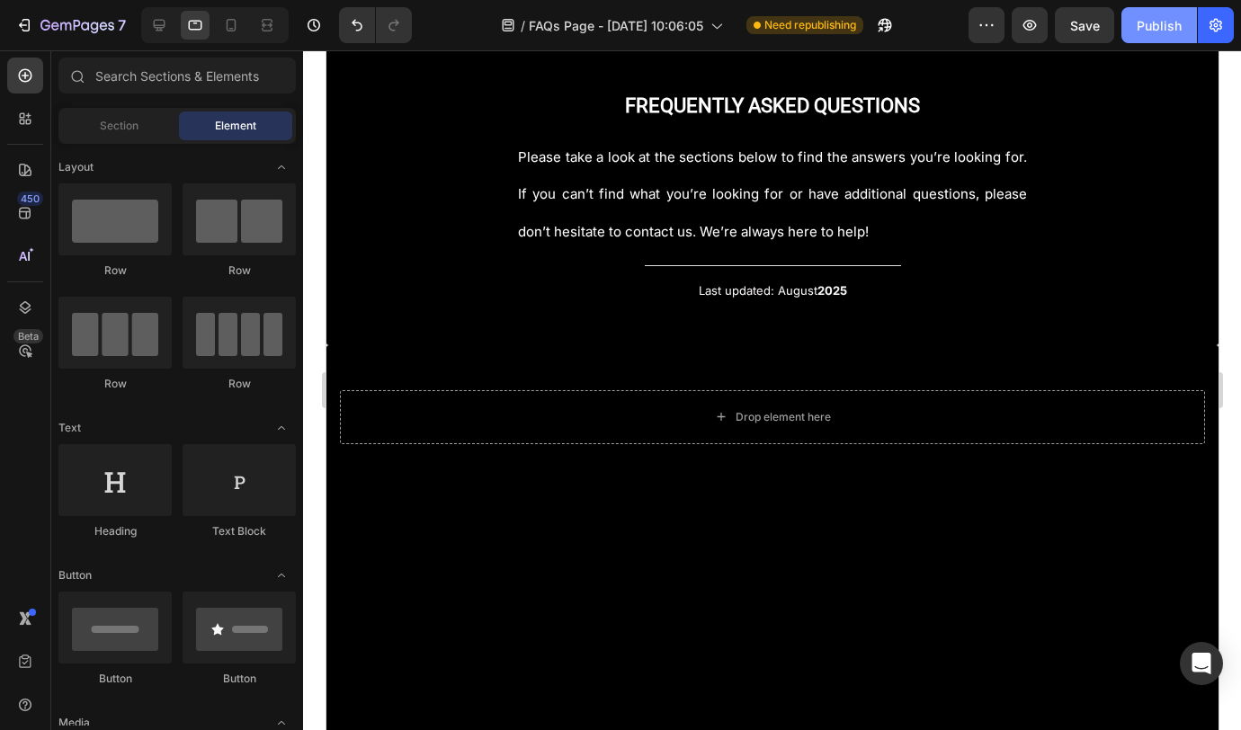
click at [1173, 29] on div "Publish" at bounding box center [1159, 25] width 45 height 19
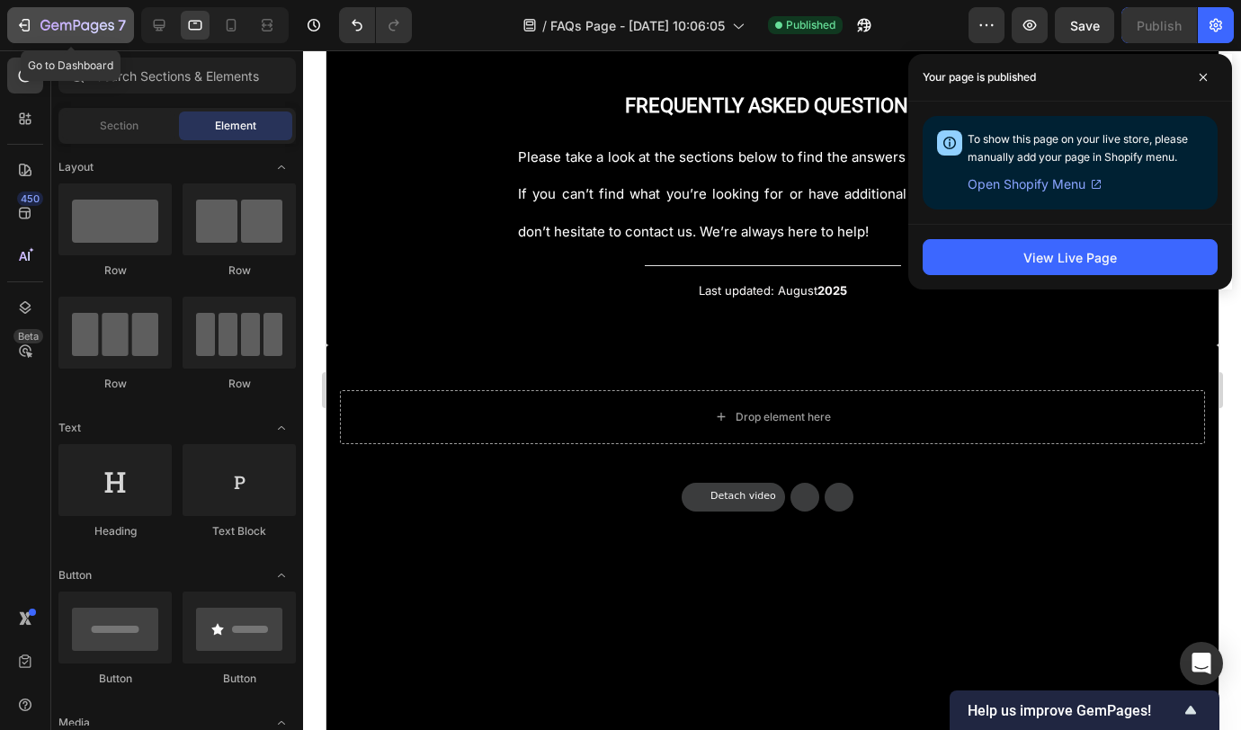
click at [61, 28] on icon "button" at bounding box center [65, 26] width 11 height 8
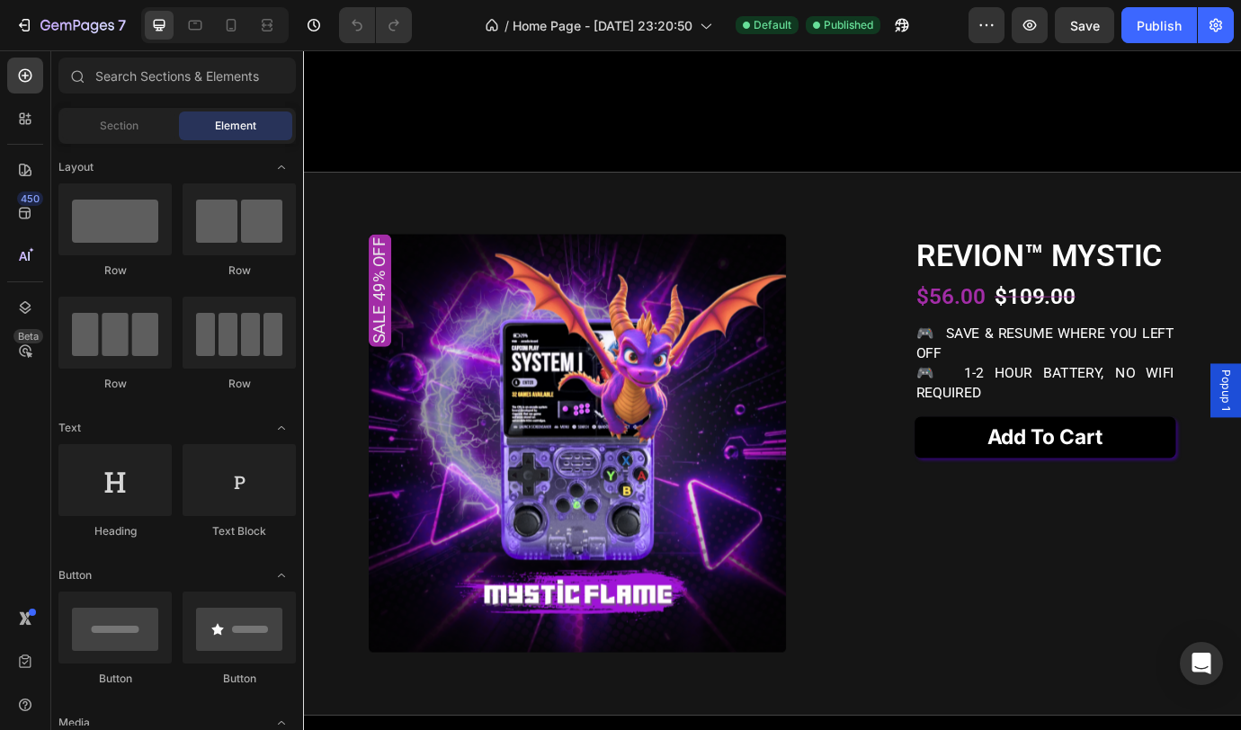
scroll to position [1200, 0]
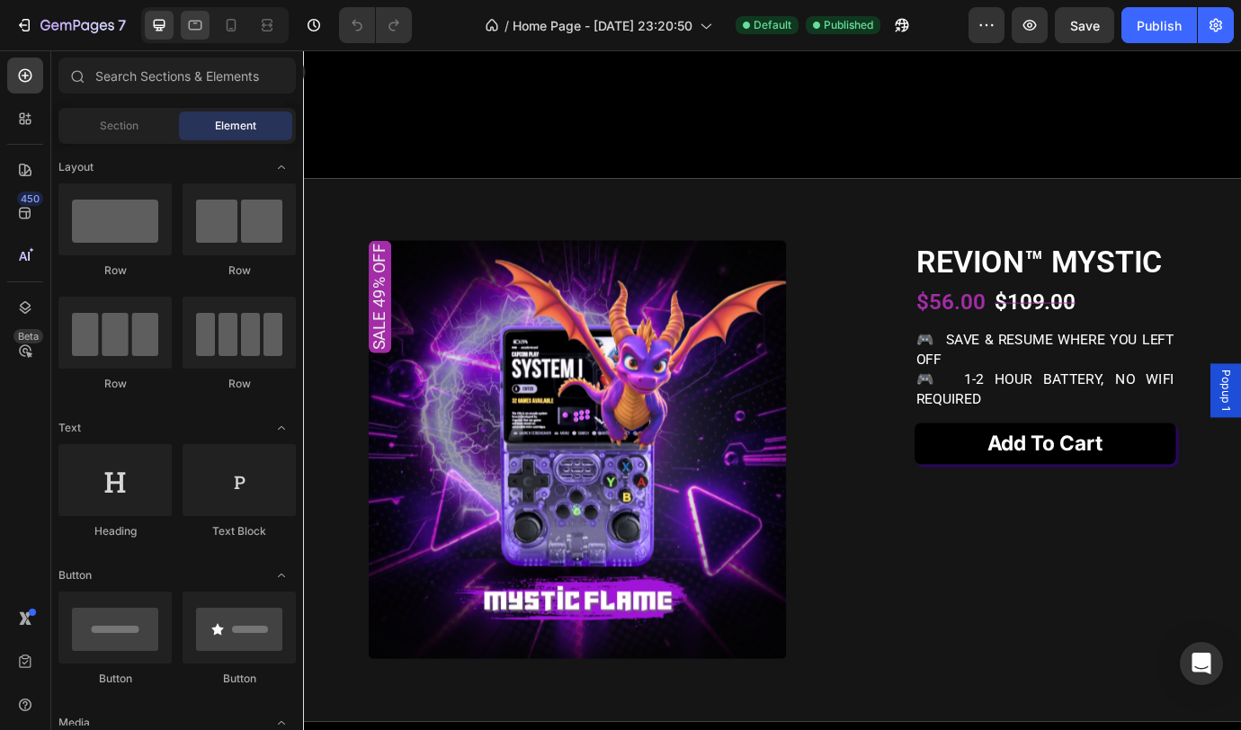
drag, startPoint x: 209, startPoint y: 67, endPoint x: 194, endPoint y: 30, distance: 39.6
click at [195, 31] on icon at bounding box center [195, 25] width 18 height 18
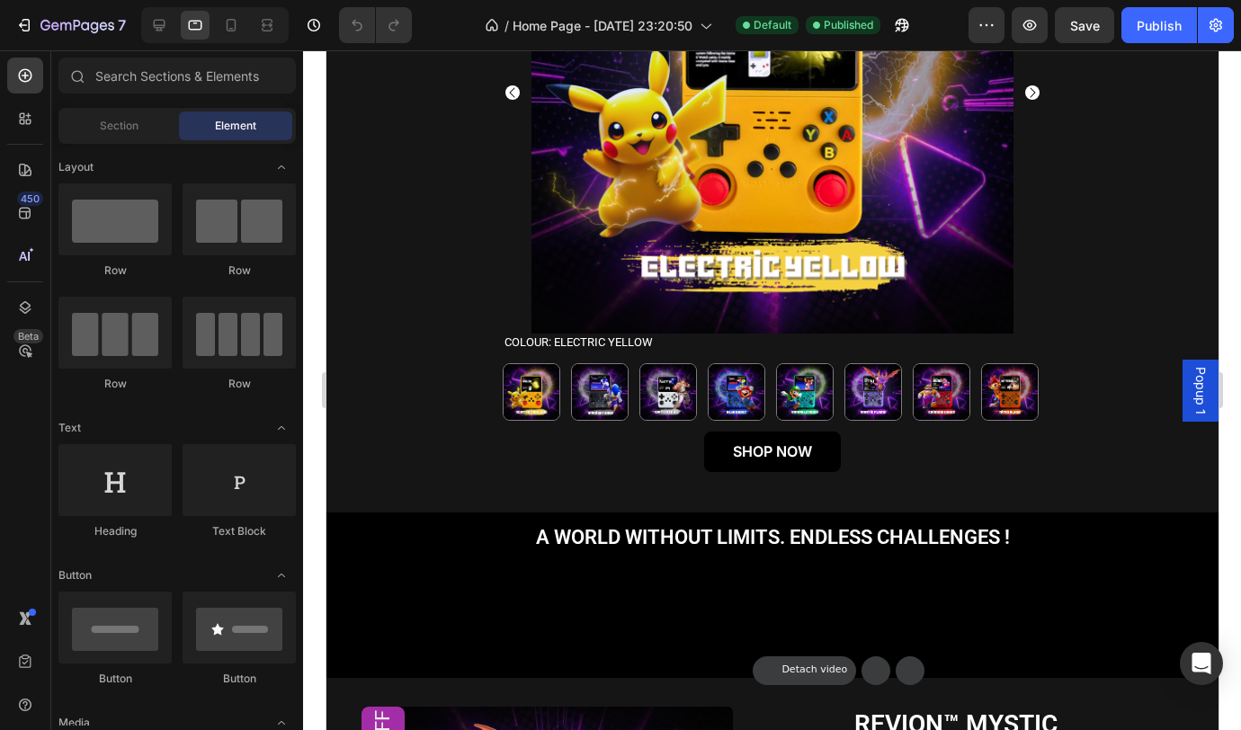
scroll to position [843, 0]
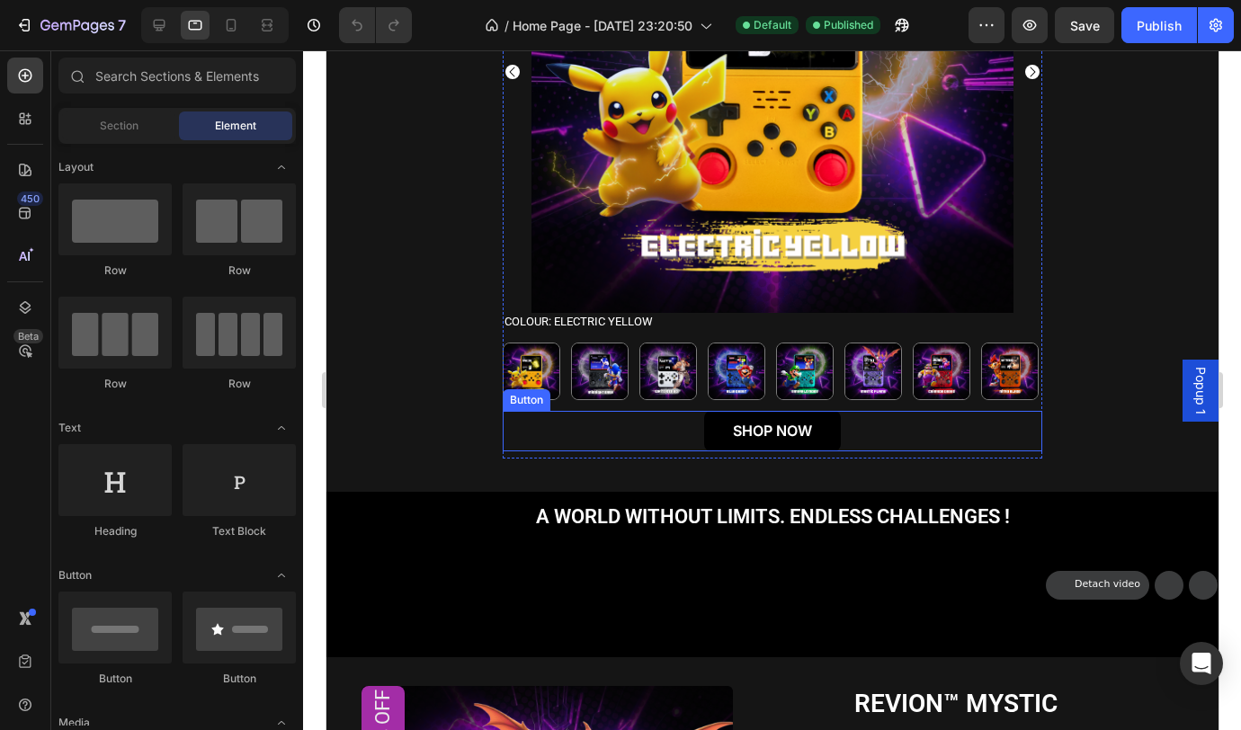
click at [844, 438] on div "SHOP NOW Button" at bounding box center [772, 431] width 540 height 40
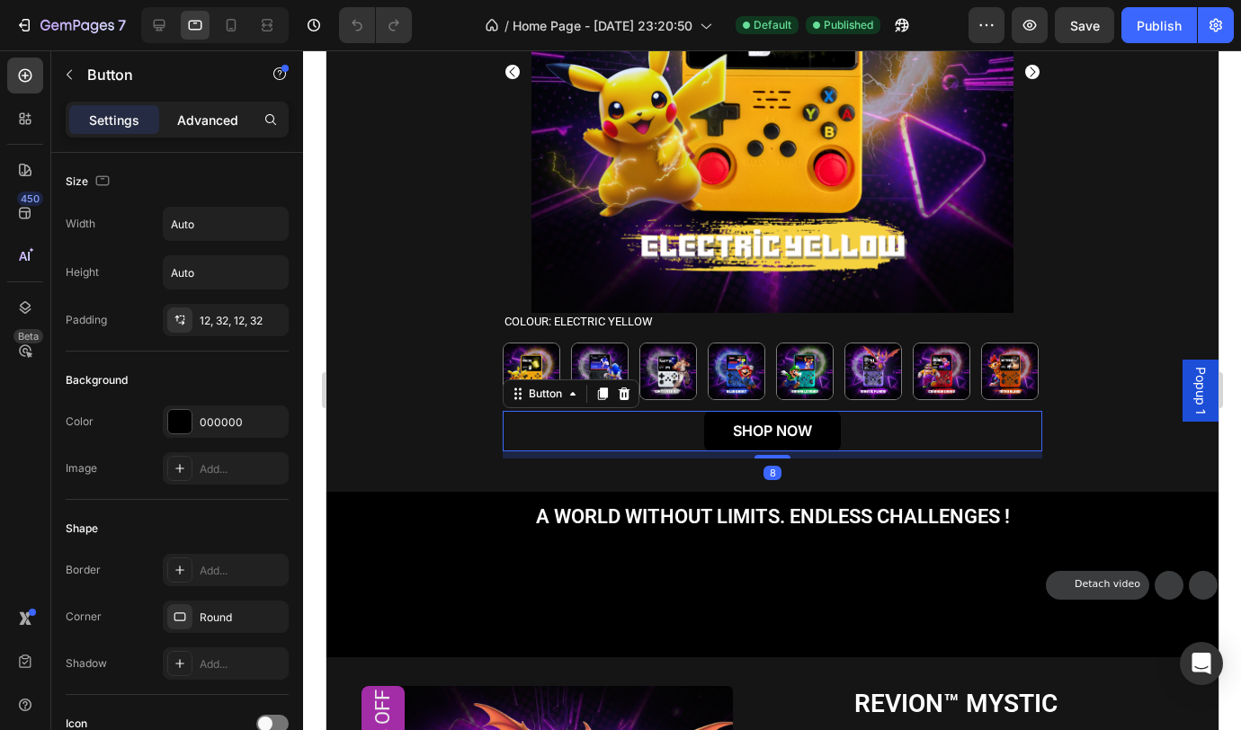
click at [202, 116] on p "Advanced" at bounding box center [207, 120] width 61 height 19
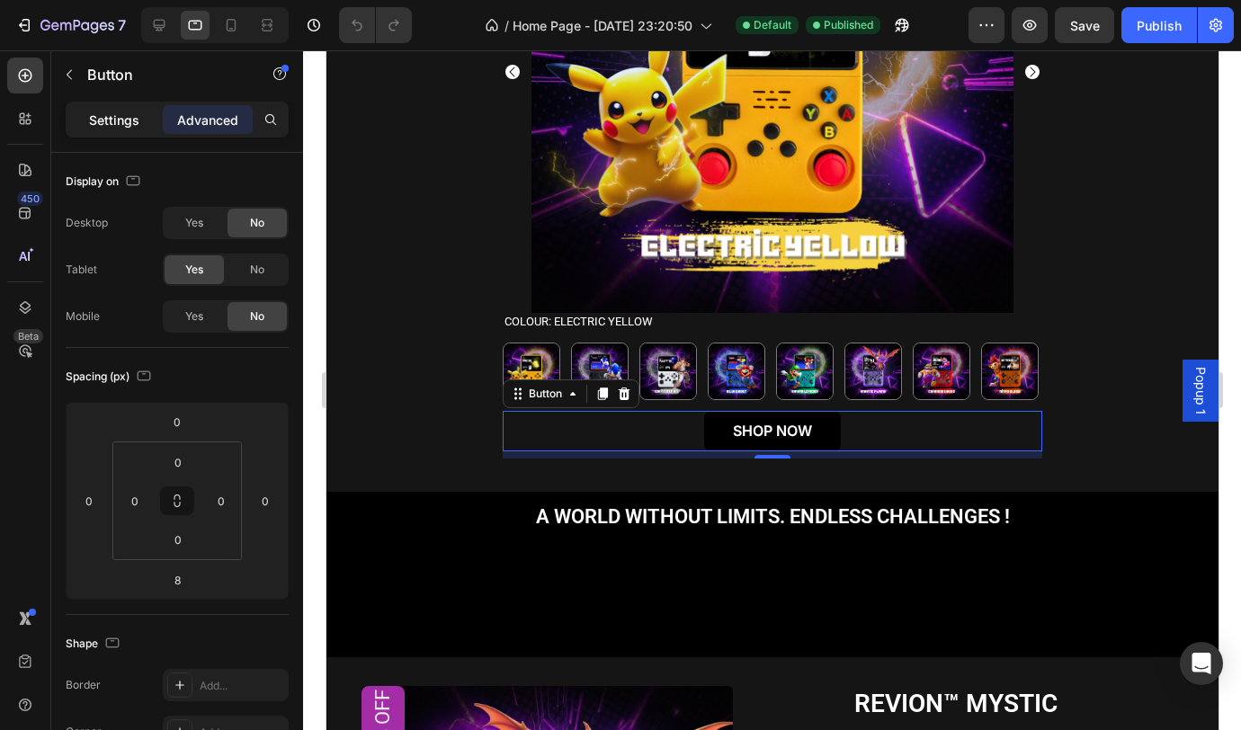
click at [124, 127] on p "Settings" at bounding box center [114, 120] width 50 height 19
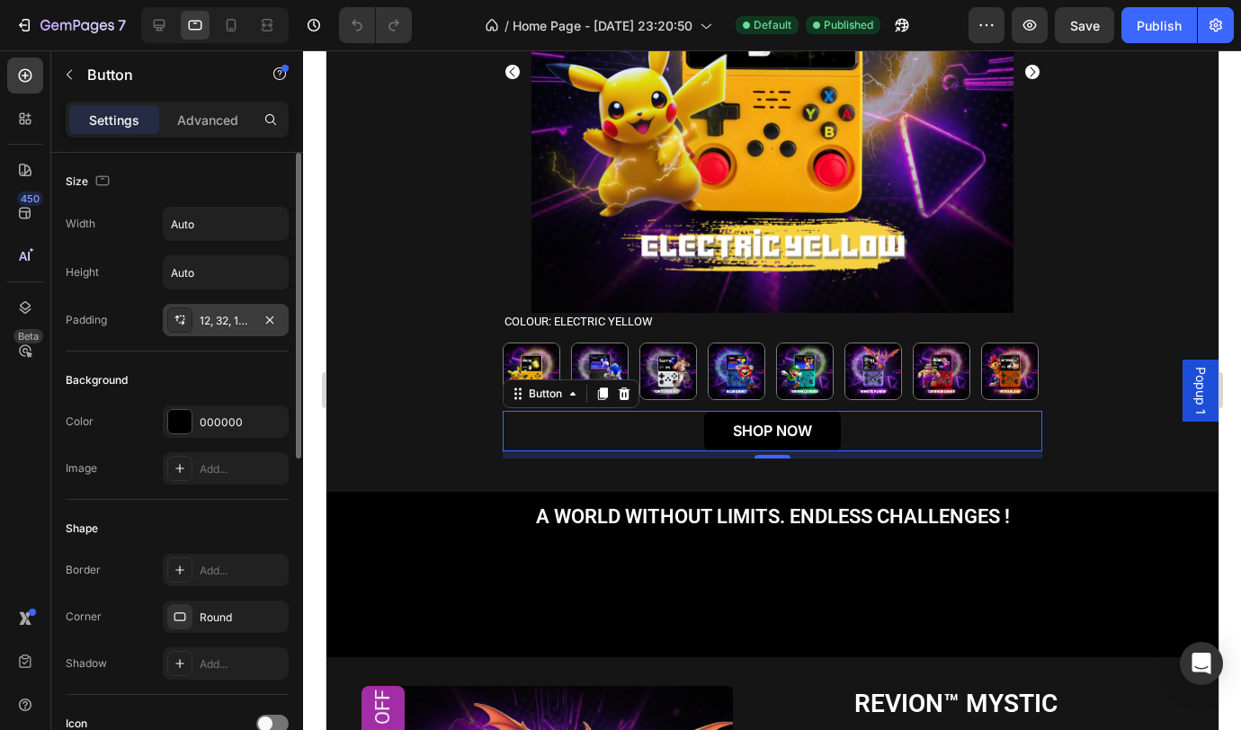
click at [217, 322] on div "12, 32, 12, 32" at bounding box center [226, 321] width 52 height 16
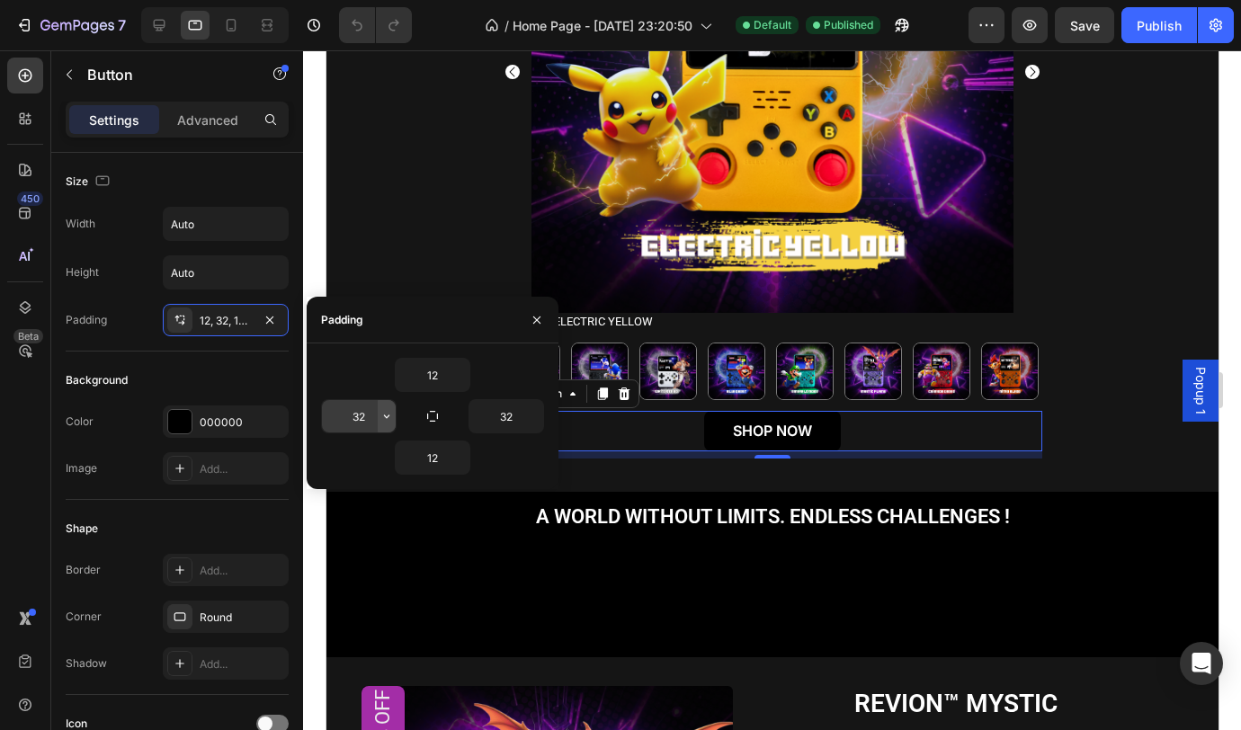
click at [395, 420] on button "button" at bounding box center [387, 416] width 18 height 32
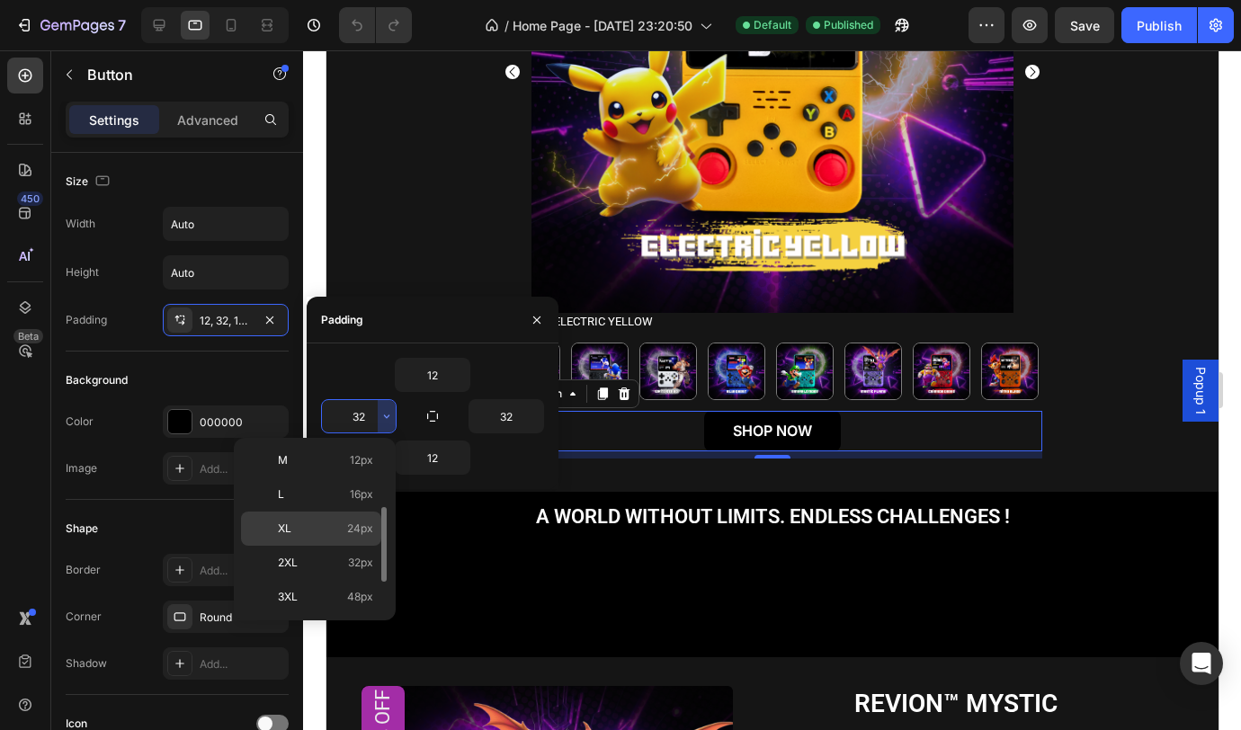
scroll to position [154, 0]
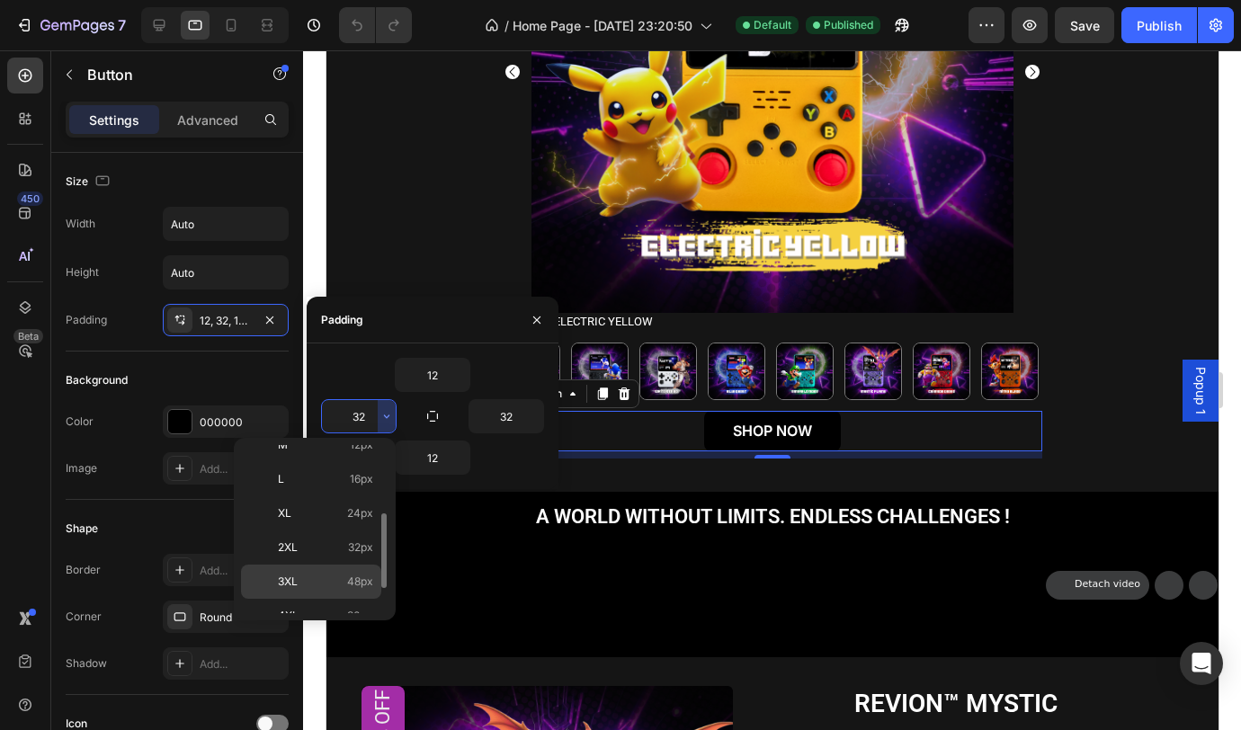
click at [330, 576] on p "3XL 48px" at bounding box center [325, 582] width 95 height 16
type input "48"
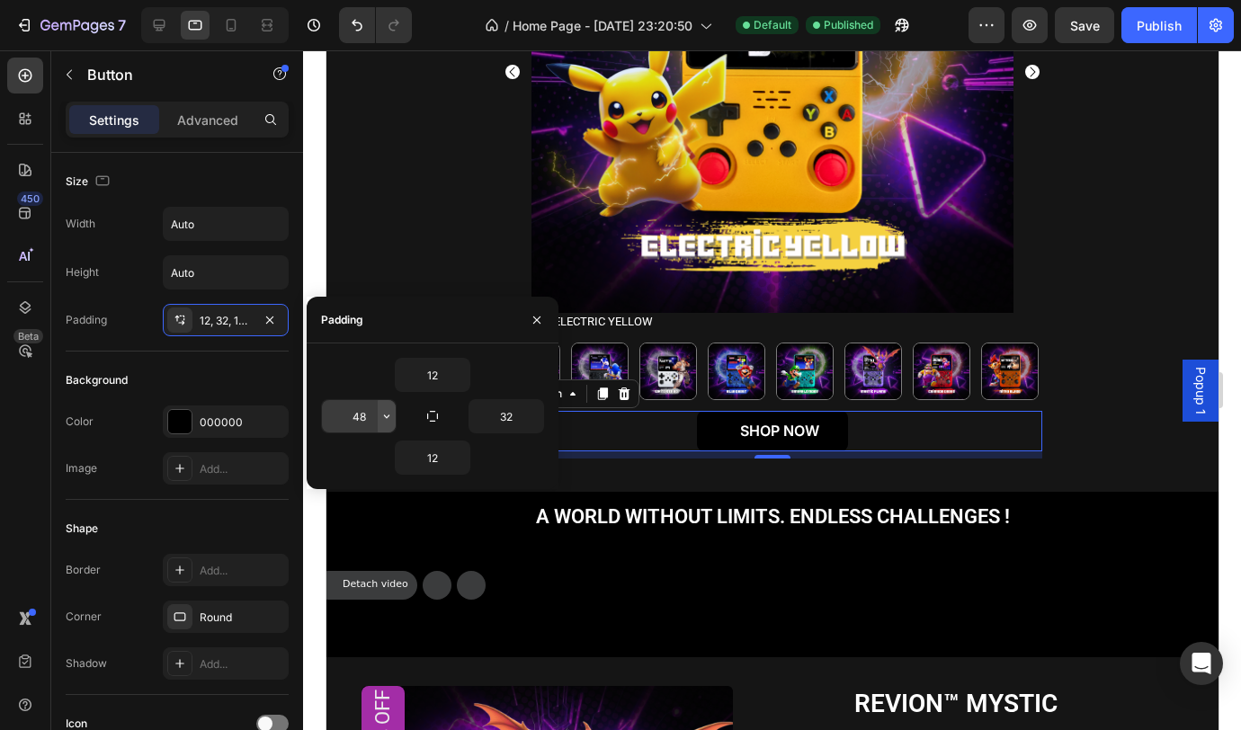
click at [387, 413] on icon "button" at bounding box center [387, 416] width 14 height 14
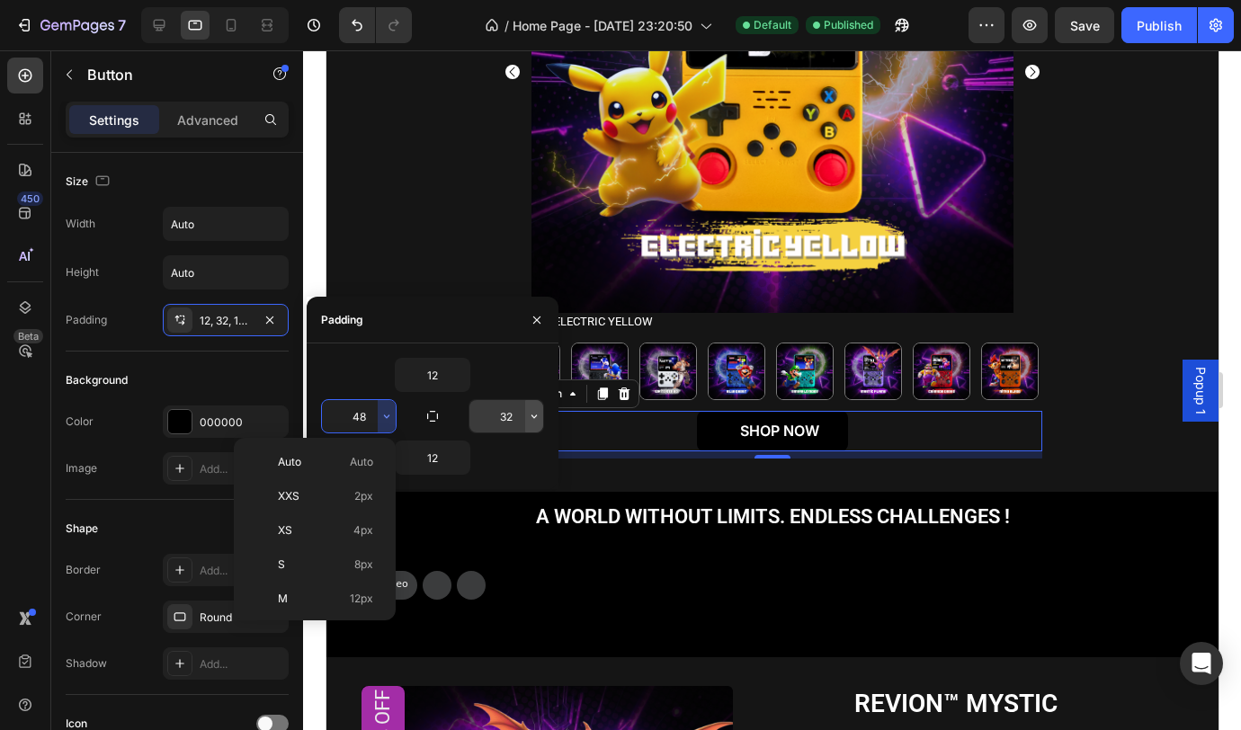
click at [533, 423] on icon "button" at bounding box center [534, 416] width 14 height 14
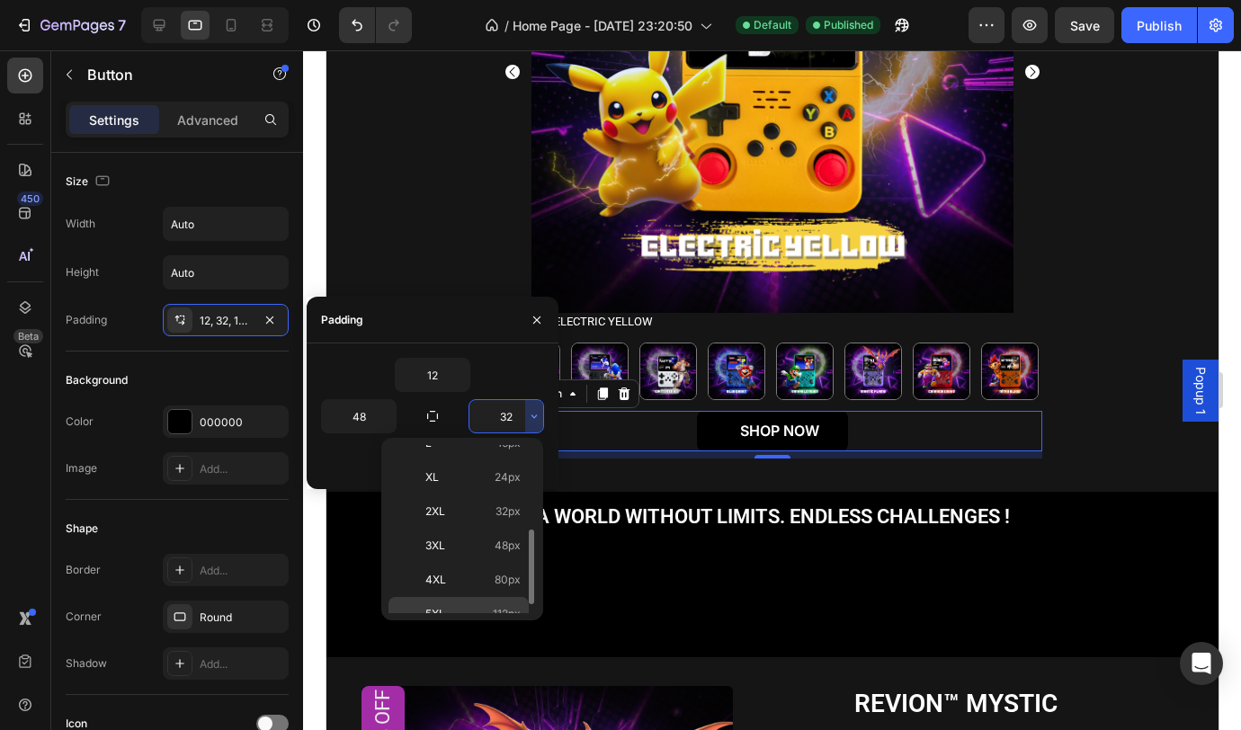
scroll to position [208, 0]
drag, startPoint x: 484, startPoint y: 523, endPoint x: 157, endPoint y: 472, distance: 330.3
click at [484, 523] on p "3XL 48px" at bounding box center [472, 528] width 95 height 16
type input "48"
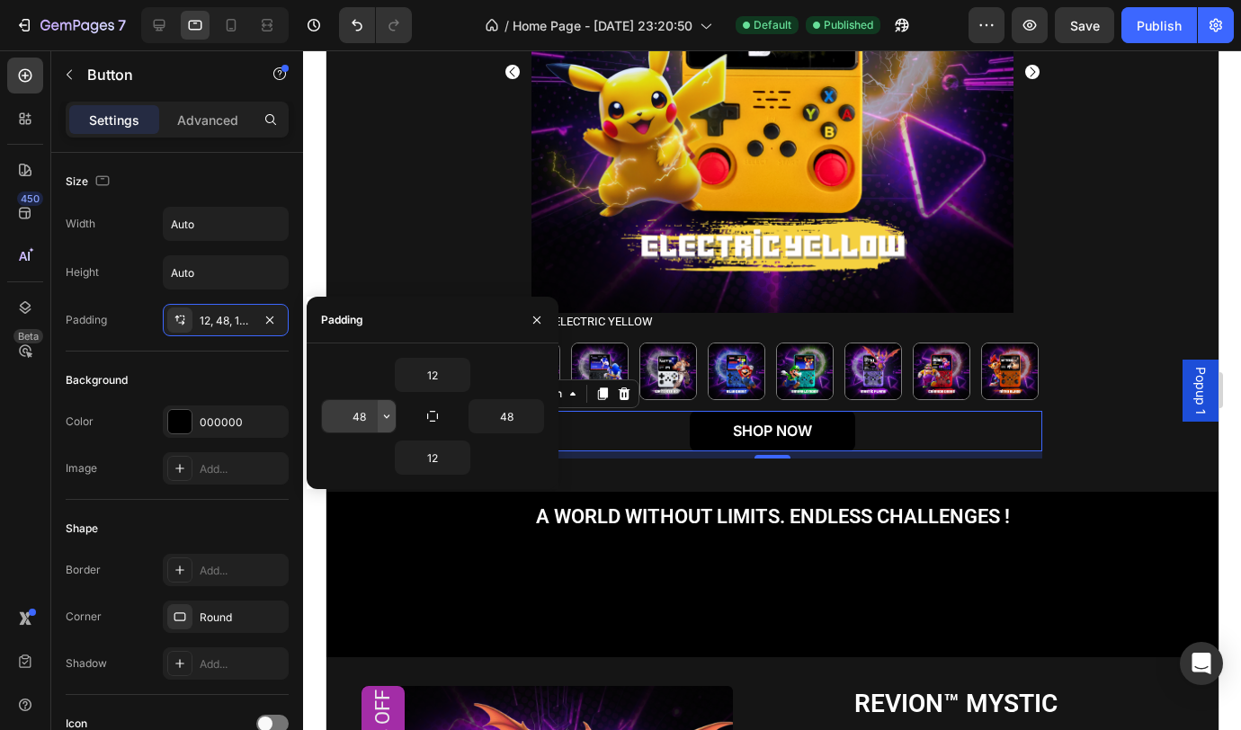
click at [389, 418] on icon "button" at bounding box center [387, 416] width 14 height 14
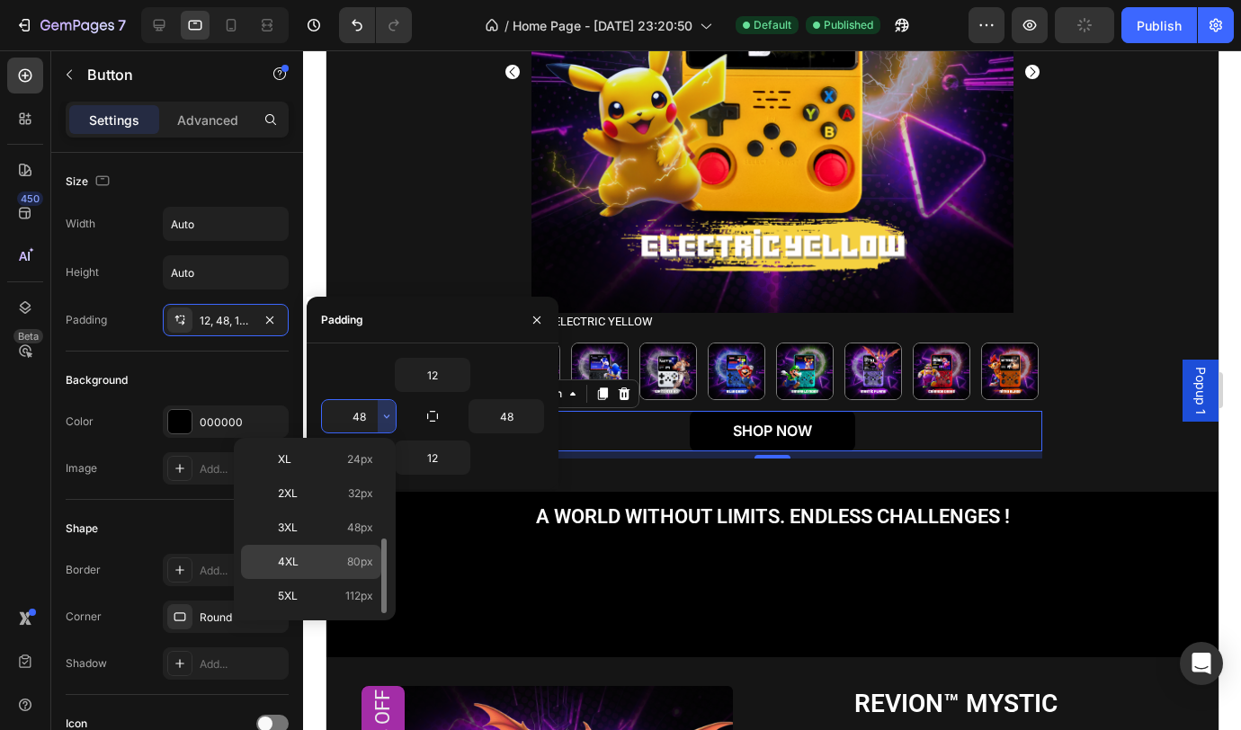
click at [337, 560] on p "4XL 80px" at bounding box center [325, 562] width 95 height 16
type input "80"
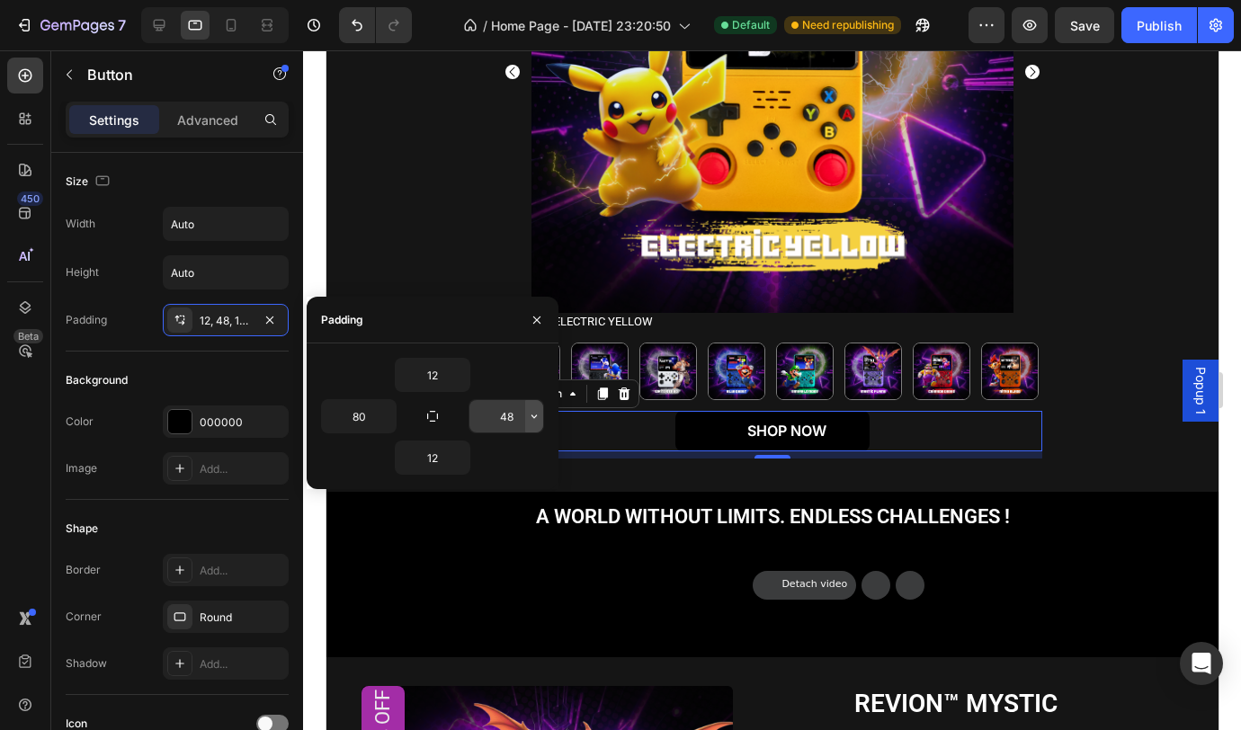
click at [527, 415] on icon "button" at bounding box center [534, 416] width 14 height 14
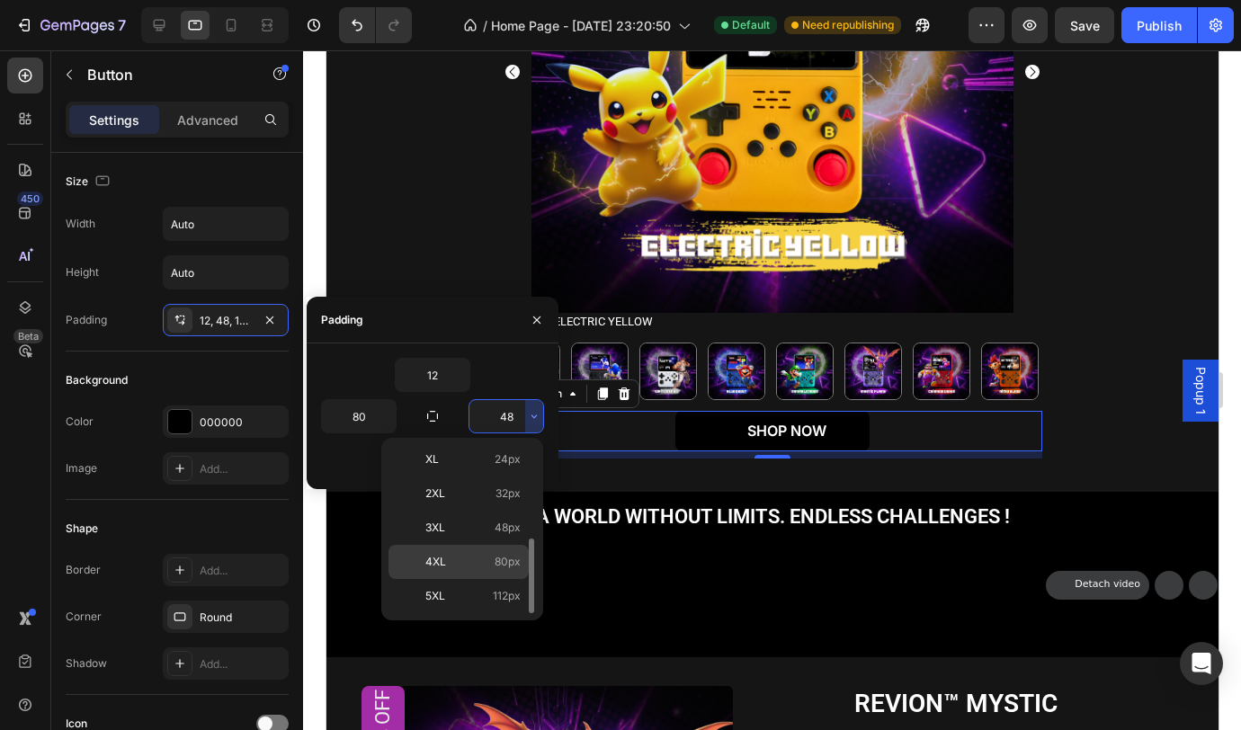
click at [493, 565] on p "4XL 80px" at bounding box center [472, 562] width 95 height 16
type input "80"
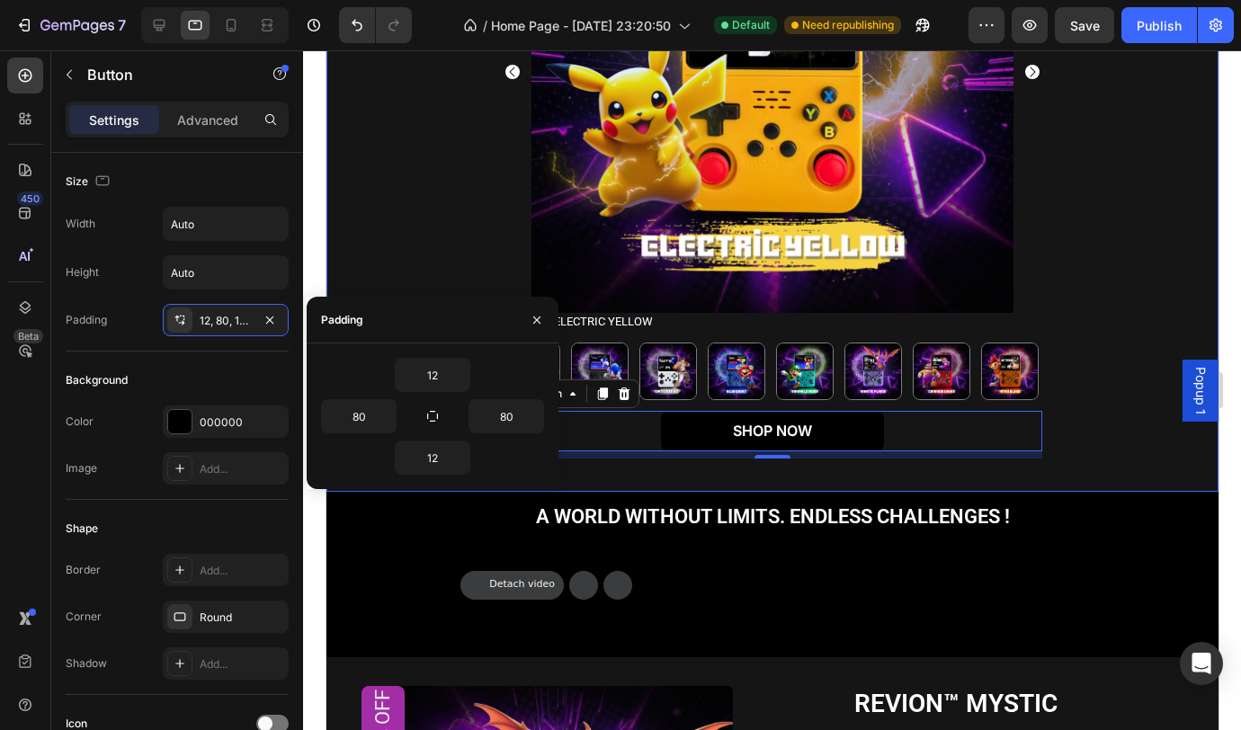
click at [1088, 294] on div "Product Images Colour: Electric Yellow Electric Yellow Electric Yellow Midnight…" at bounding box center [771, 145] width 865 height 628
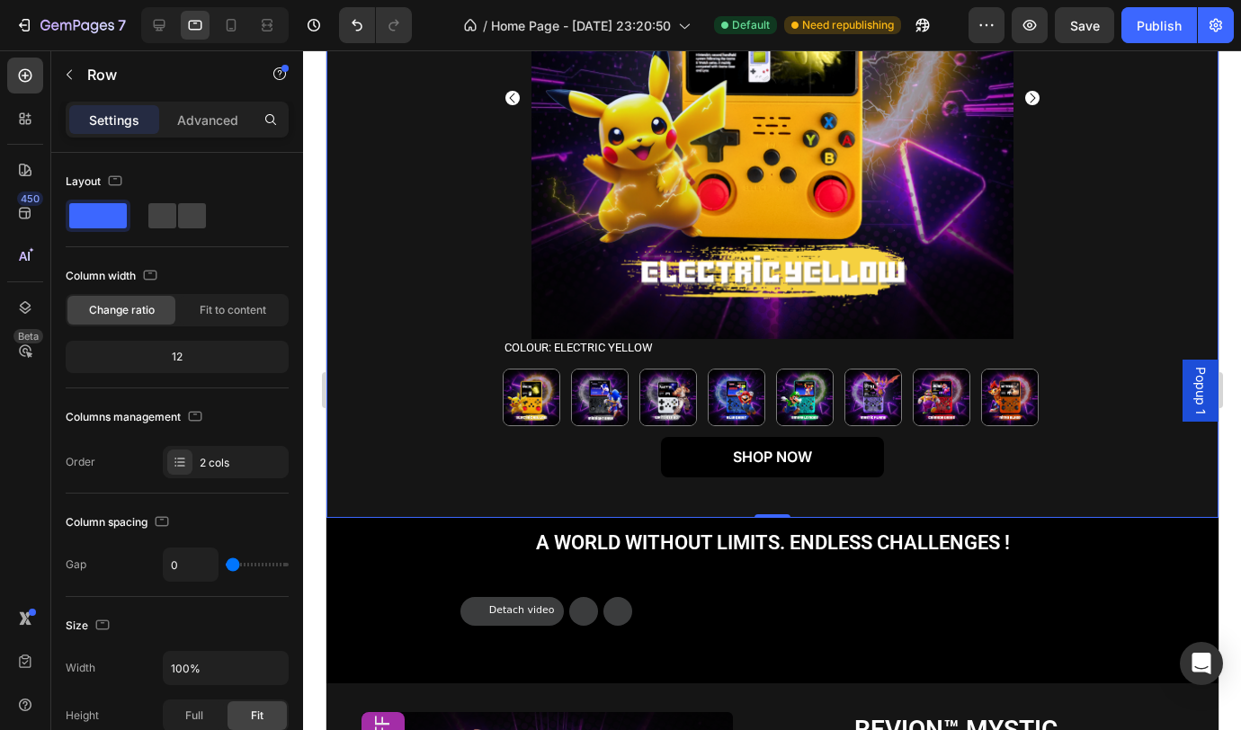
scroll to position [791, 0]
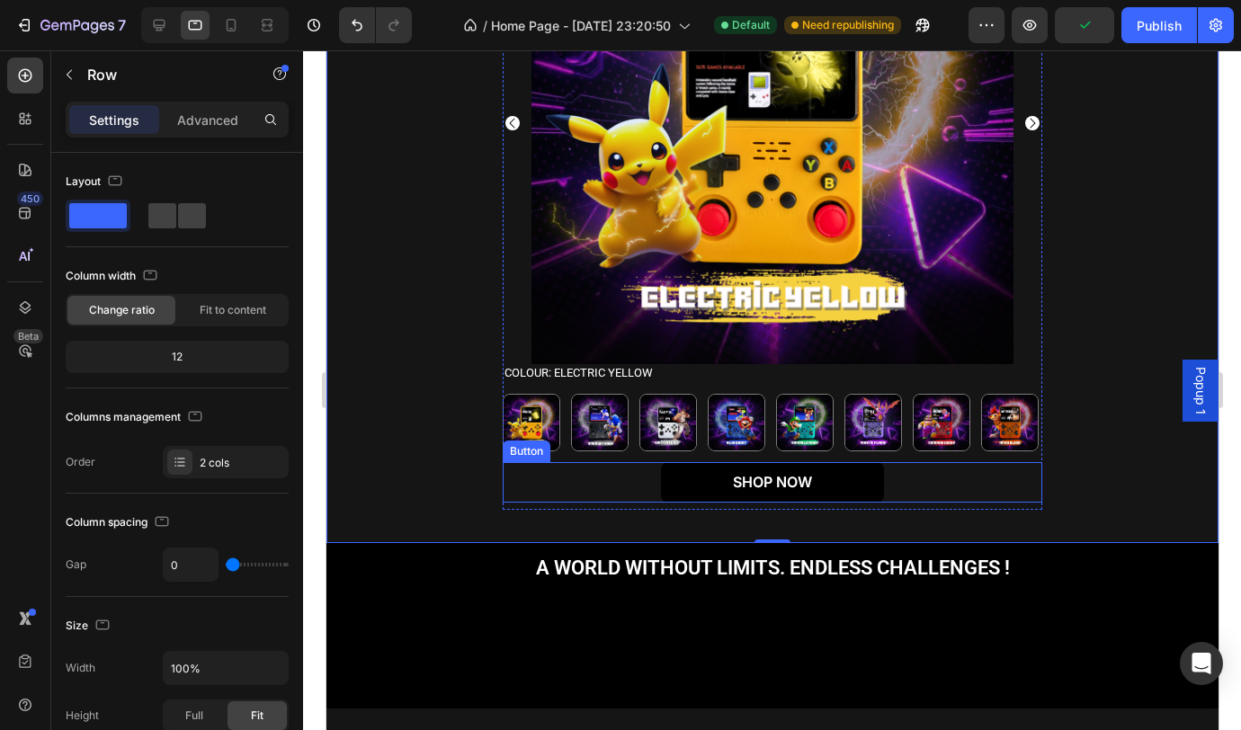
click at [886, 485] on div "SHOP NOW Button" at bounding box center [772, 482] width 540 height 40
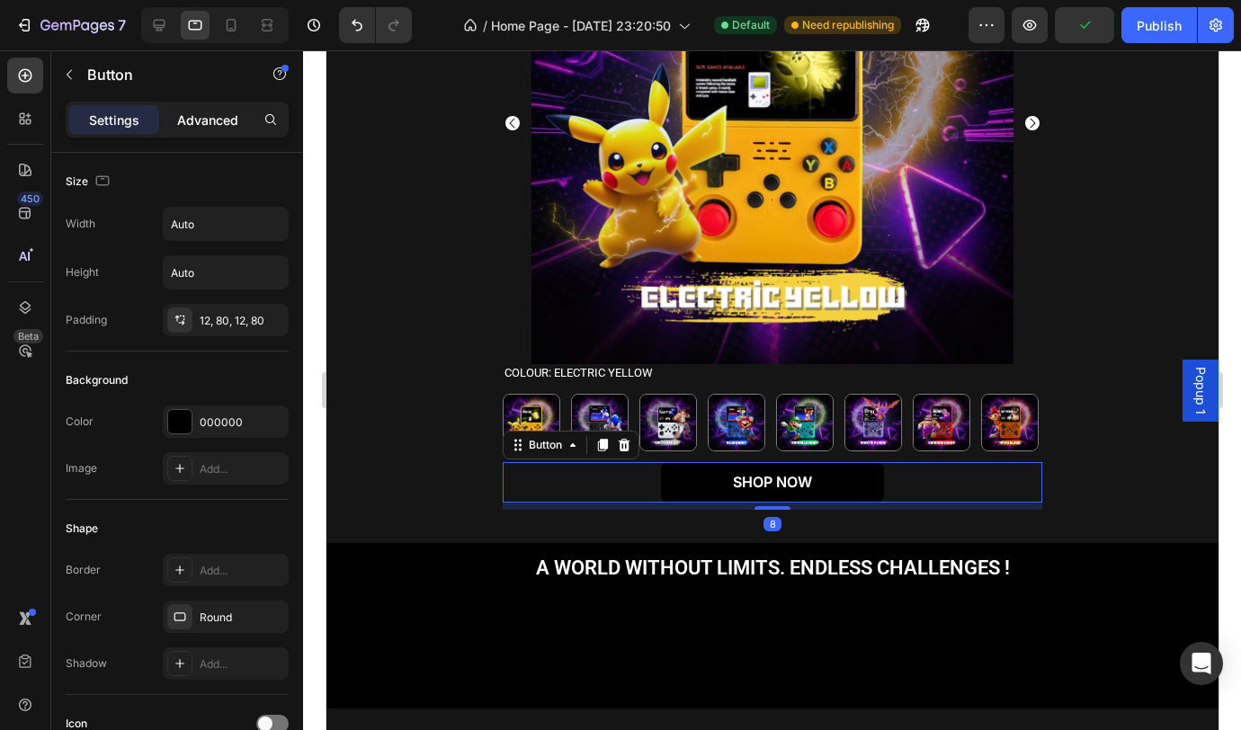
click at [217, 114] on p "Advanced" at bounding box center [207, 120] width 61 height 19
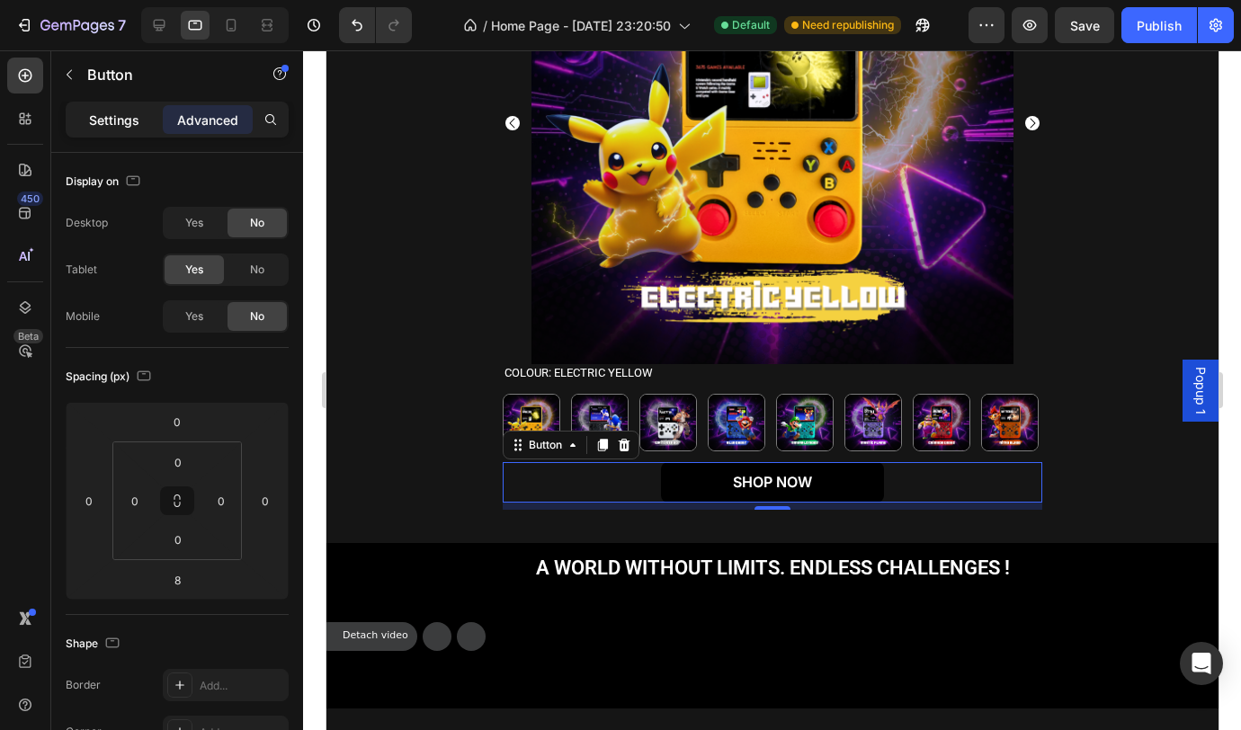
click at [140, 120] on div "Settings" at bounding box center [114, 119] width 90 height 29
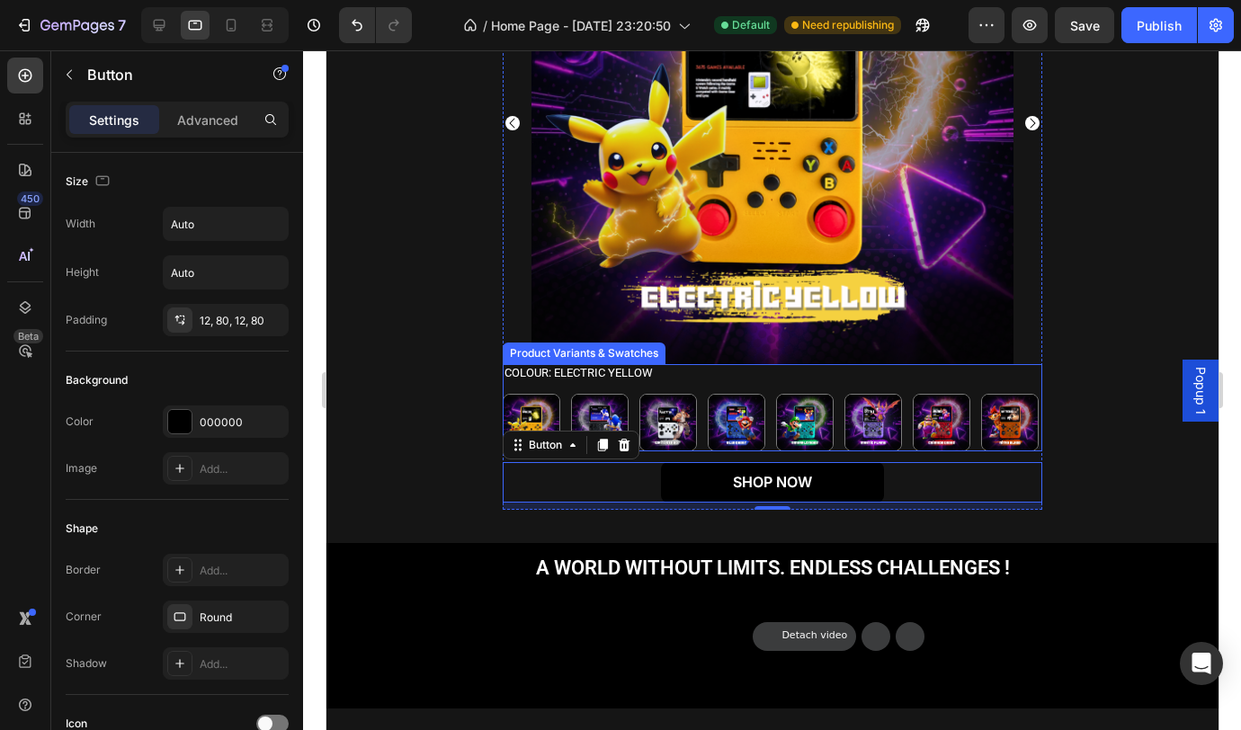
click at [1014, 380] on div "Colour: Electric Yellow Electric Yellow Electric Yellow Midnight Dash (Black) M…" at bounding box center [772, 407] width 540 height 87
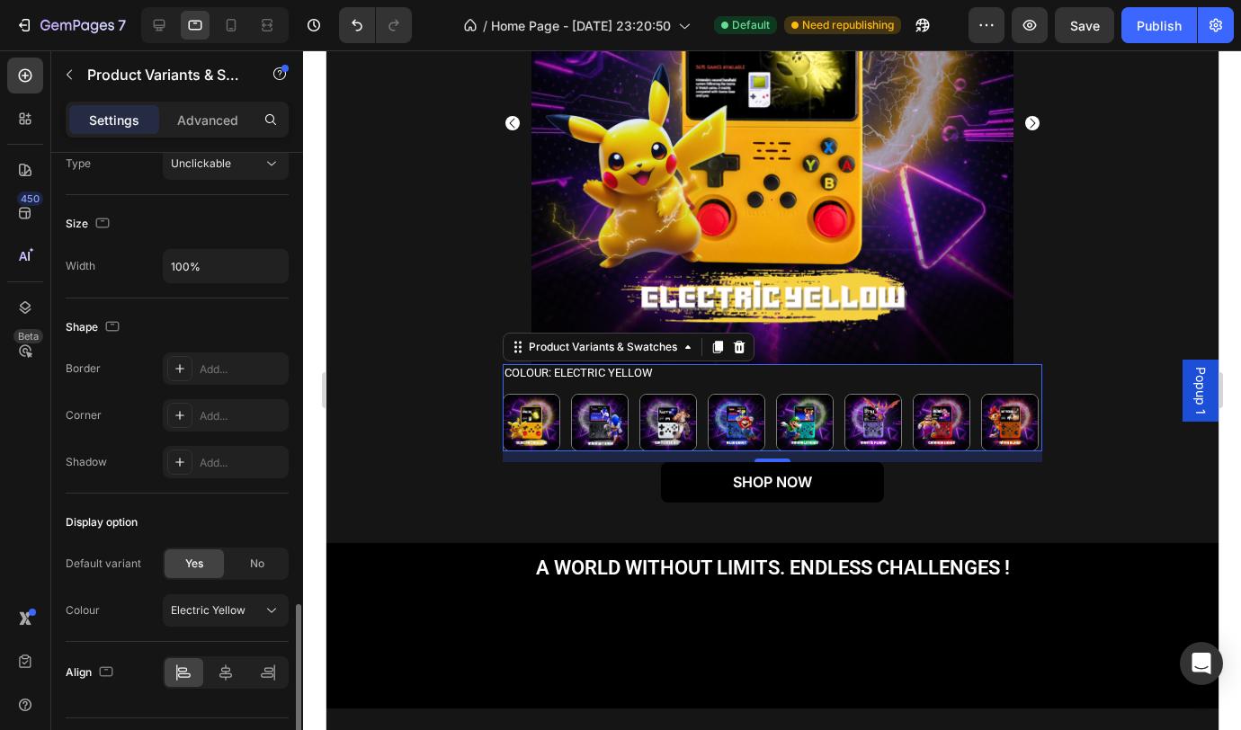
scroll to position [1149, 0]
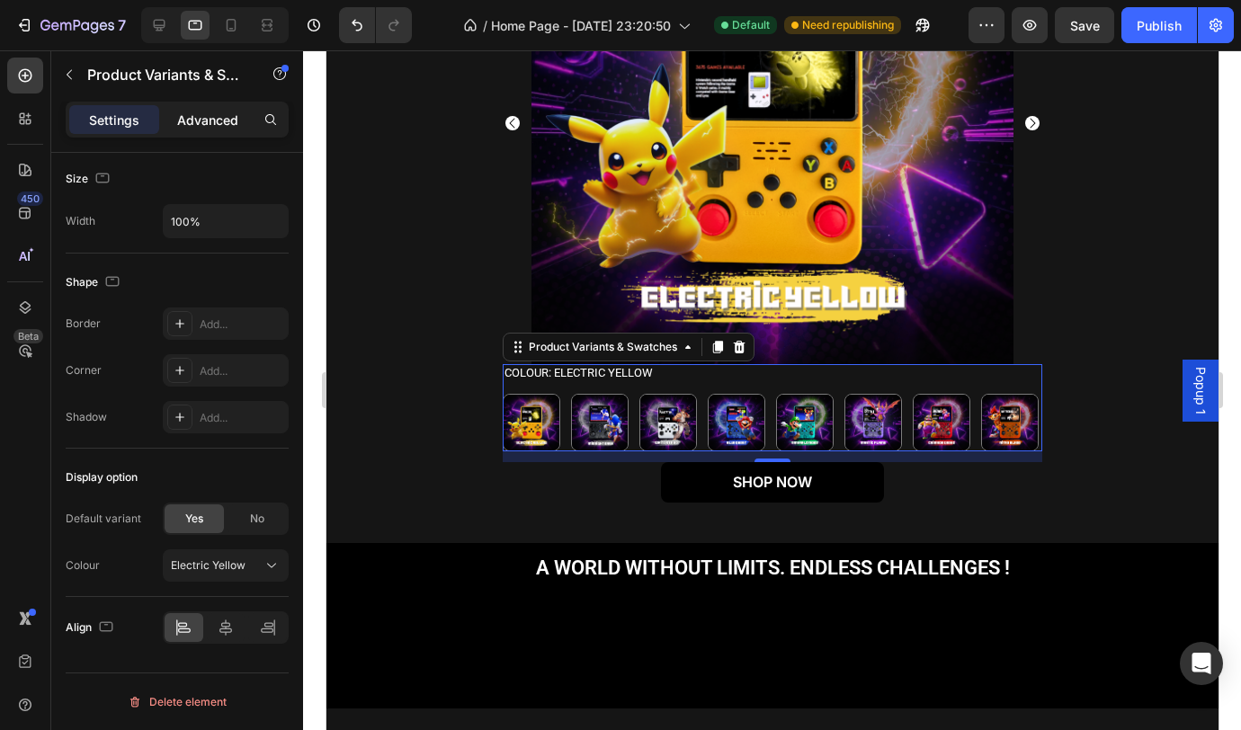
click at [201, 125] on p "Advanced" at bounding box center [207, 120] width 61 height 19
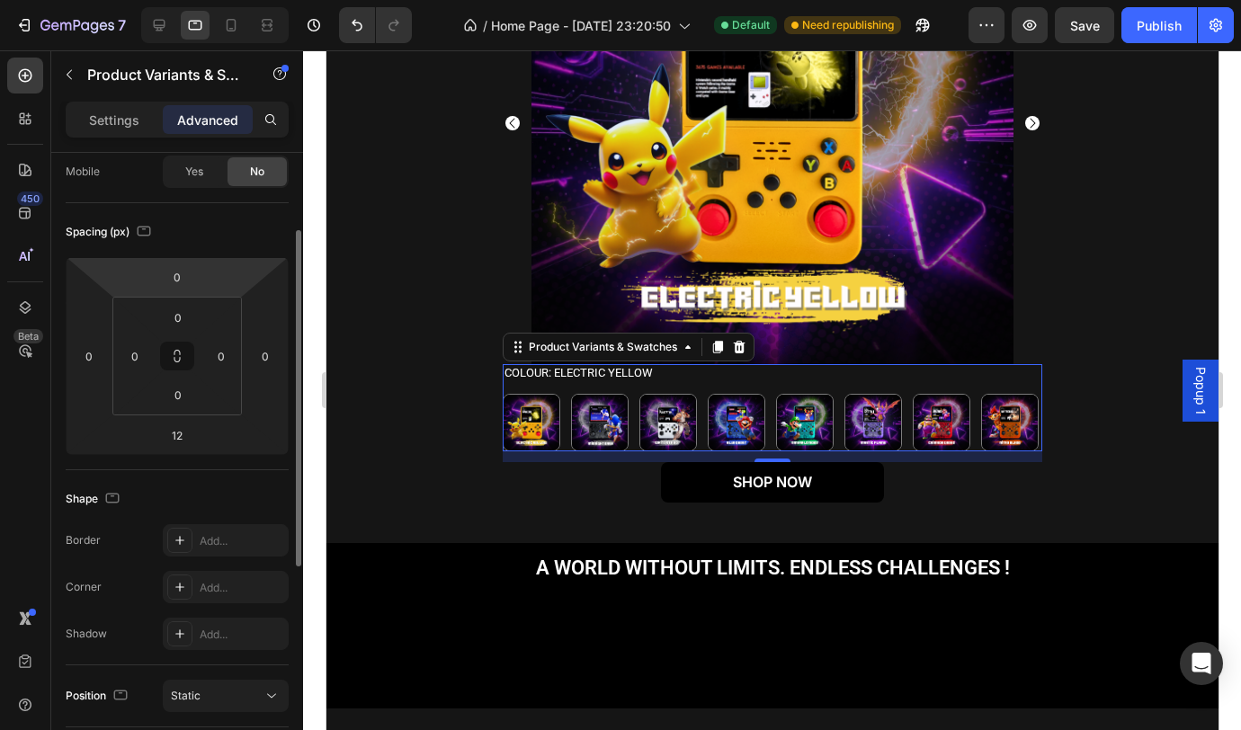
scroll to position [267, 0]
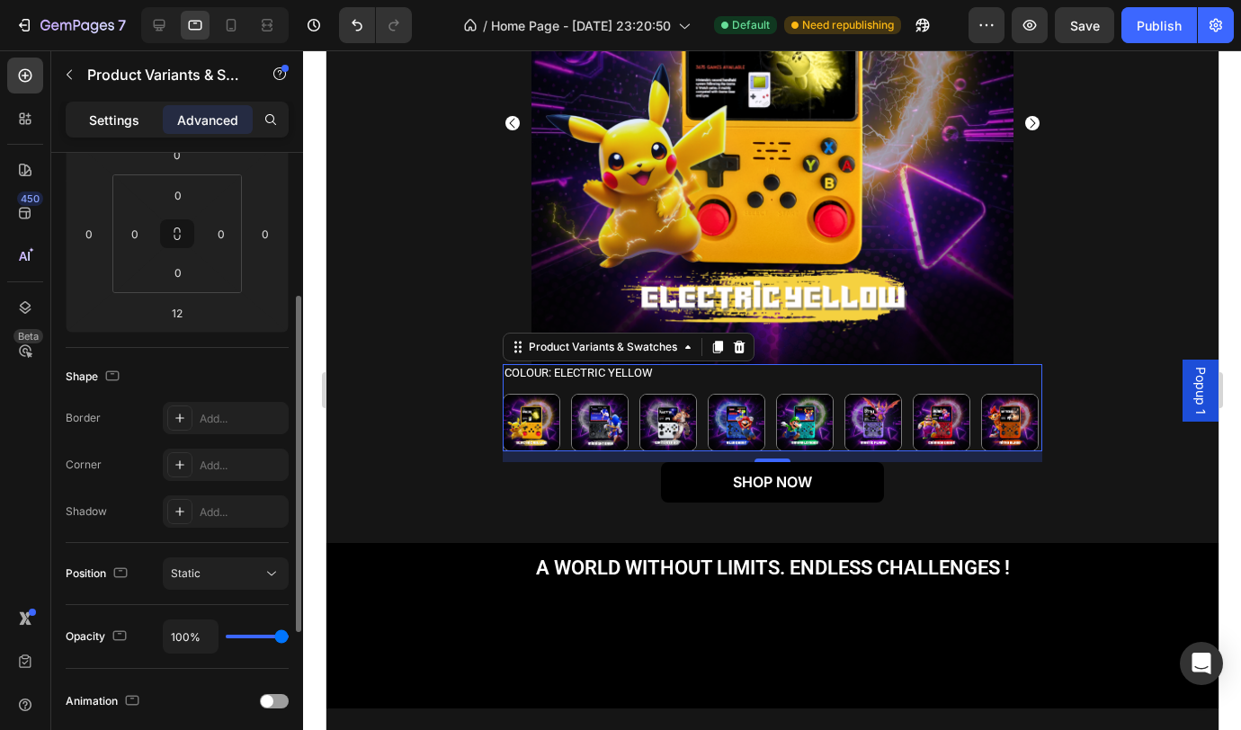
click at [107, 116] on p "Settings" at bounding box center [114, 120] width 50 height 19
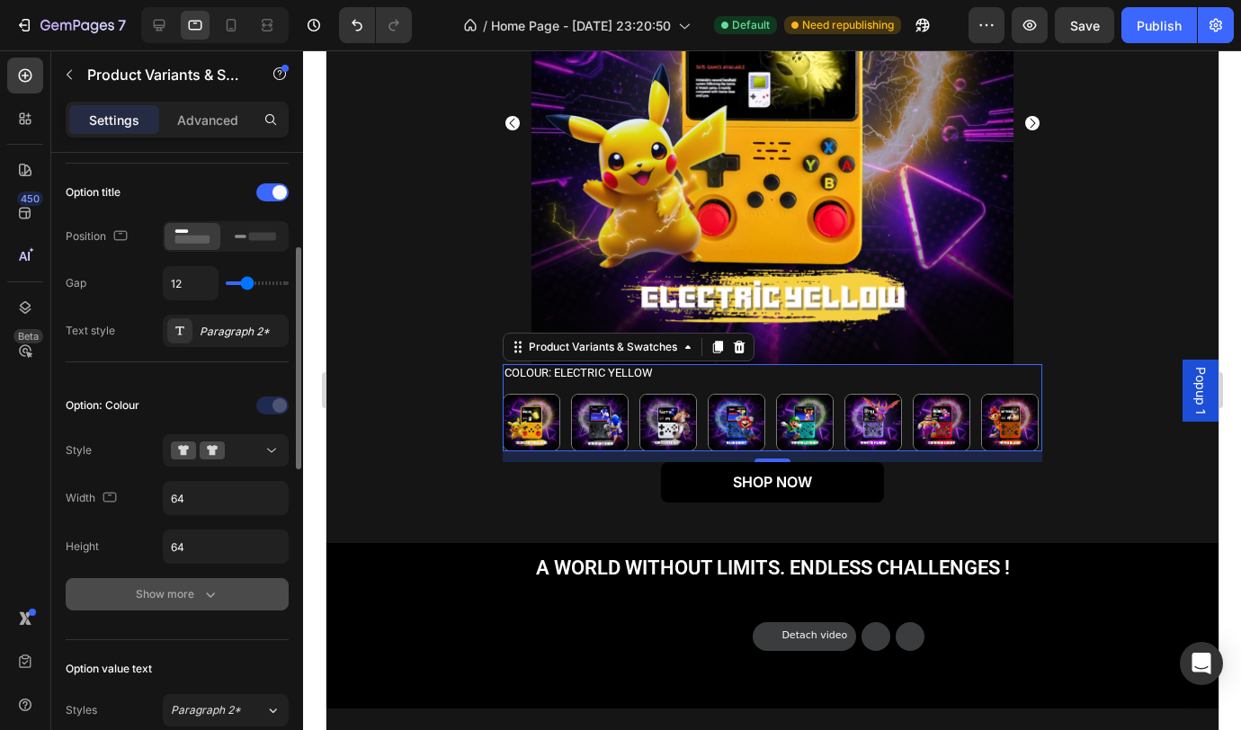
click at [199, 594] on div "Show more" at bounding box center [178, 594] width 84 height 18
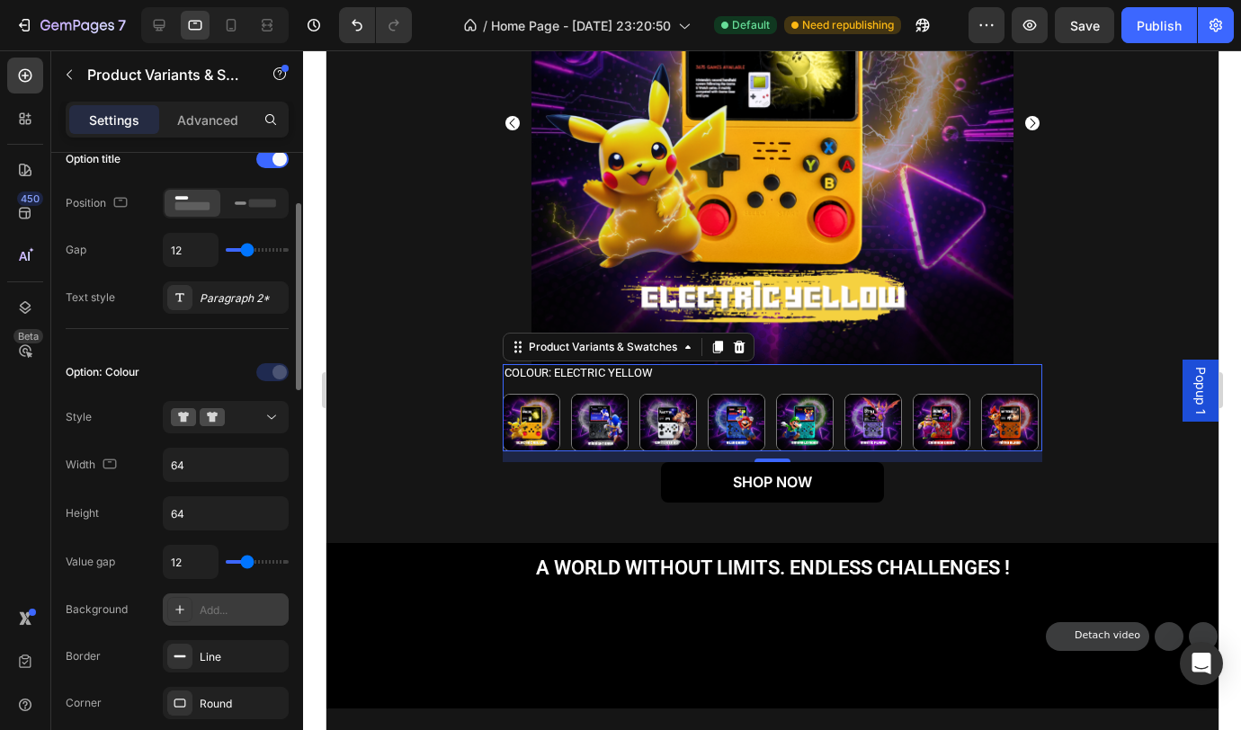
scroll to position [393, 0]
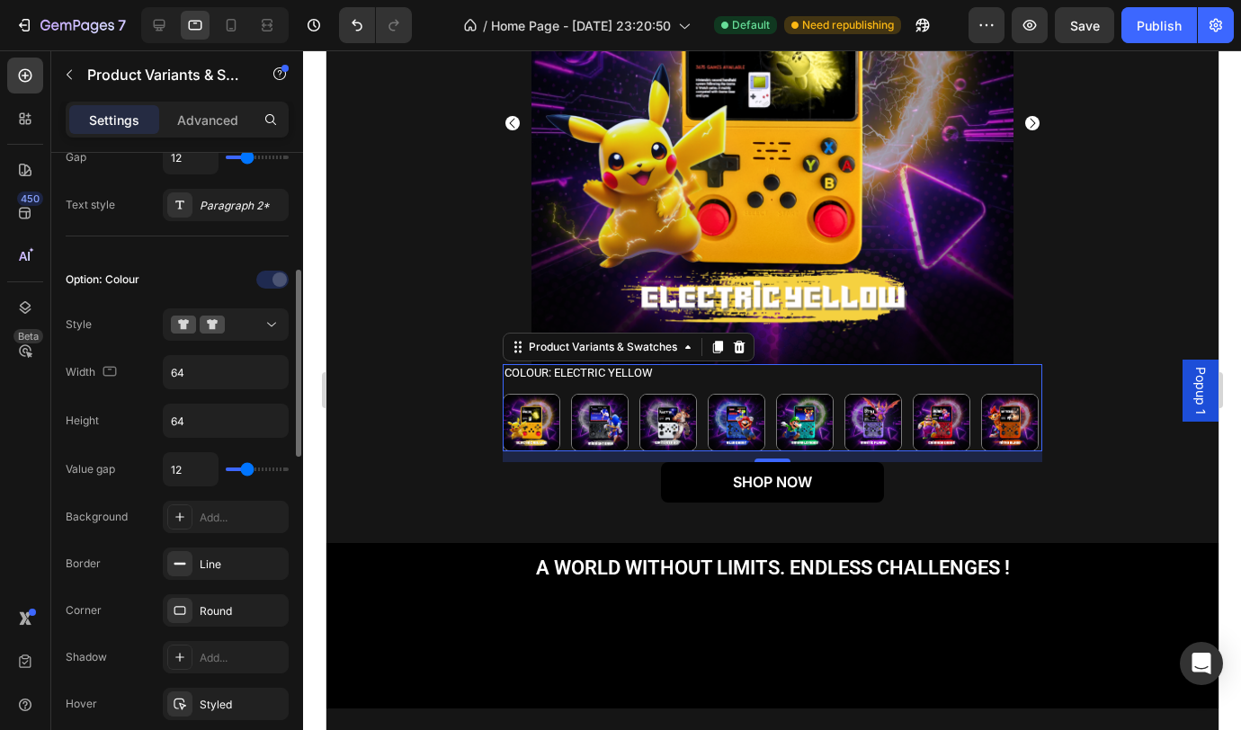
click at [77, 389] on div "Option: Colour Style Width 64 Height 64 Value gap 12 Background Add... Border L…" at bounding box center [177, 539] width 223 height 549
click at [271, 380] on input "64" at bounding box center [226, 372] width 124 height 32
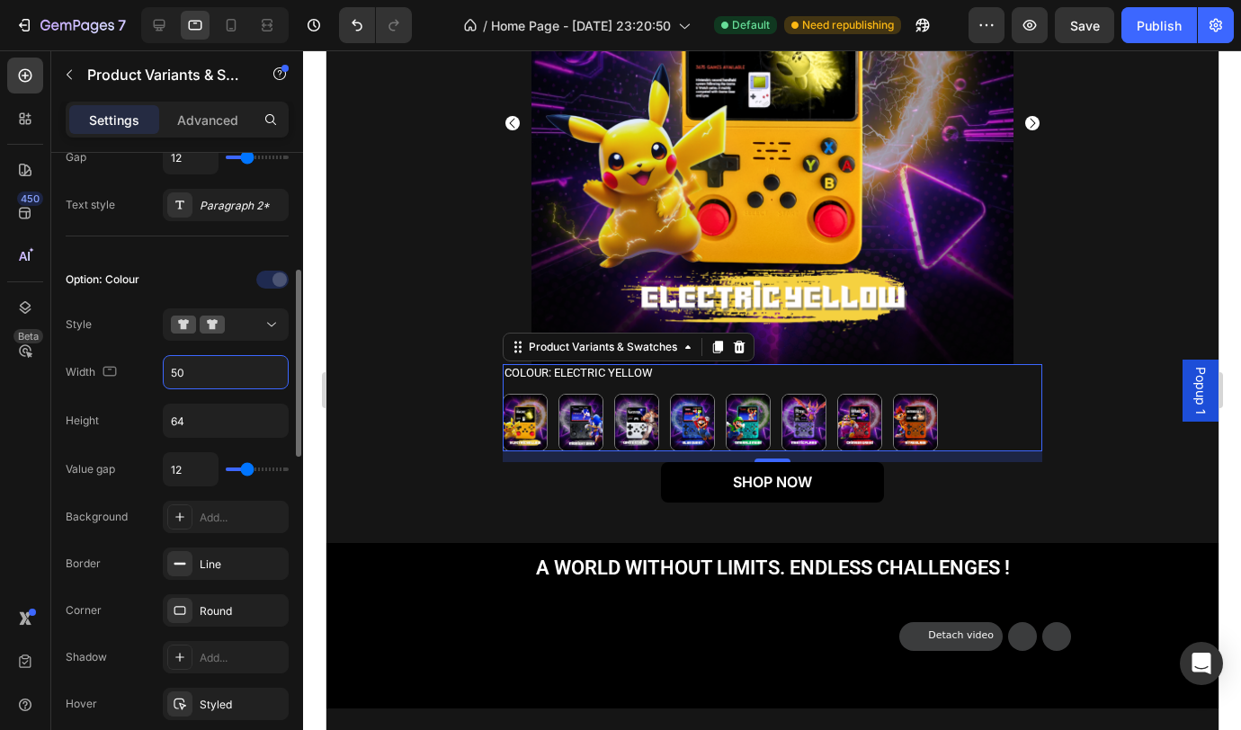
type input "5"
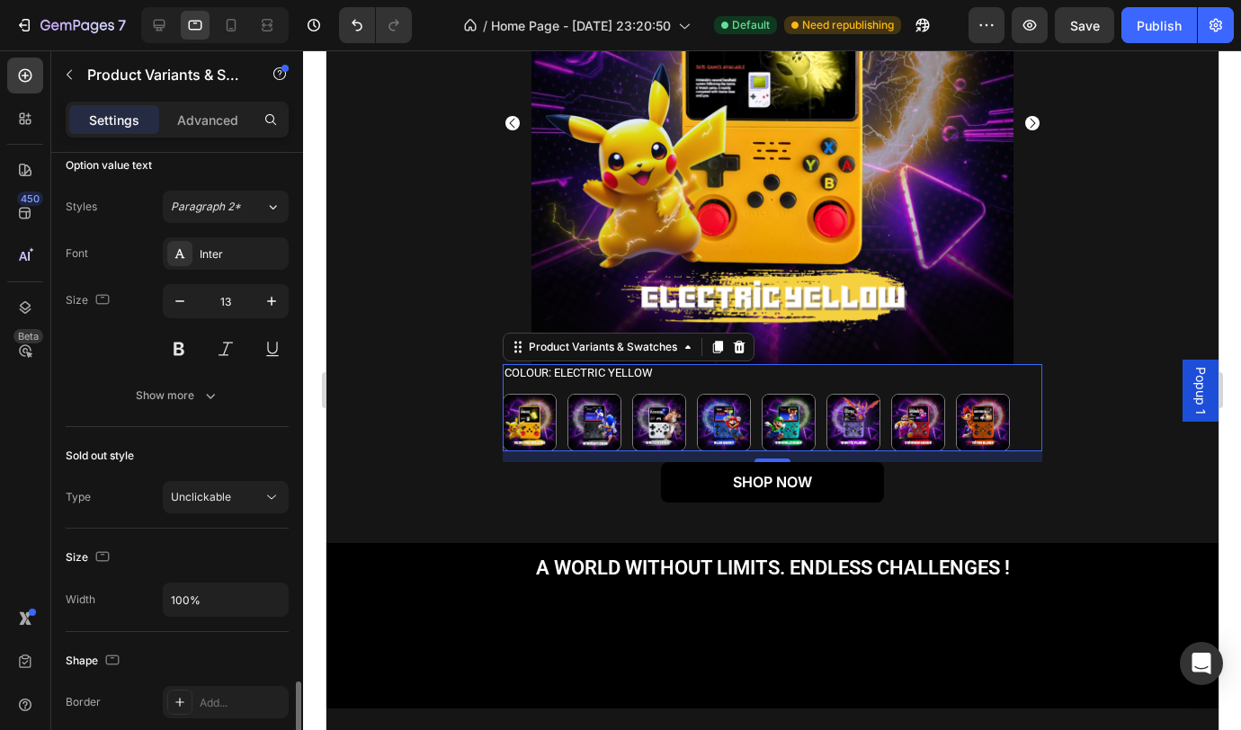
scroll to position [1438, 0]
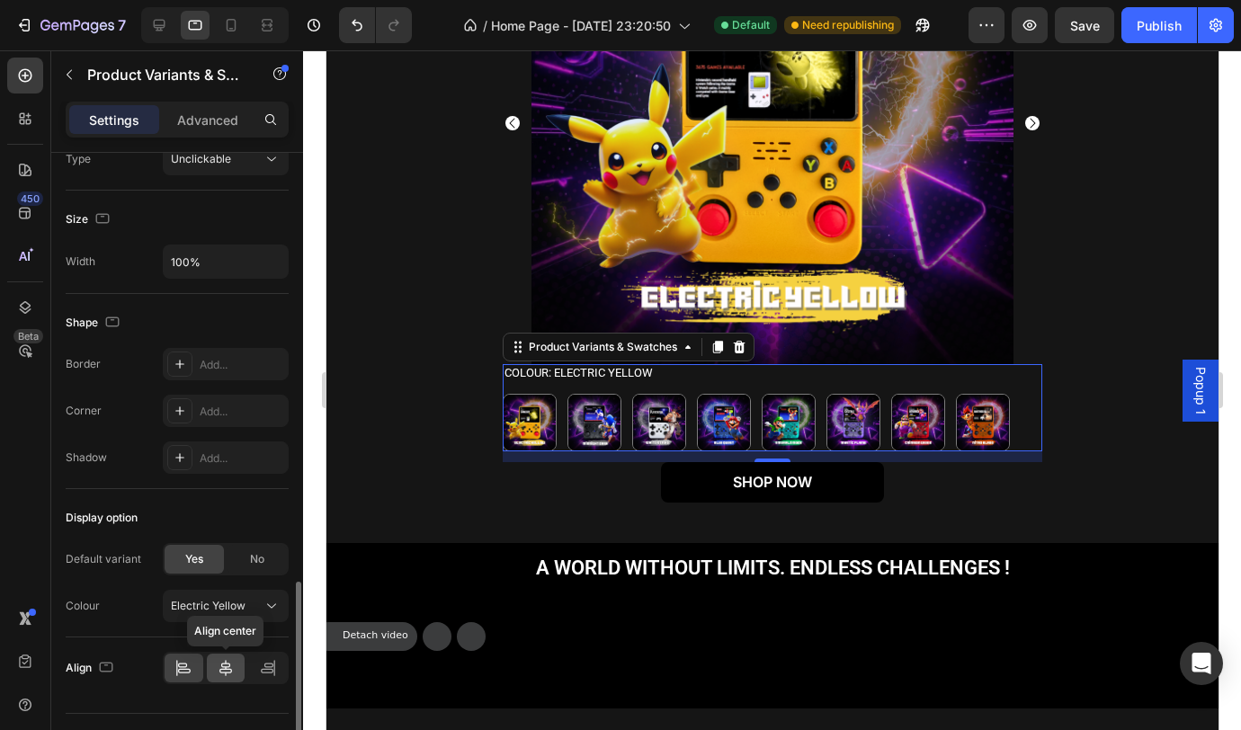
type input "60"
click at [230, 670] on icon at bounding box center [226, 668] width 18 height 18
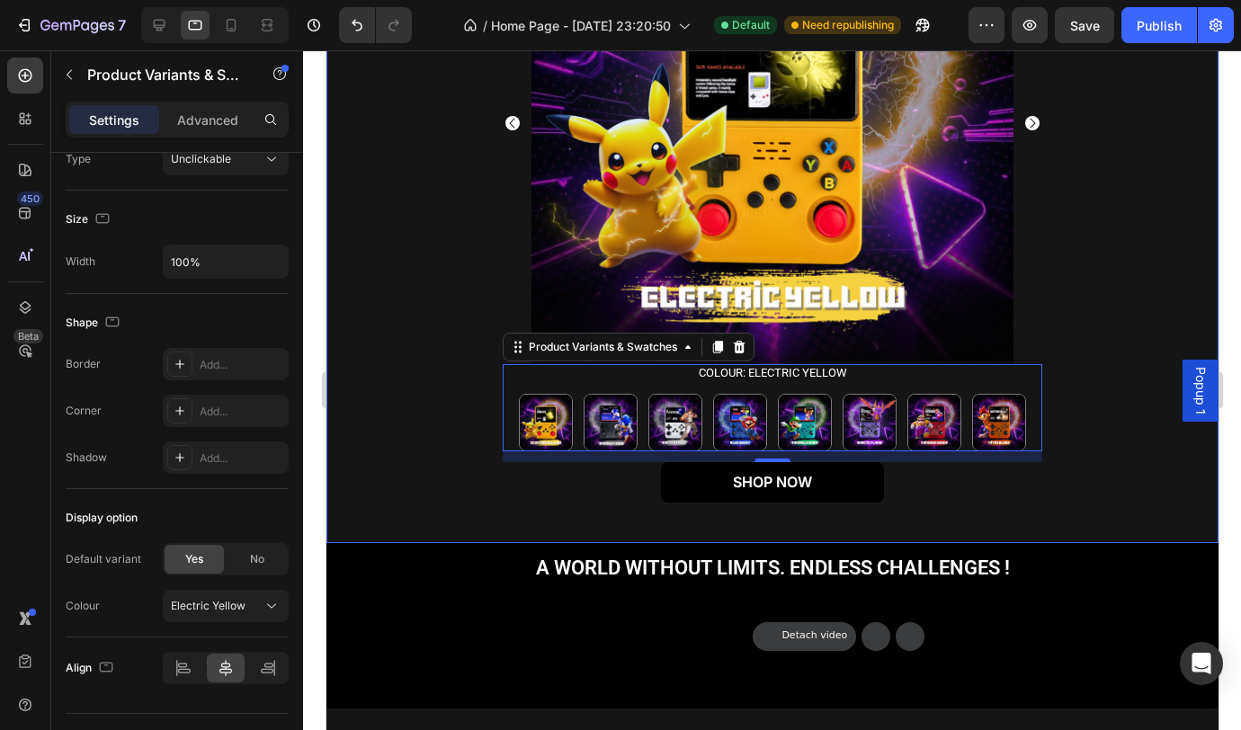
click at [411, 395] on div "Product Images Colour: Electric Yellow Electric Yellow Electric Yellow Midnight…" at bounding box center [771, 196] width 865 height 628
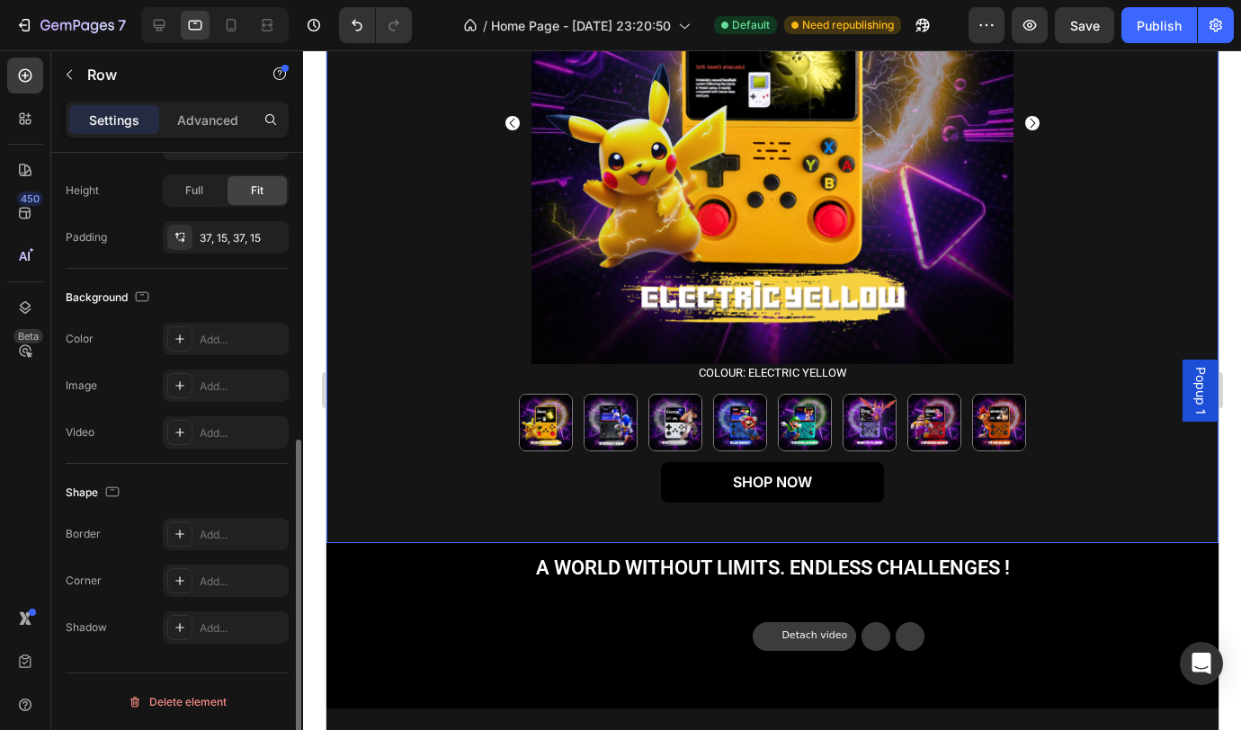
scroll to position [0, 0]
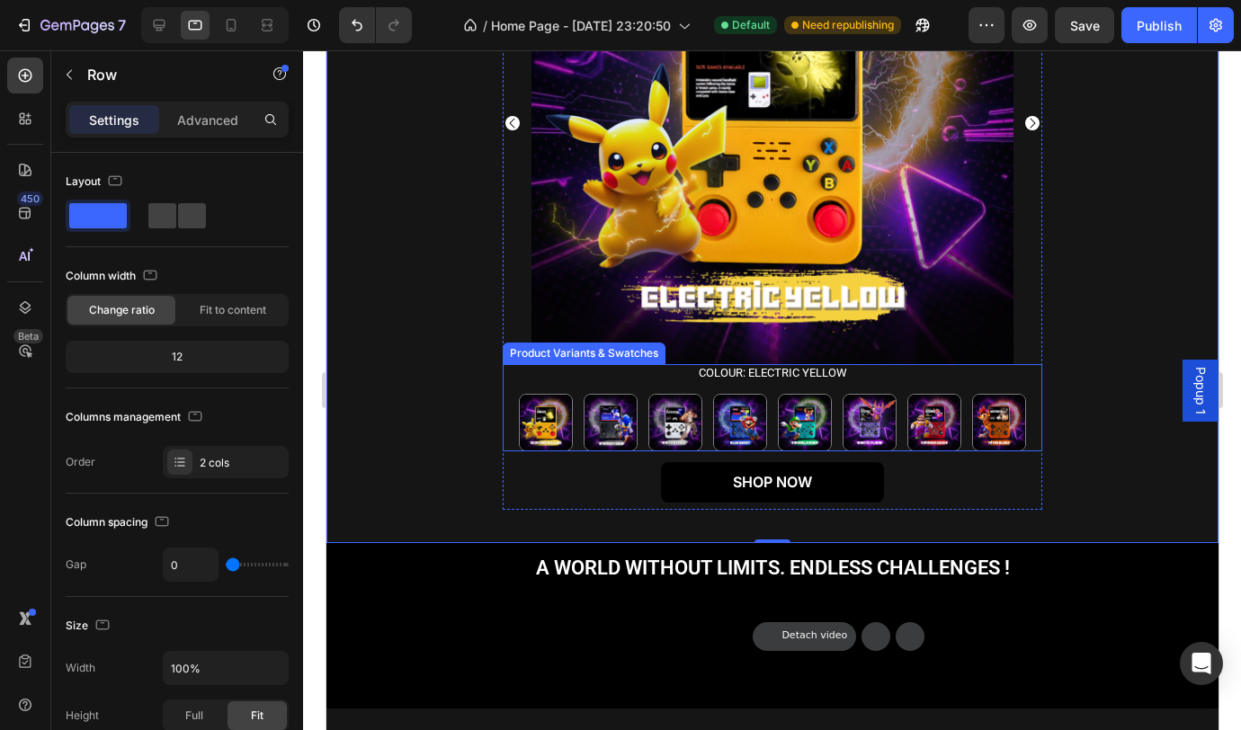
click at [585, 372] on div "Colour: Electric Yellow Electric Yellow Electric Yellow Midnight Dash (Black) M…" at bounding box center [772, 407] width 540 height 87
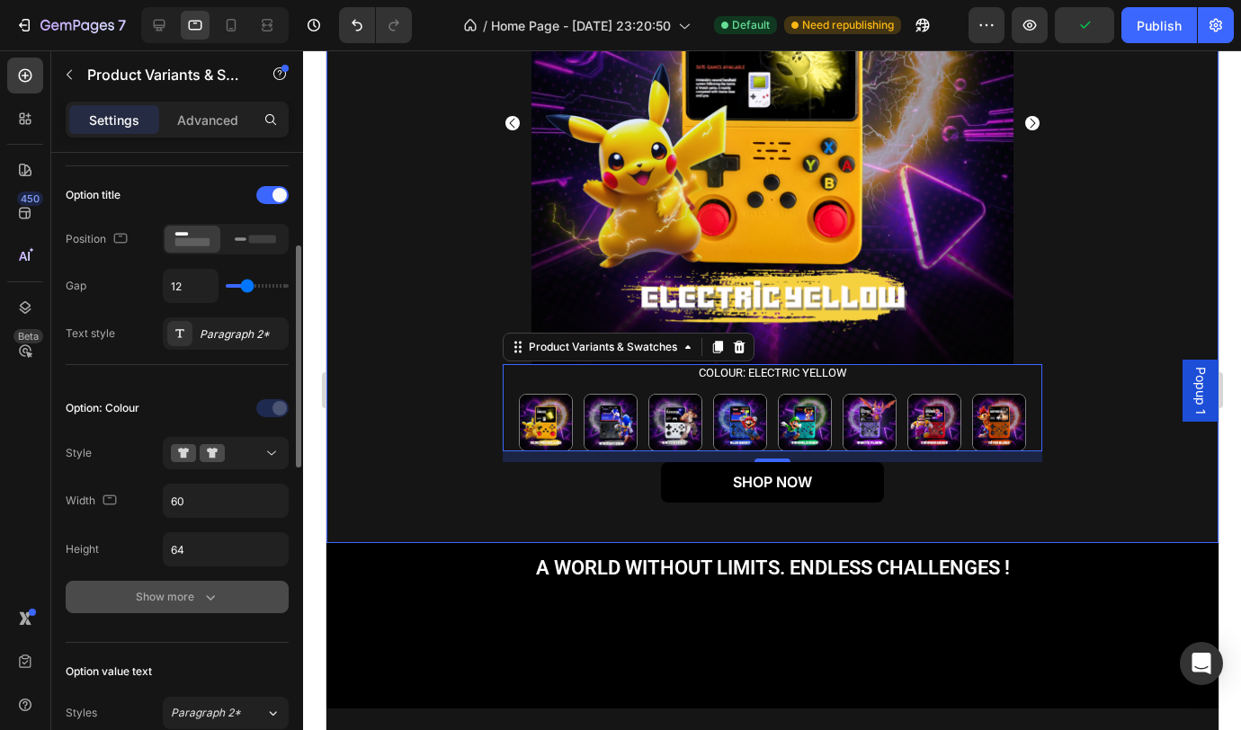
scroll to position [387, 0]
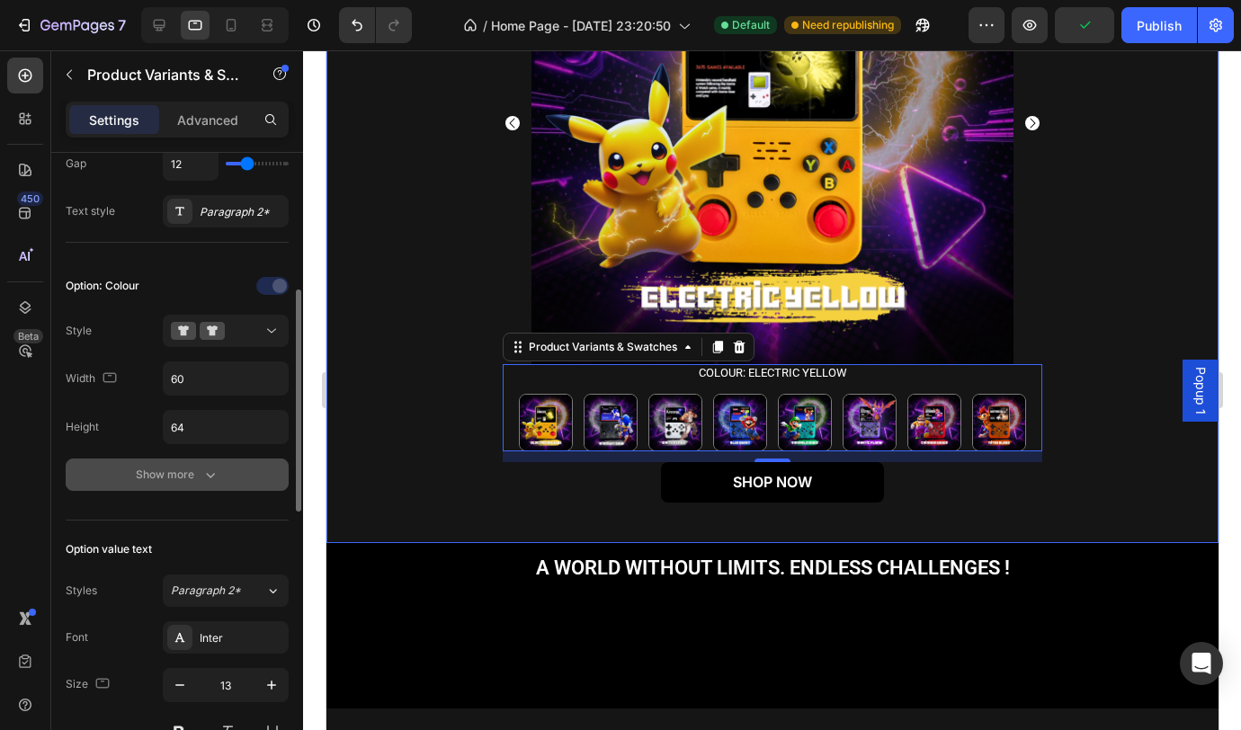
click at [111, 471] on button "Show more" at bounding box center [177, 475] width 223 height 32
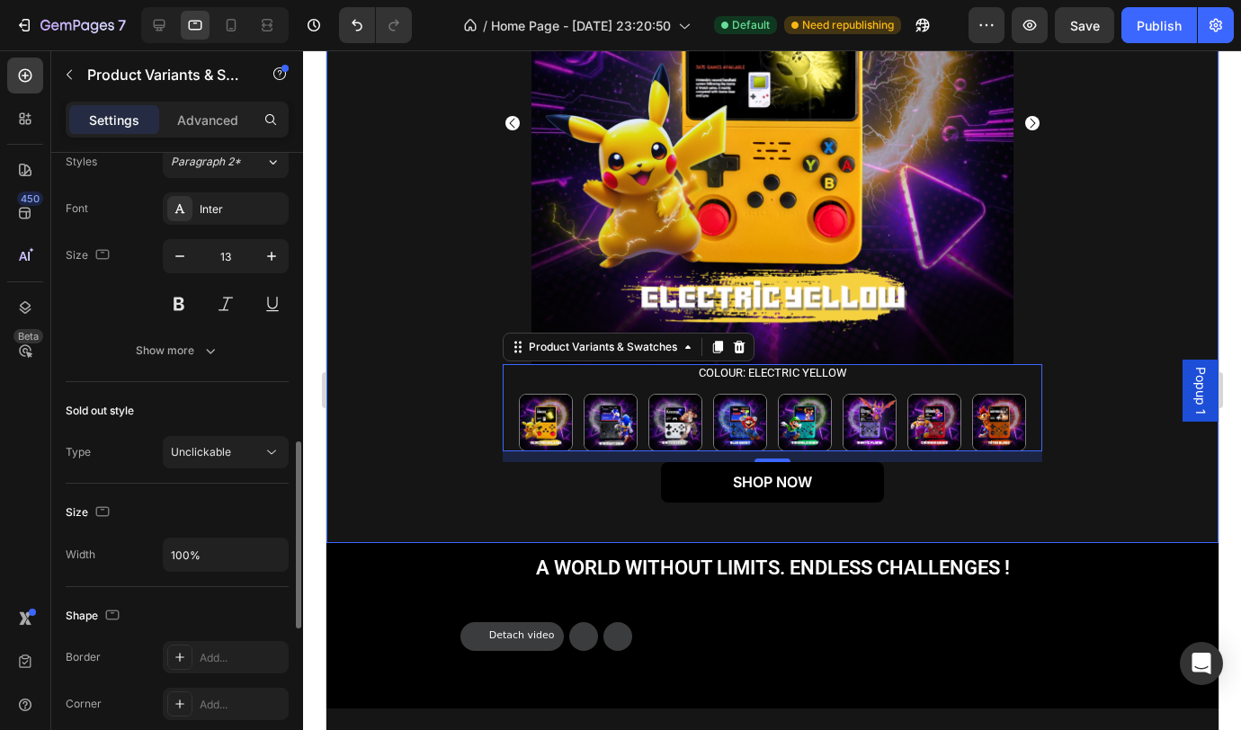
scroll to position [1104, 0]
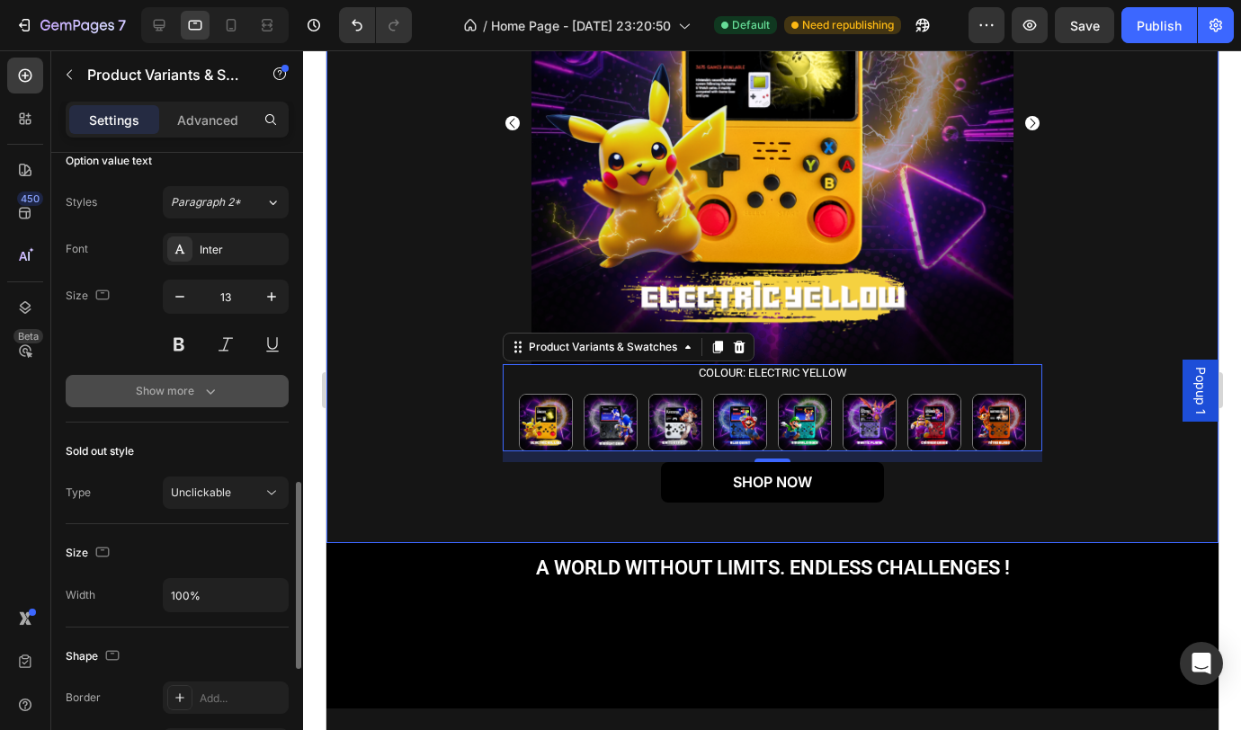
click at [156, 401] on button "Show more" at bounding box center [177, 391] width 223 height 32
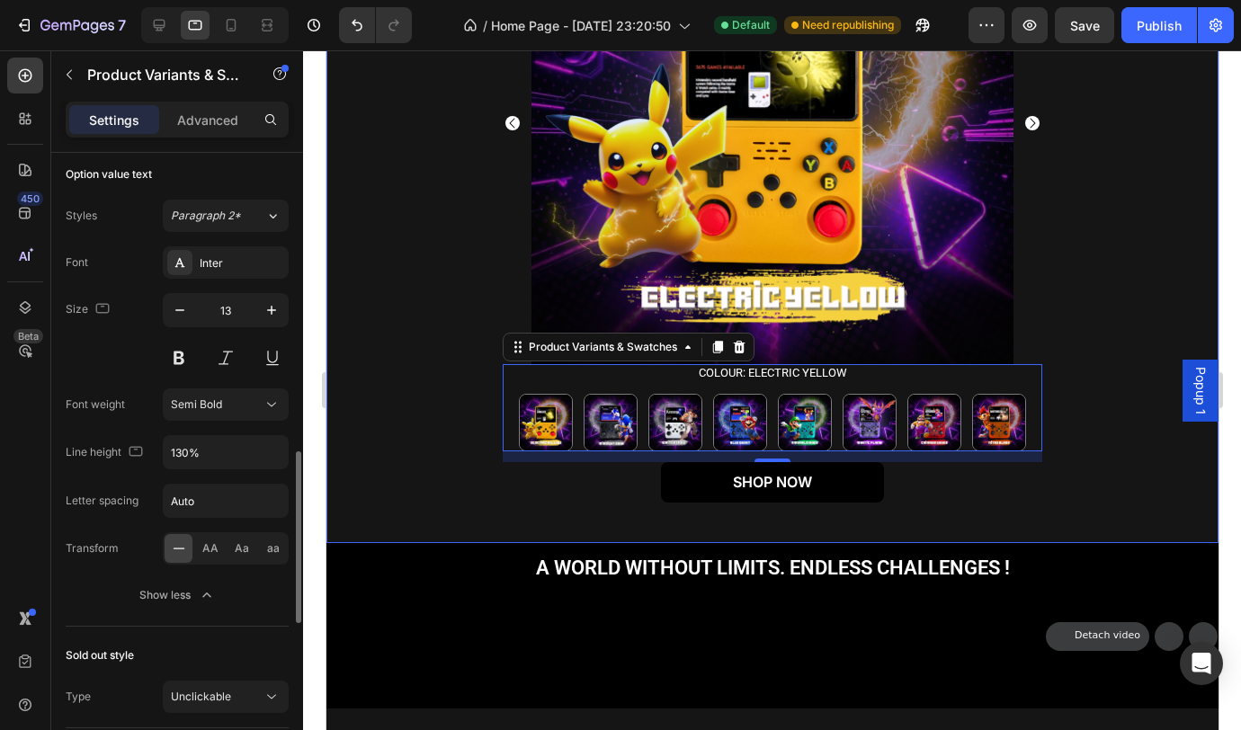
scroll to position [969, 0]
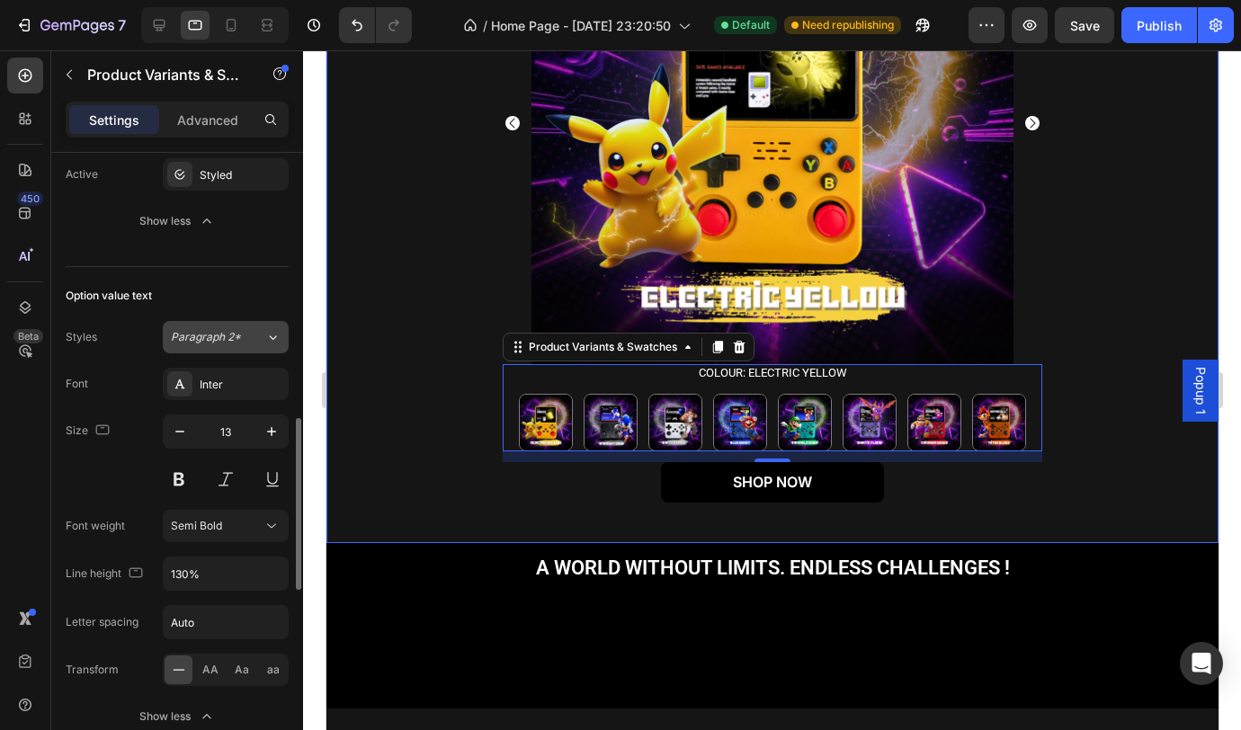
click at [272, 337] on icon at bounding box center [272, 337] width 15 height 18
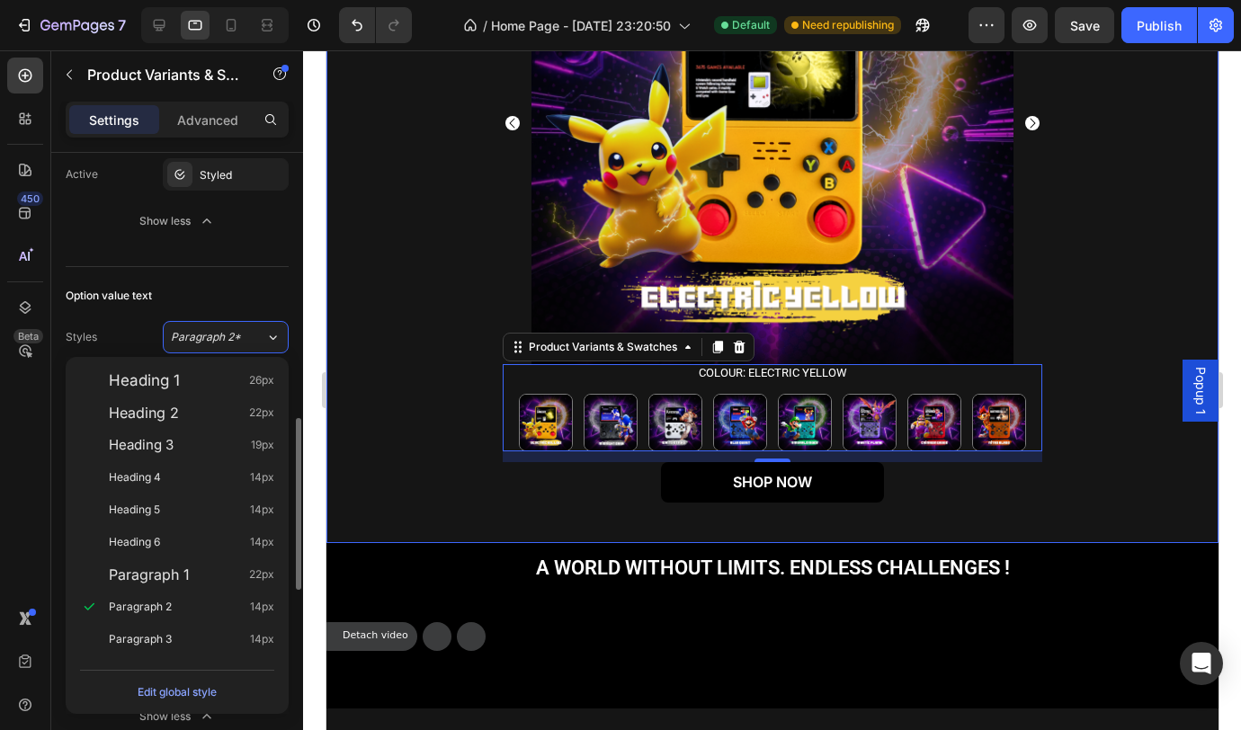
click at [205, 295] on div "Option value text" at bounding box center [177, 295] width 223 height 29
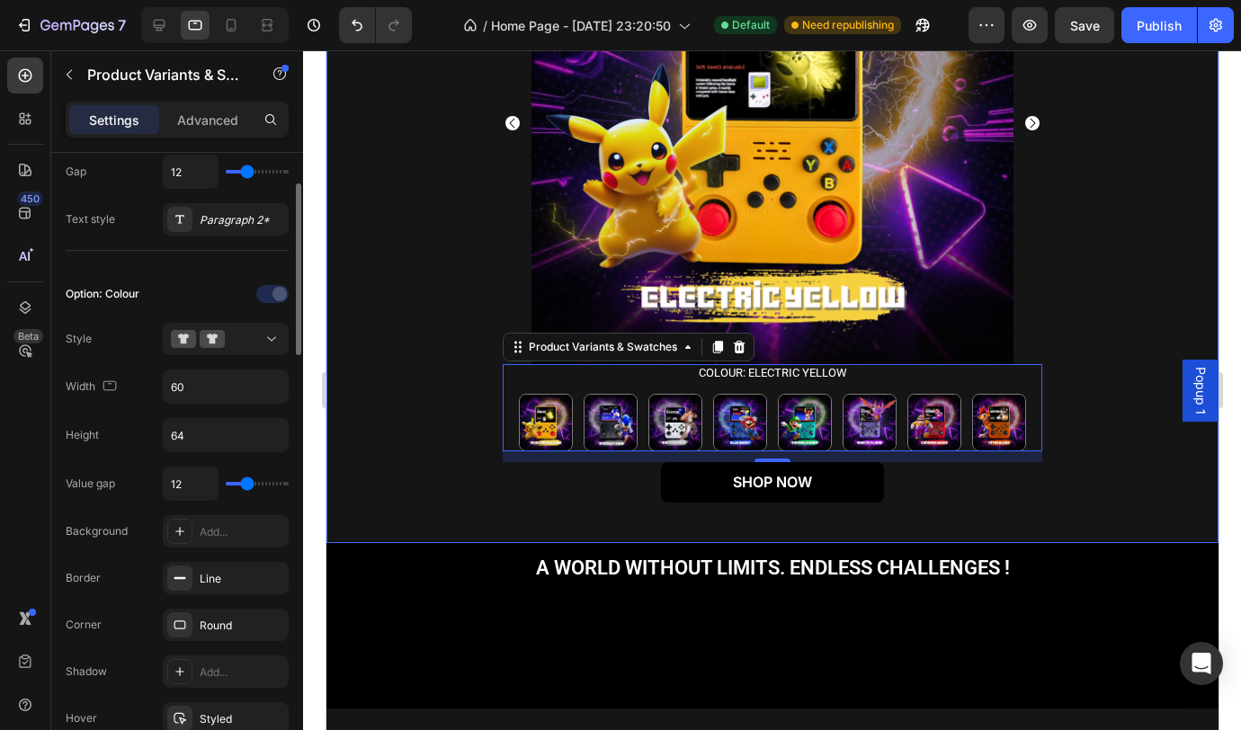
scroll to position [322, 0]
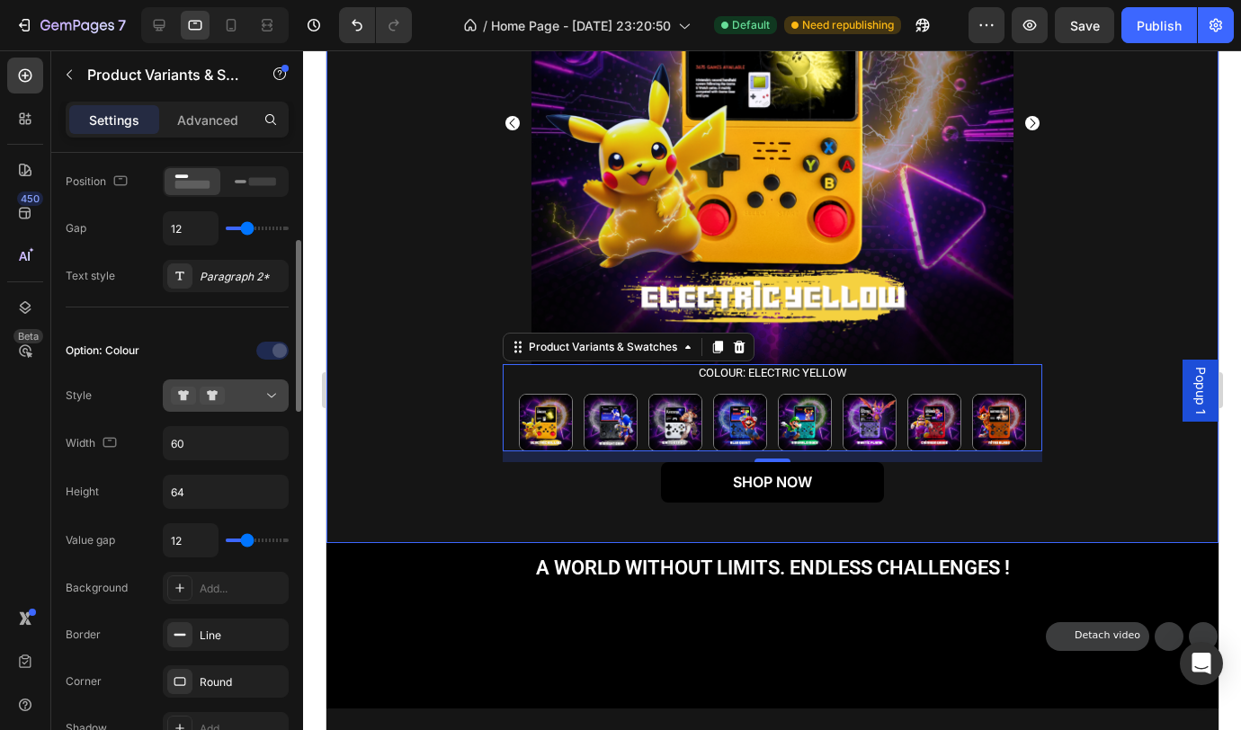
click at [272, 397] on icon at bounding box center [272, 396] width 18 height 18
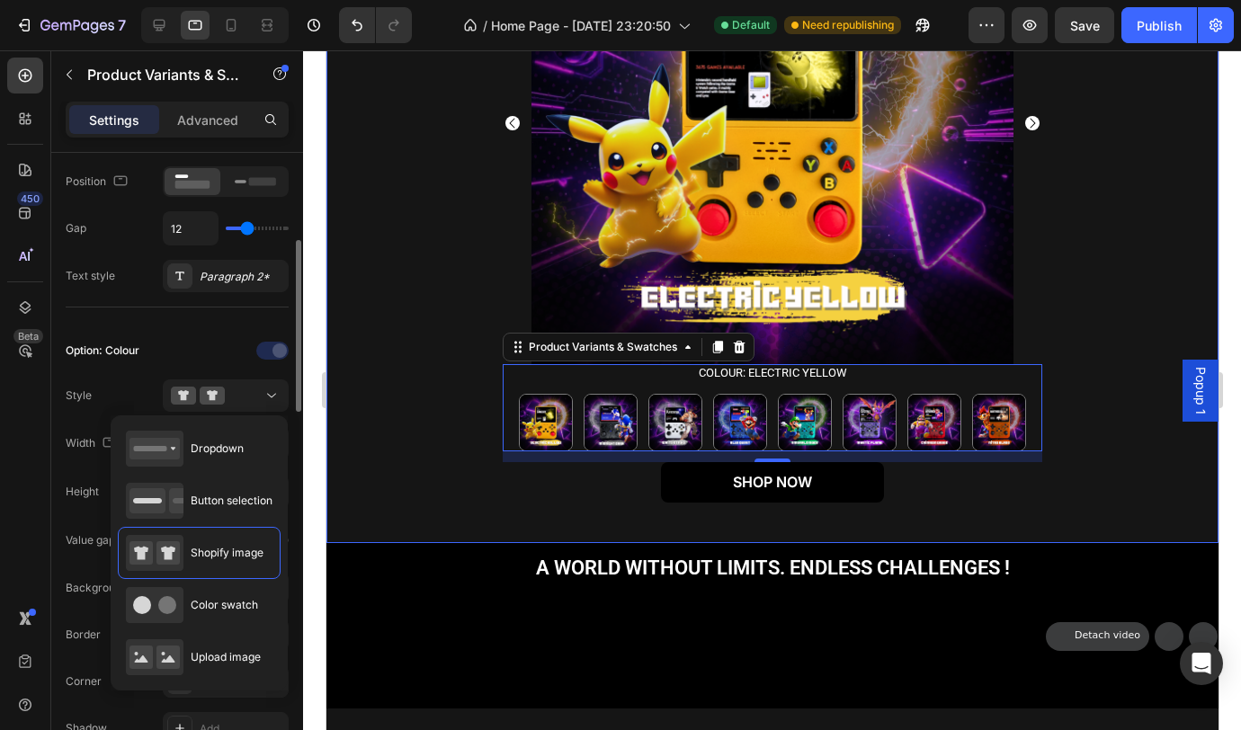
click at [105, 370] on div "Option: Colour Style Width 60 Height 64 Value gap 12 Background Add... Border L…" at bounding box center [177, 610] width 223 height 549
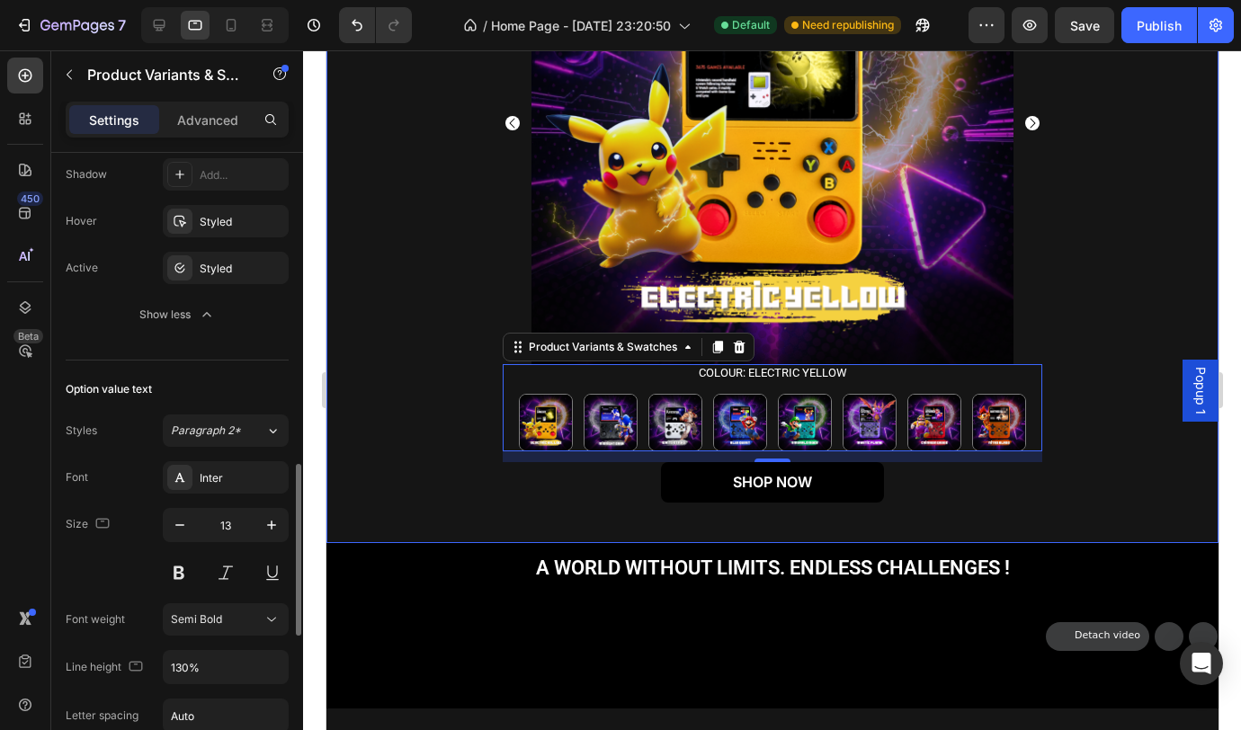
scroll to position [933, 0]
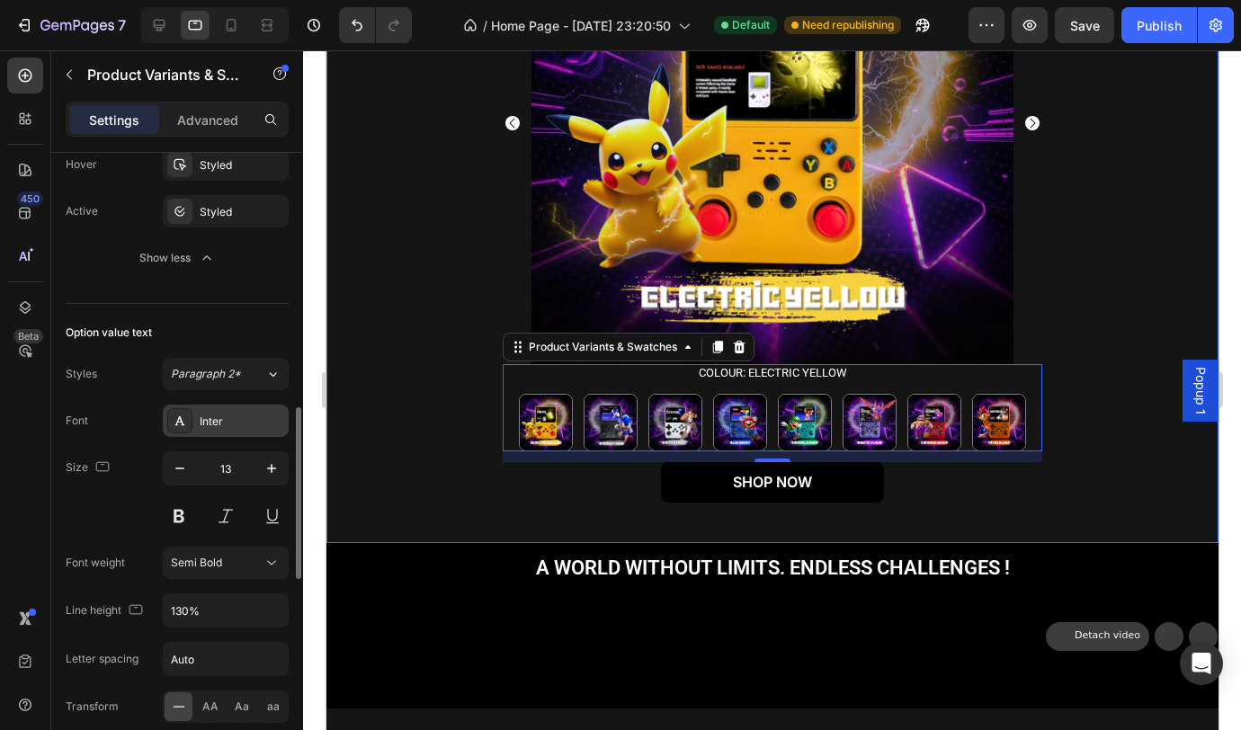
click at [229, 422] on div "Inter" at bounding box center [242, 422] width 85 height 16
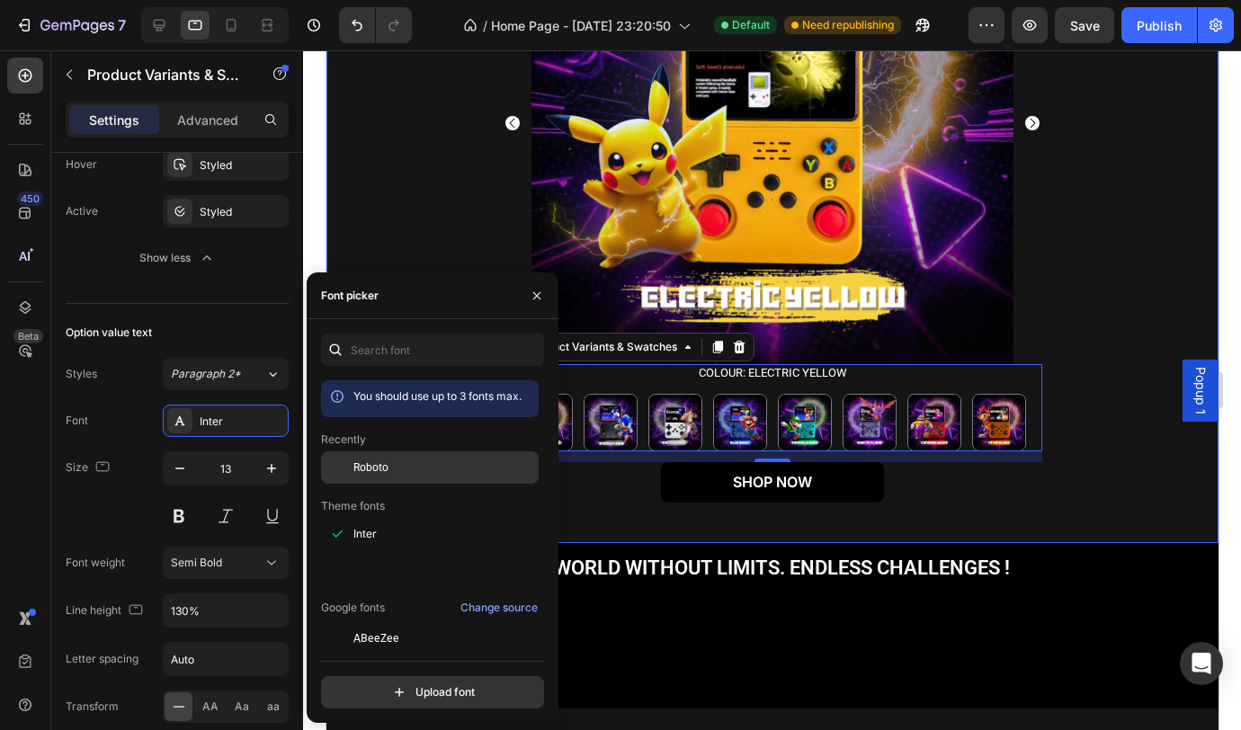
click at [379, 465] on span "Roboto" at bounding box center [370, 468] width 35 height 16
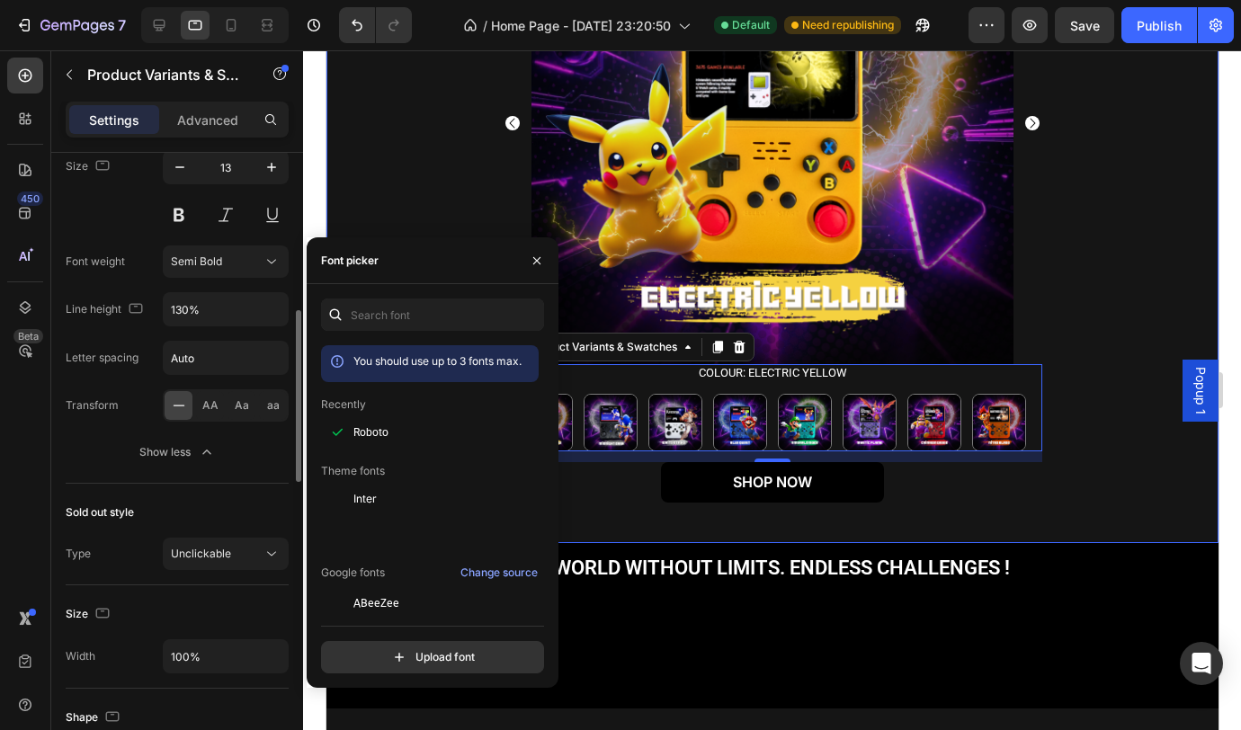
scroll to position [1374, 0]
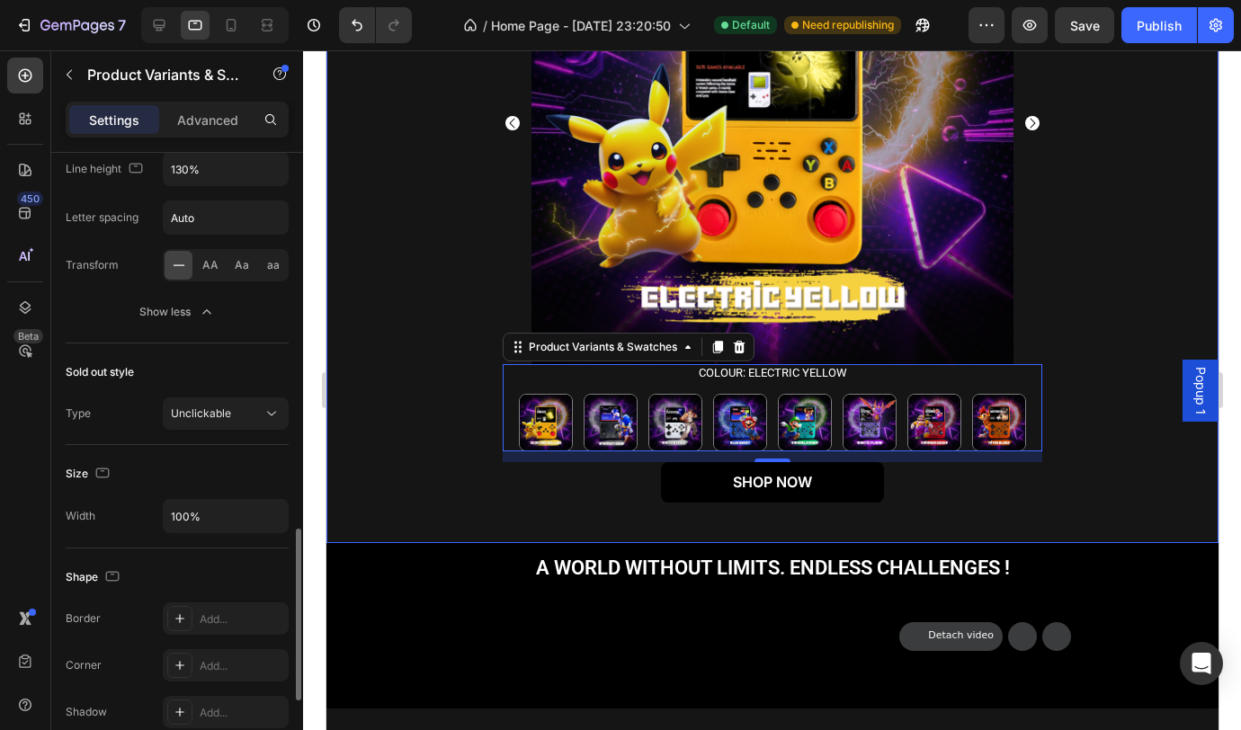
click at [149, 367] on div "Sold out style" at bounding box center [177, 372] width 223 height 29
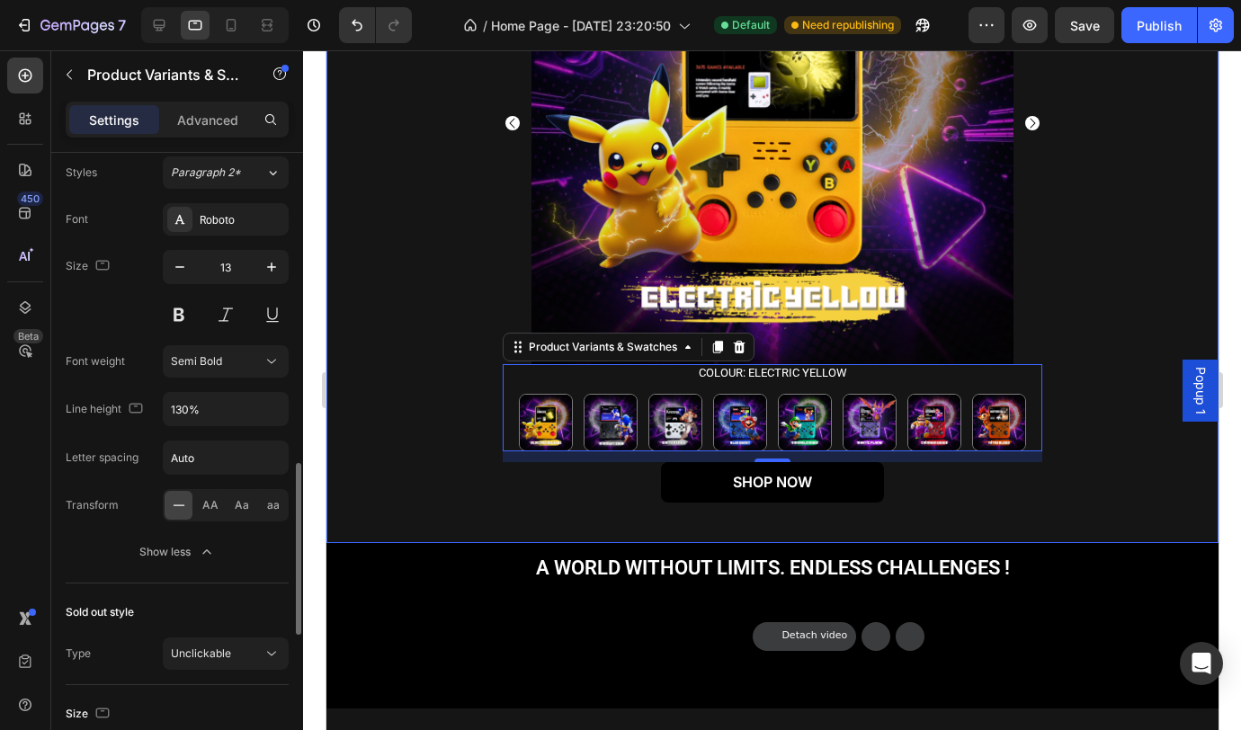
scroll to position [1669, 0]
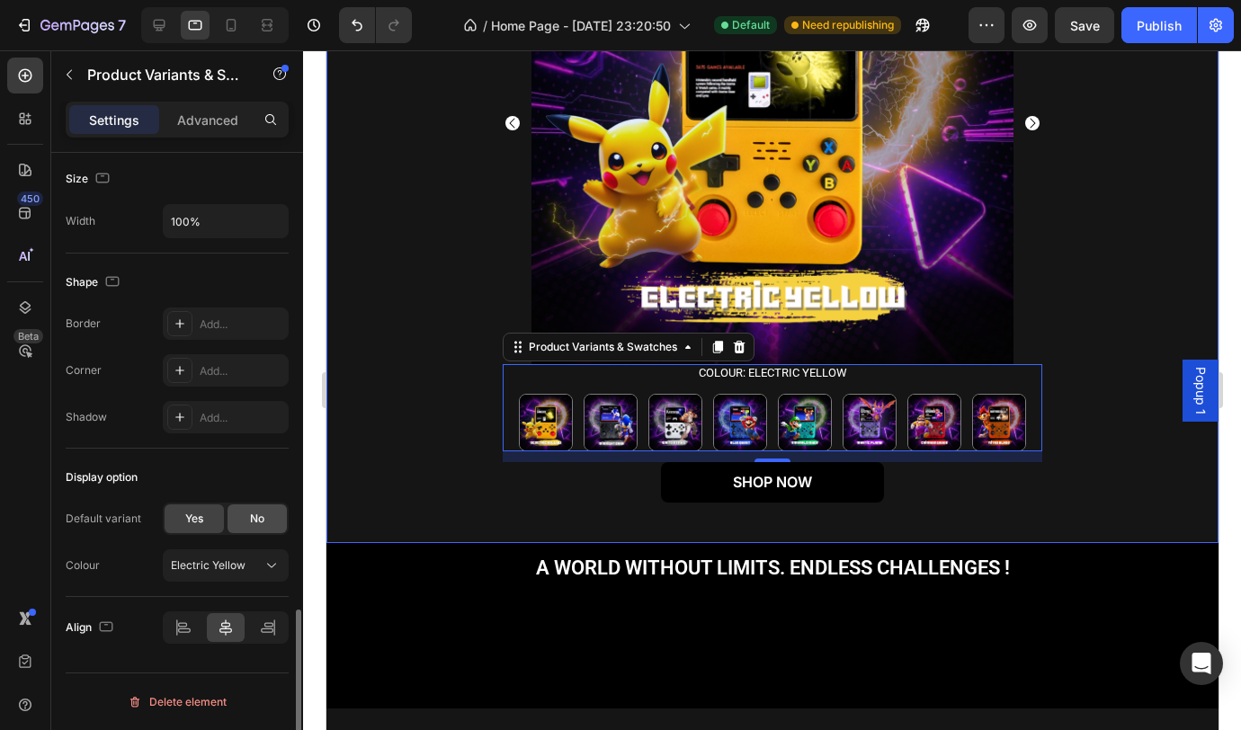
click at [253, 525] on span "No" at bounding box center [257, 519] width 14 height 16
click at [198, 523] on span "Yes" at bounding box center [194, 519] width 18 height 16
radio input "true"
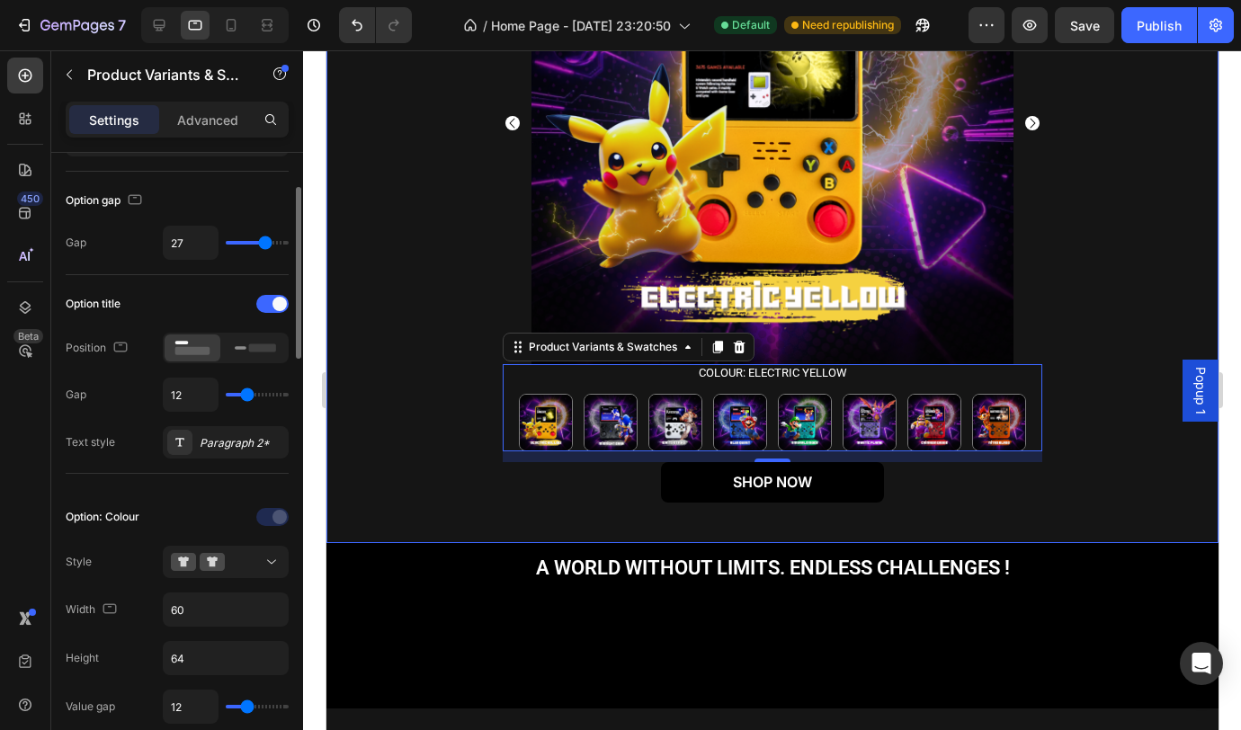
scroll to position [109, 0]
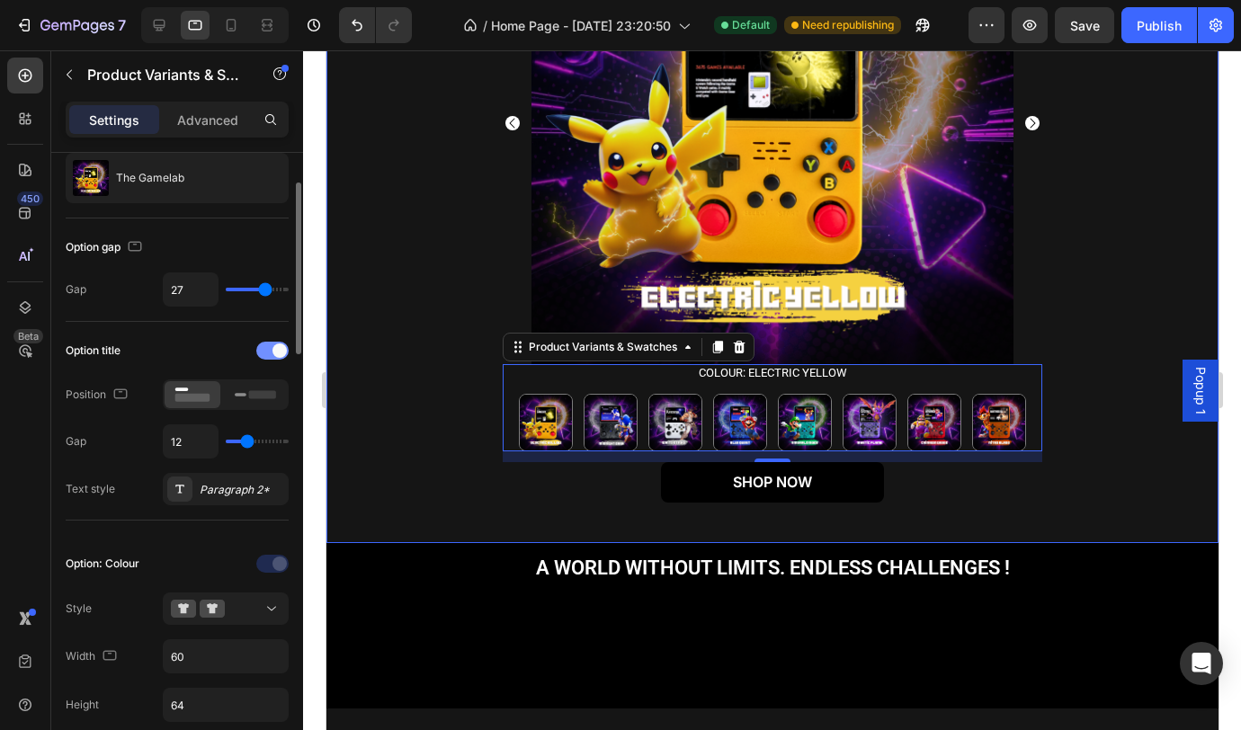
click at [274, 352] on span at bounding box center [279, 351] width 14 height 14
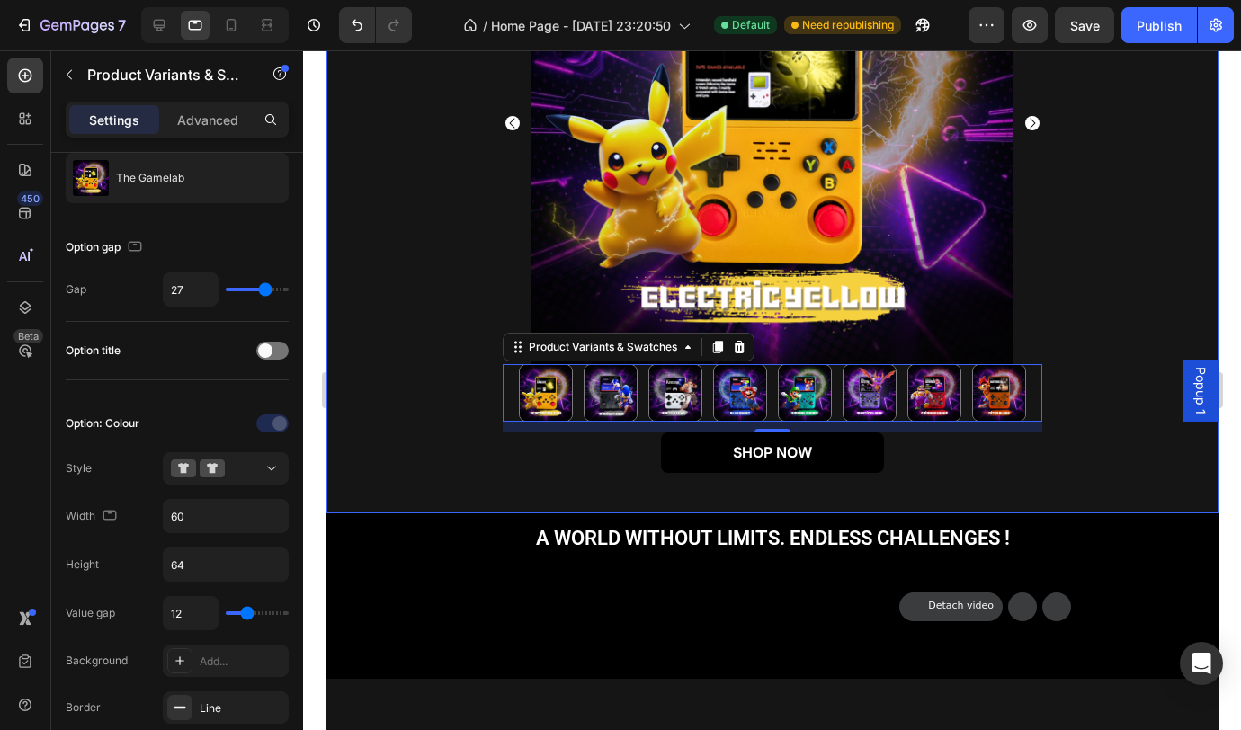
click at [427, 380] on div "Product Images Electric Yellow Electric Yellow Midnight Dash (Black) Midnight D…" at bounding box center [771, 181] width 865 height 598
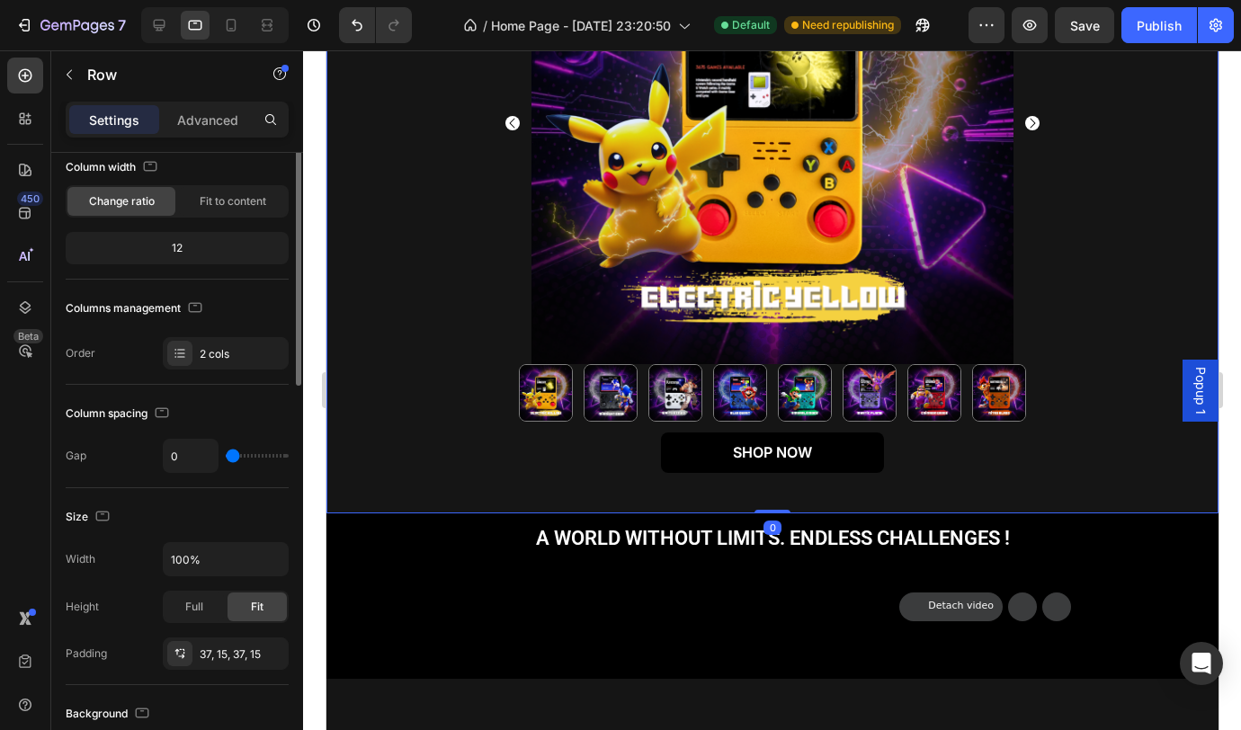
scroll to position [0, 0]
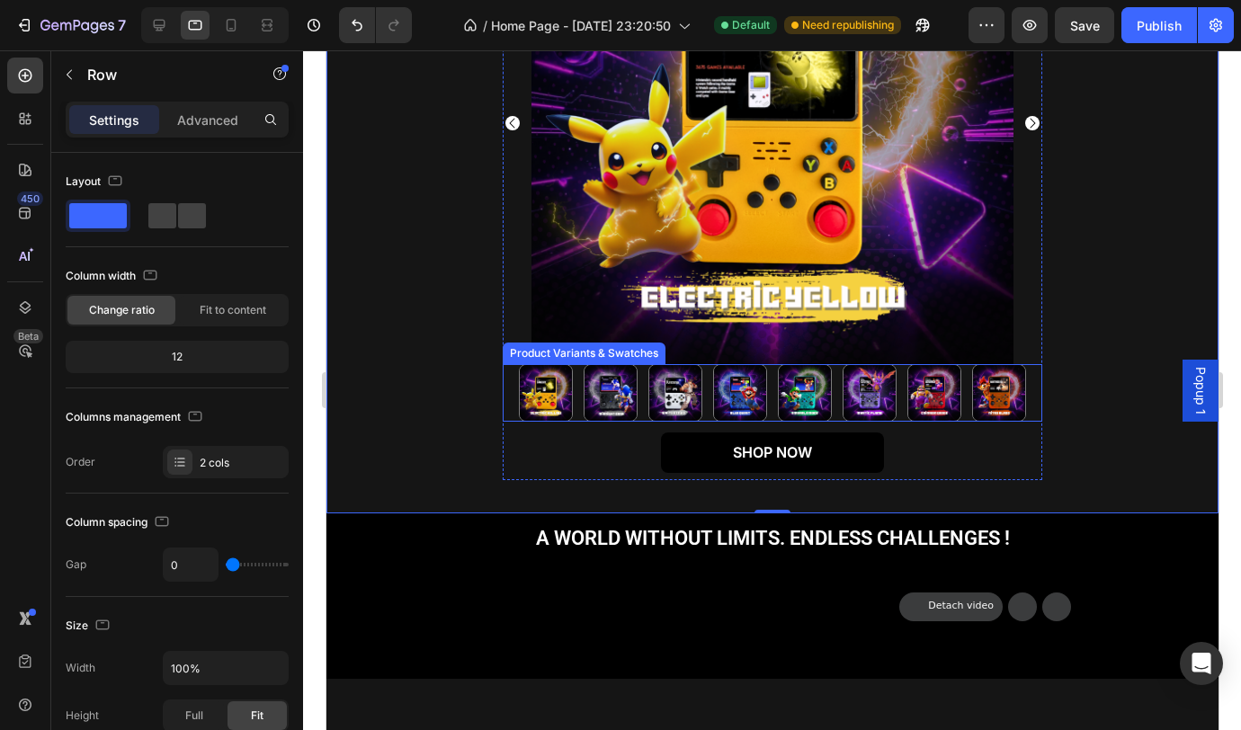
click at [503, 416] on div "Electric Yellow Electric Yellow Midnight Dash (Black) Midnight Dash (Black) Whi…" at bounding box center [772, 393] width 540 height 58
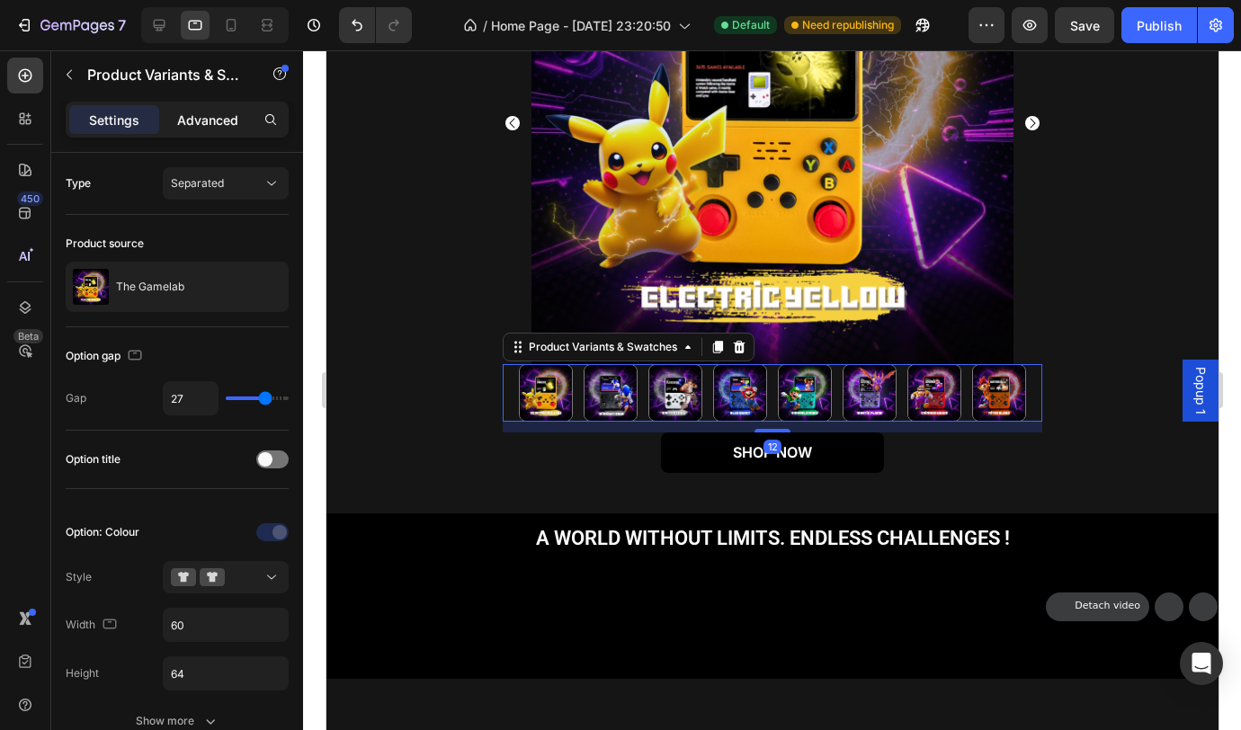
click at [189, 117] on p "Advanced" at bounding box center [207, 120] width 61 height 19
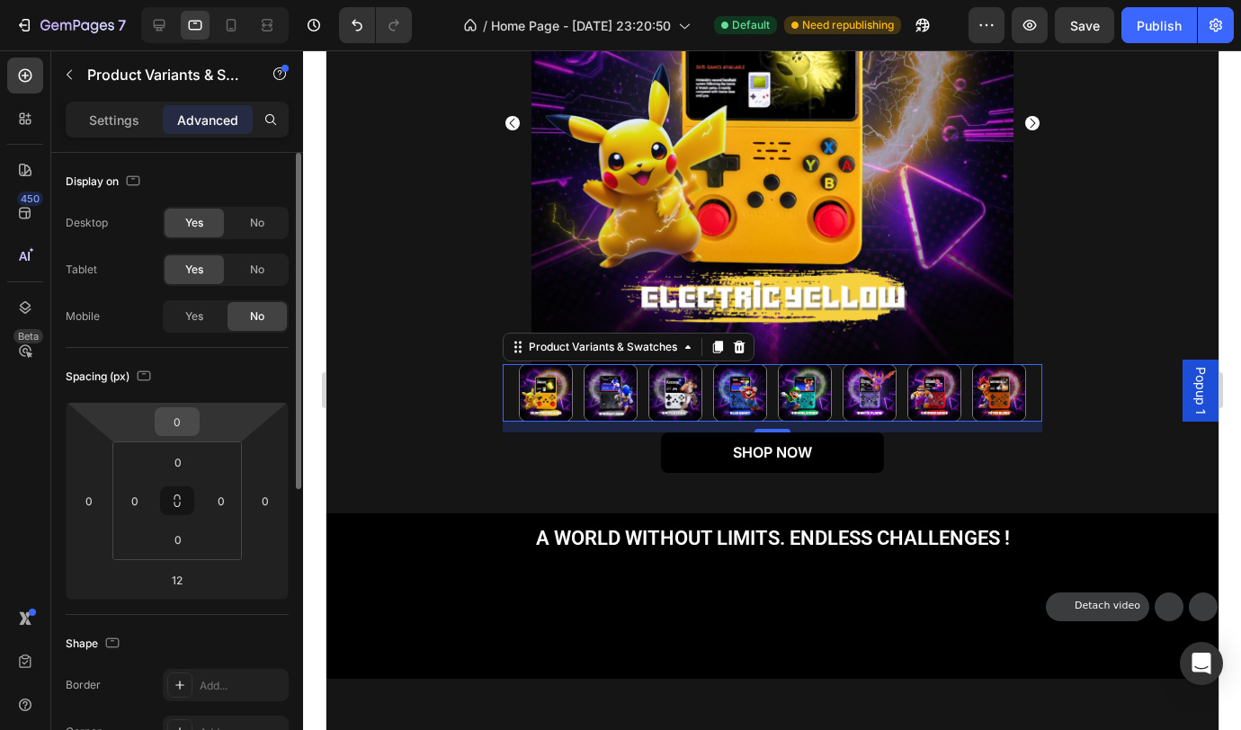
click at [180, 420] on input "0" at bounding box center [177, 421] width 36 height 27
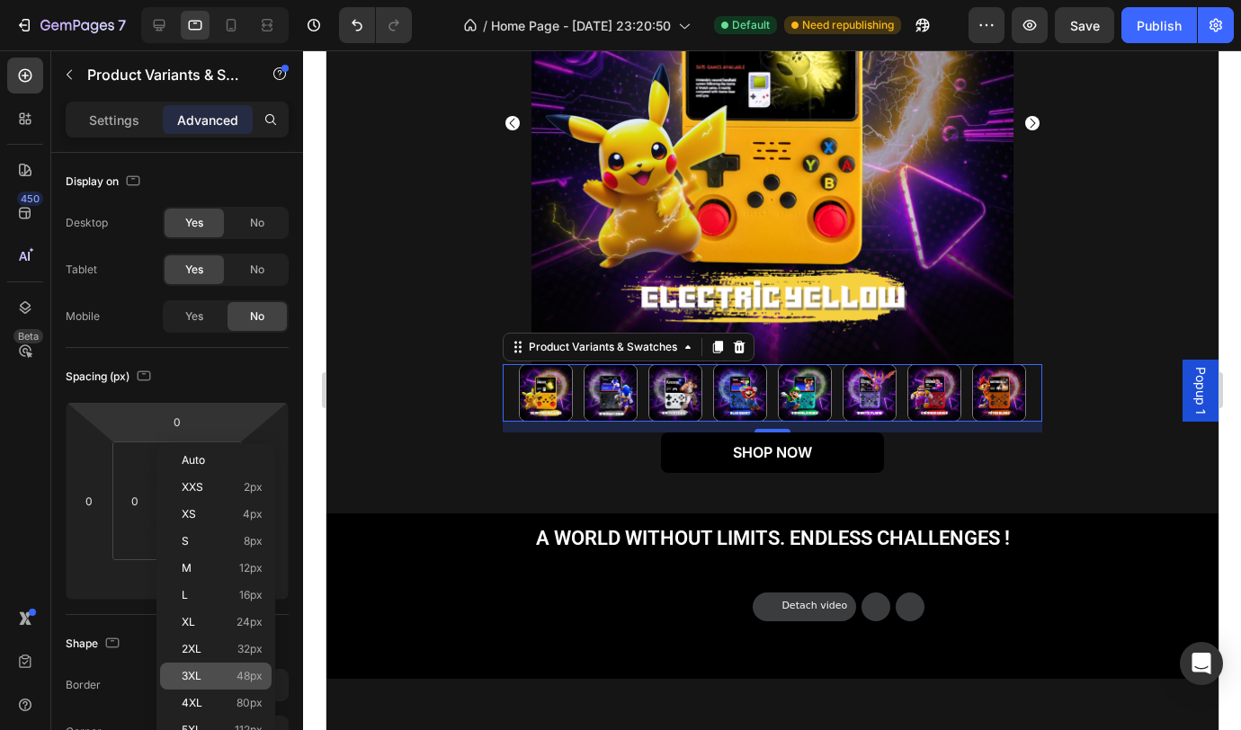
click at [233, 673] on p "3XL 48px" at bounding box center [222, 676] width 81 height 13
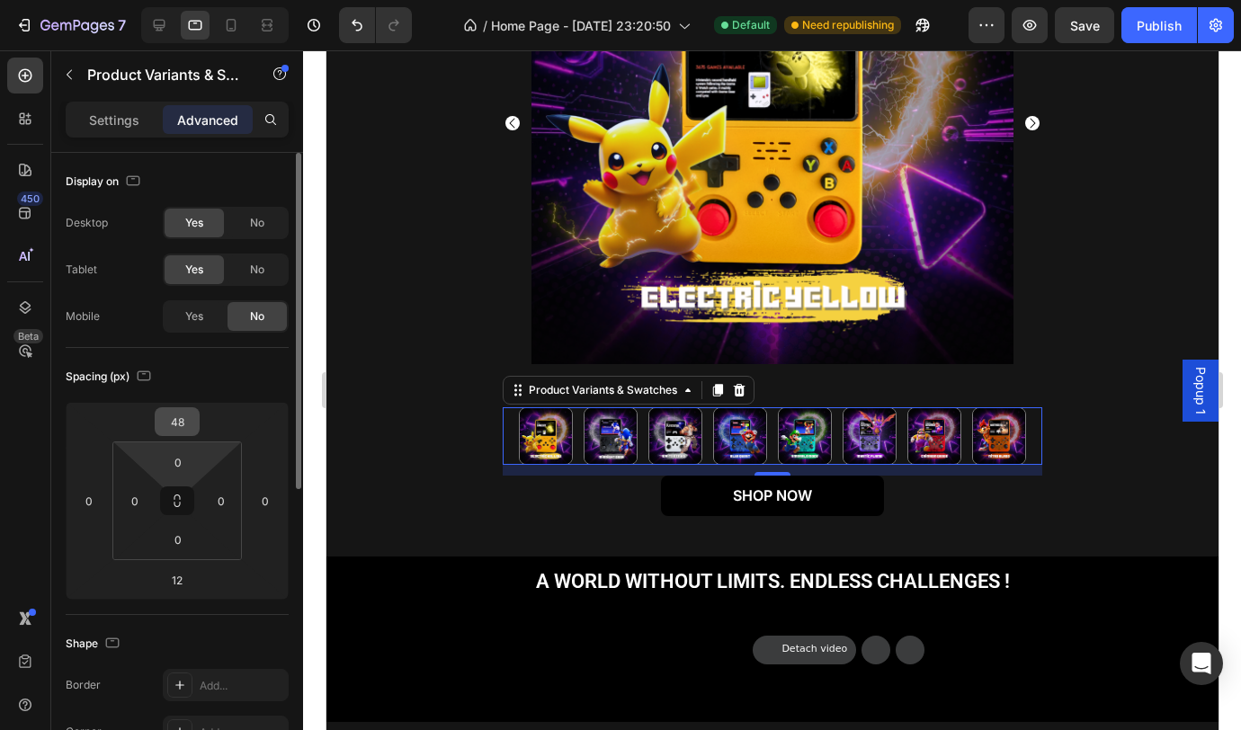
click at [184, 422] on input "48" at bounding box center [177, 421] width 36 height 27
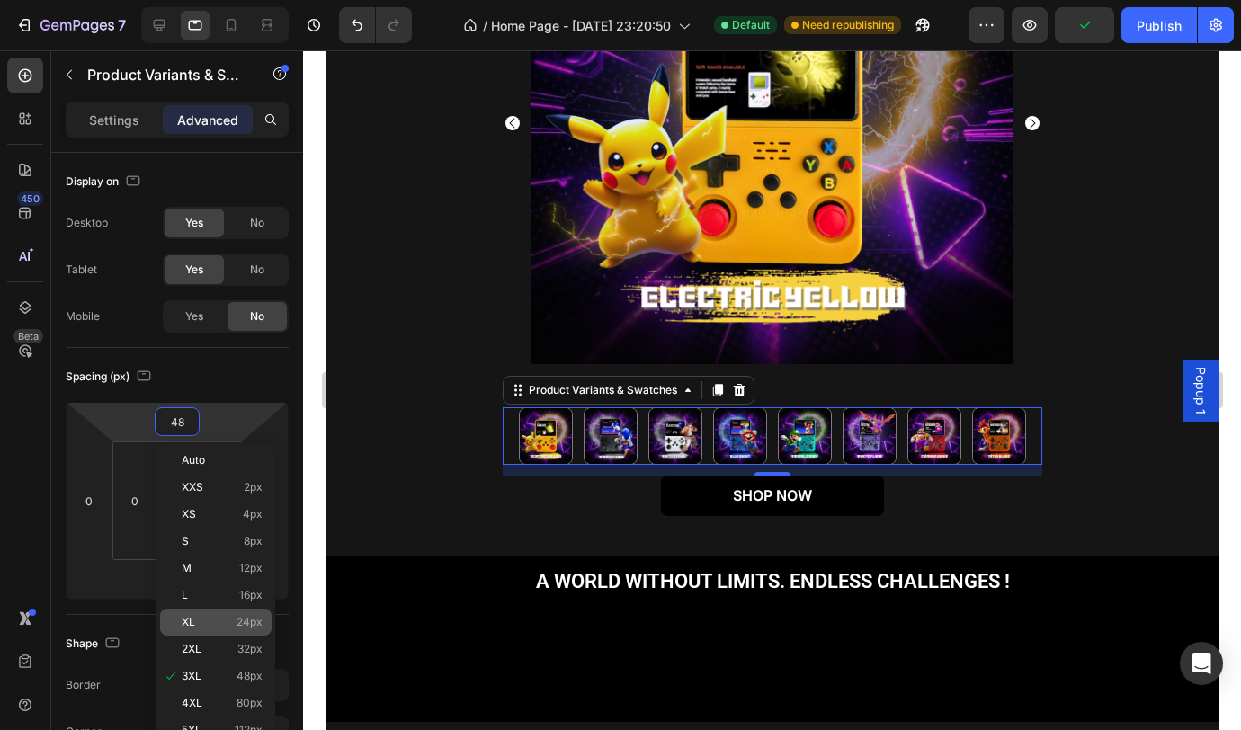
click at [198, 620] on p "XL 24px" at bounding box center [222, 622] width 81 height 13
type input "24"
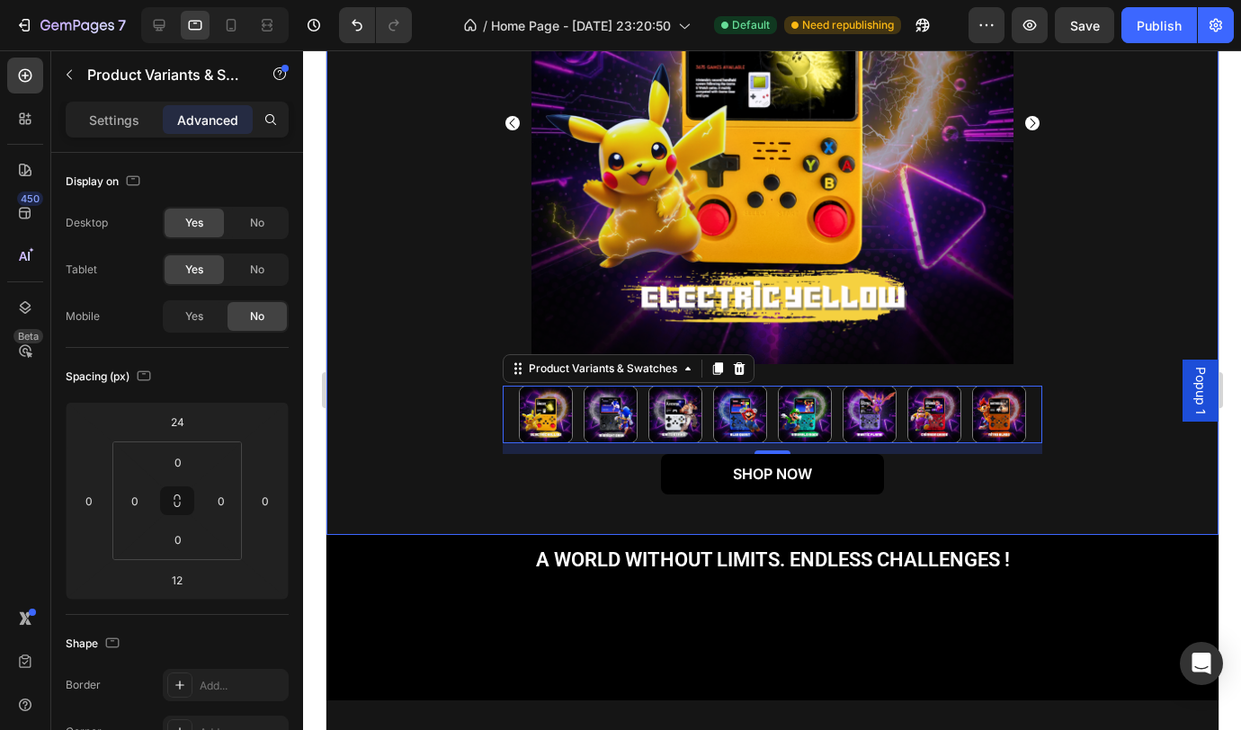
click at [404, 453] on div "Product Images Electric Yellow Electric Yellow Midnight Dash (Black) Midnight D…" at bounding box center [771, 192] width 865 height 620
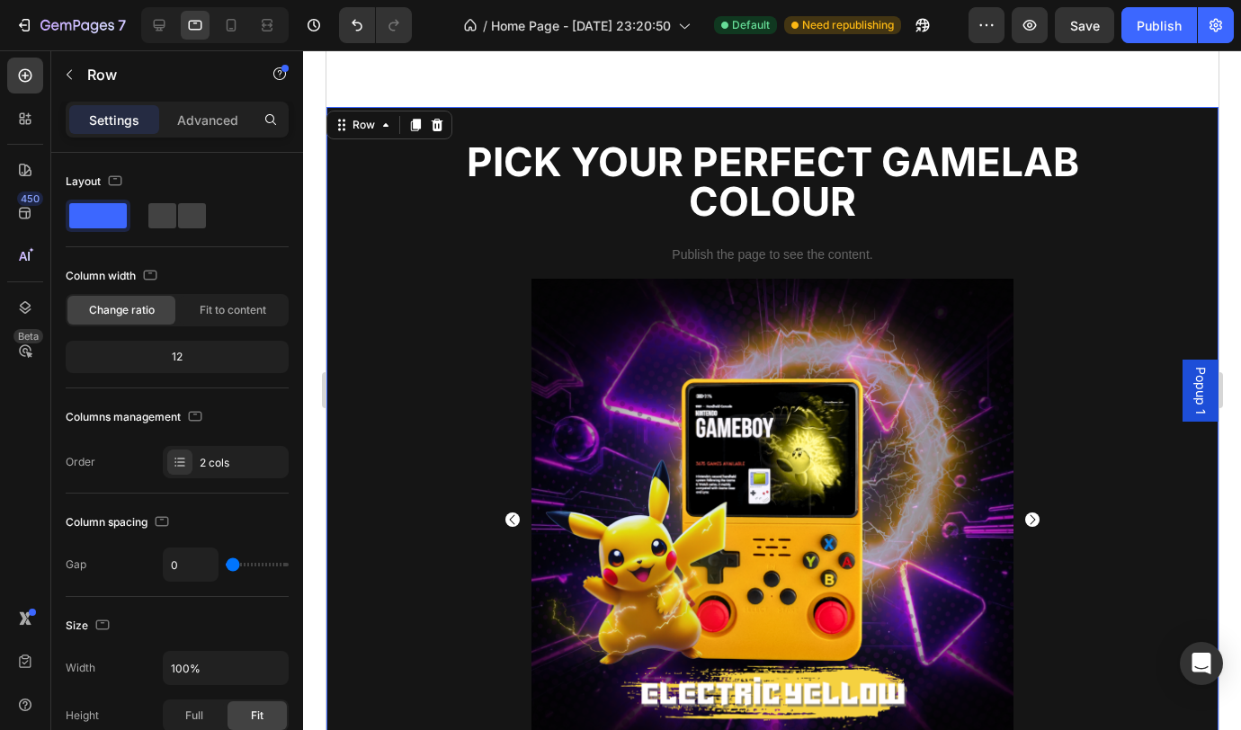
scroll to position [377, 0]
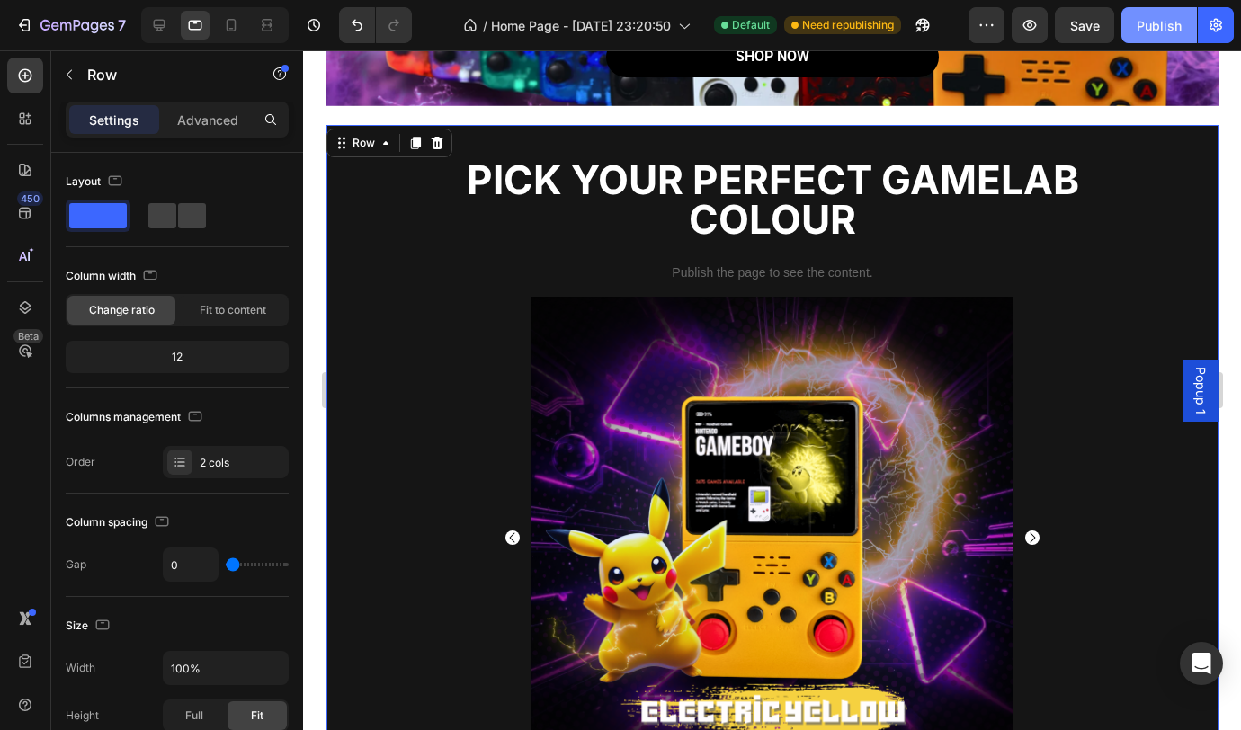
click at [1161, 20] on div "Publish" at bounding box center [1159, 25] width 45 height 19
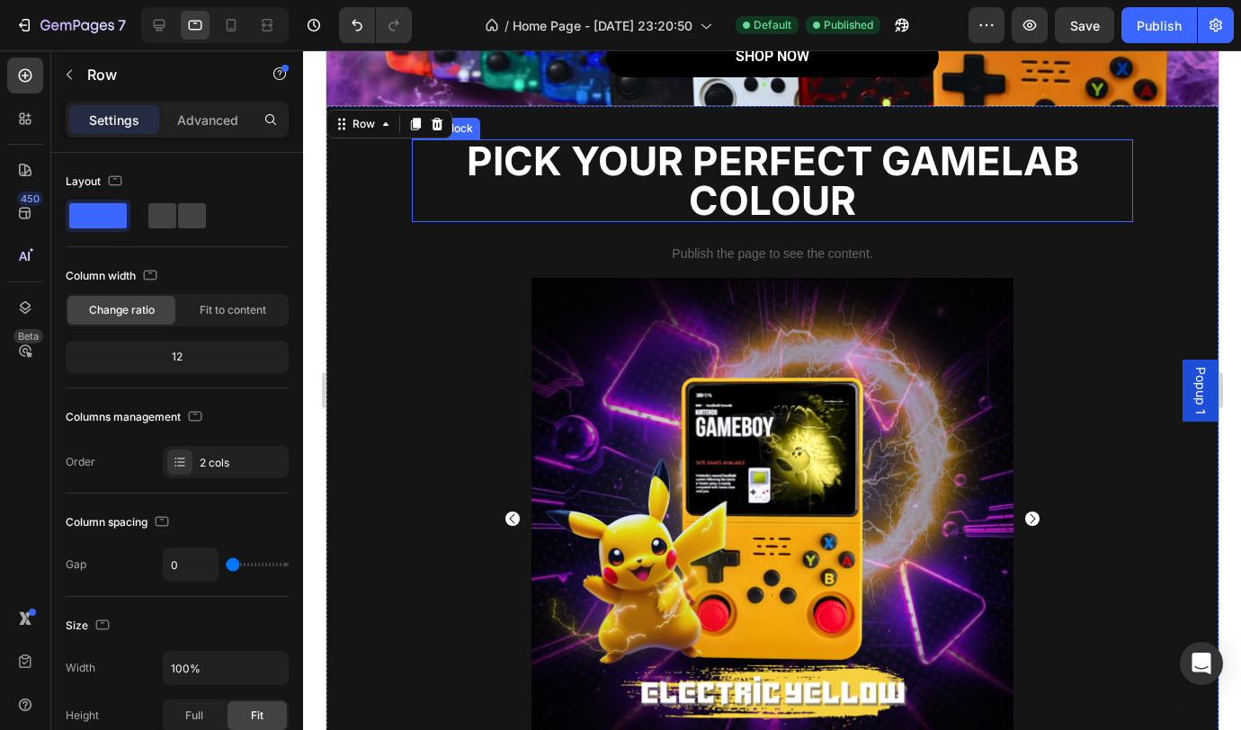
click at [761, 193] on p "PICK YOUR PERFECT GAMELAB COLOUR" at bounding box center [772, 180] width 718 height 79
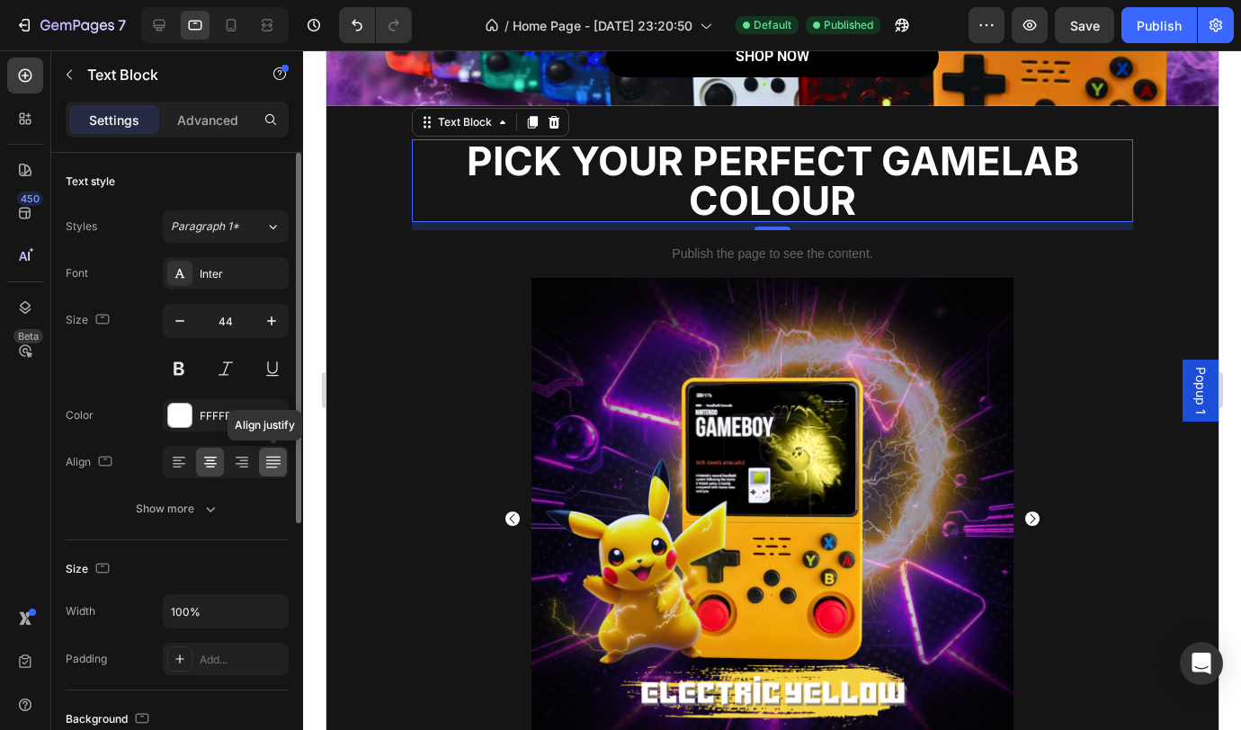
click at [271, 467] on icon at bounding box center [271, 467] width 12 height 1
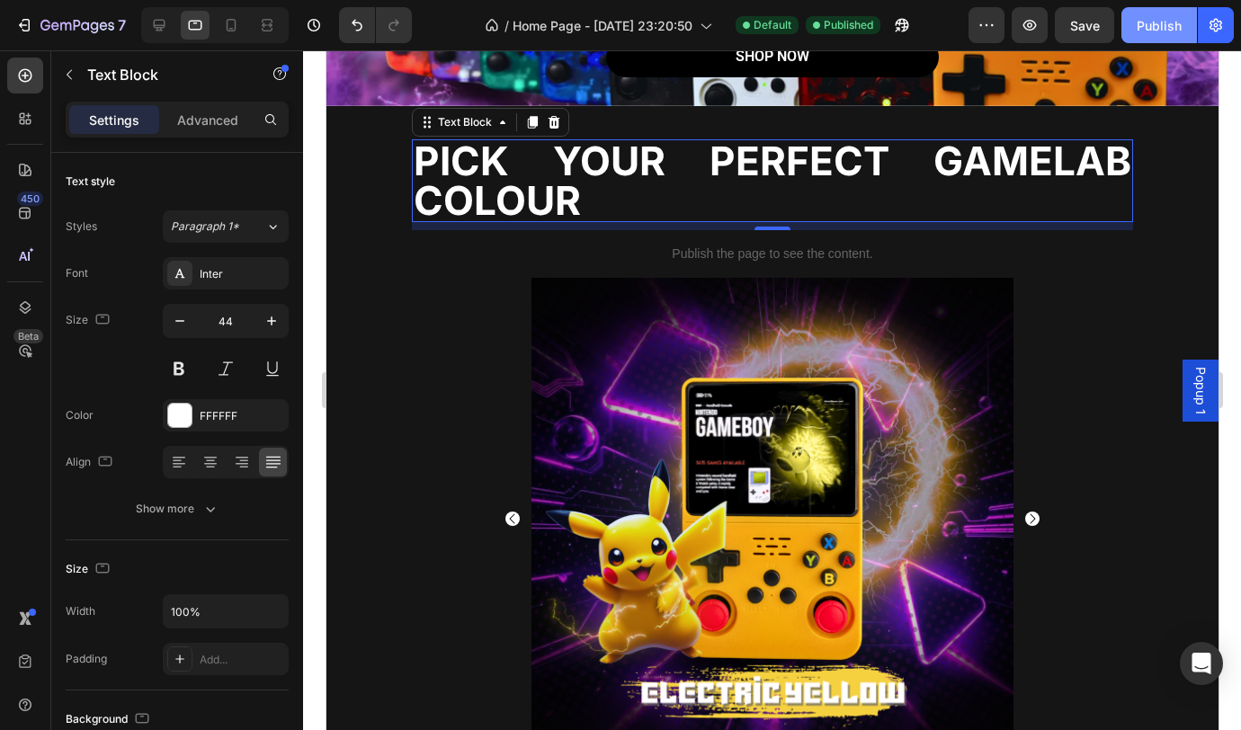
click at [1166, 33] on div "Publish" at bounding box center [1159, 25] width 45 height 19
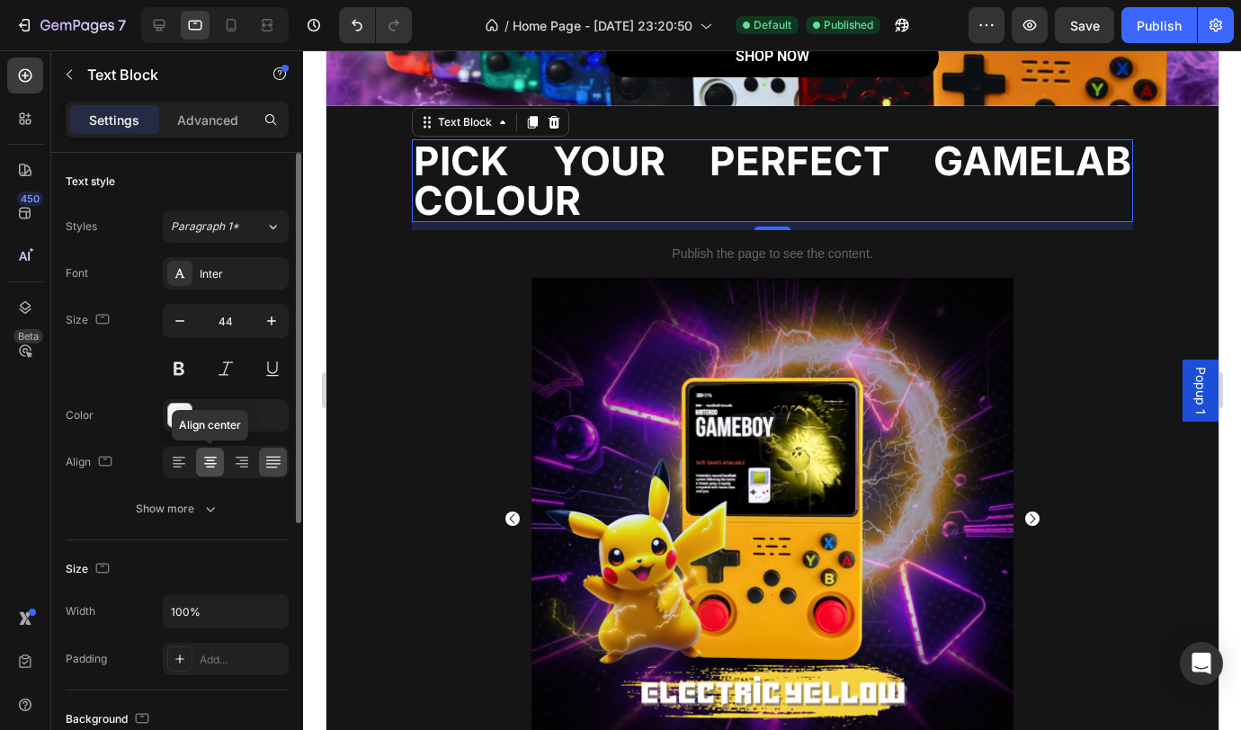
click at [206, 465] on icon at bounding box center [210, 462] width 18 height 18
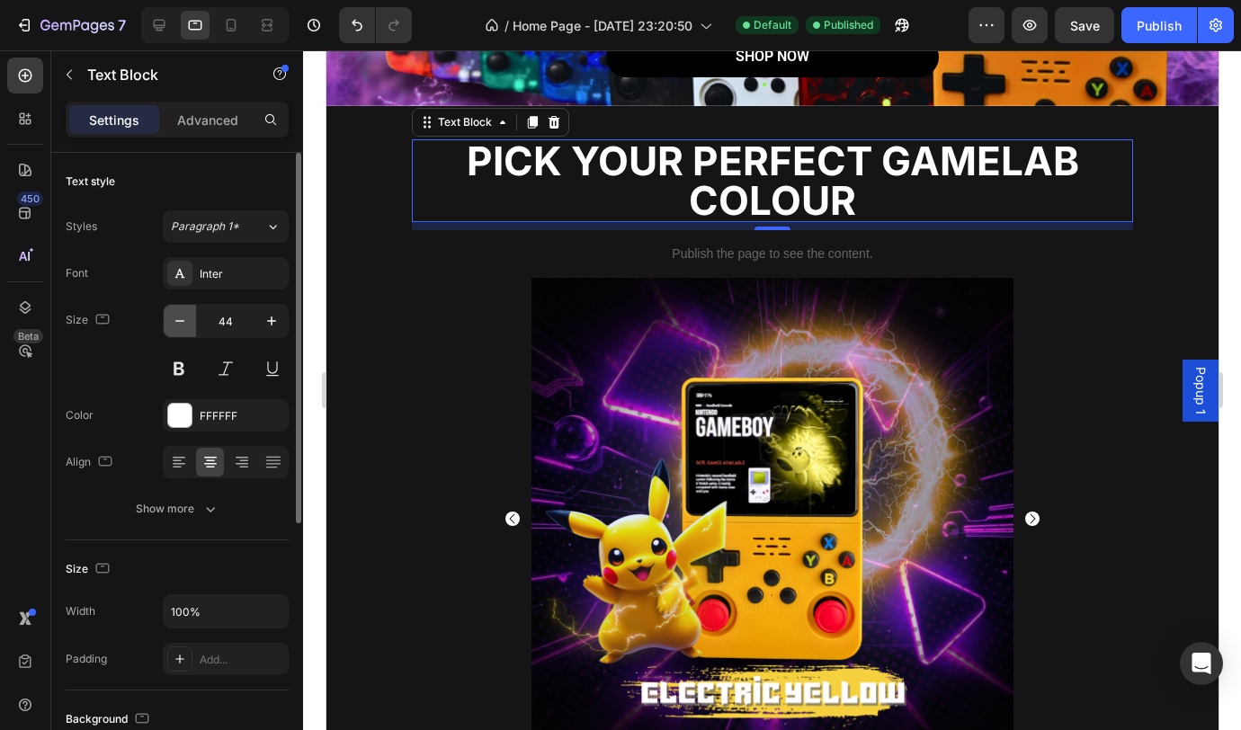
click at [177, 324] on icon "button" at bounding box center [180, 321] width 18 height 18
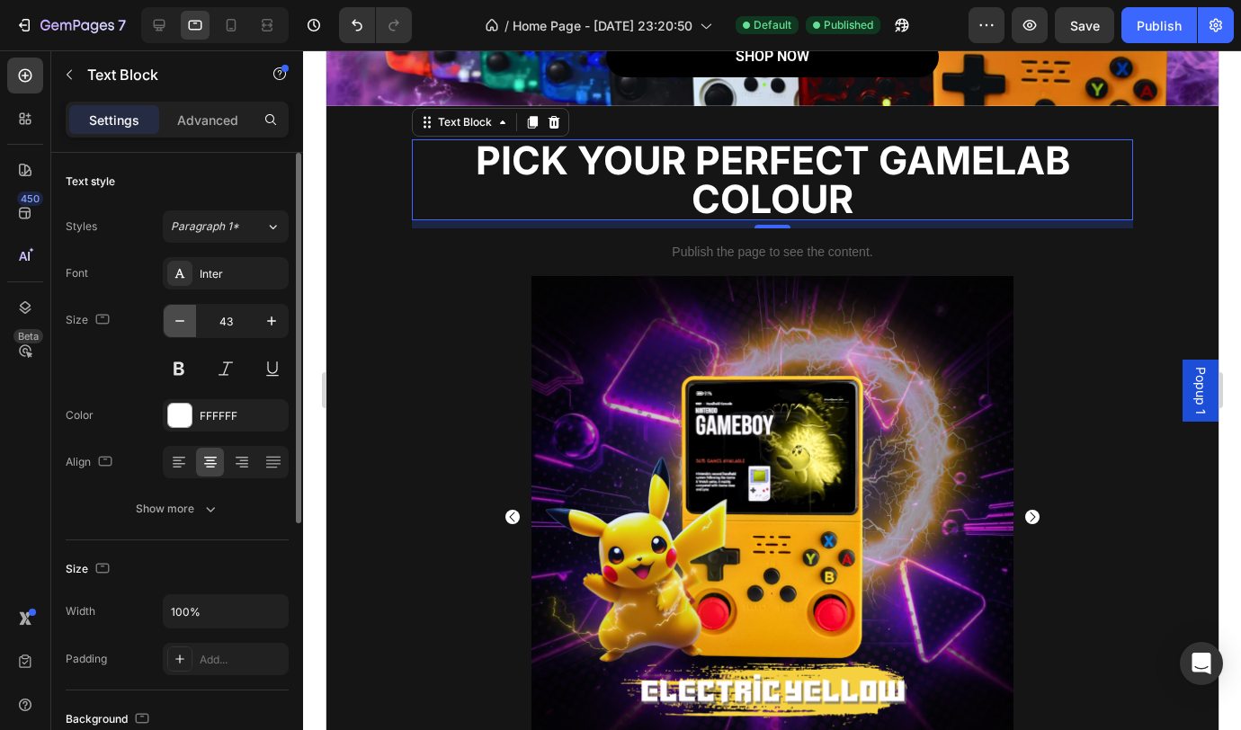
click at [181, 322] on icon "button" at bounding box center [180, 321] width 18 height 18
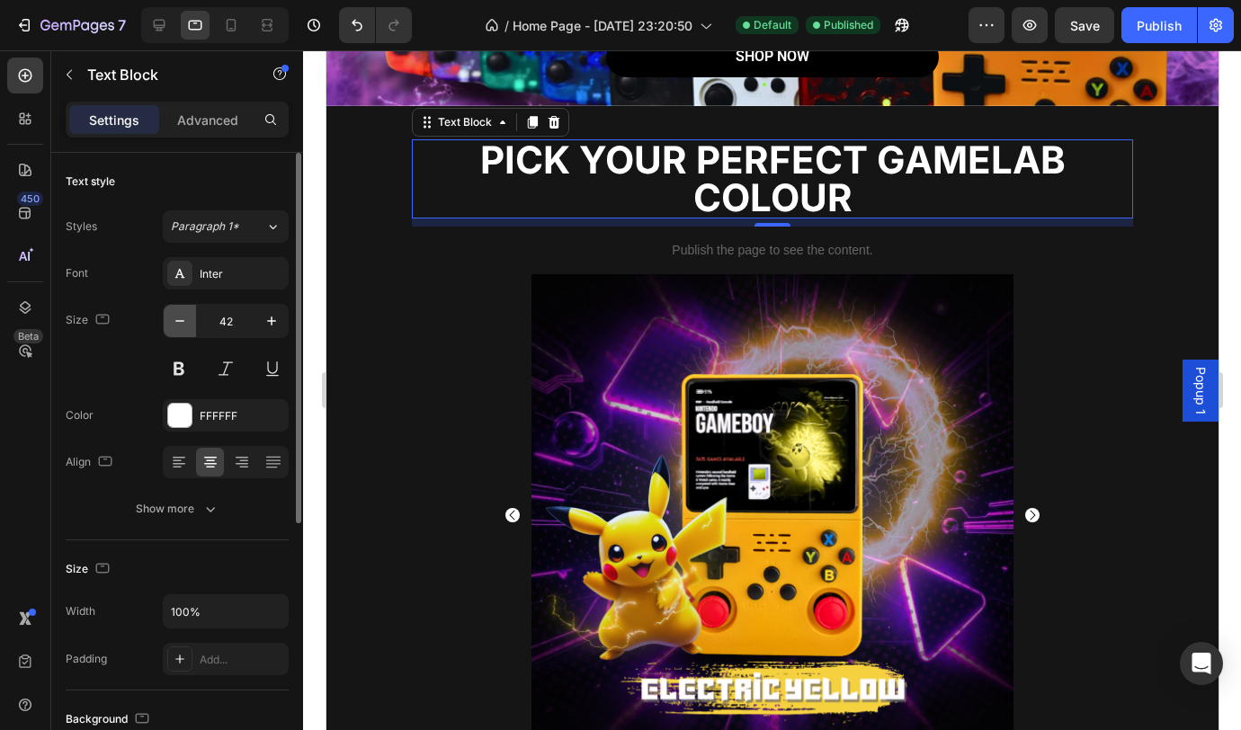
click at [183, 321] on icon "button" at bounding box center [180, 321] width 18 height 18
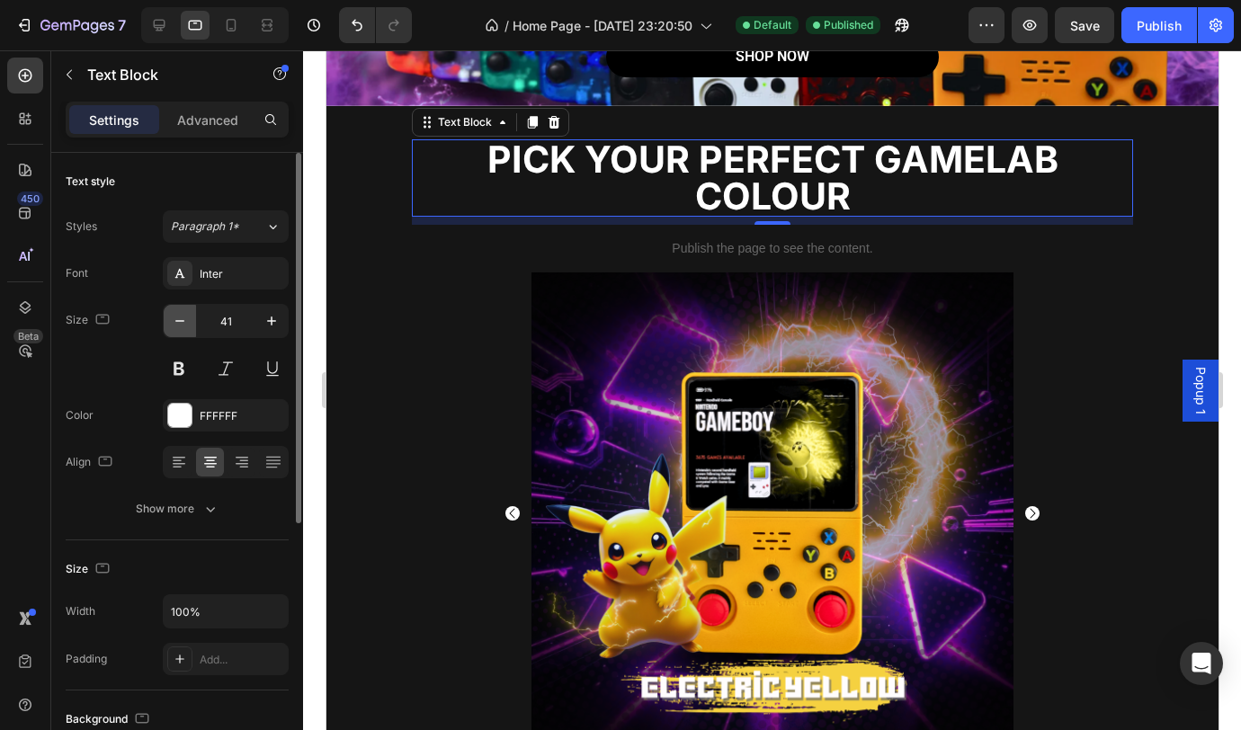
click at [183, 321] on icon "button" at bounding box center [179, 321] width 9 height 2
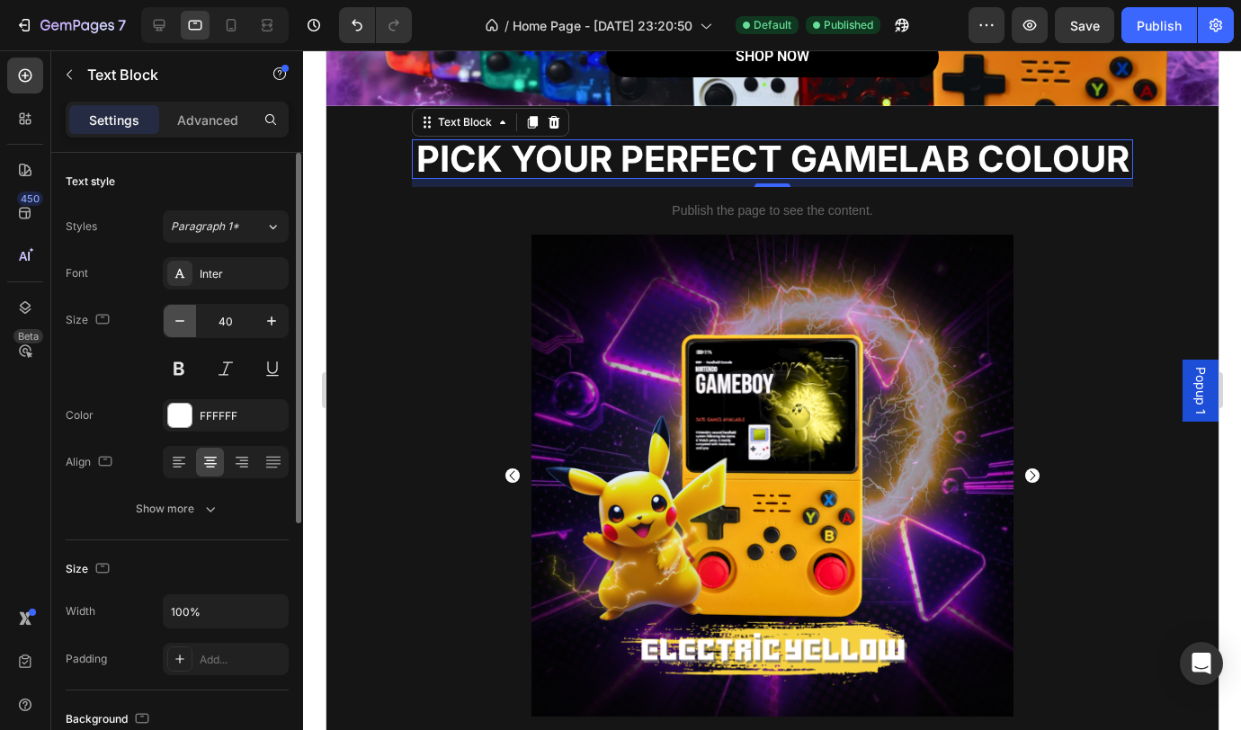
click at [184, 320] on icon "button" at bounding box center [180, 321] width 18 height 18
type input "39"
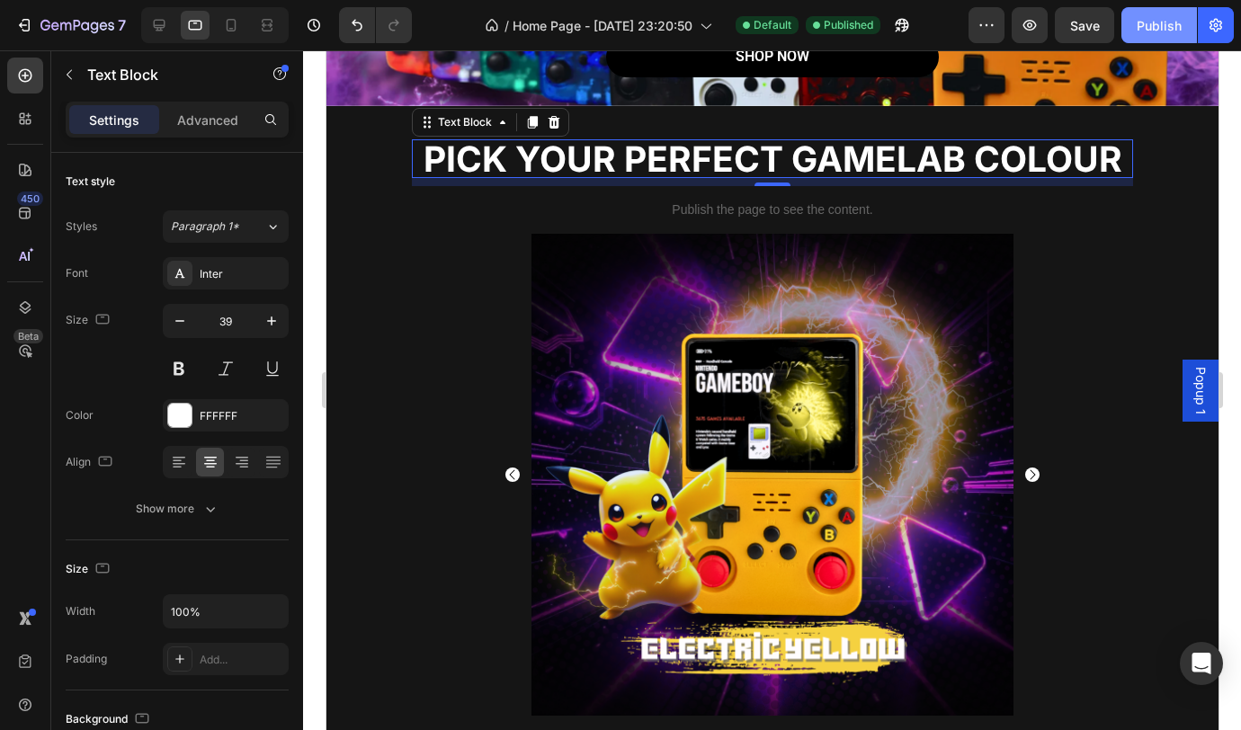
click at [1177, 16] on div "Publish" at bounding box center [1159, 25] width 45 height 19
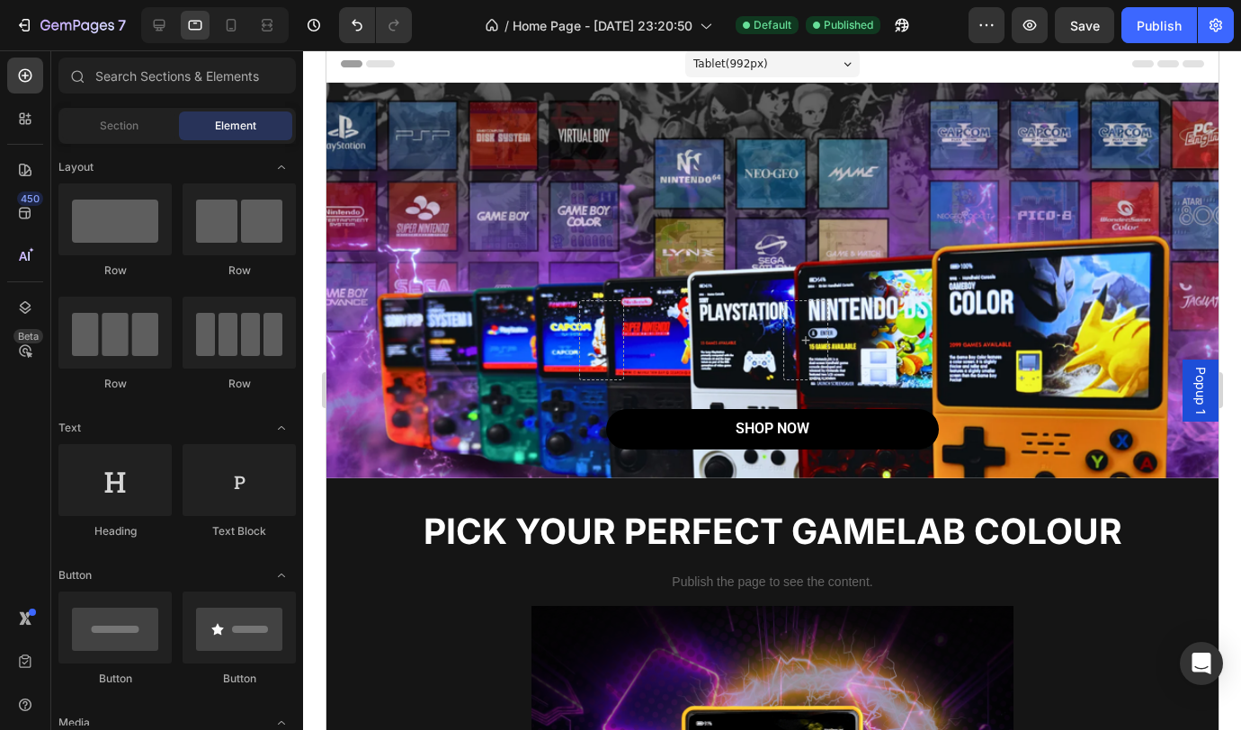
scroll to position [0, 0]
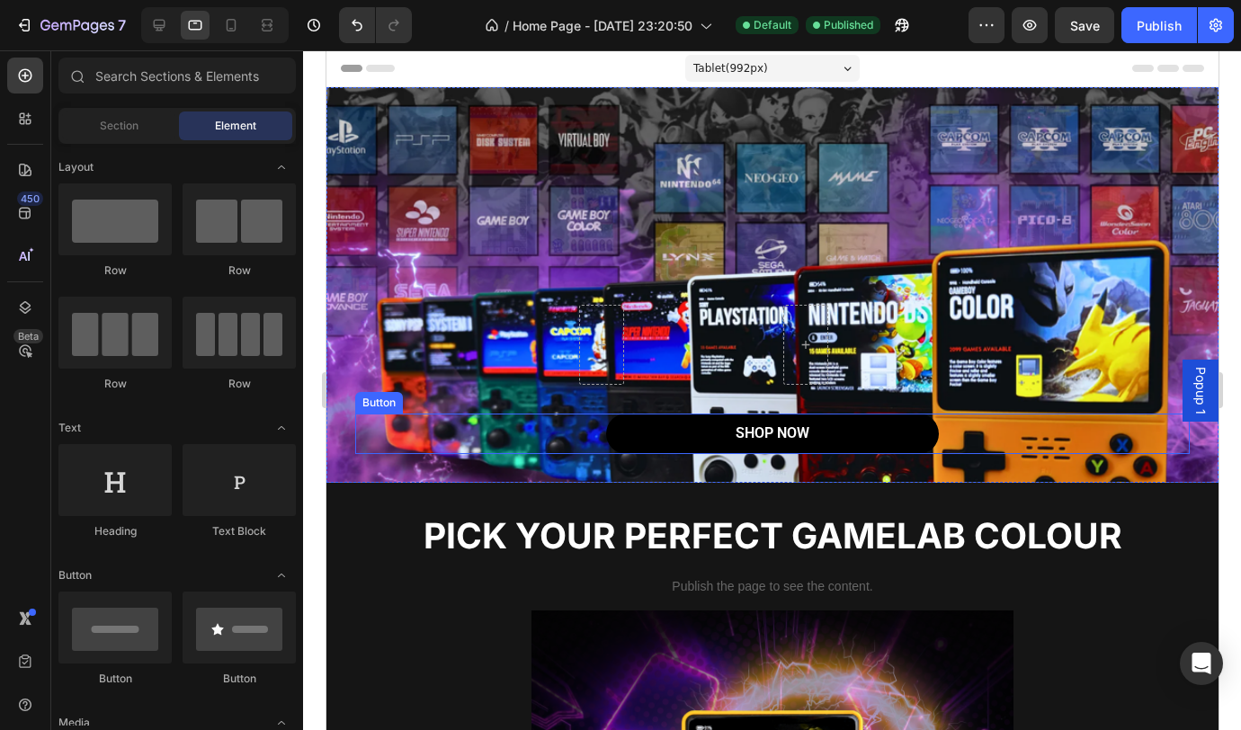
click at [970, 433] on div "SHOP NOW Button" at bounding box center [771, 434] width 835 height 40
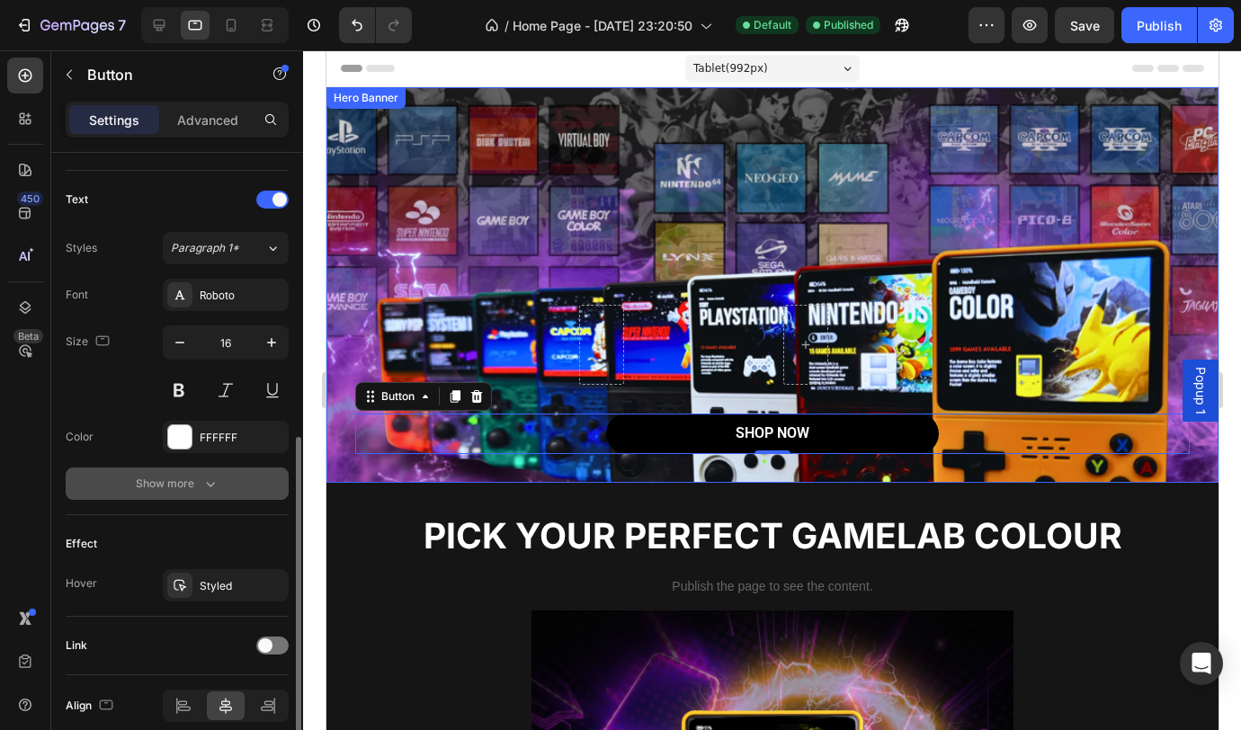
scroll to position [661, 0]
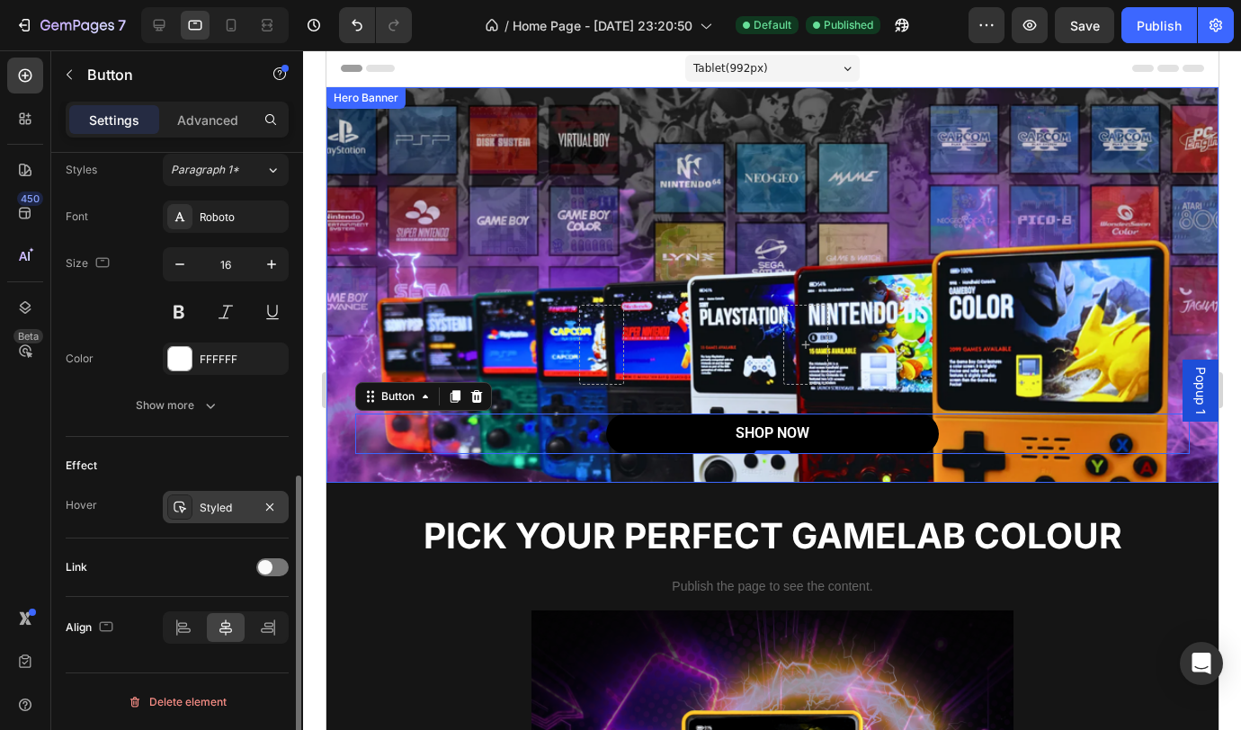
click at [271, 519] on div "Styled" at bounding box center [226, 507] width 126 height 32
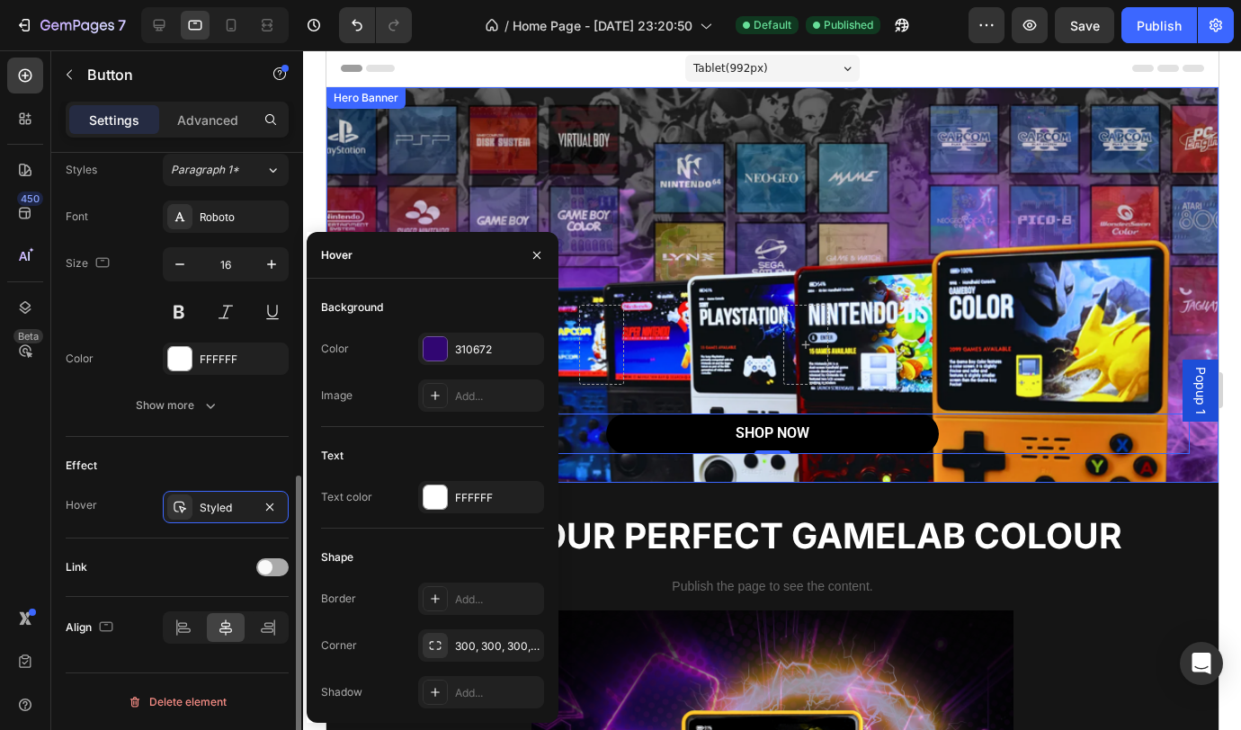
click at [272, 566] on div at bounding box center [272, 567] width 32 height 18
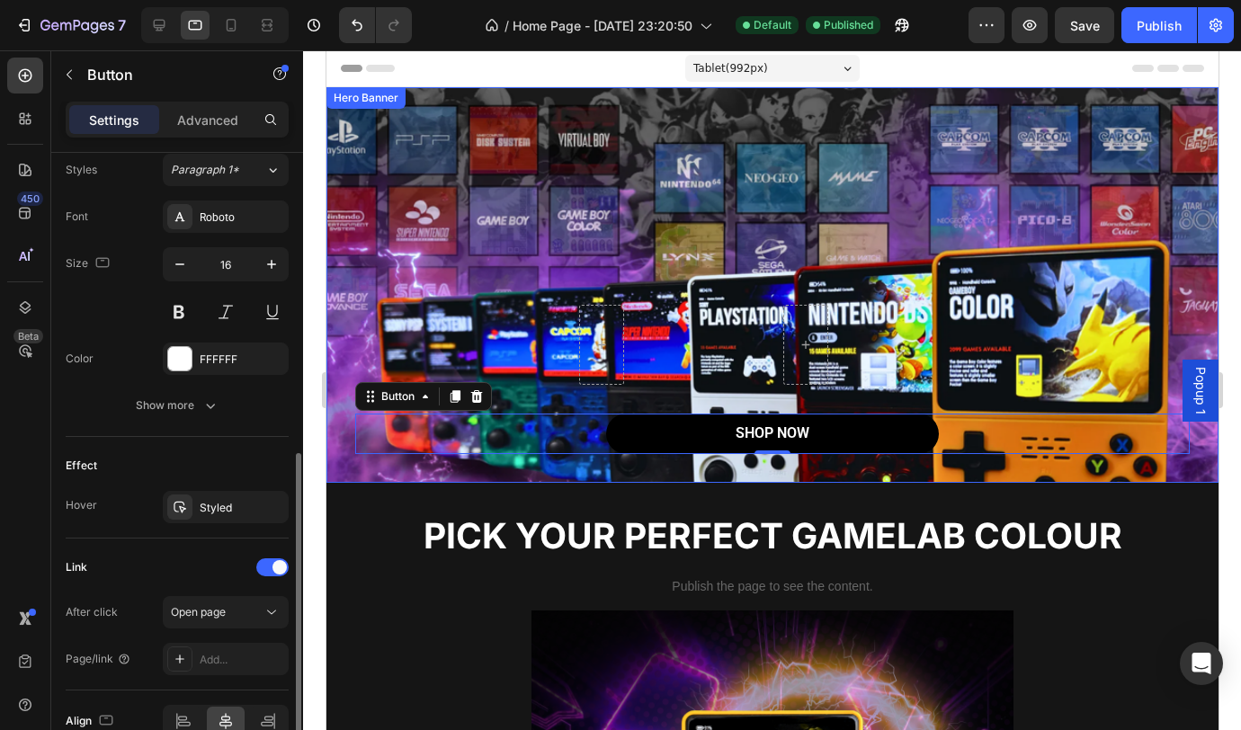
scroll to position [691, 0]
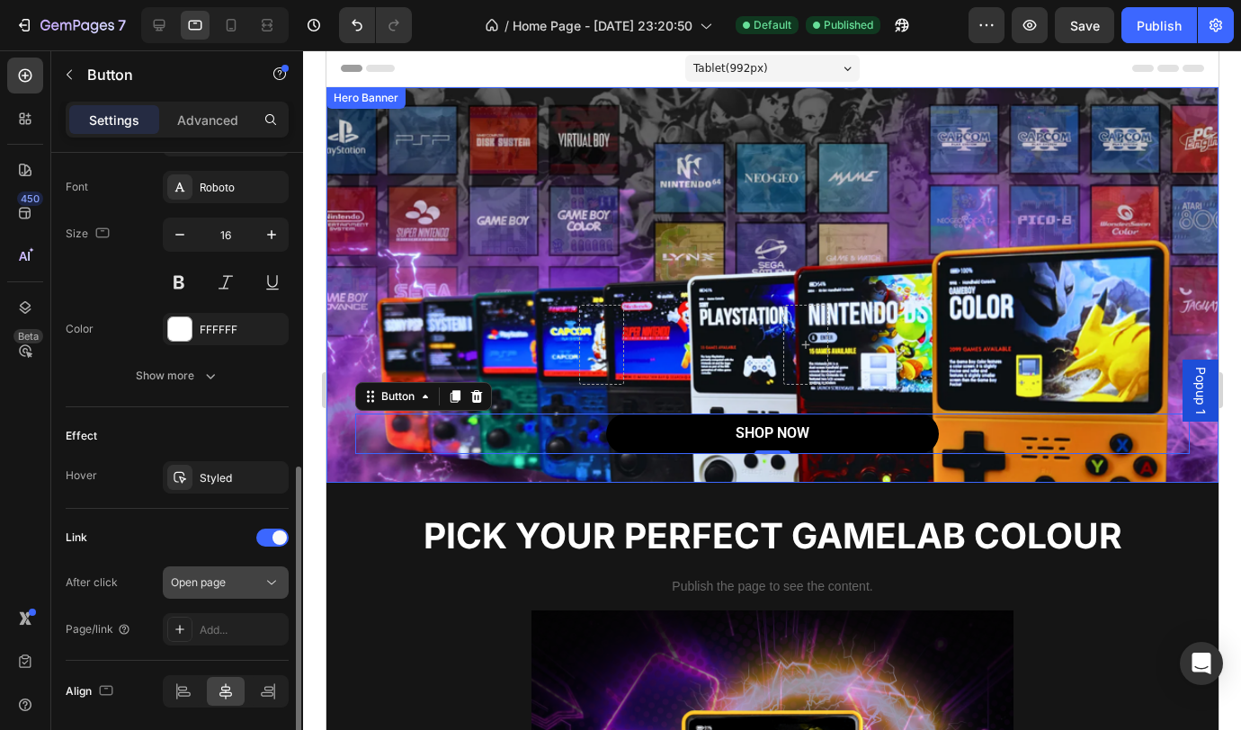
click at [239, 585] on div "Open page" at bounding box center [217, 583] width 92 height 16
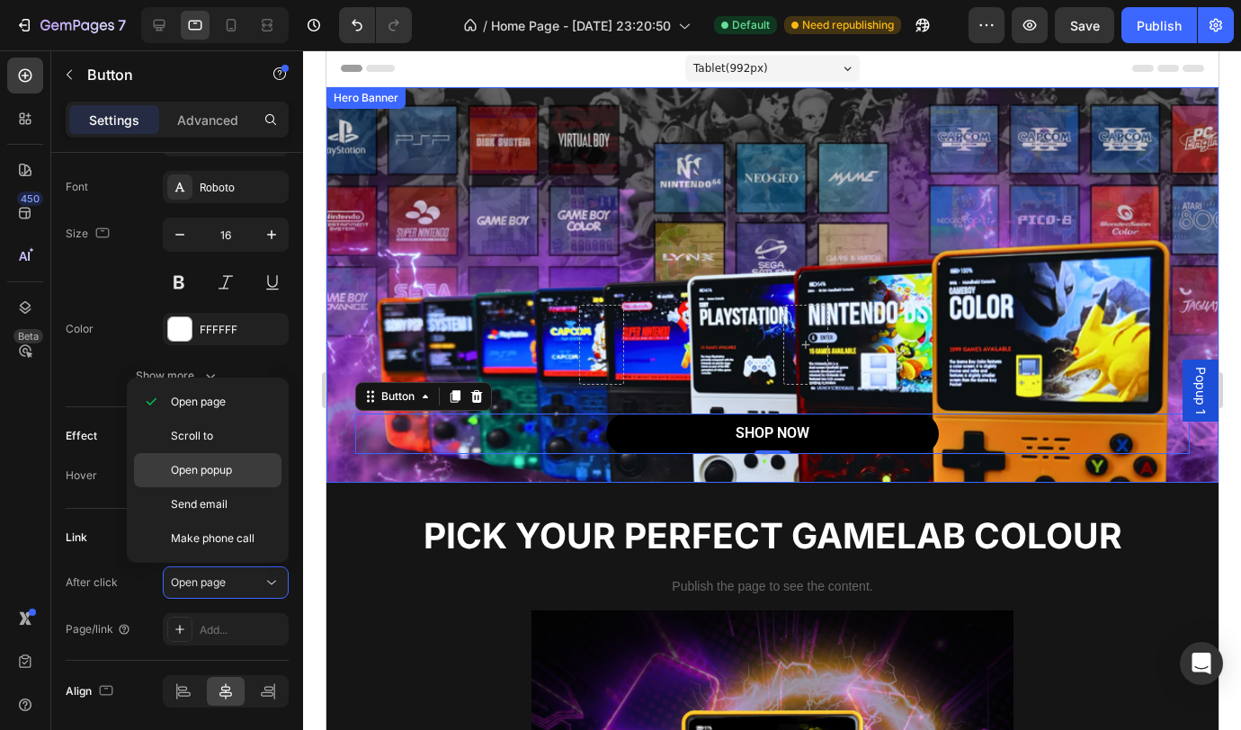
click at [227, 474] on span "Open popup" at bounding box center [201, 470] width 61 height 16
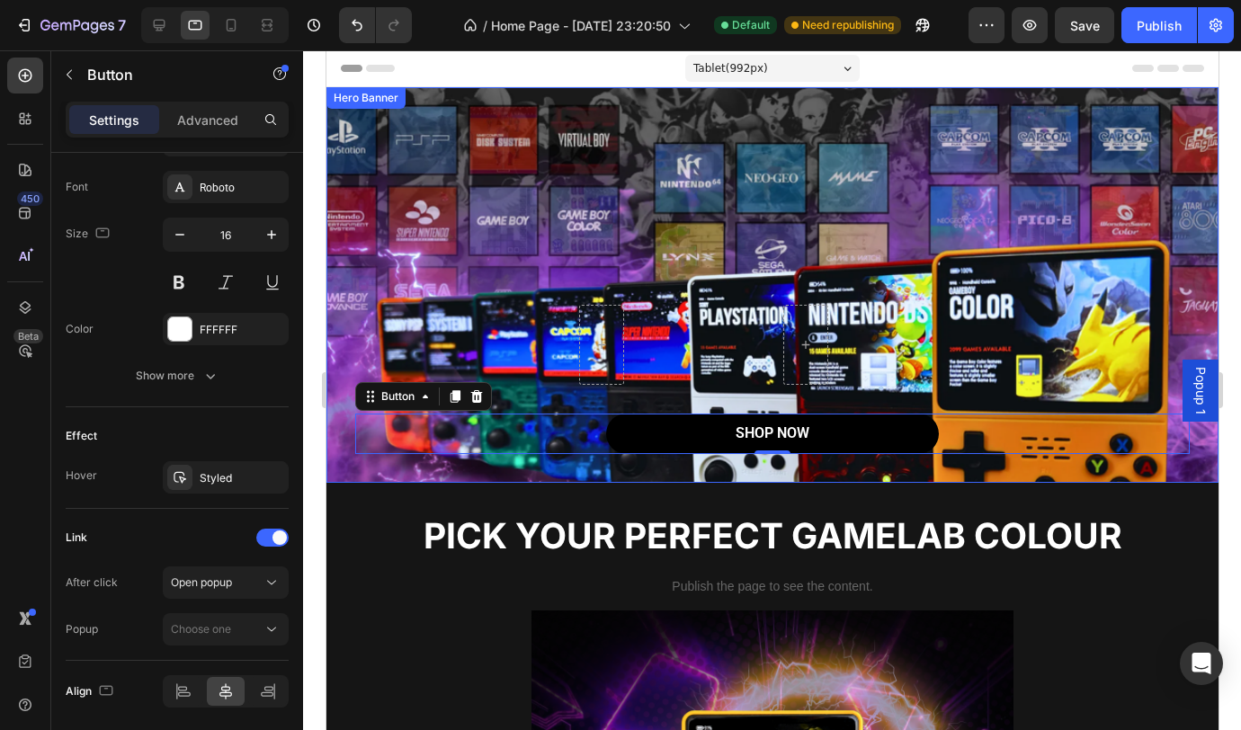
click at [227, 474] on div "Styled" at bounding box center [242, 478] width 85 height 16
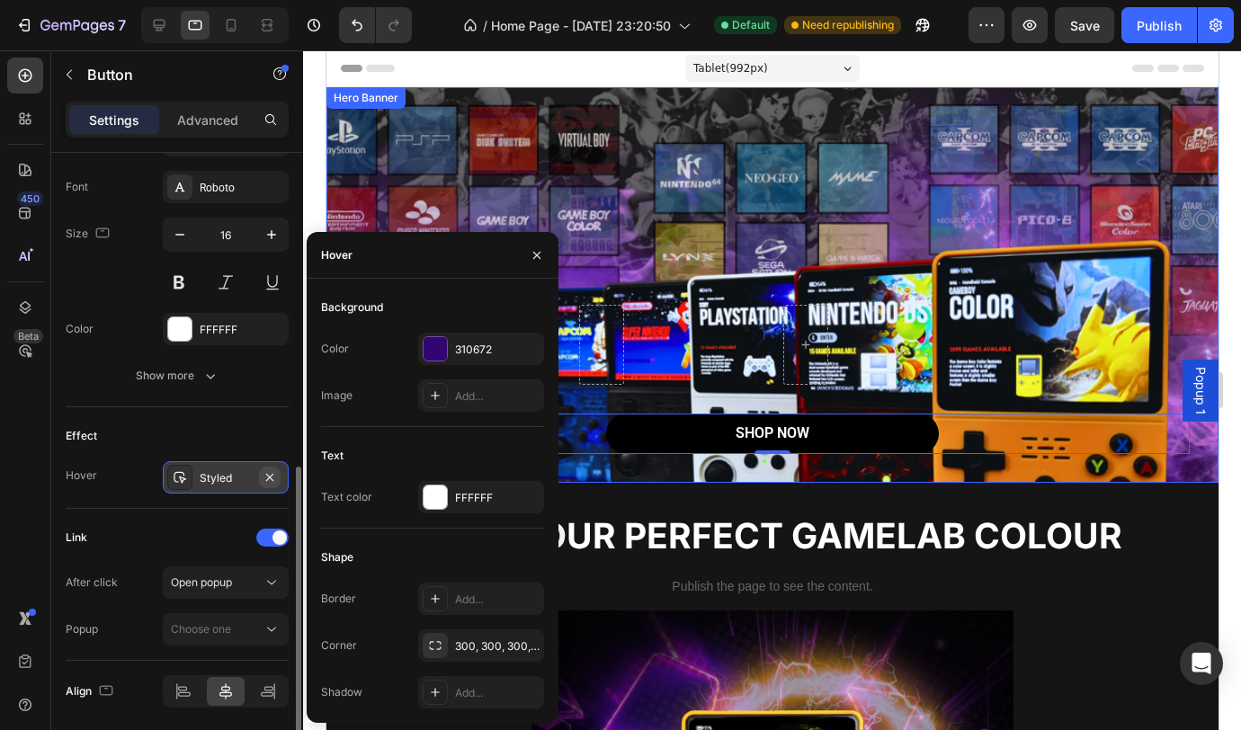
click at [259, 477] on button "button" at bounding box center [270, 478] width 22 height 22
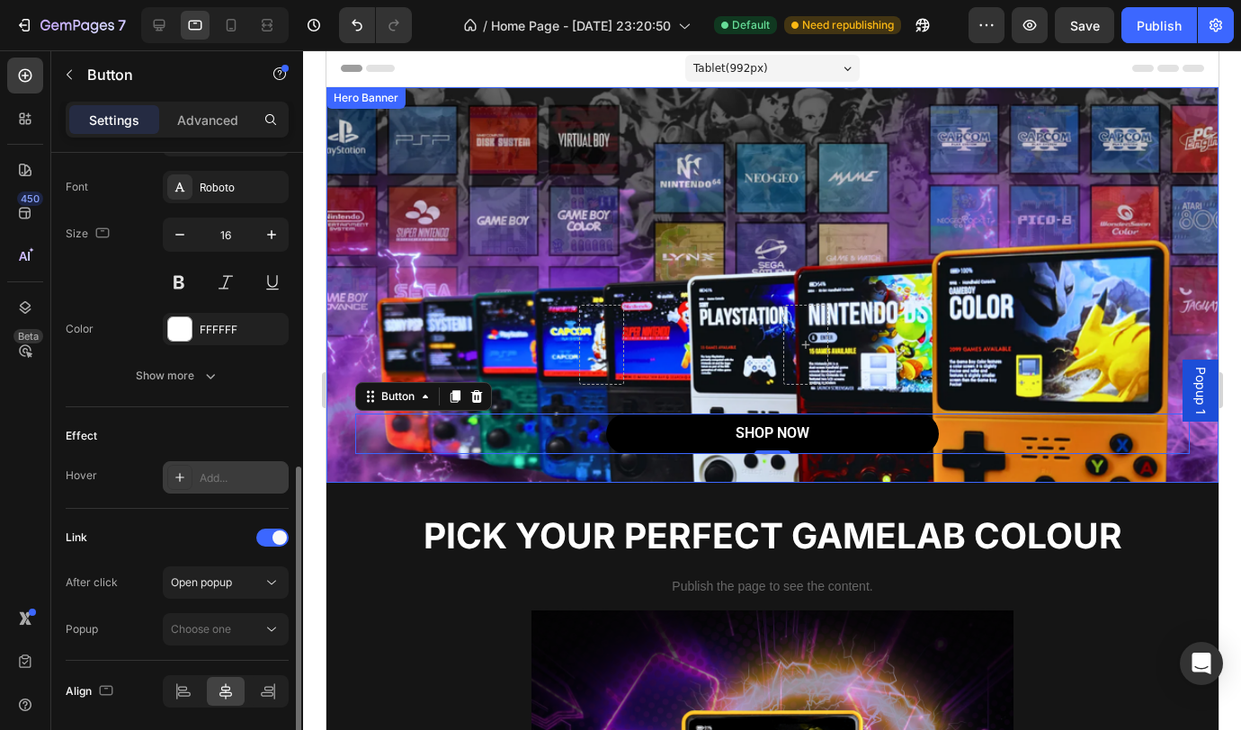
click at [234, 478] on div "Add..." at bounding box center [242, 478] width 85 height 16
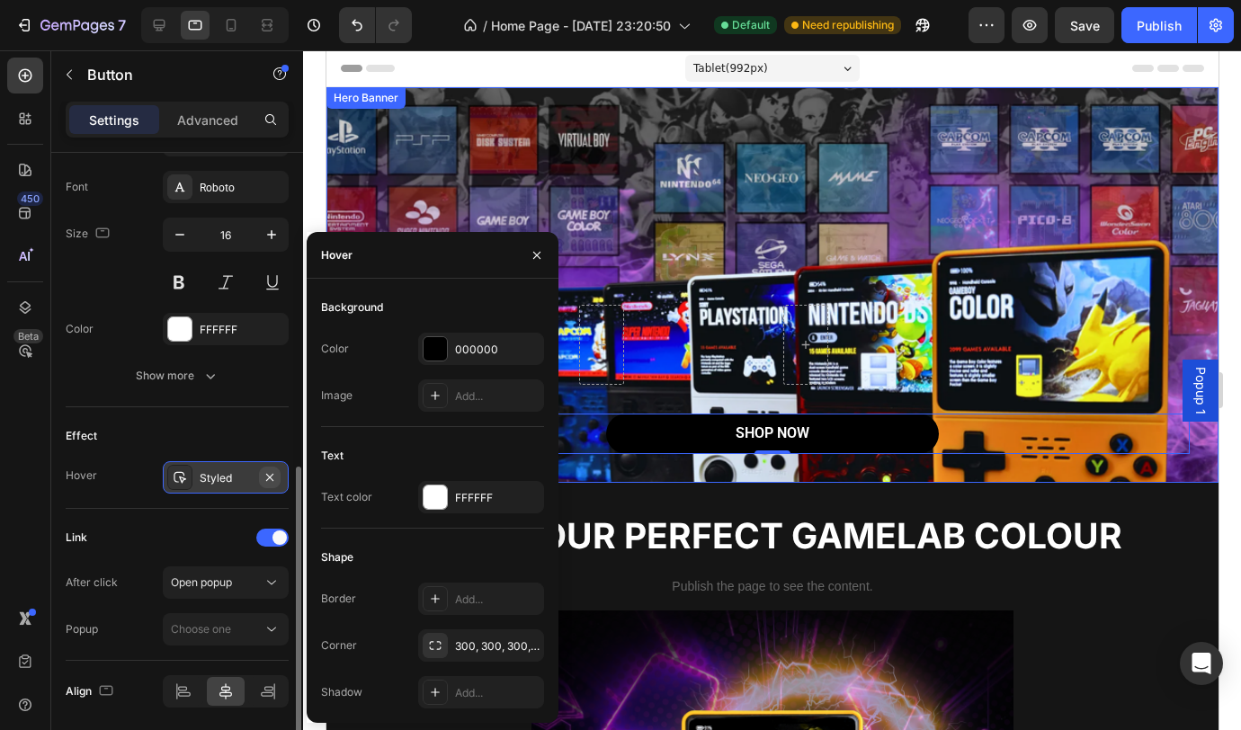
click at [263, 478] on icon "button" at bounding box center [270, 477] width 14 height 14
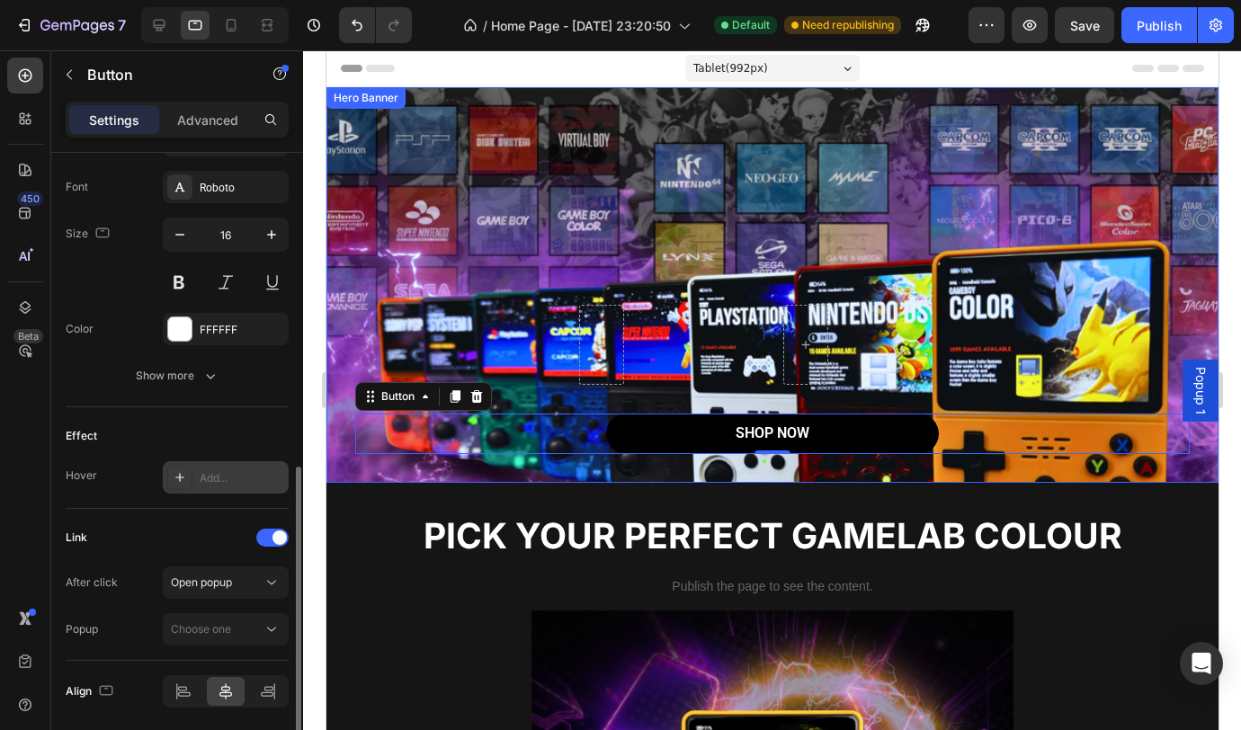
click at [173, 477] on icon at bounding box center [180, 477] width 14 height 14
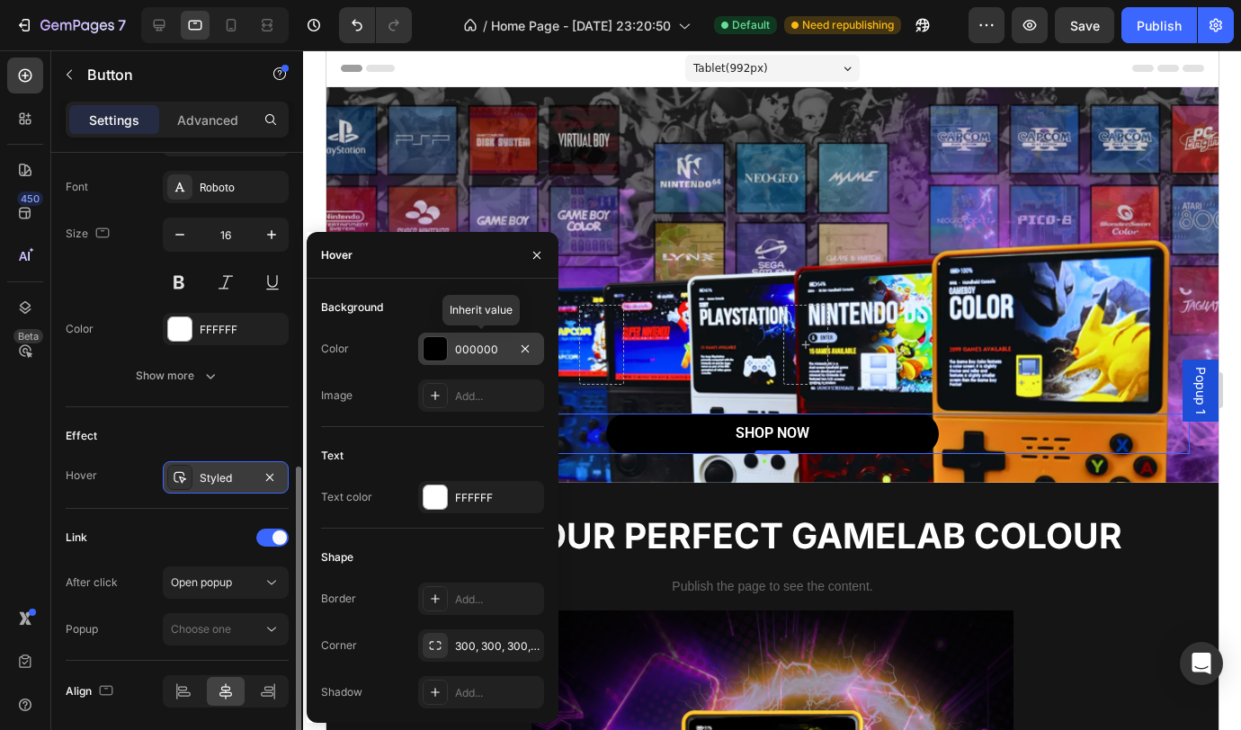
click at [464, 353] on div "000000" at bounding box center [481, 350] width 52 height 16
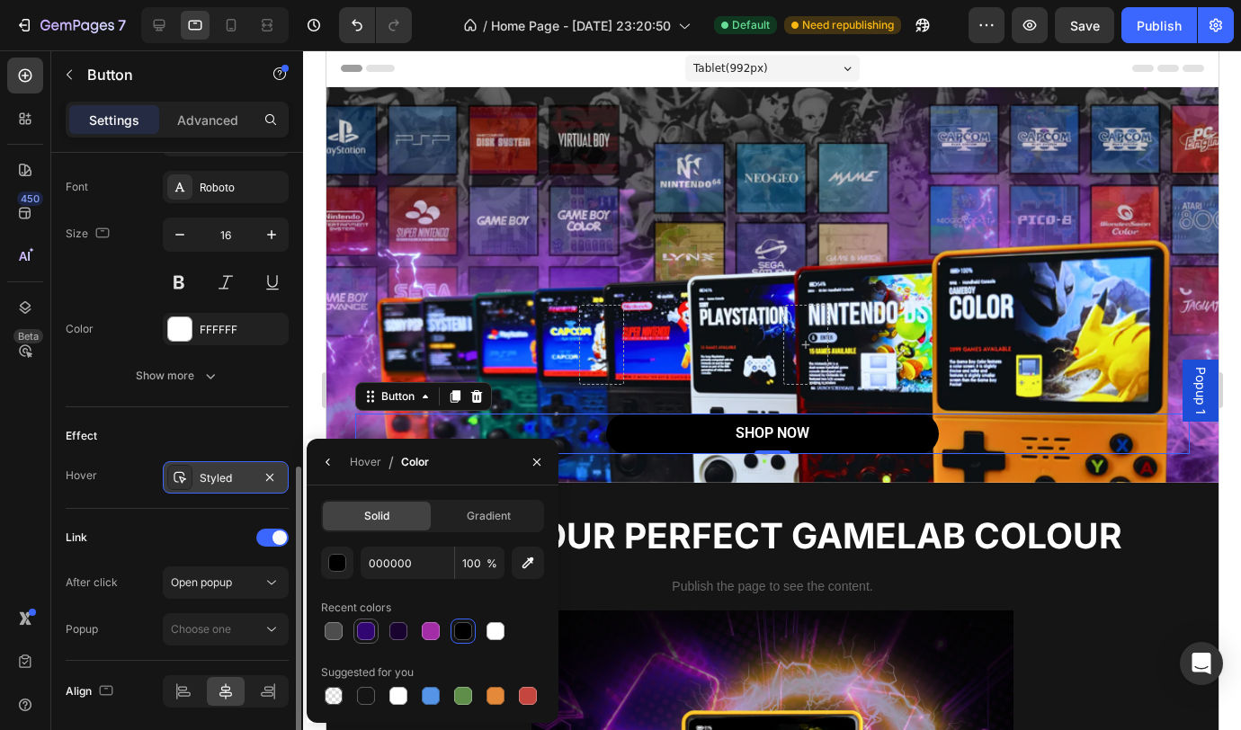
click at [370, 638] on div at bounding box center [366, 631] width 18 height 18
type input "310672"
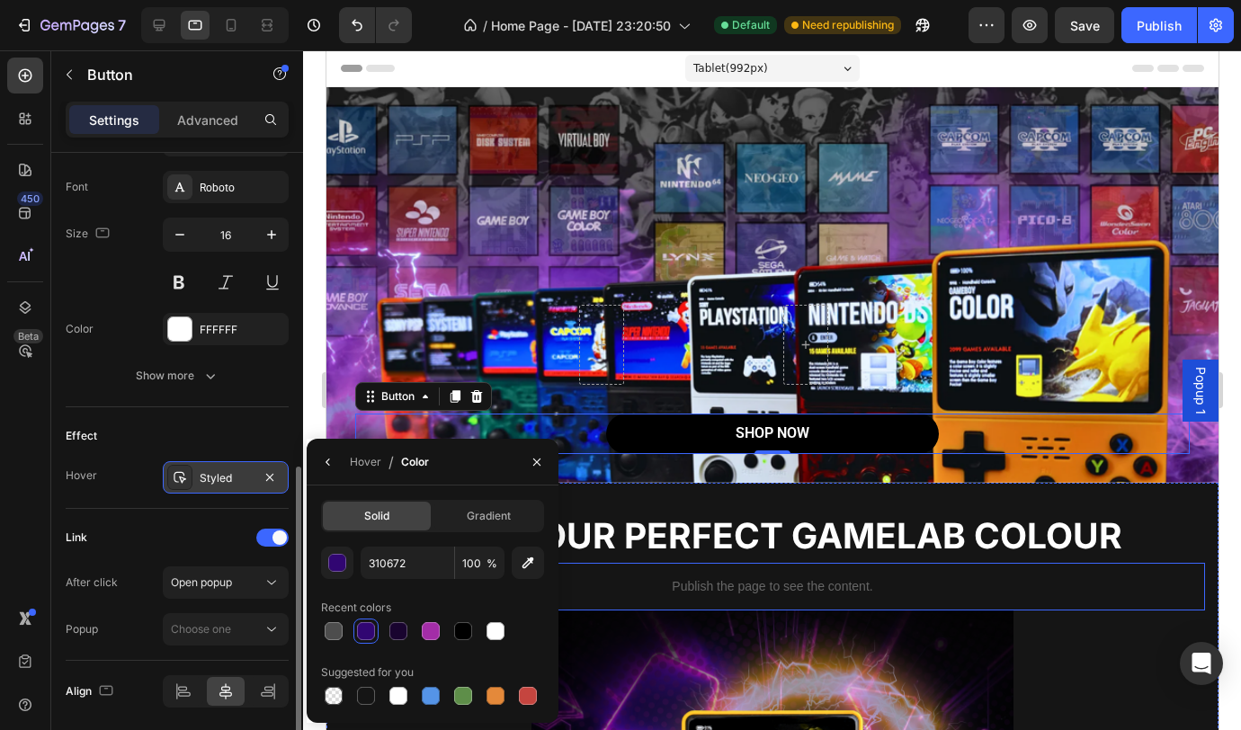
click at [1085, 598] on div "Publish the page to see the content." at bounding box center [771, 587] width 865 height 48
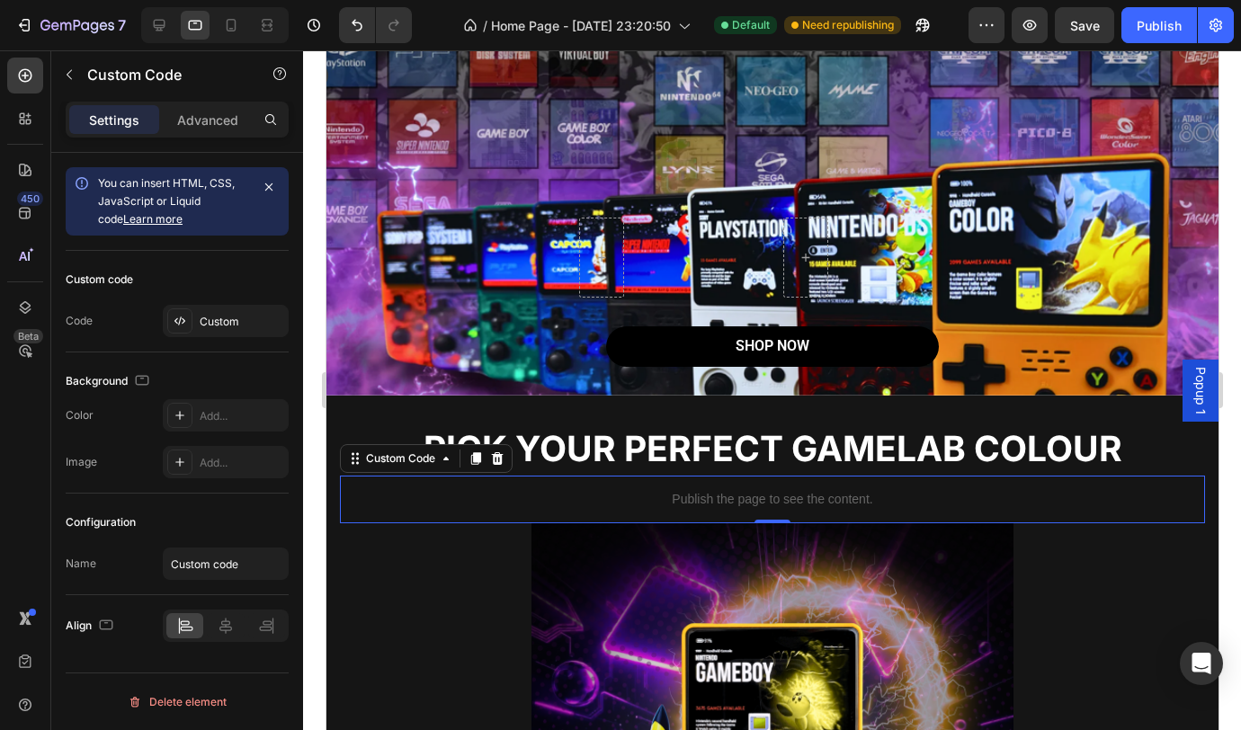
scroll to position [69, 0]
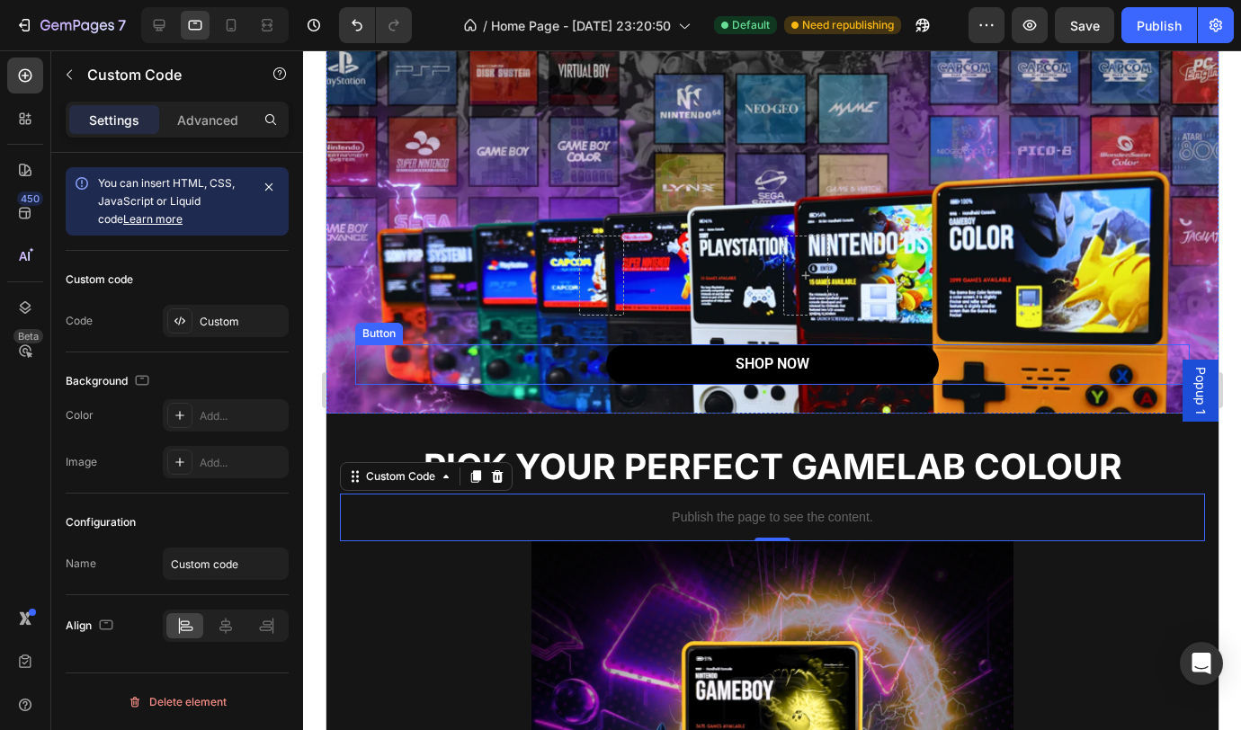
click at [953, 372] on div "SHOP NOW Button" at bounding box center [771, 364] width 835 height 40
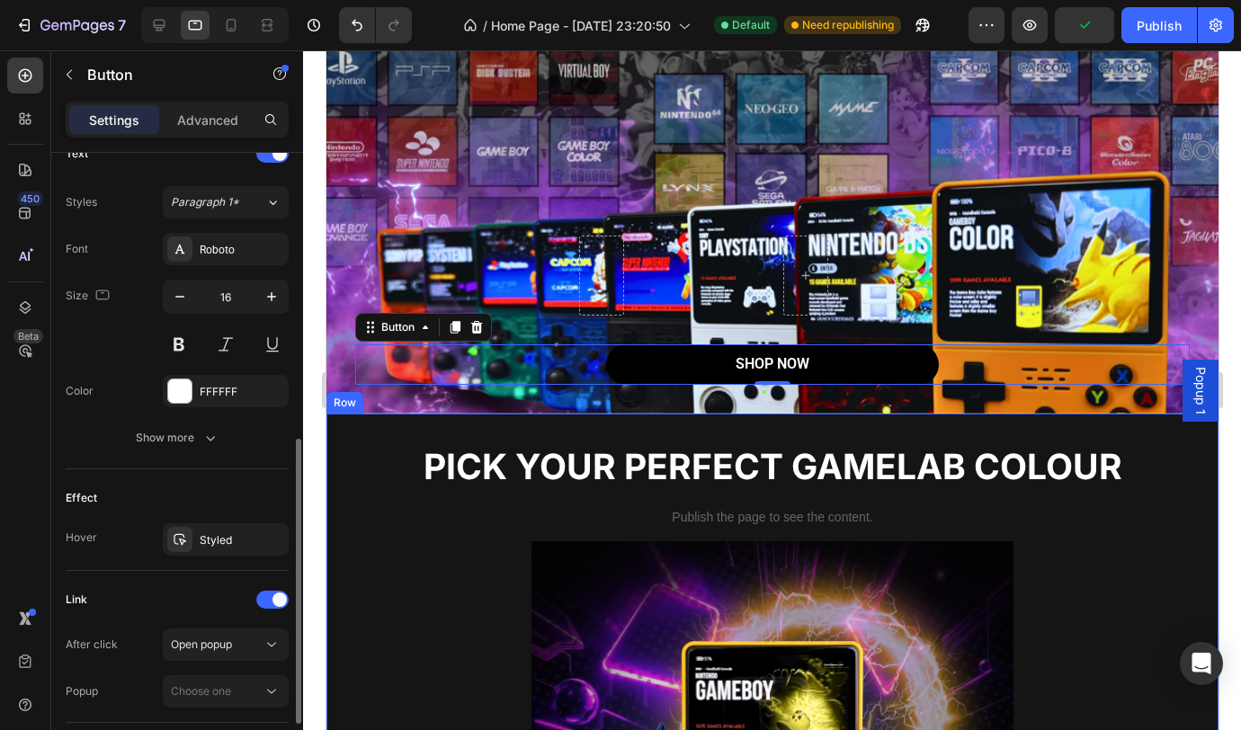
scroll to position [755, 0]
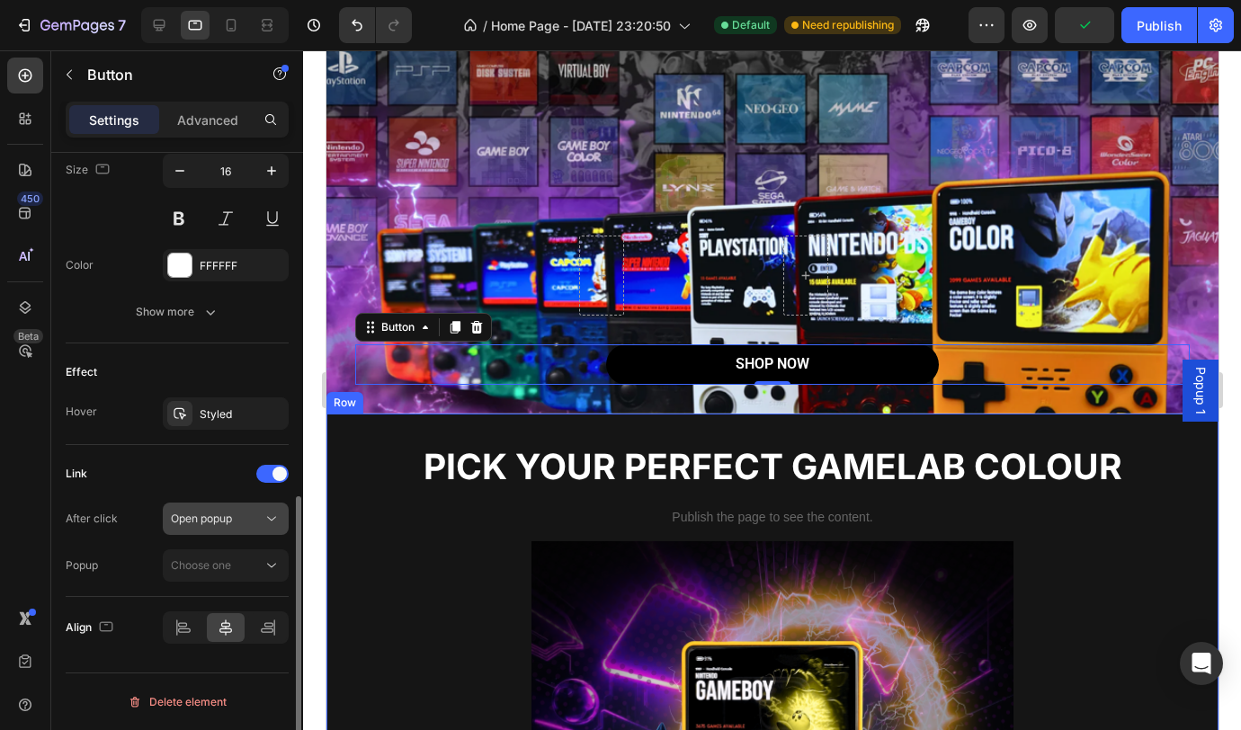
click at [228, 521] on span "Open popup" at bounding box center [201, 518] width 61 height 13
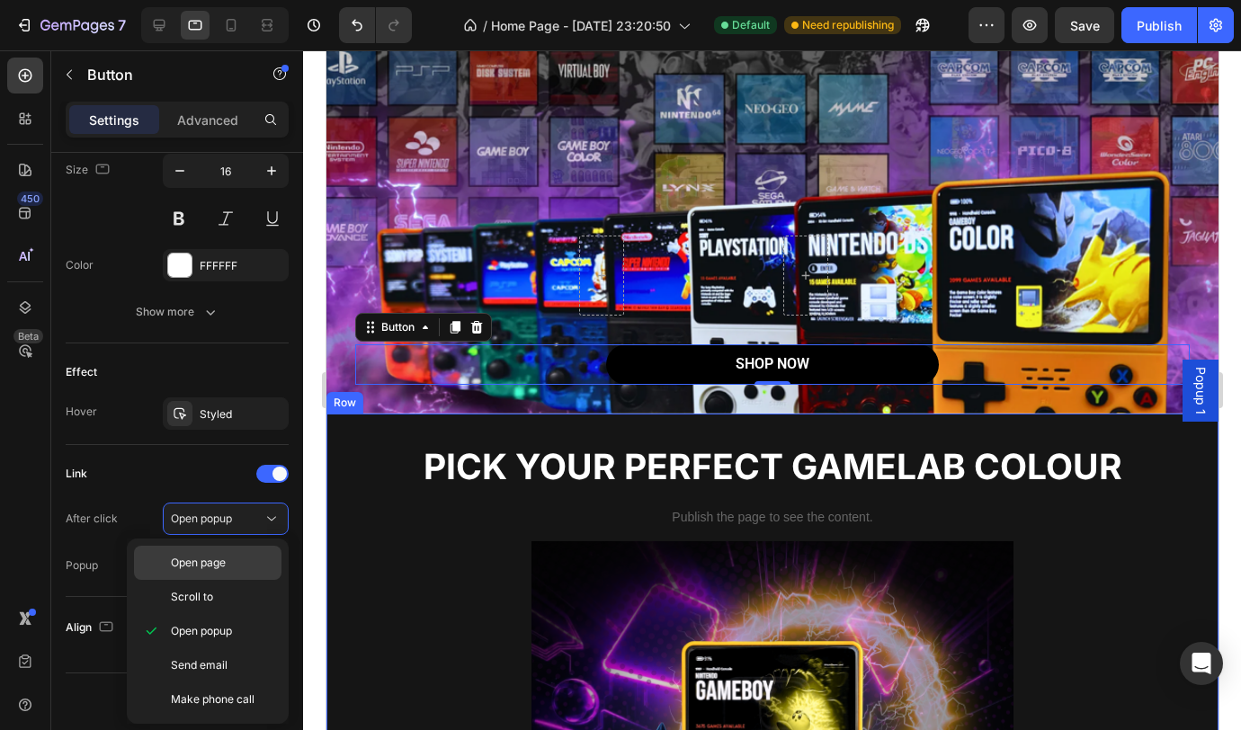
click at [219, 566] on span "Open page" at bounding box center [198, 563] width 55 height 16
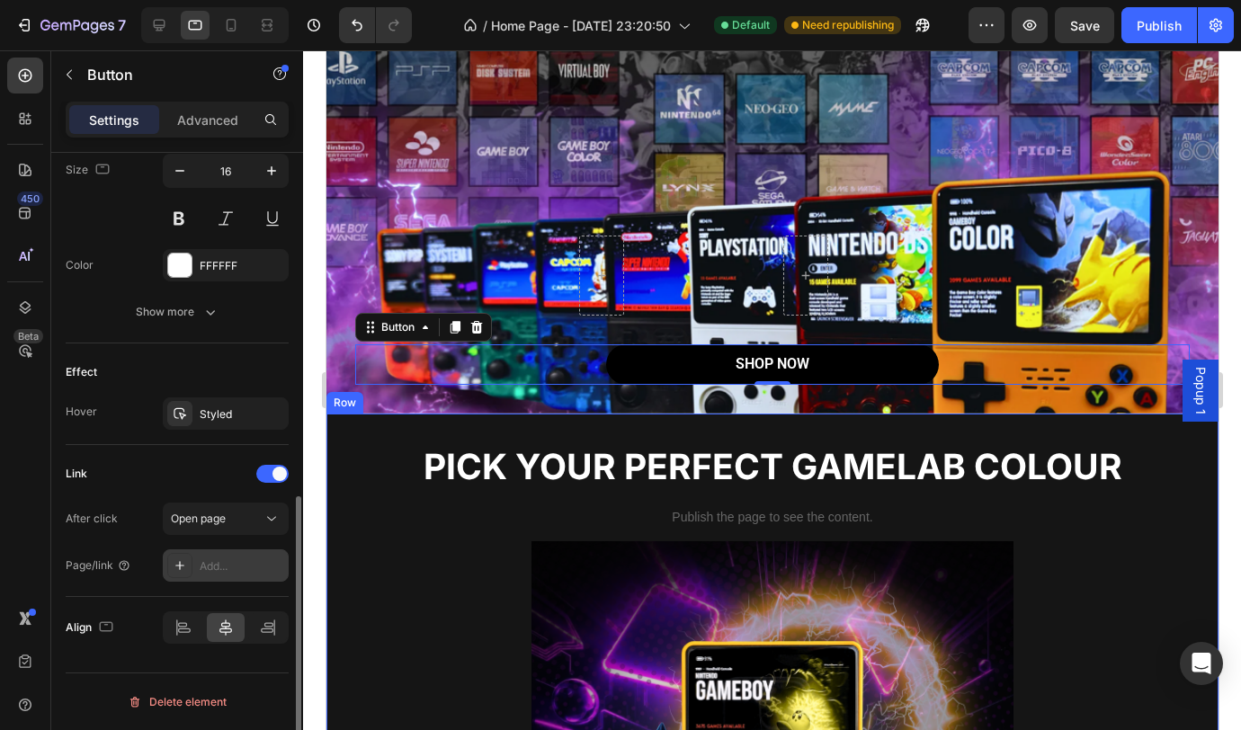
click at [215, 569] on div "Add..." at bounding box center [242, 566] width 85 height 16
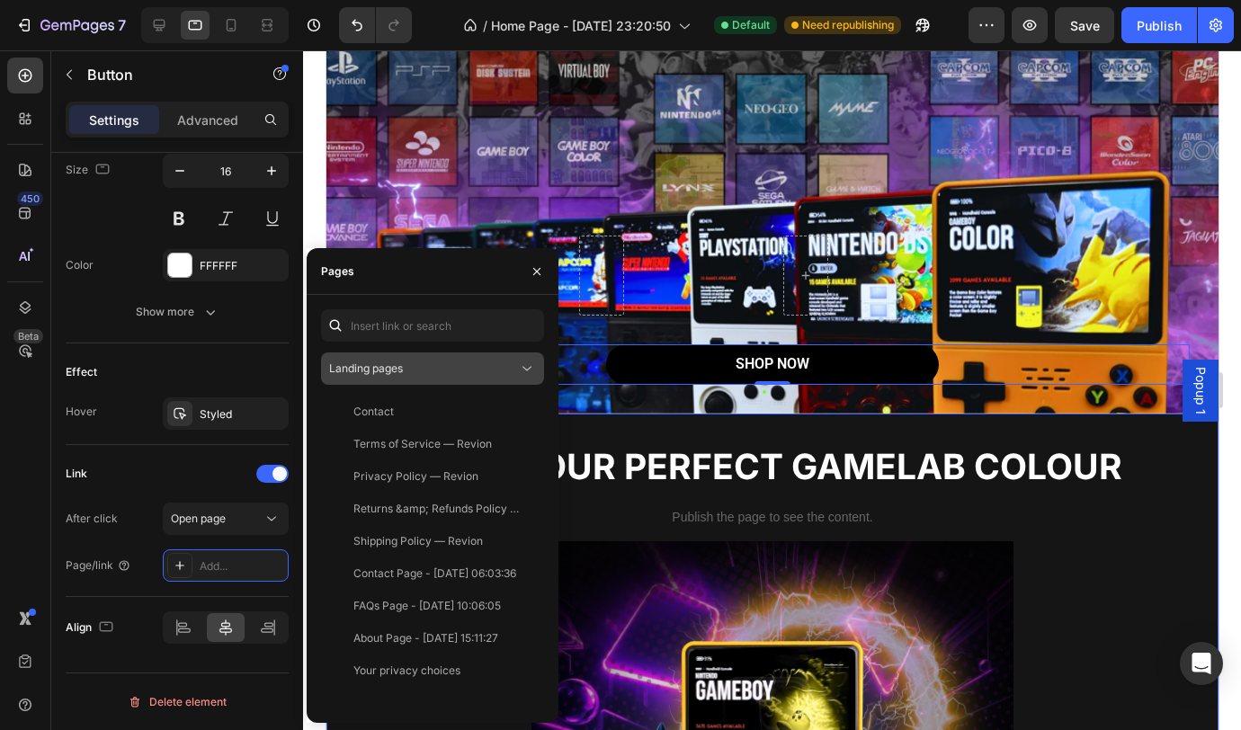
click at [434, 372] on div "Landing pages" at bounding box center [423, 369] width 189 height 16
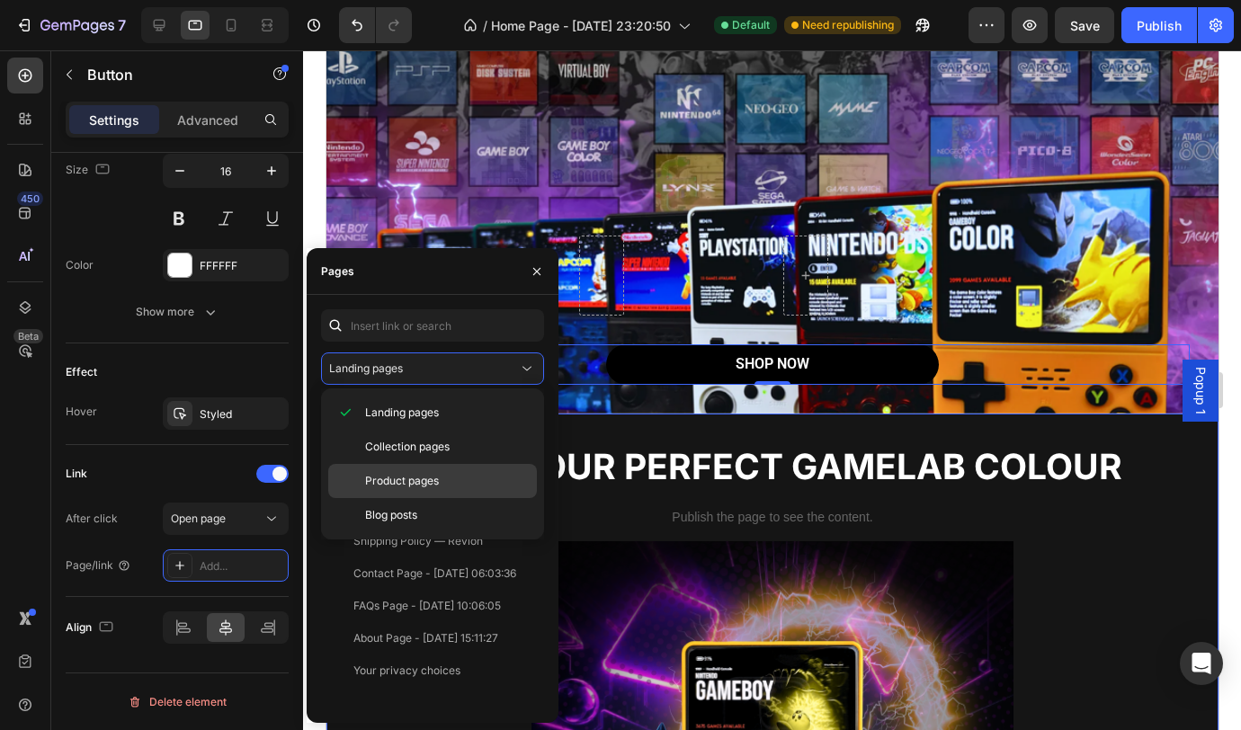
click at [433, 475] on span "Product pages" at bounding box center [402, 481] width 74 height 16
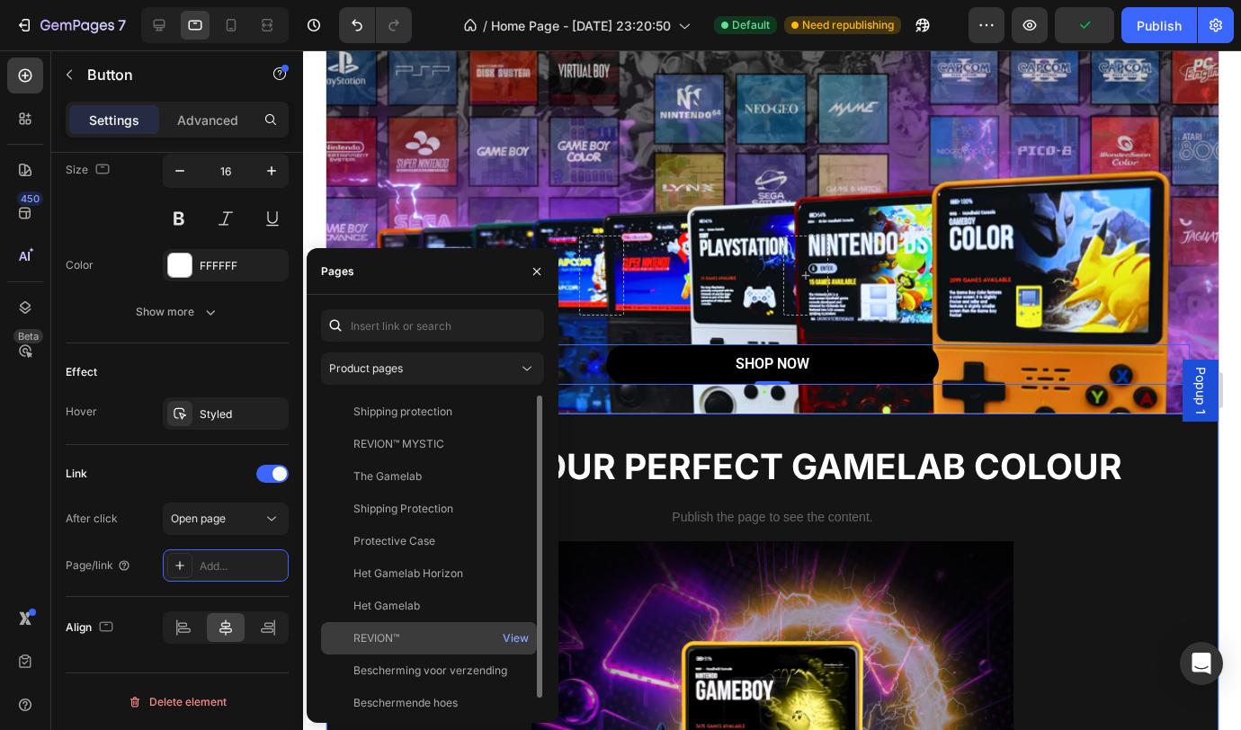
click at [412, 642] on div "REVION™" at bounding box center [428, 638] width 201 height 16
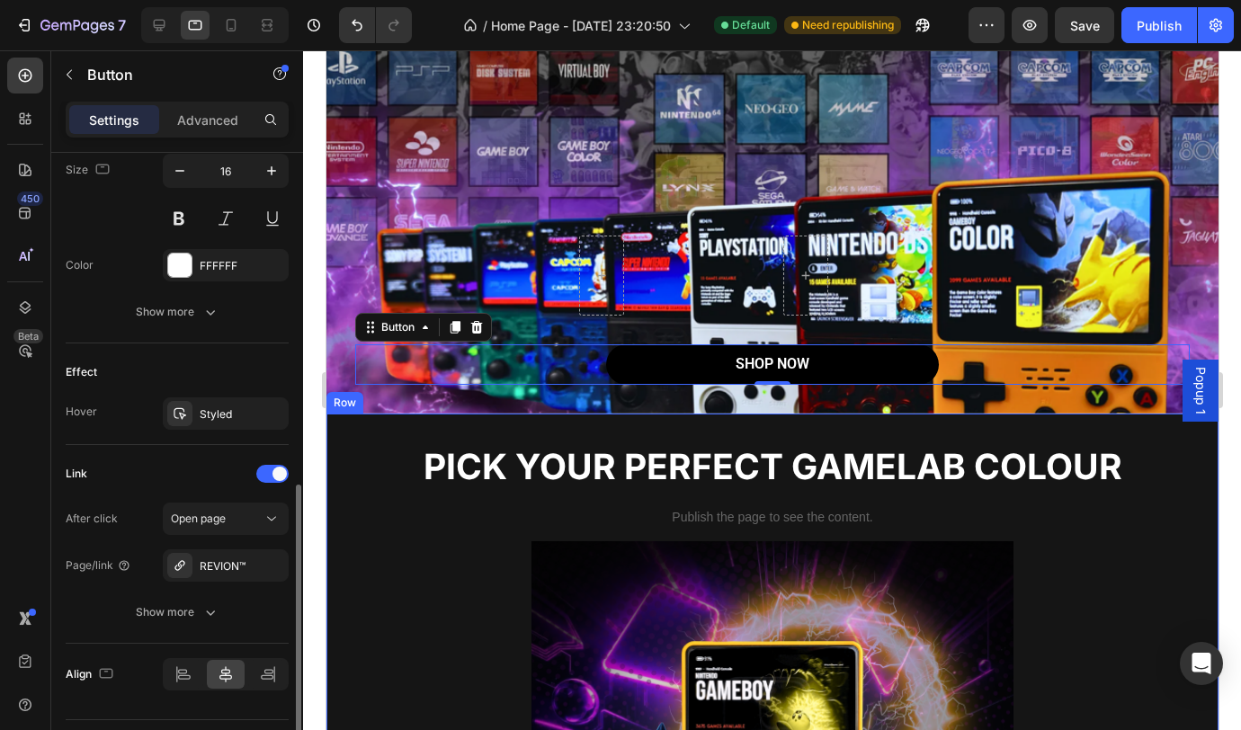
click at [118, 483] on div "Link" at bounding box center [177, 474] width 223 height 29
click at [217, 624] on button "Show more" at bounding box center [177, 612] width 223 height 32
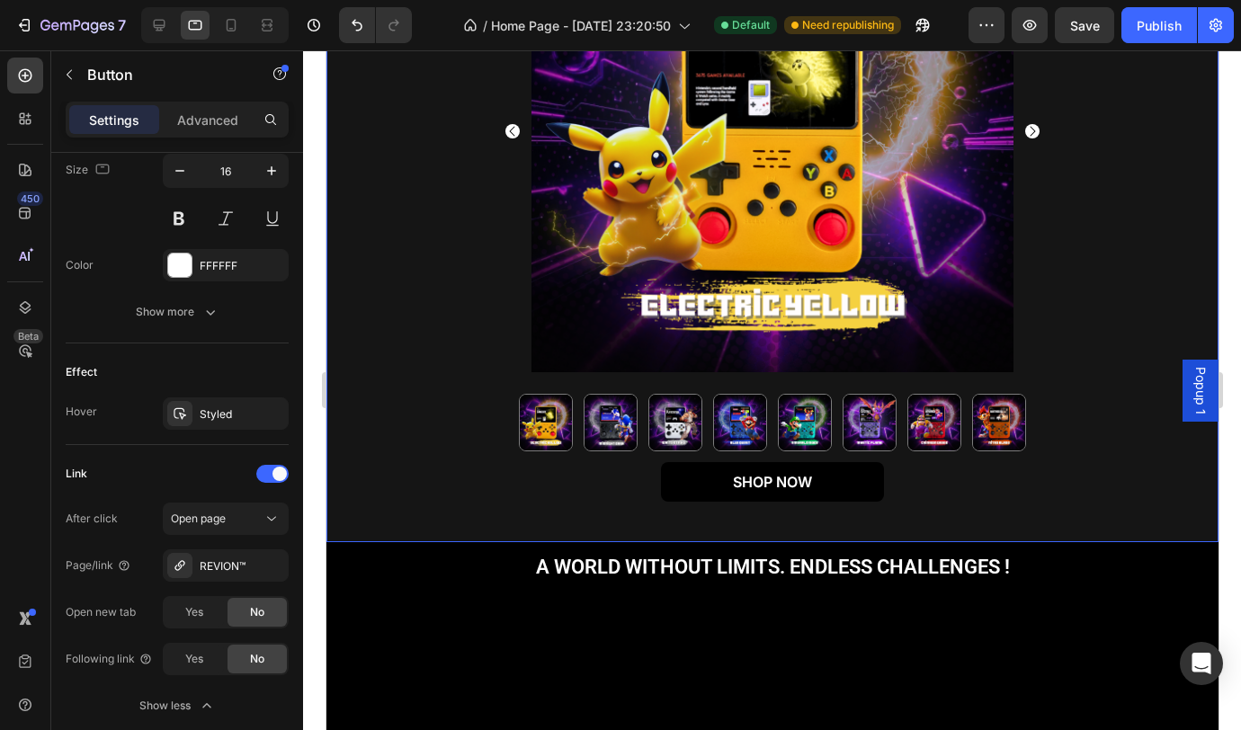
scroll to position [758, 0]
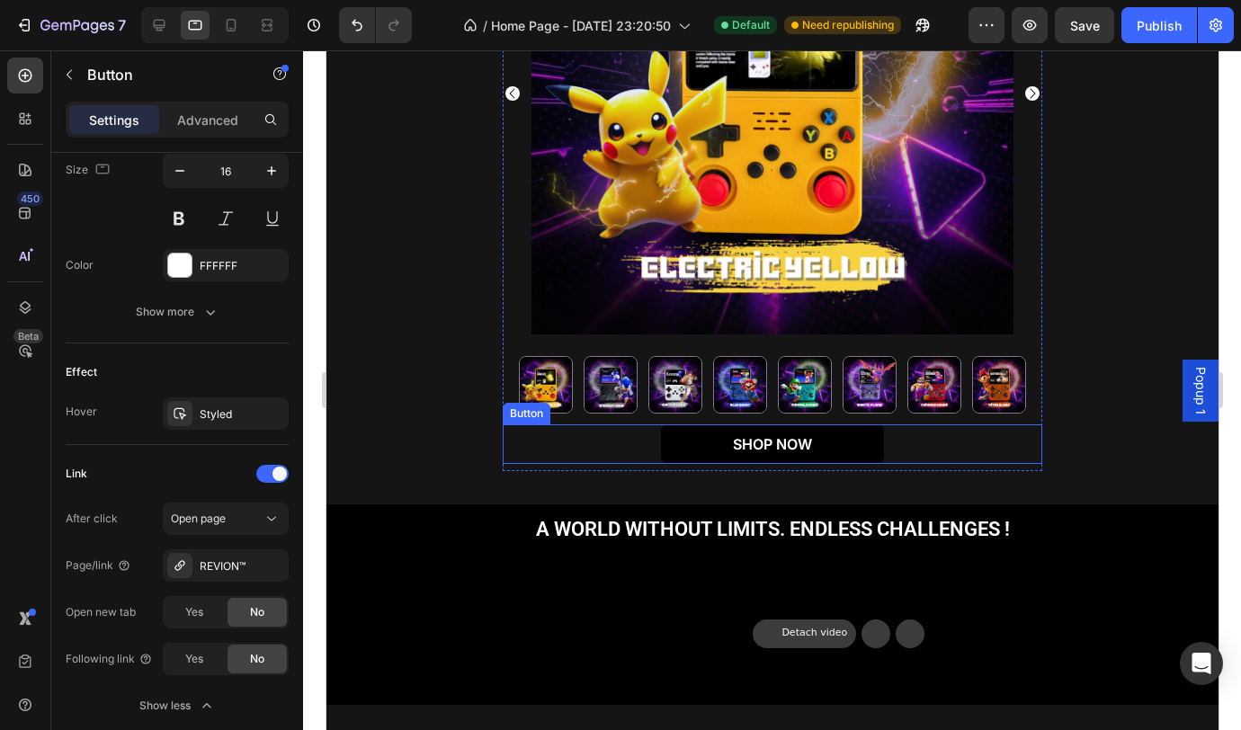
click at [929, 465] on div "SHOP NOW Button" at bounding box center [772, 444] width 540 height 40
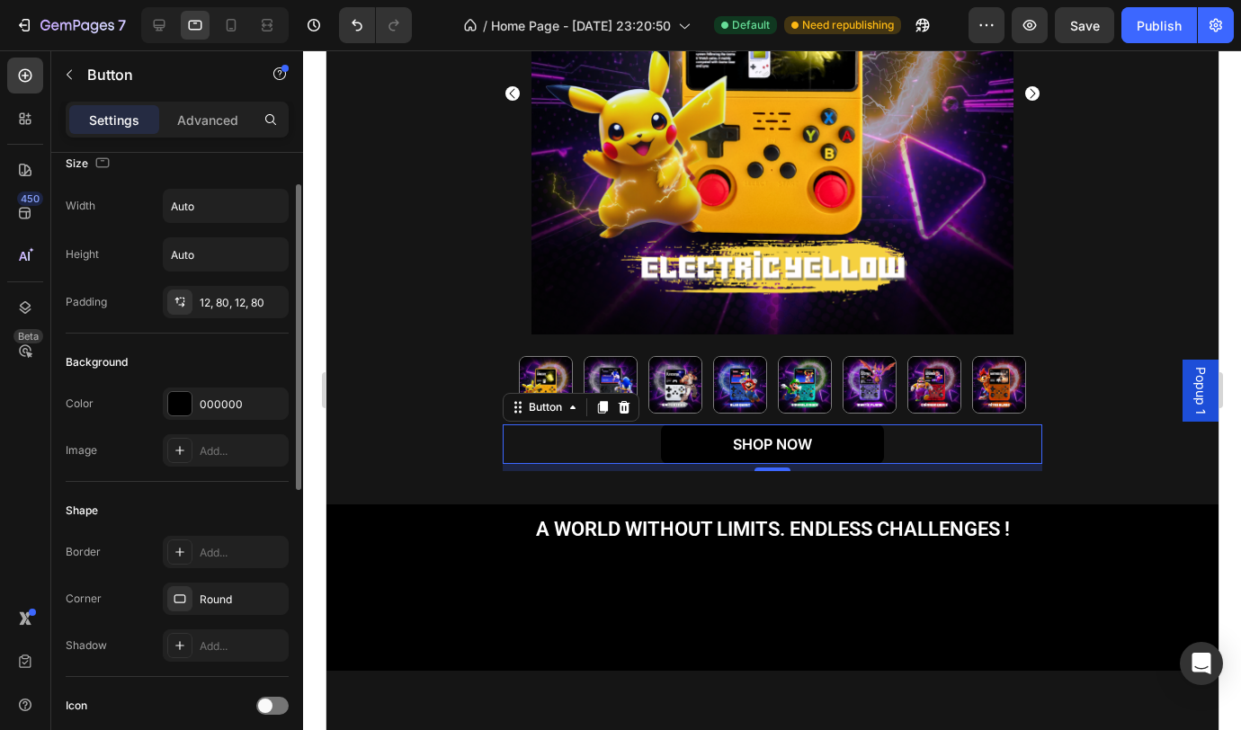
scroll to position [0, 0]
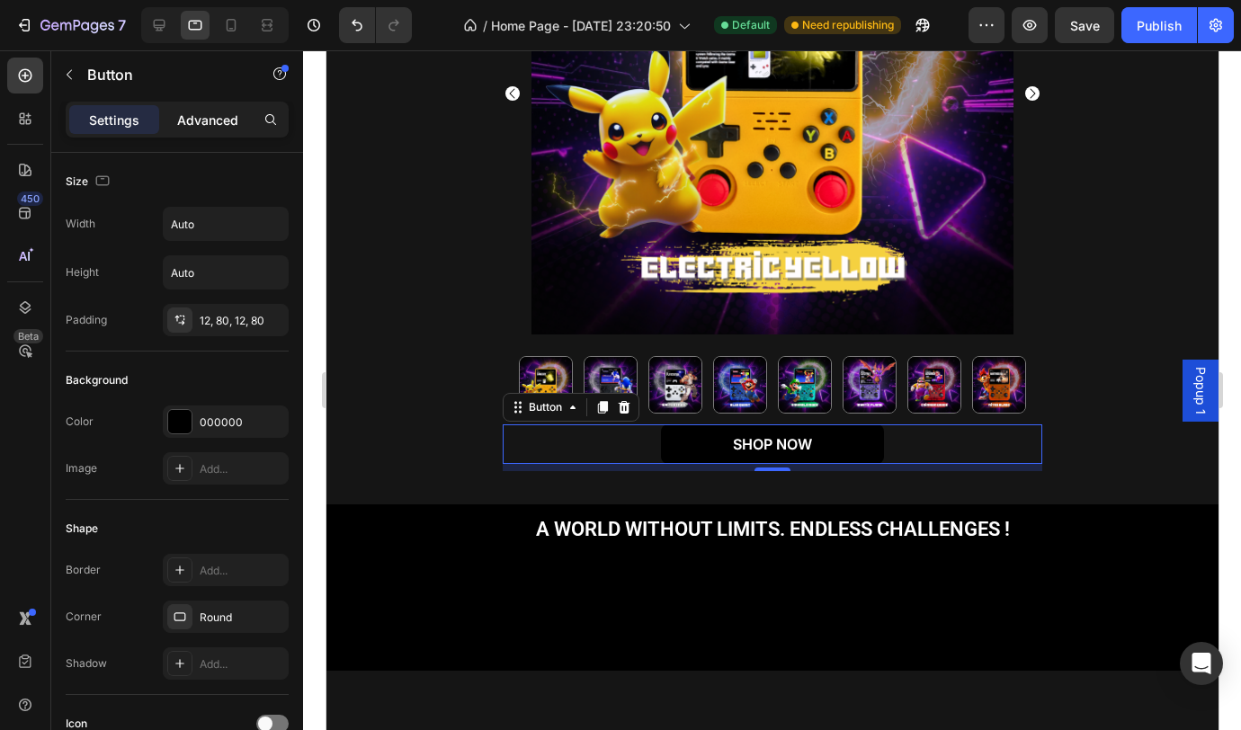
click at [193, 123] on p "Advanced" at bounding box center [207, 120] width 61 height 19
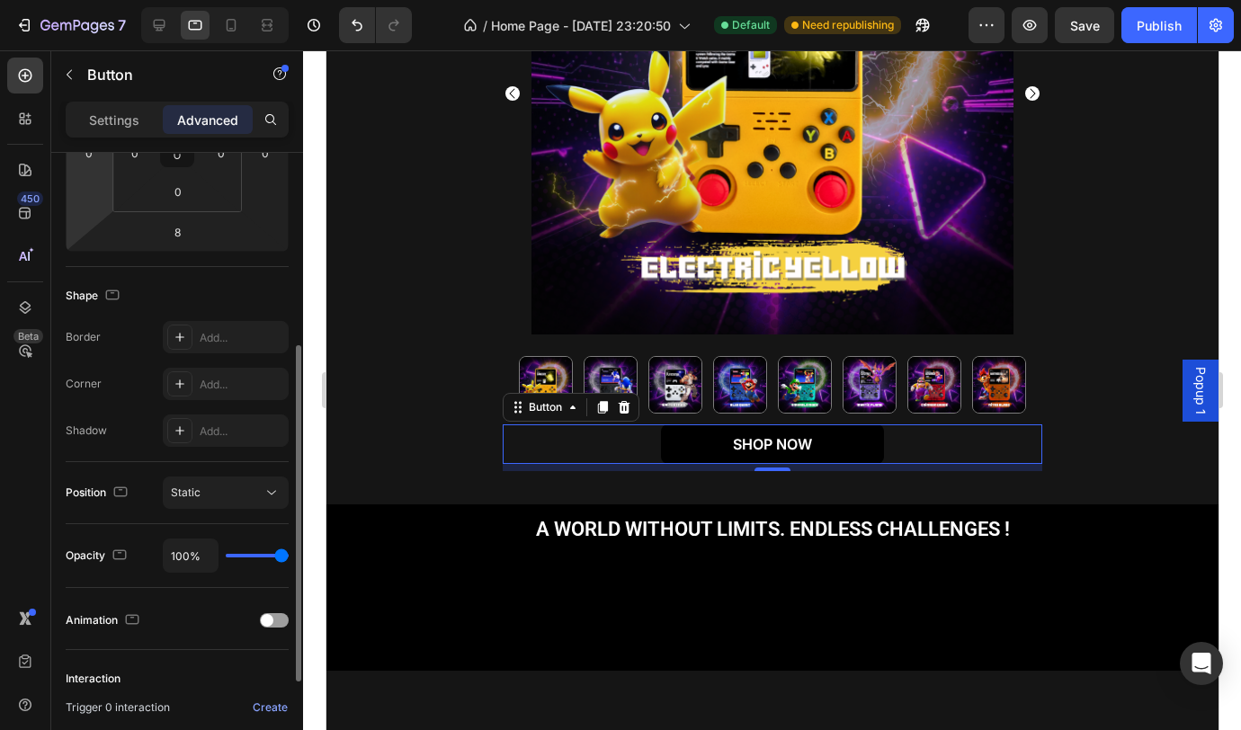
scroll to position [363, 0]
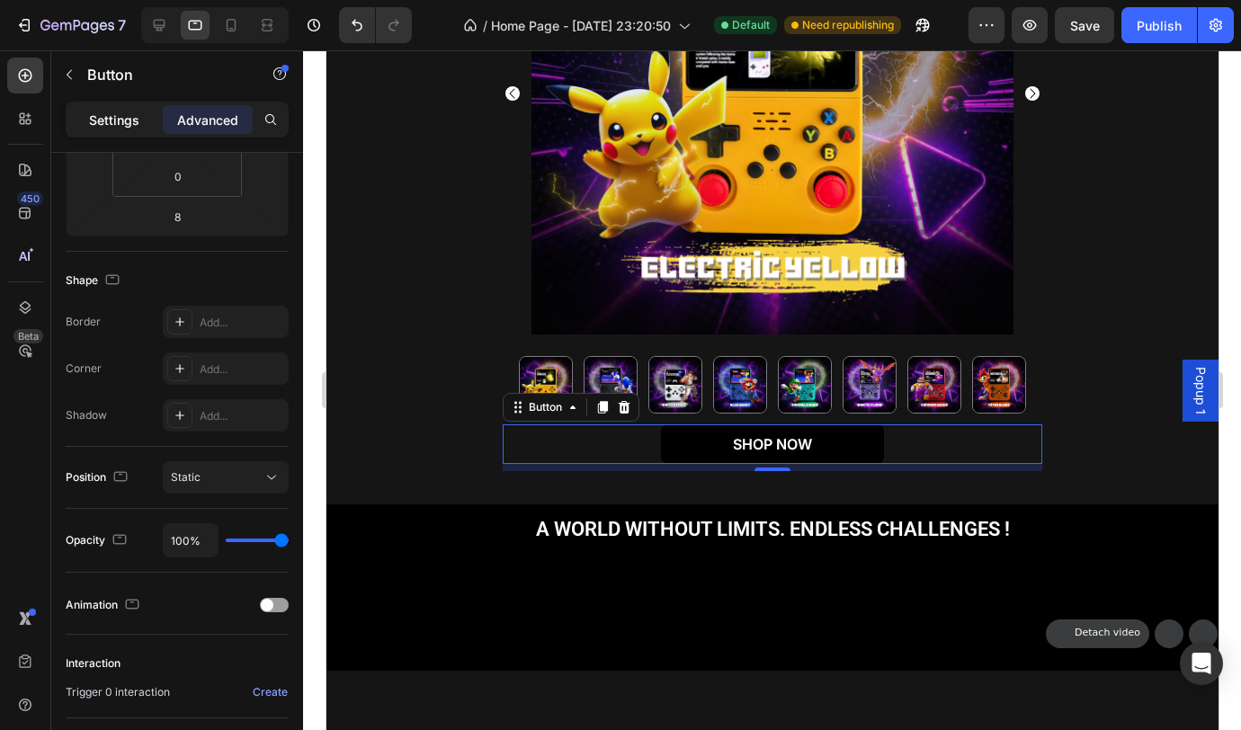
click at [124, 117] on p "Settings" at bounding box center [114, 120] width 50 height 19
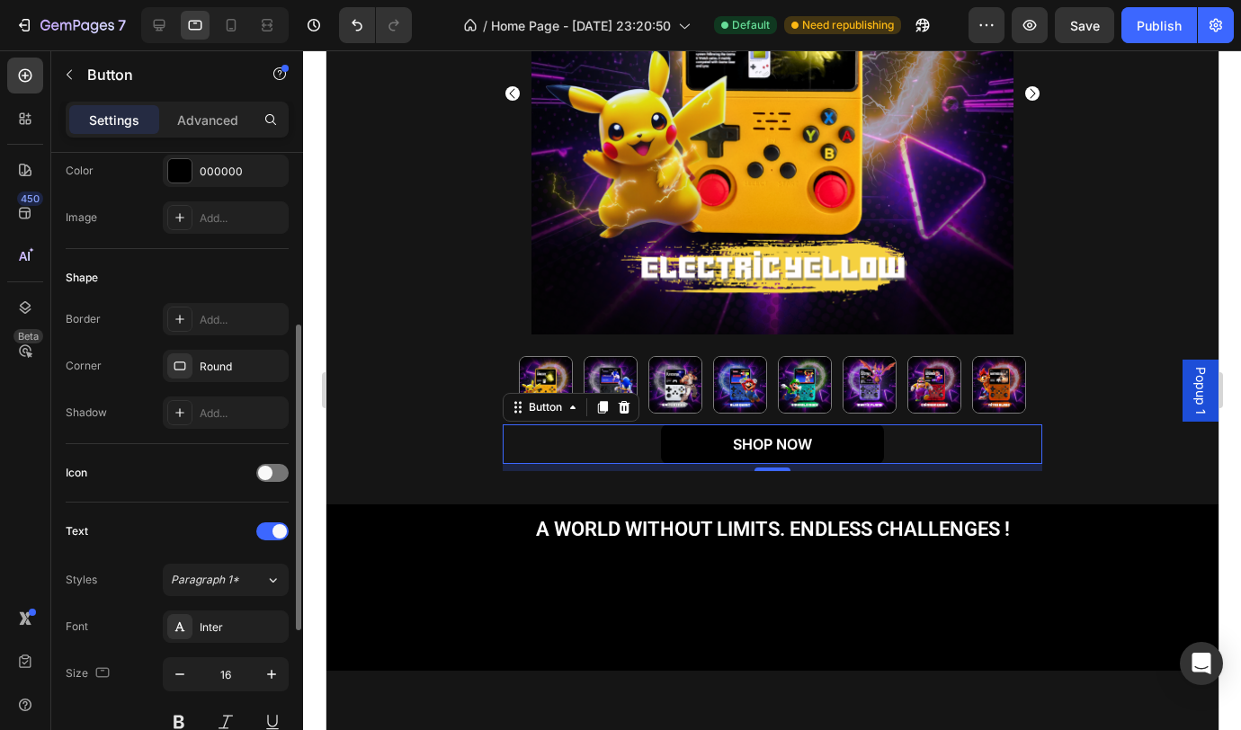
scroll to position [43, 0]
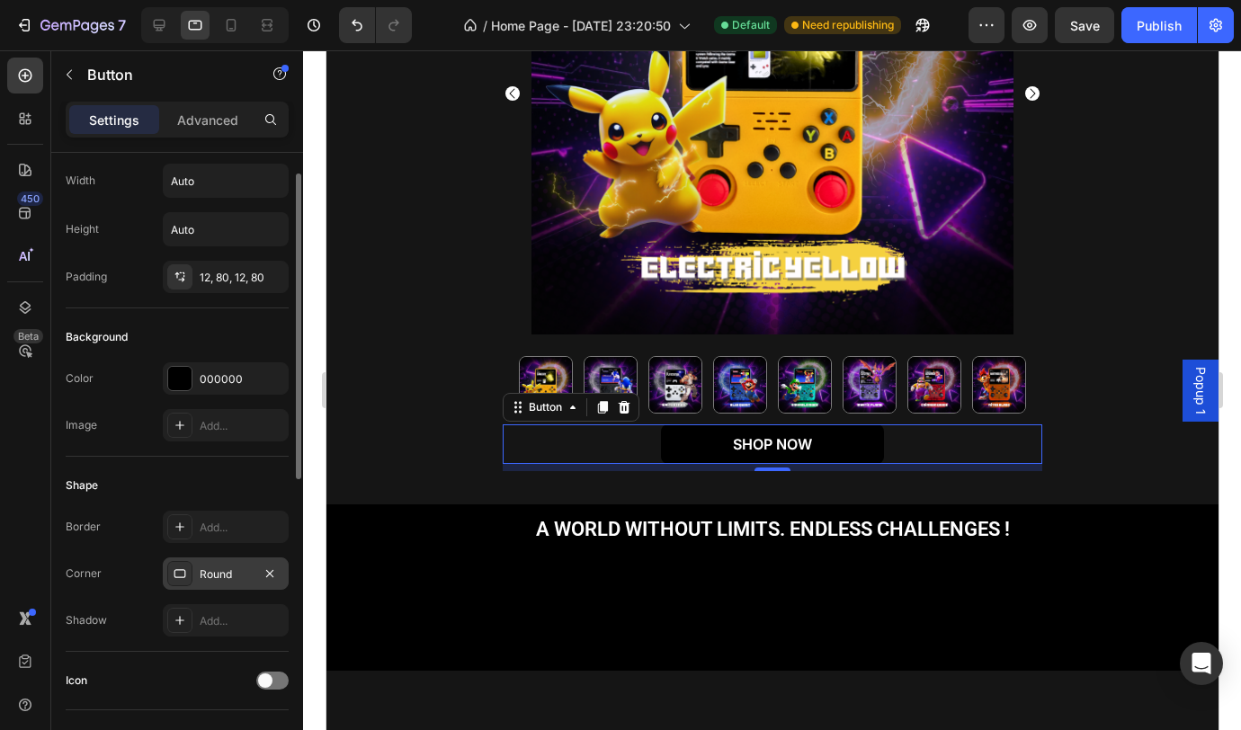
click at [201, 573] on div "Round" at bounding box center [226, 575] width 52 height 16
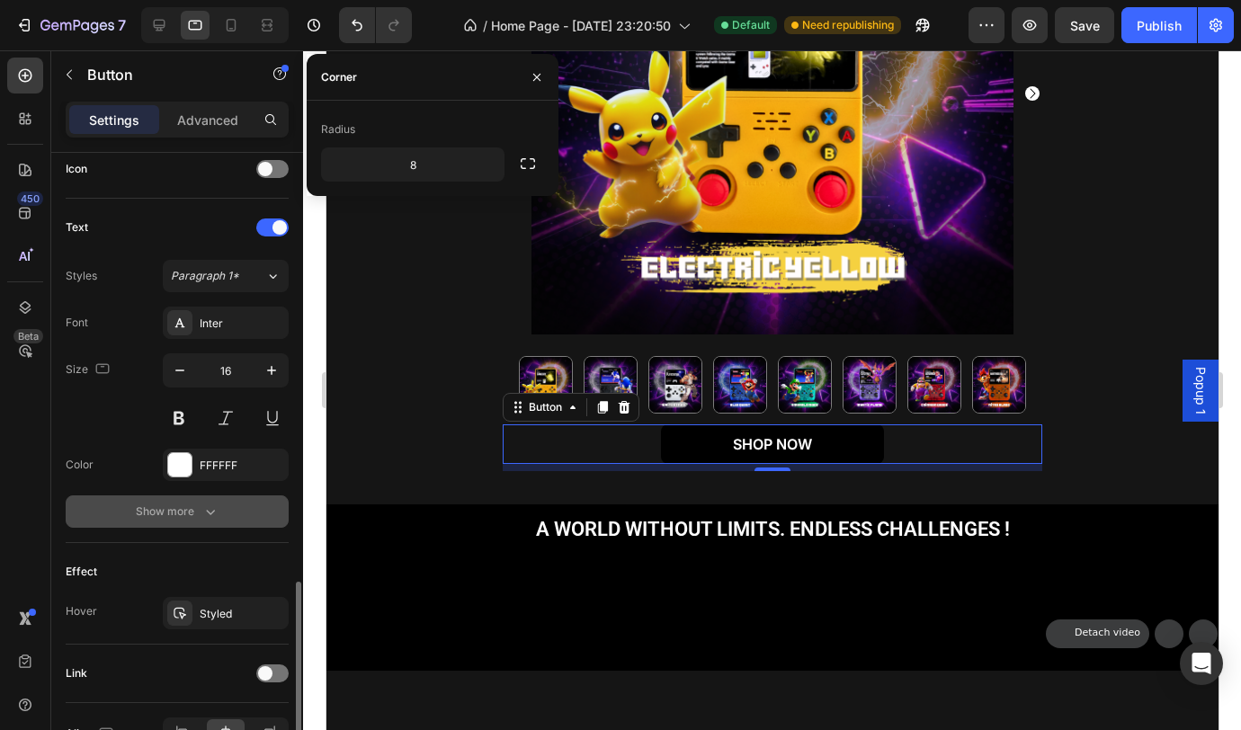
scroll to position [661, 0]
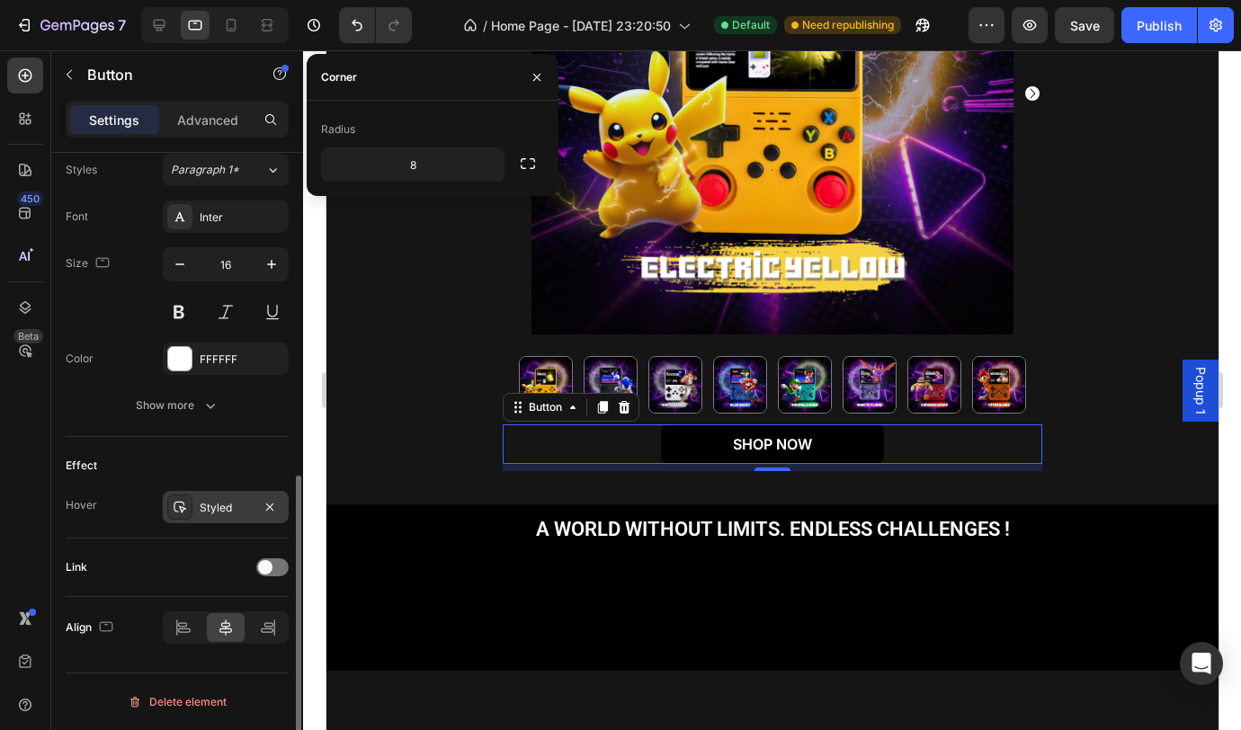
click at [195, 505] on div "Styled" at bounding box center [226, 507] width 126 height 32
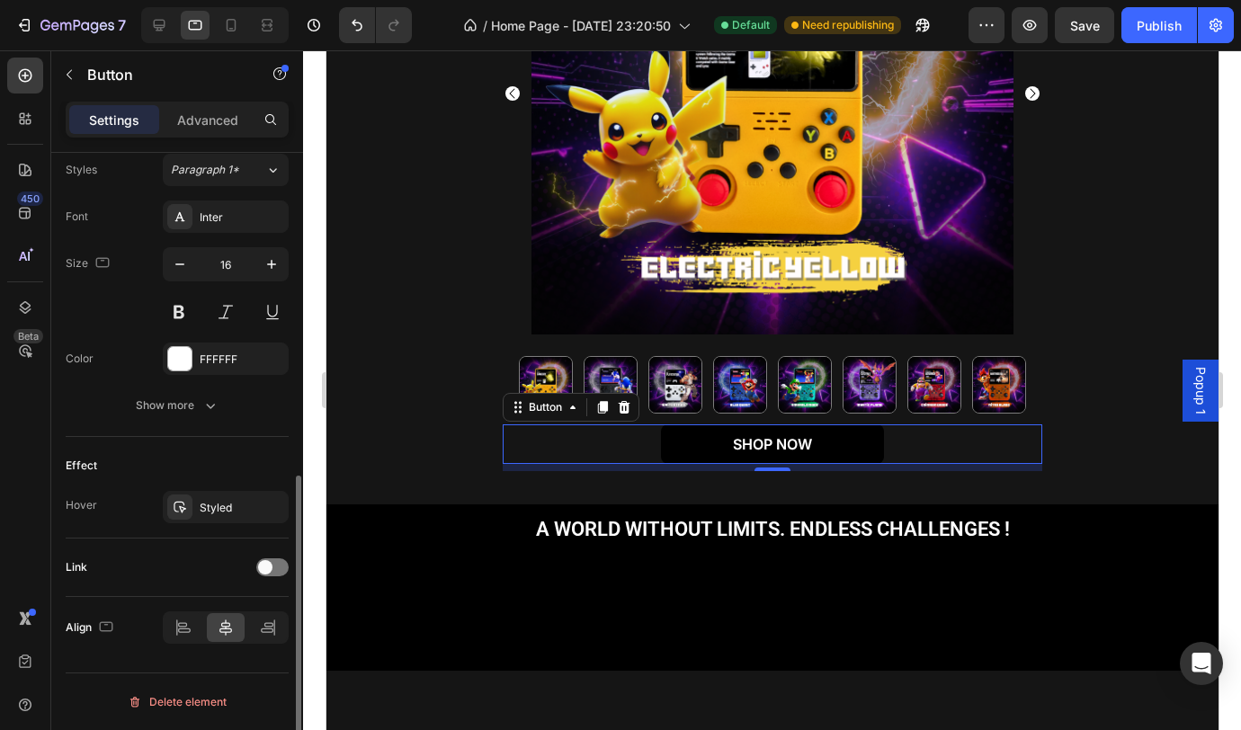
click at [204, 558] on div "Link" at bounding box center [177, 567] width 223 height 29
click at [277, 566] on div at bounding box center [272, 567] width 32 height 18
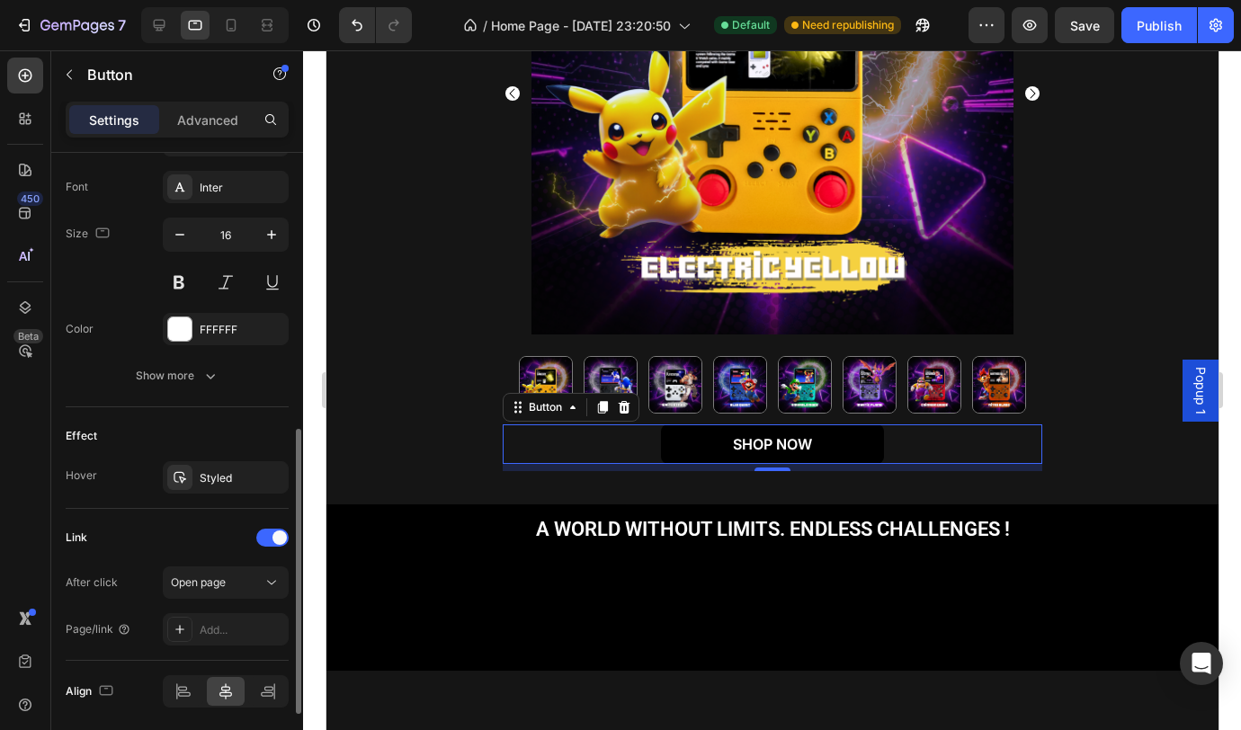
scroll to position [755, 0]
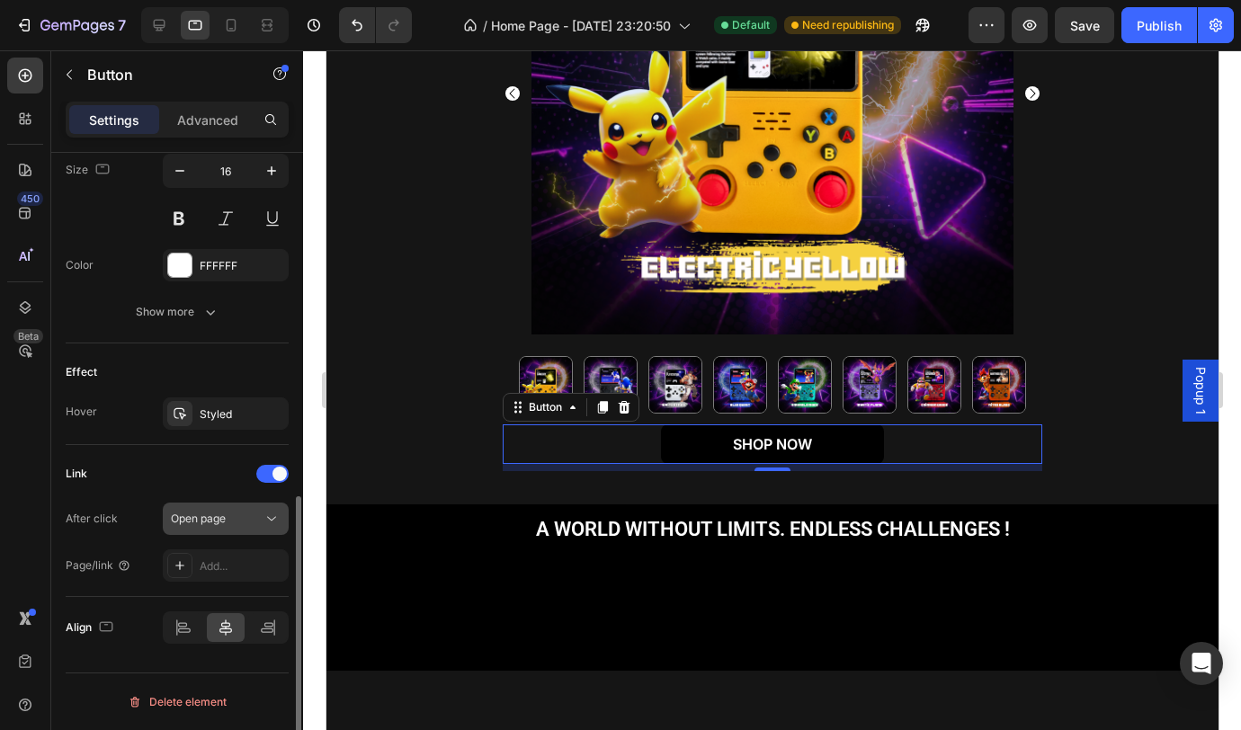
click at [219, 518] on span "Open page" at bounding box center [198, 518] width 55 height 13
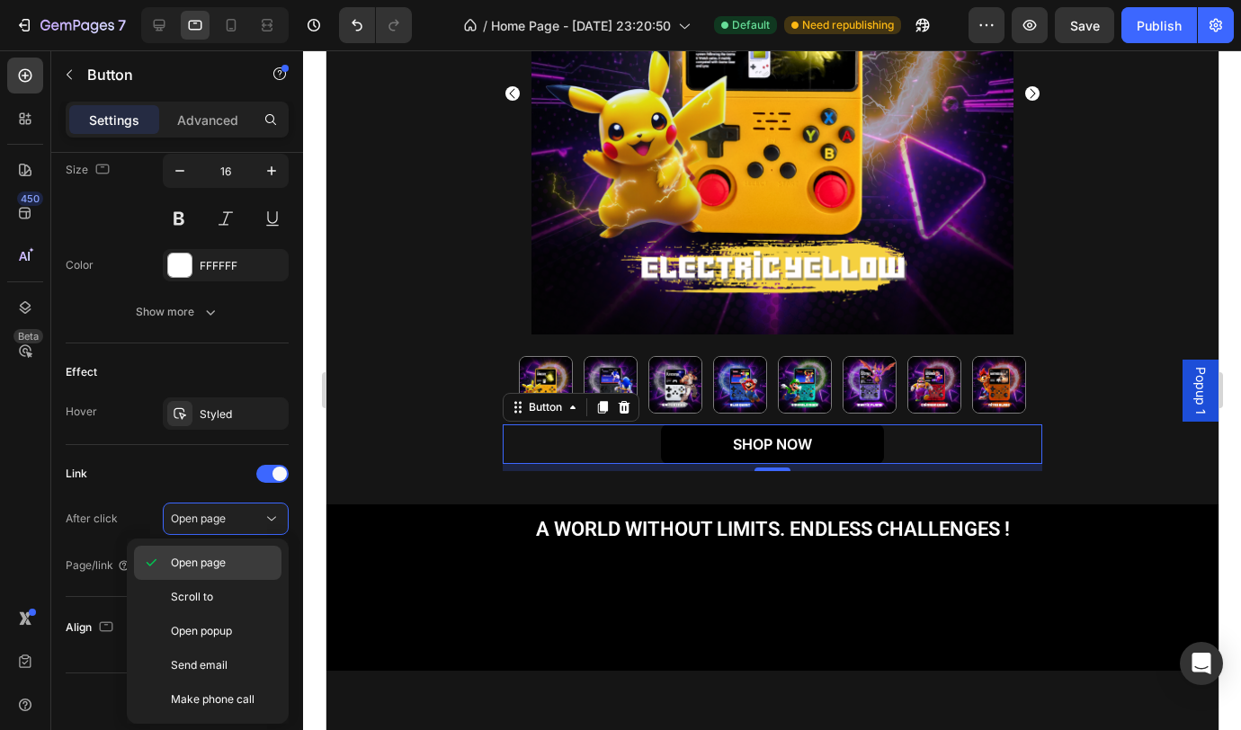
click at [203, 561] on span "Open page" at bounding box center [198, 563] width 55 height 16
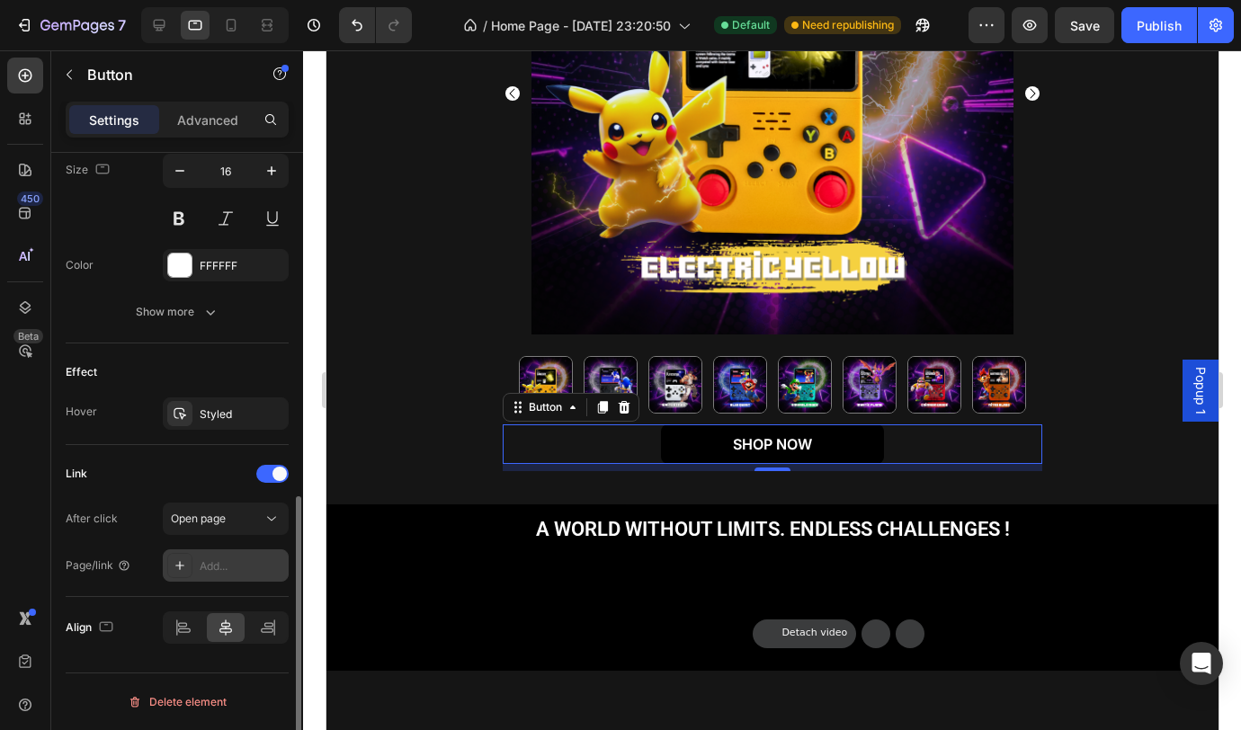
click at [211, 562] on div "Add..." at bounding box center [242, 566] width 85 height 16
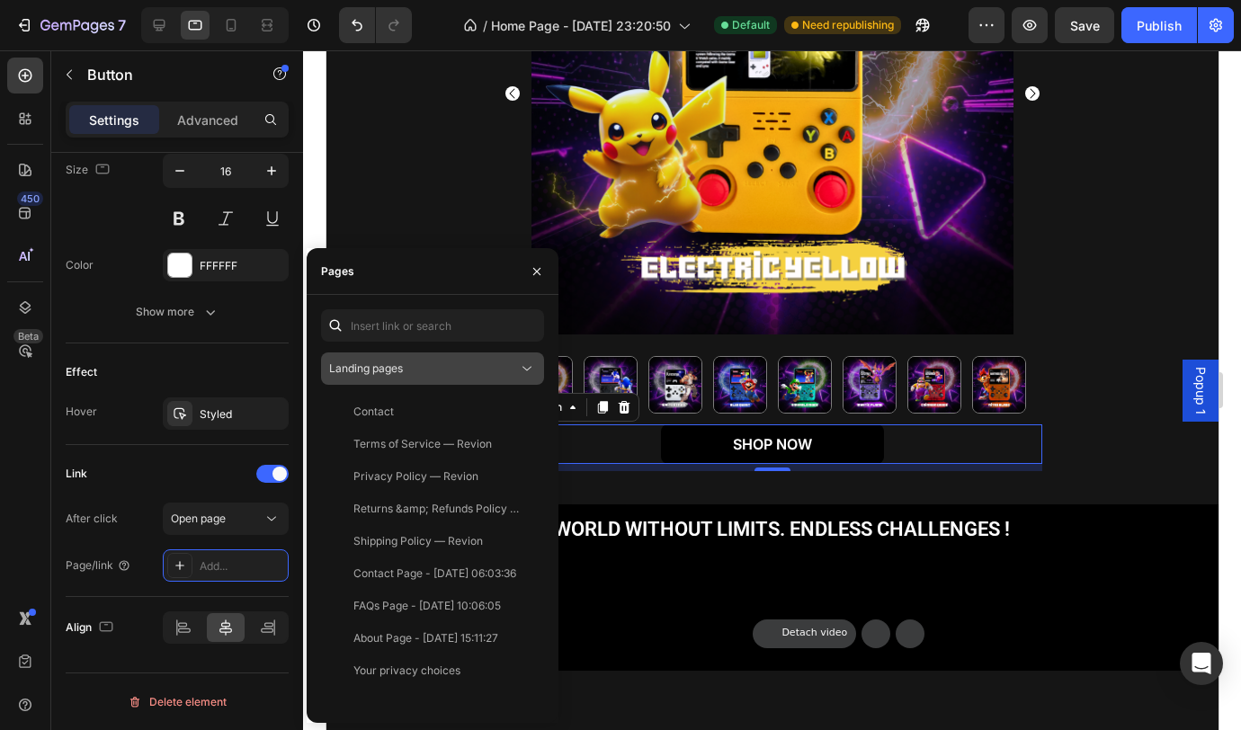
click at [415, 375] on div "Landing pages" at bounding box center [423, 369] width 189 height 16
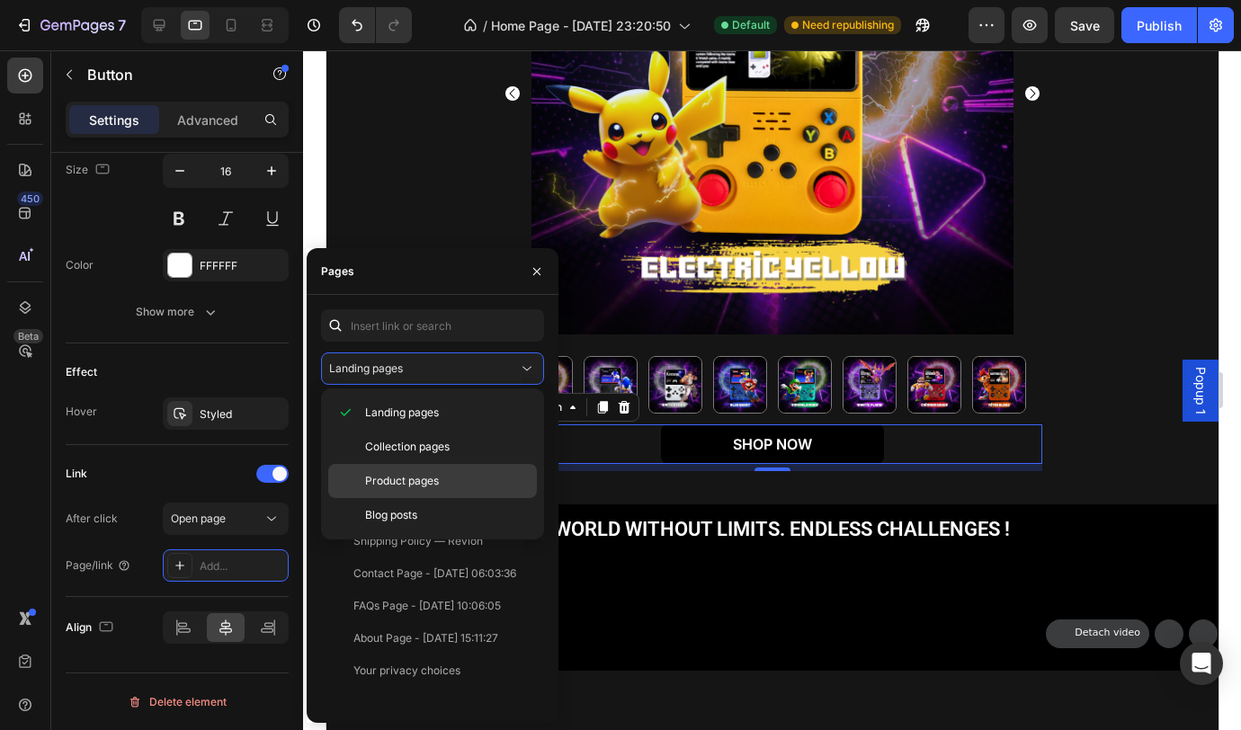
click at [410, 478] on span "Product pages" at bounding box center [402, 481] width 74 height 16
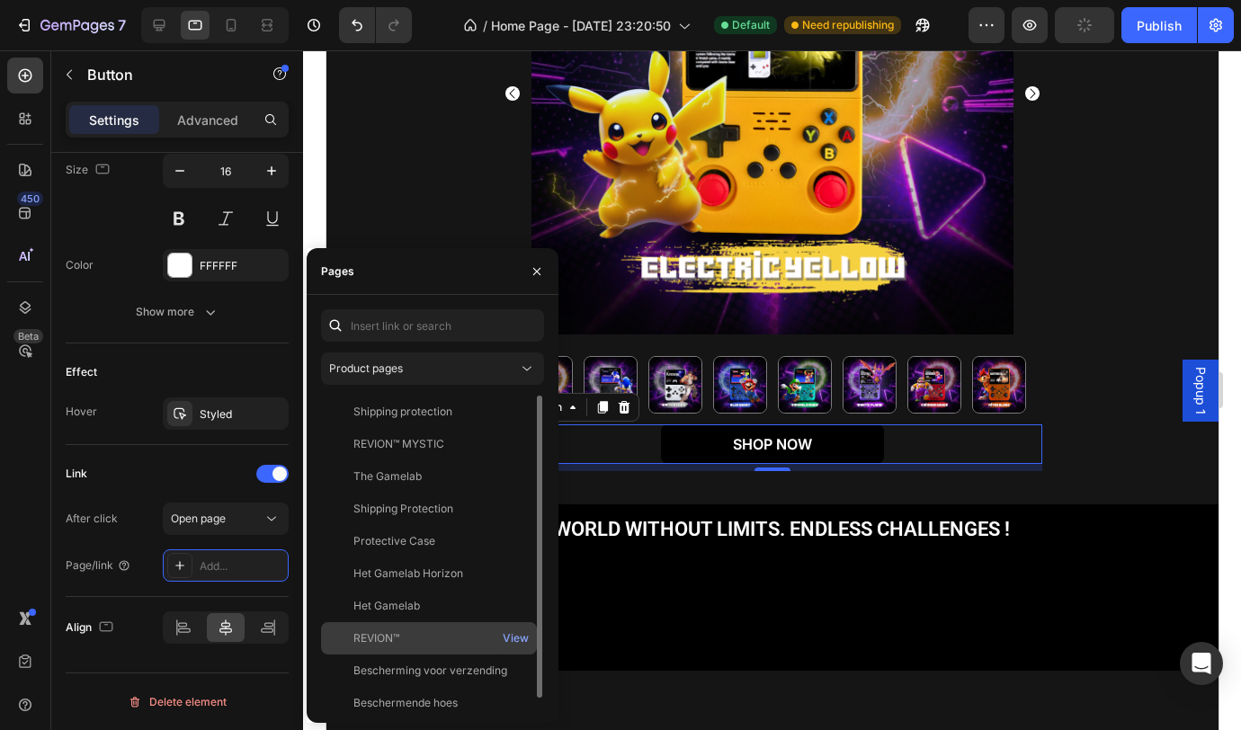
click at [405, 625] on div "REVION™ View" at bounding box center [429, 638] width 216 height 32
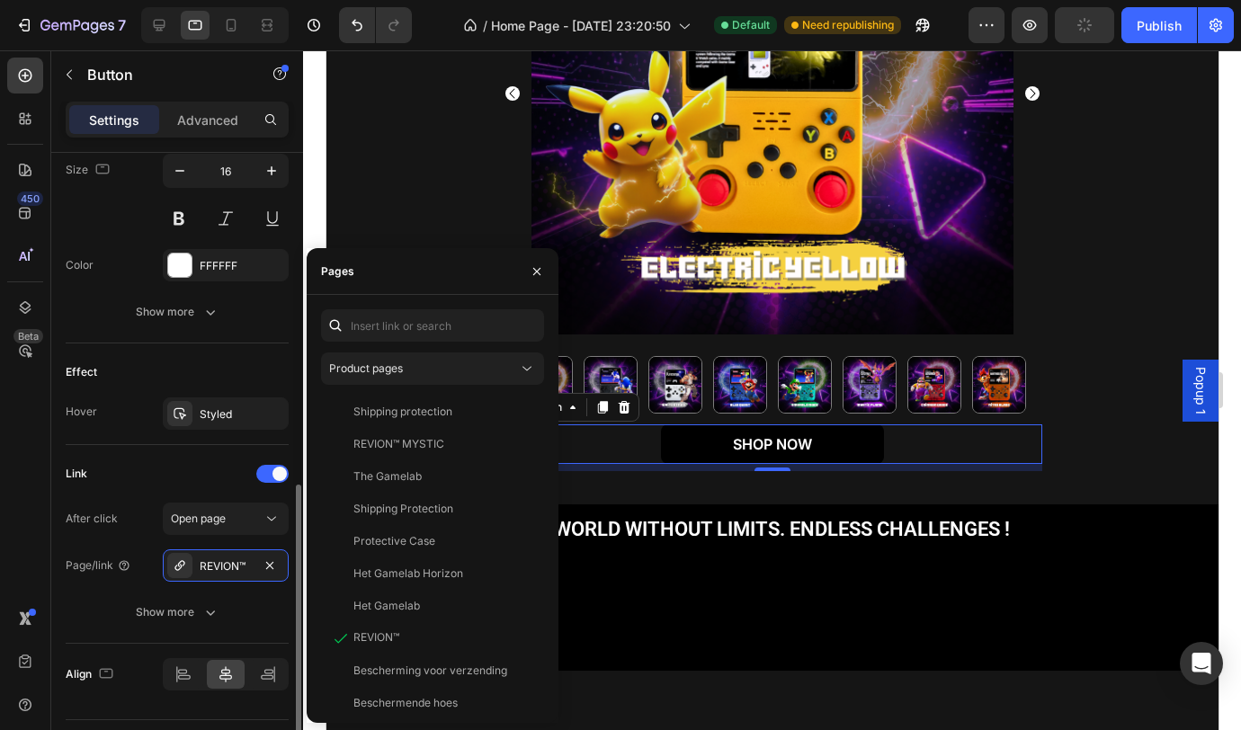
click at [110, 487] on div "Link" at bounding box center [177, 474] width 223 height 29
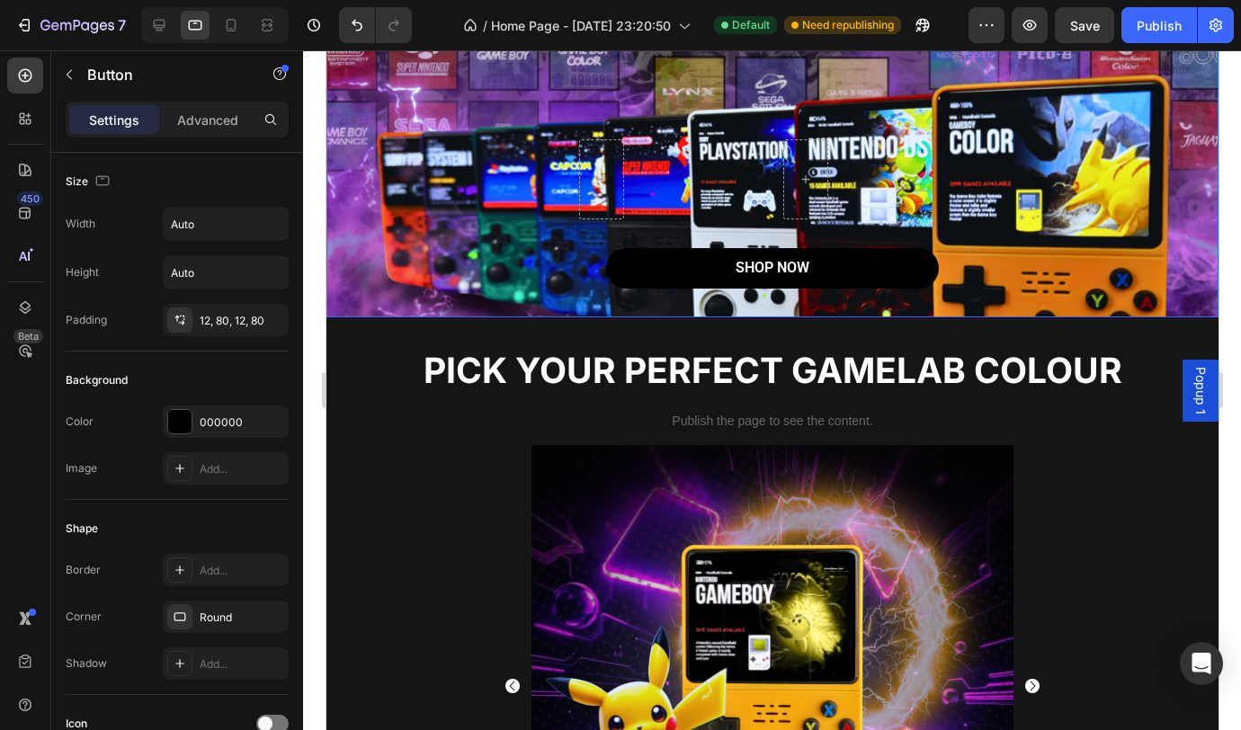
scroll to position [0, 0]
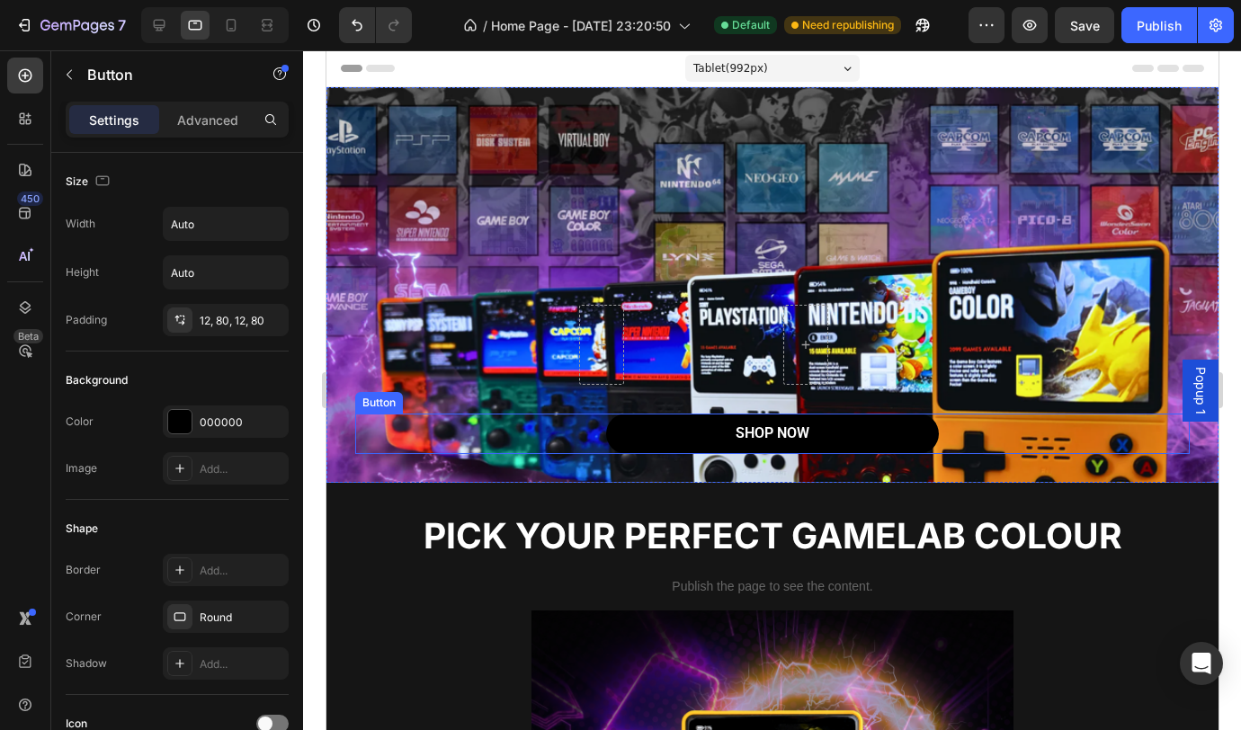
click at [953, 433] on div "SHOP NOW Button" at bounding box center [771, 434] width 835 height 40
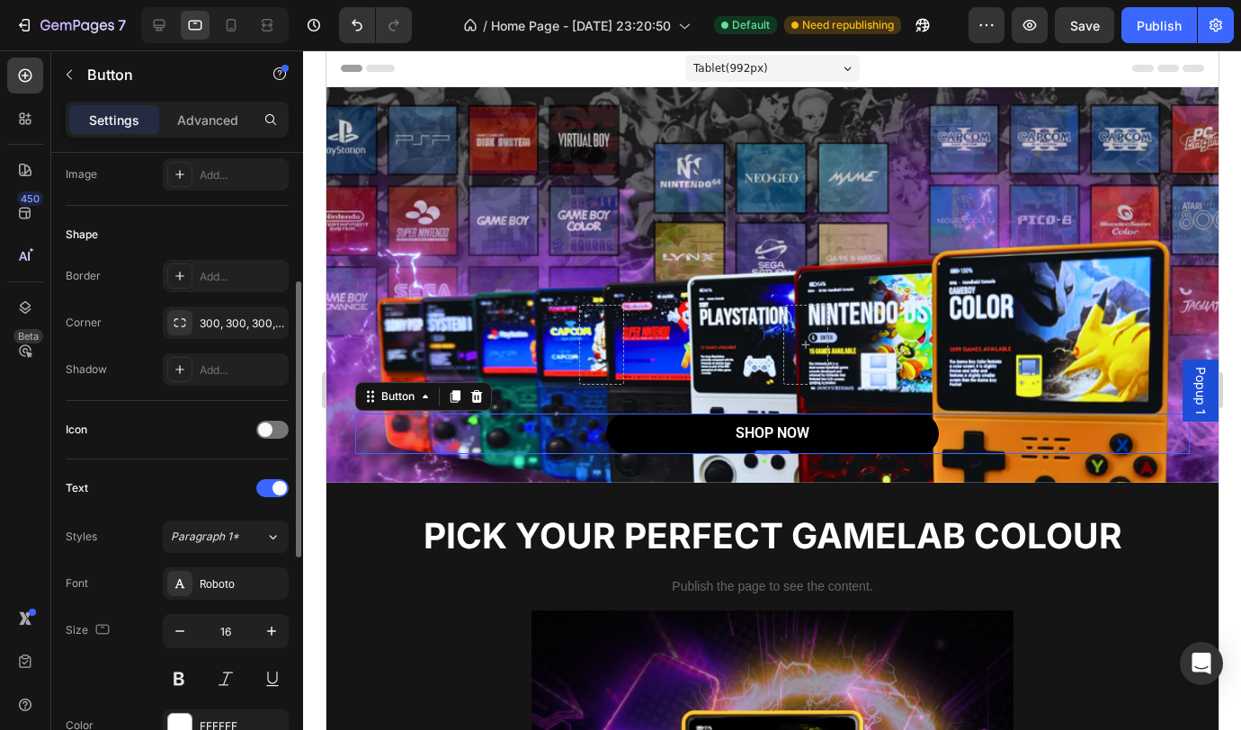
scroll to position [317, 0]
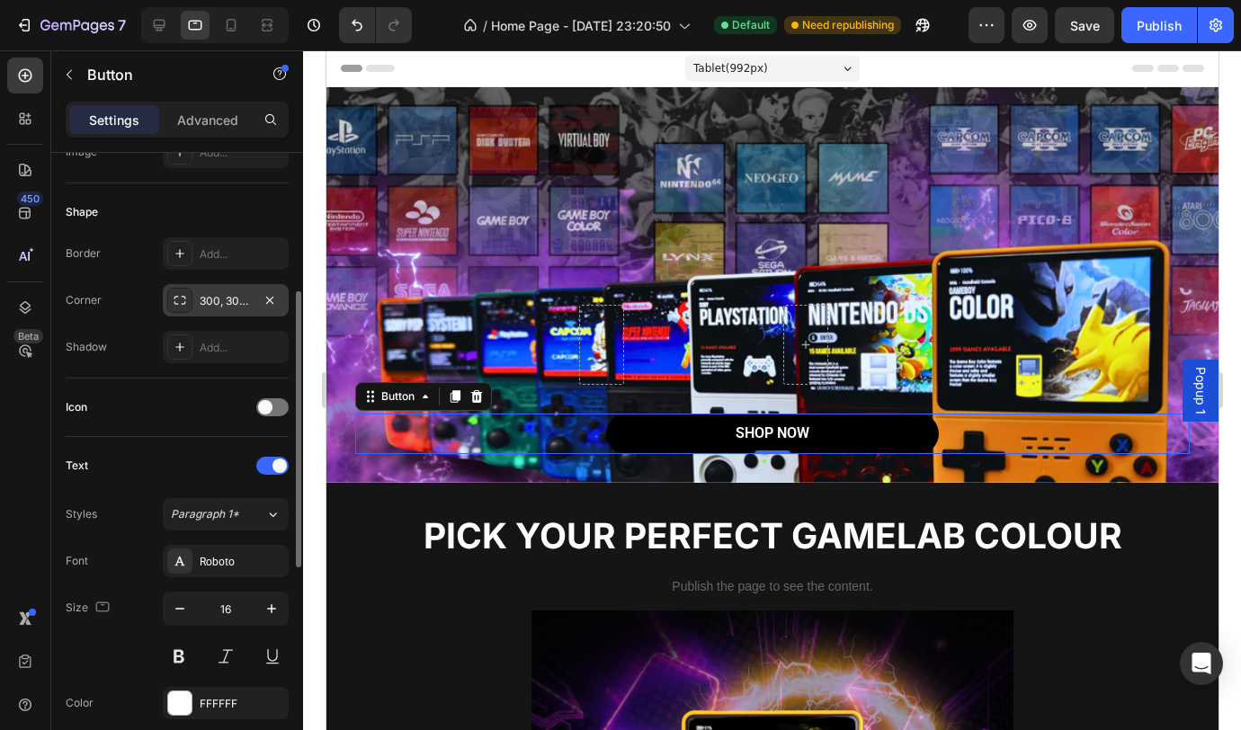
click at [230, 302] on div "300, 300, 300, 300" at bounding box center [226, 301] width 52 height 16
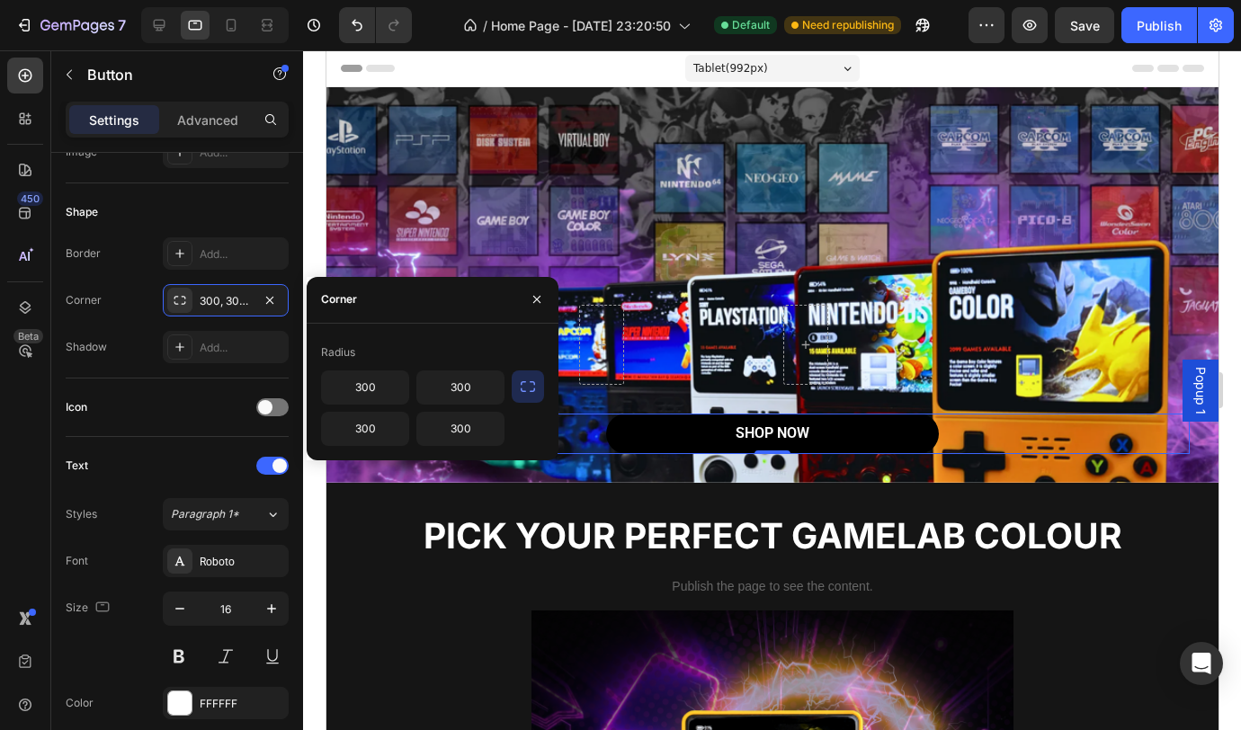
click at [516, 389] on button "button" at bounding box center [528, 387] width 32 height 32
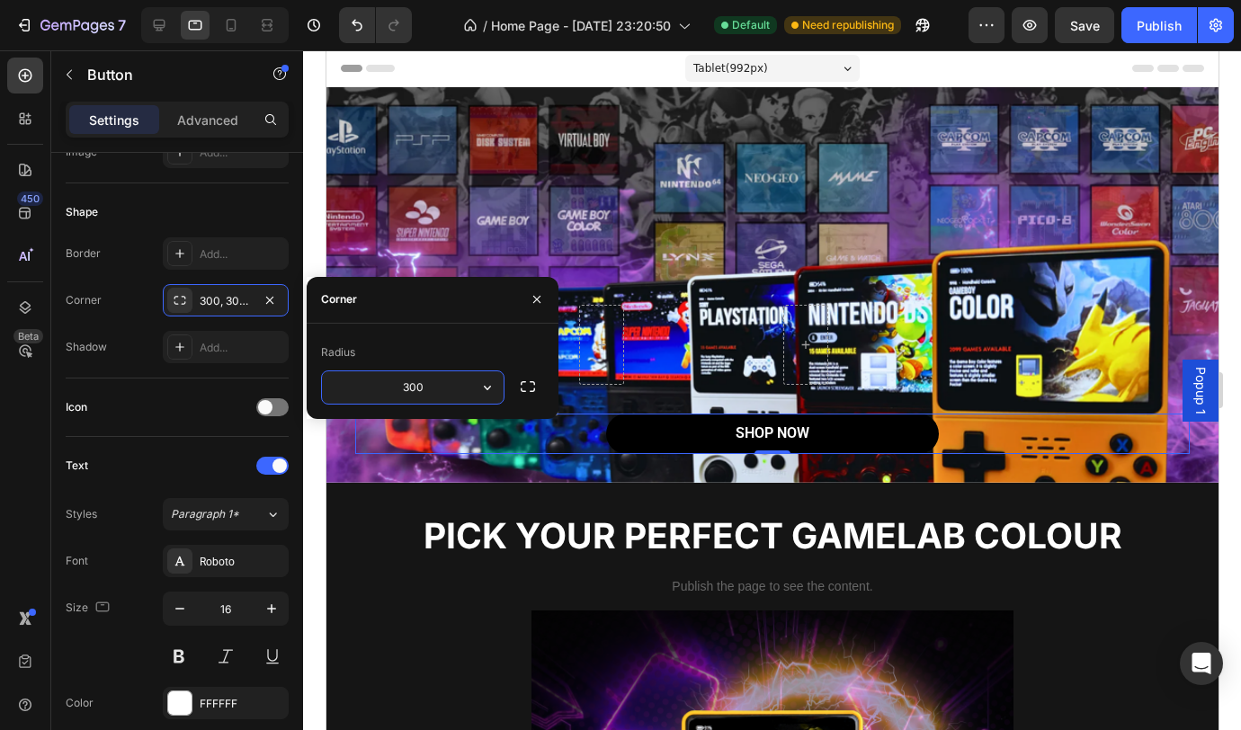
click at [451, 391] on input "300" at bounding box center [413, 387] width 182 height 32
type input "8"
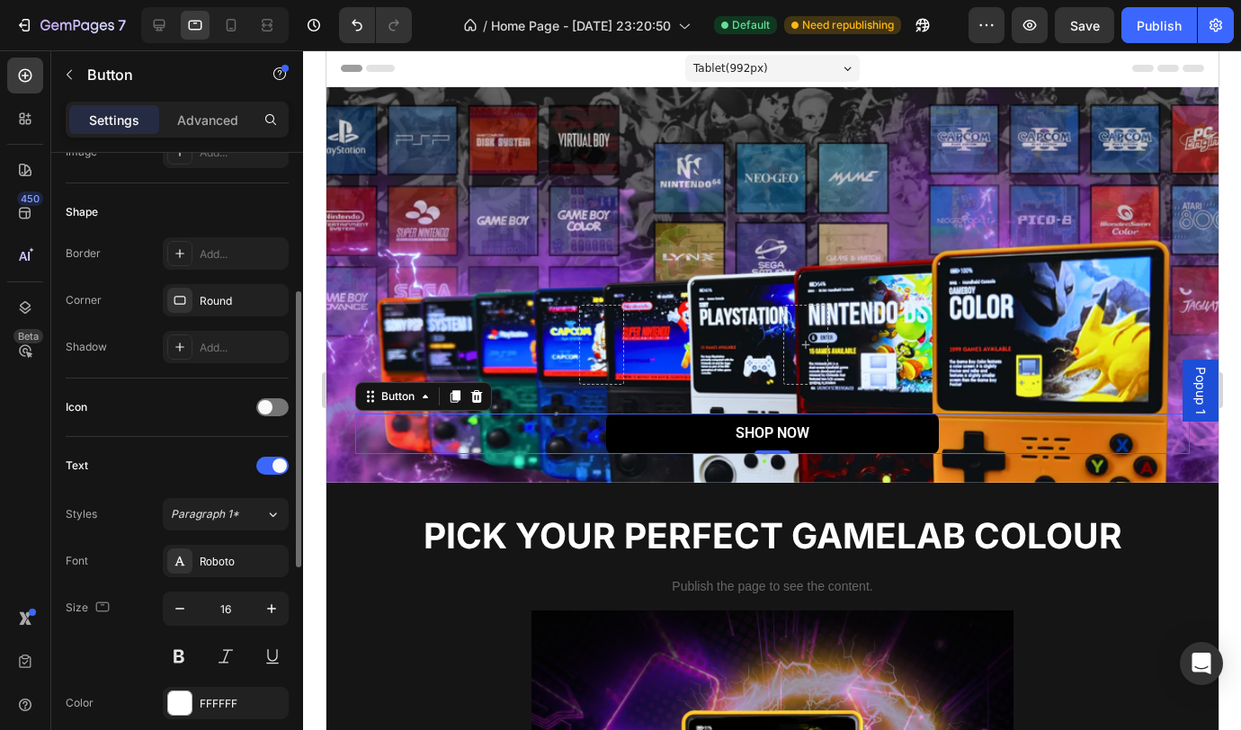
click at [76, 323] on div "Border Add... Corner Round Shadow Add..." at bounding box center [177, 300] width 223 height 126
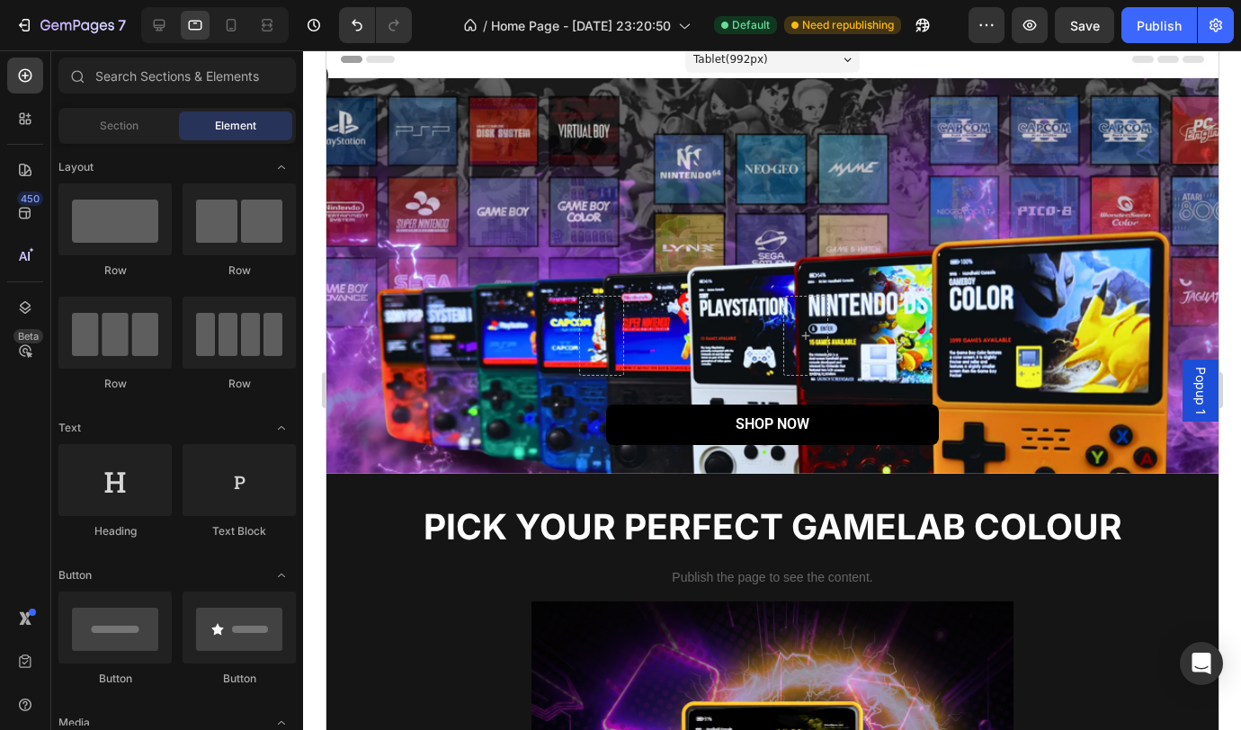
scroll to position [0, 0]
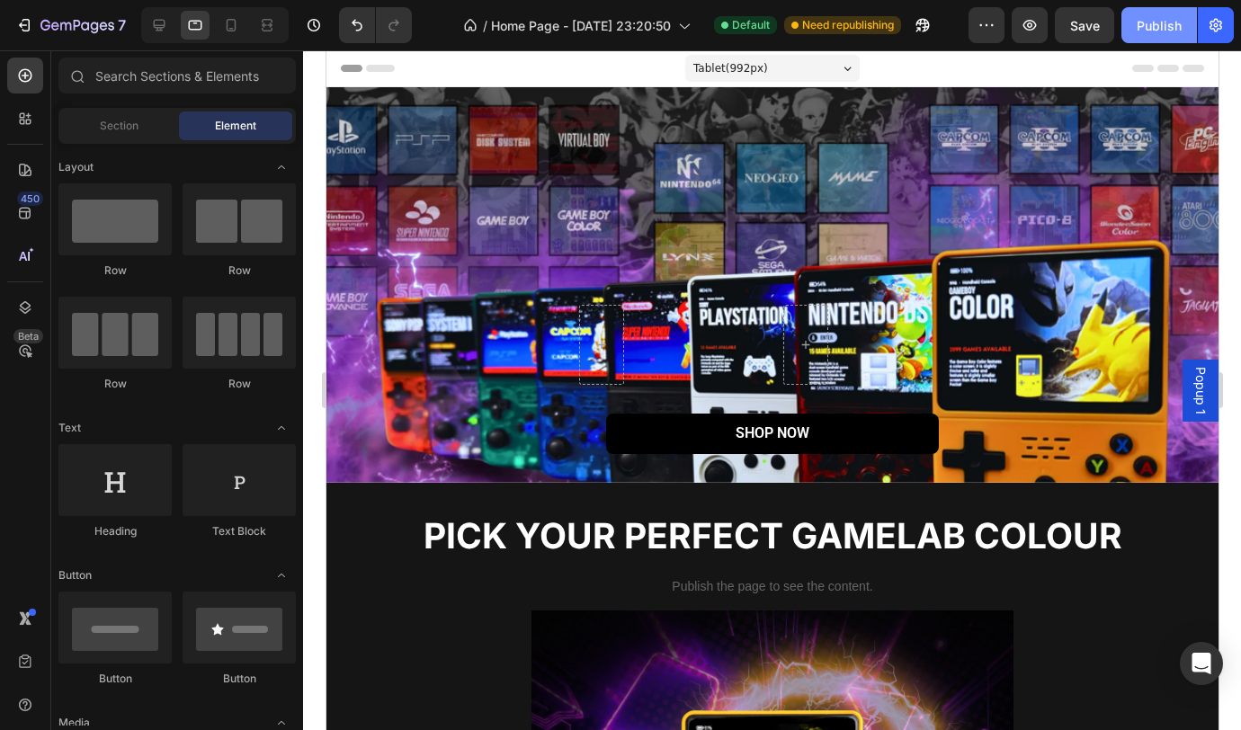
click at [1152, 30] on div "Publish" at bounding box center [1159, 25] width 45 height 19
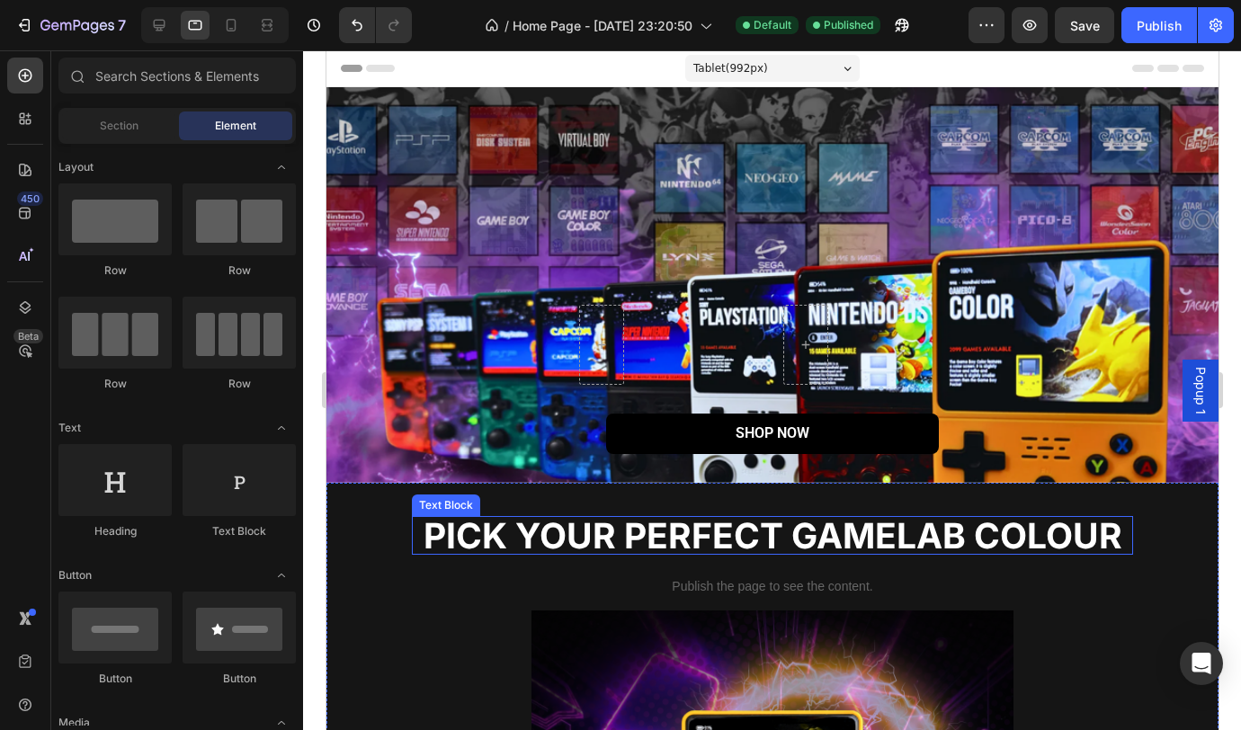
click at [749, 528] on p "PICK YOUR PERFECT GAMELAB COLOUR" at bounding box center [772, 535] width 718 height 35
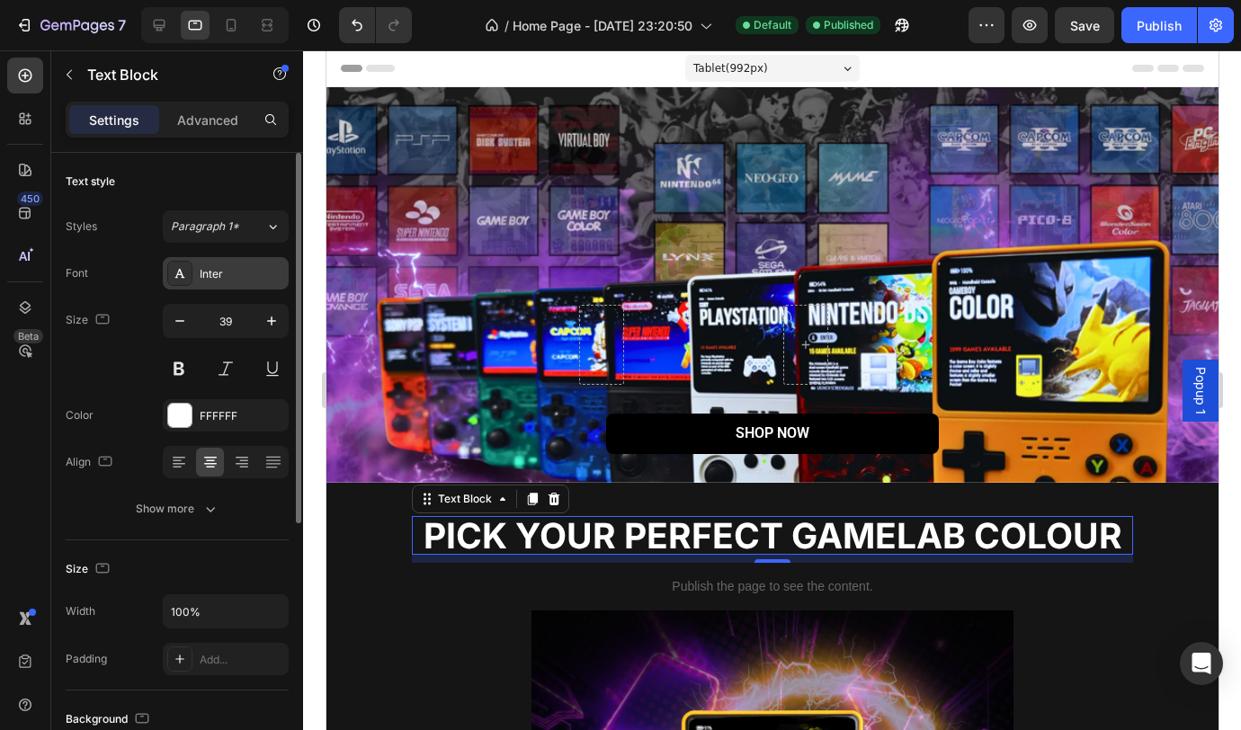
click at [211, 277] on div "Inter" at bounding box center [242, 274] width 85 height 16
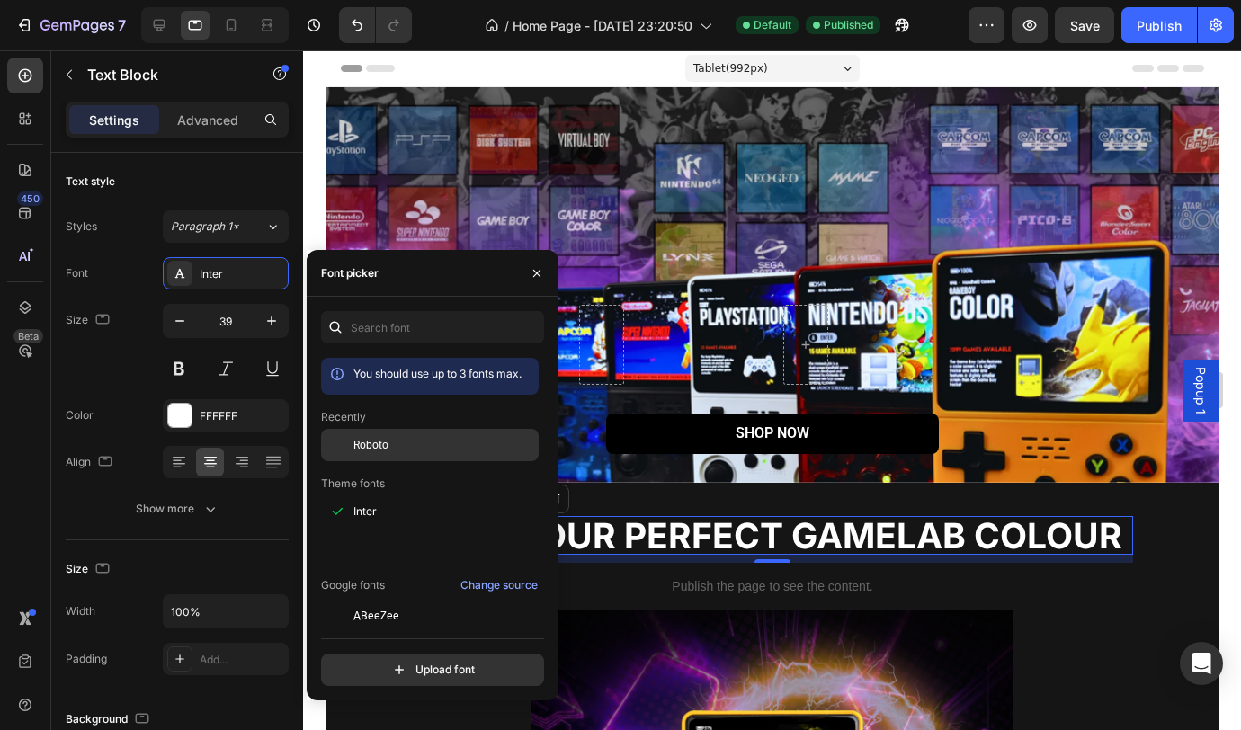
click at [386, 443] on span "Roboto" at bounding box center [370, 445] width 35 height 16
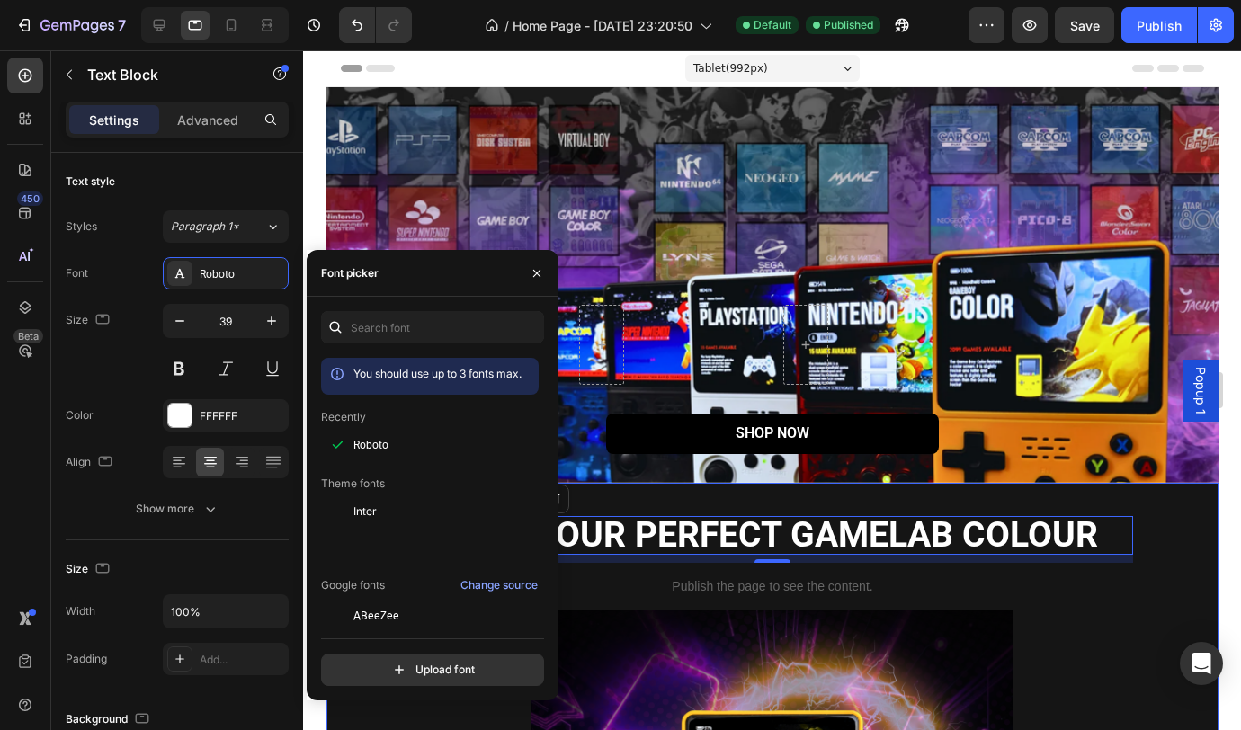
click at [1162, 542] on div "PICK YOUR PERFECT GAMELAB COLOUR Text Block PICK YOUR PERFECT GAMELAB COLOUR Te…" at bounding box center [771, 563] width 865 height 94
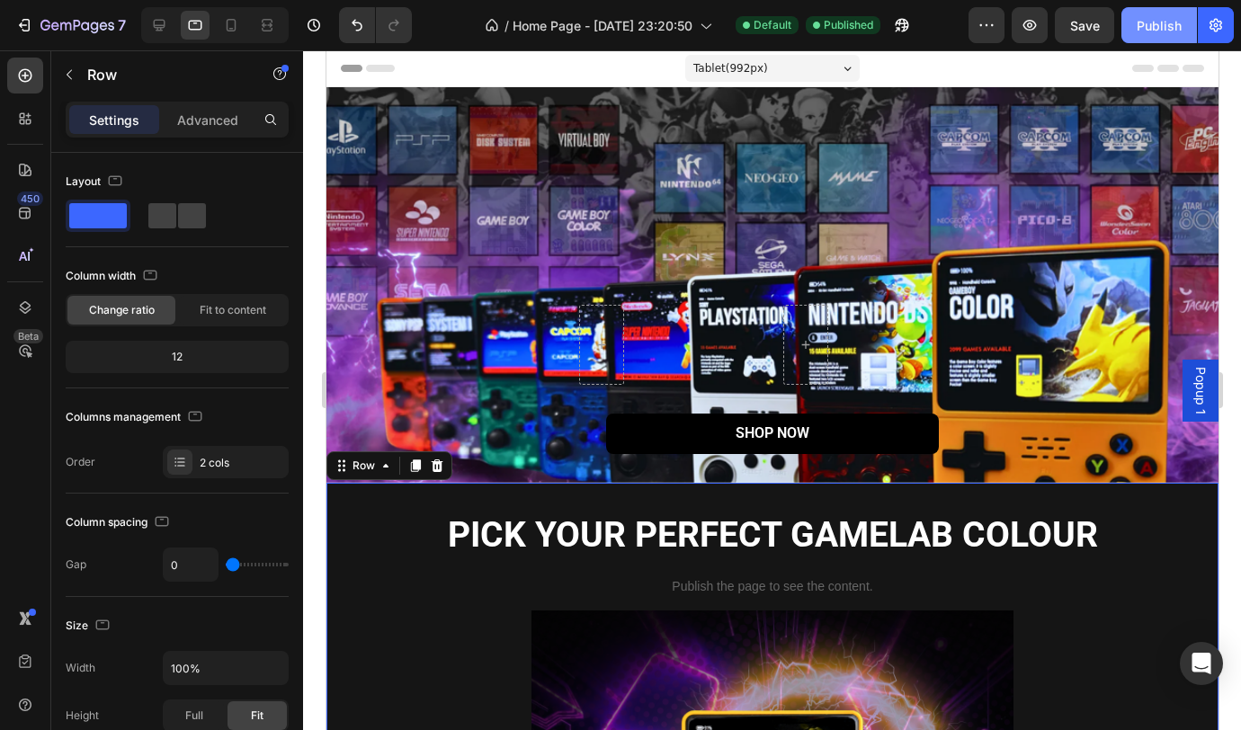
click at [1146, 23] on div "Publish" at bounding box center [1159, 25] width 45 height 19
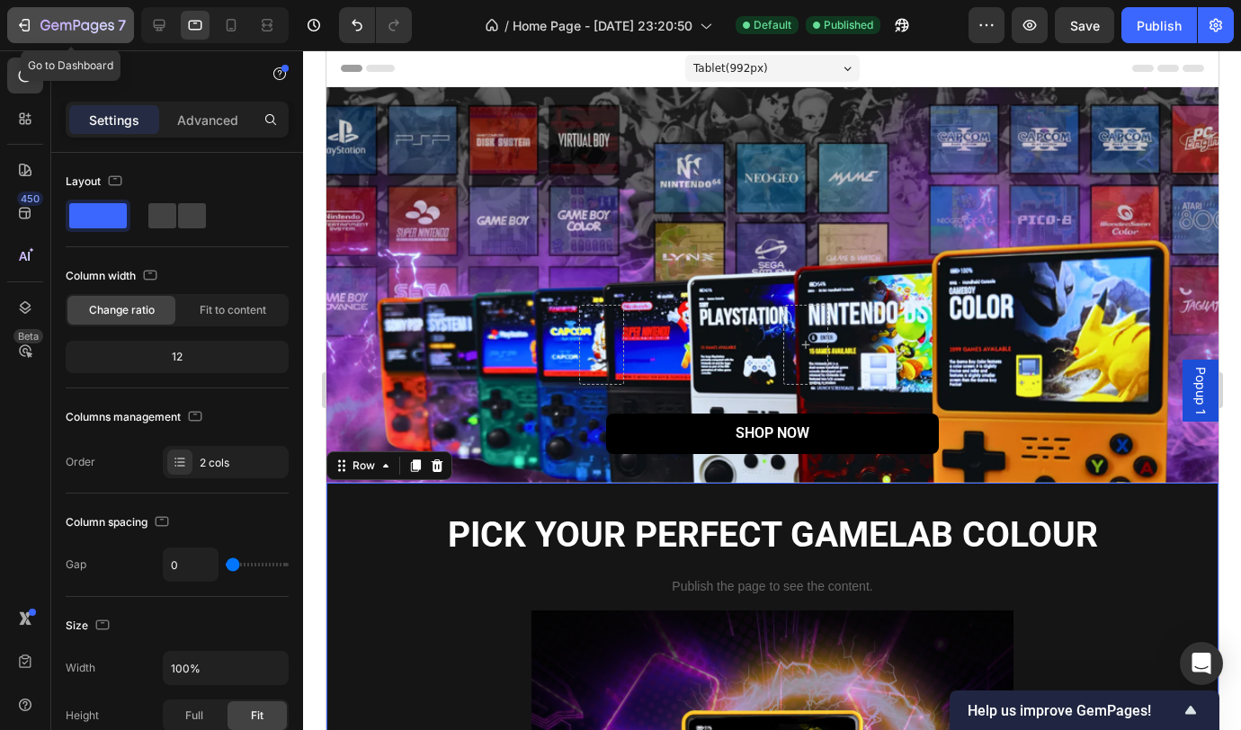
click at [43, 23] on icon "button" at bounding box center [77, 26] width 74 height 15
